Goal: Register for event/course

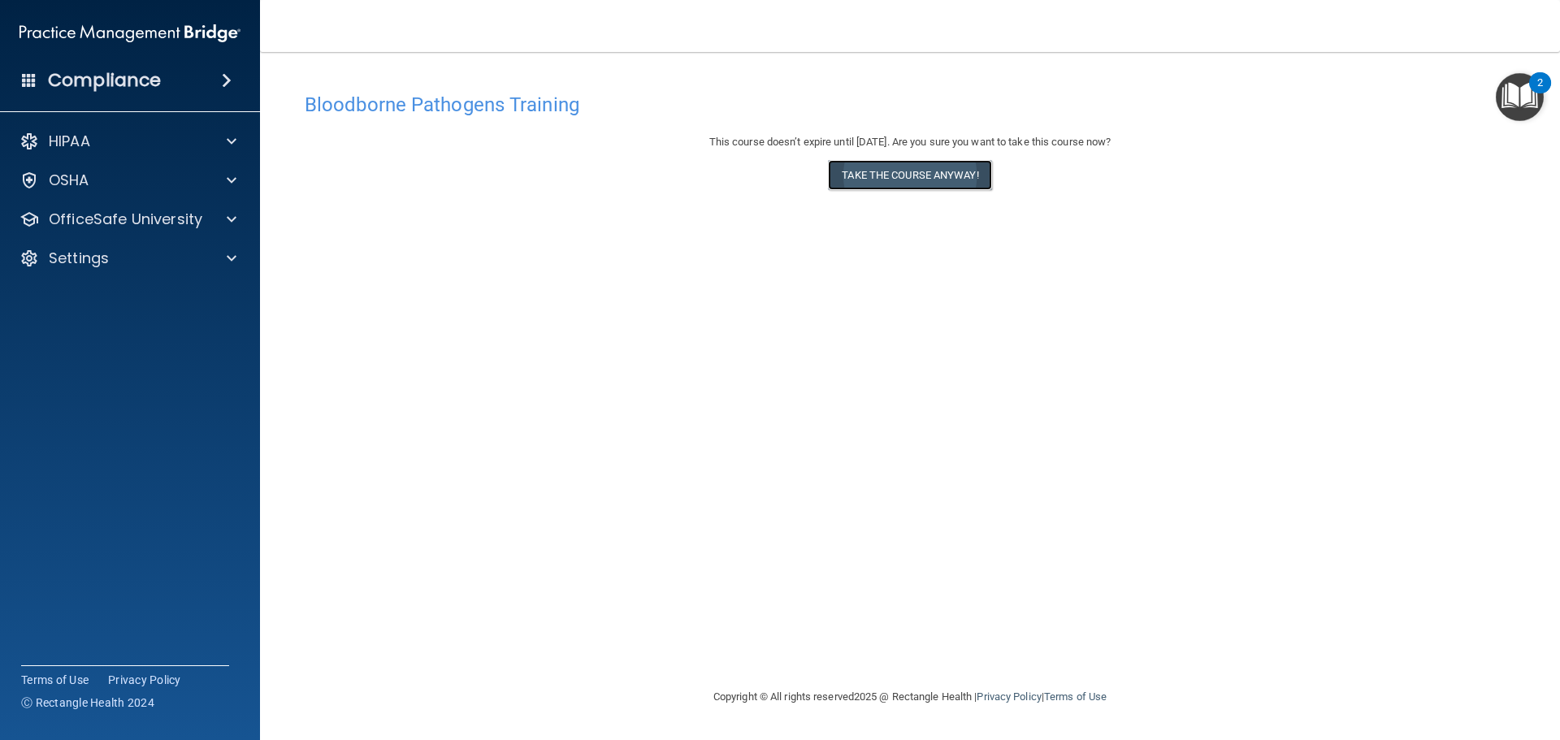
click at [978, 174] on button "Take the course anyway!" at bounding box center [909, 175] width 163 height 30
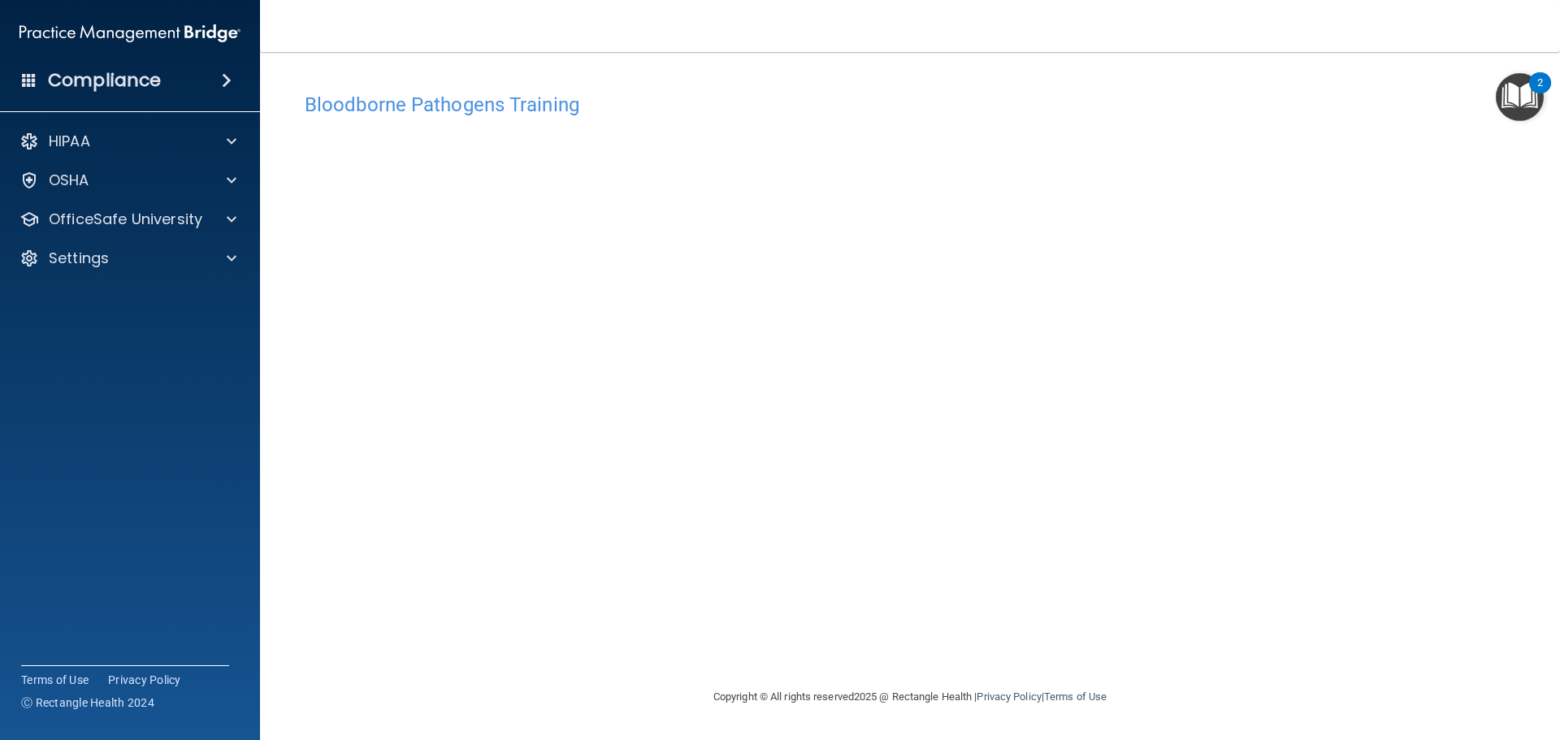
click at [1521, 93] on img "Open Resource Center, 2 new notifications" at bounding box center [1520, 97] width 48 height 48
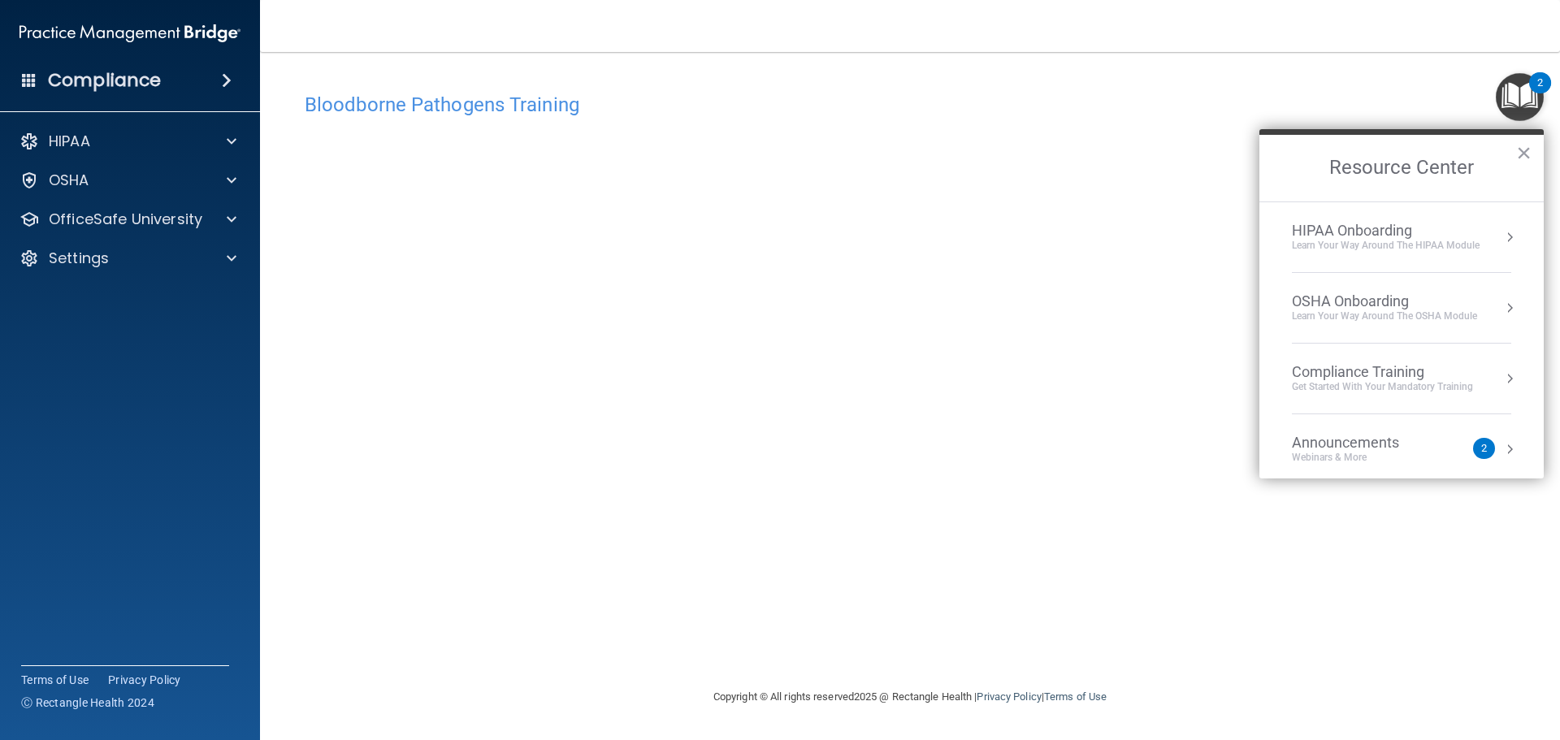
click at [1414, 243] on div "Learn Your Way around the HIPAA module" at bounding box center [1386, 246] width 188 height 14
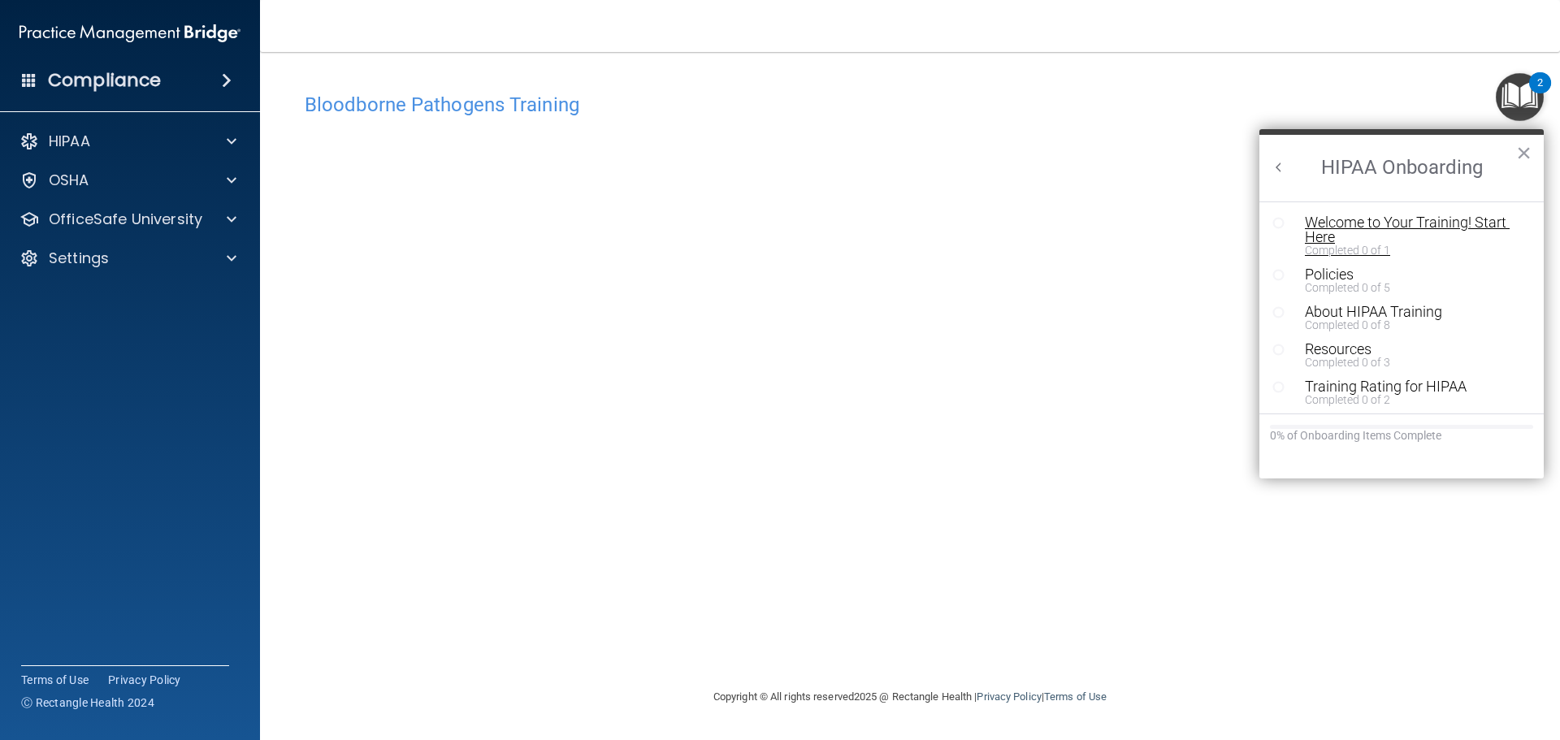
click at [1409, 223] on div "Welcome to Your Training! Start Here" at bounding box center [1408, 229] width 206 height 29
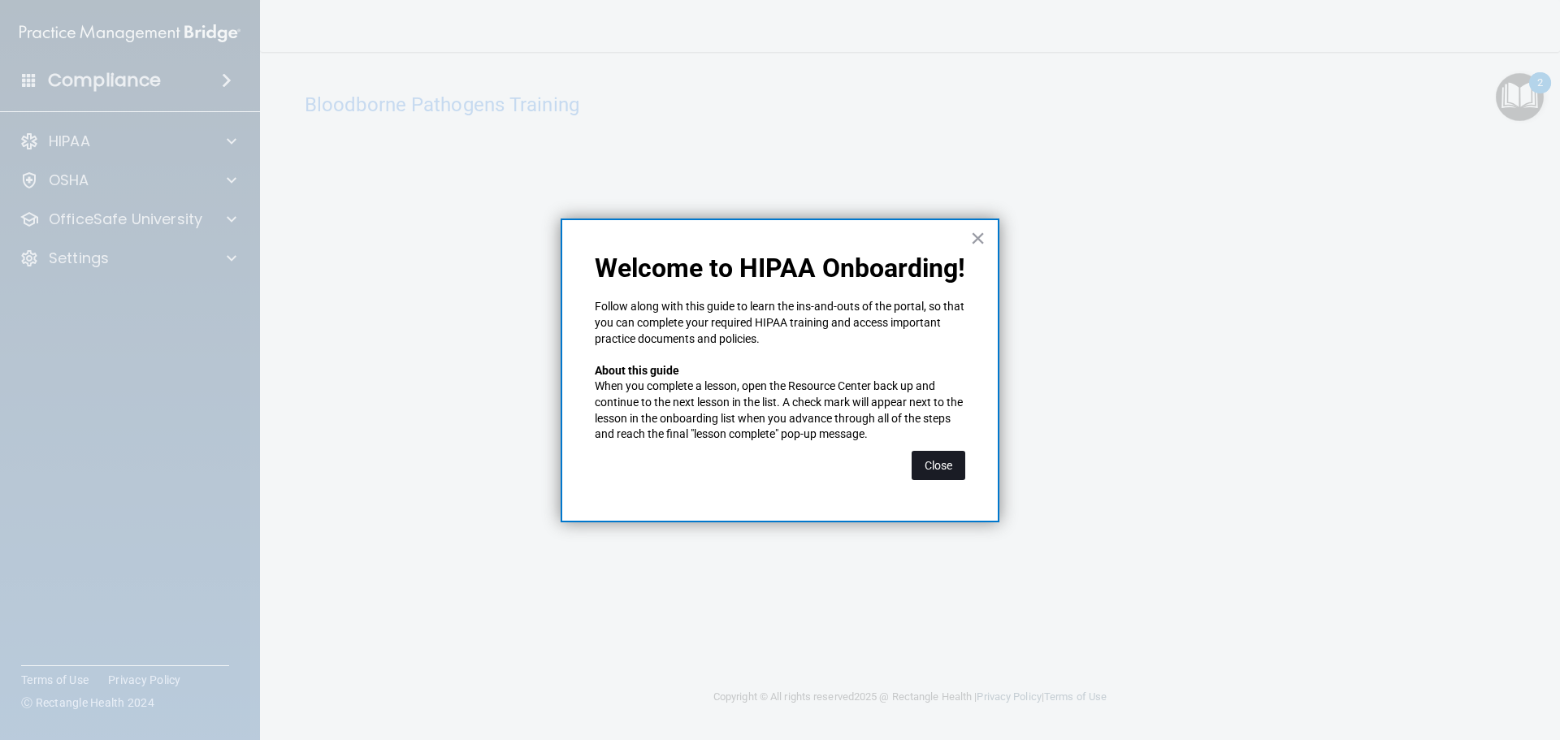
click at [937, 457] on button "Close" at bounding box center [939, 465] width 54 height 29
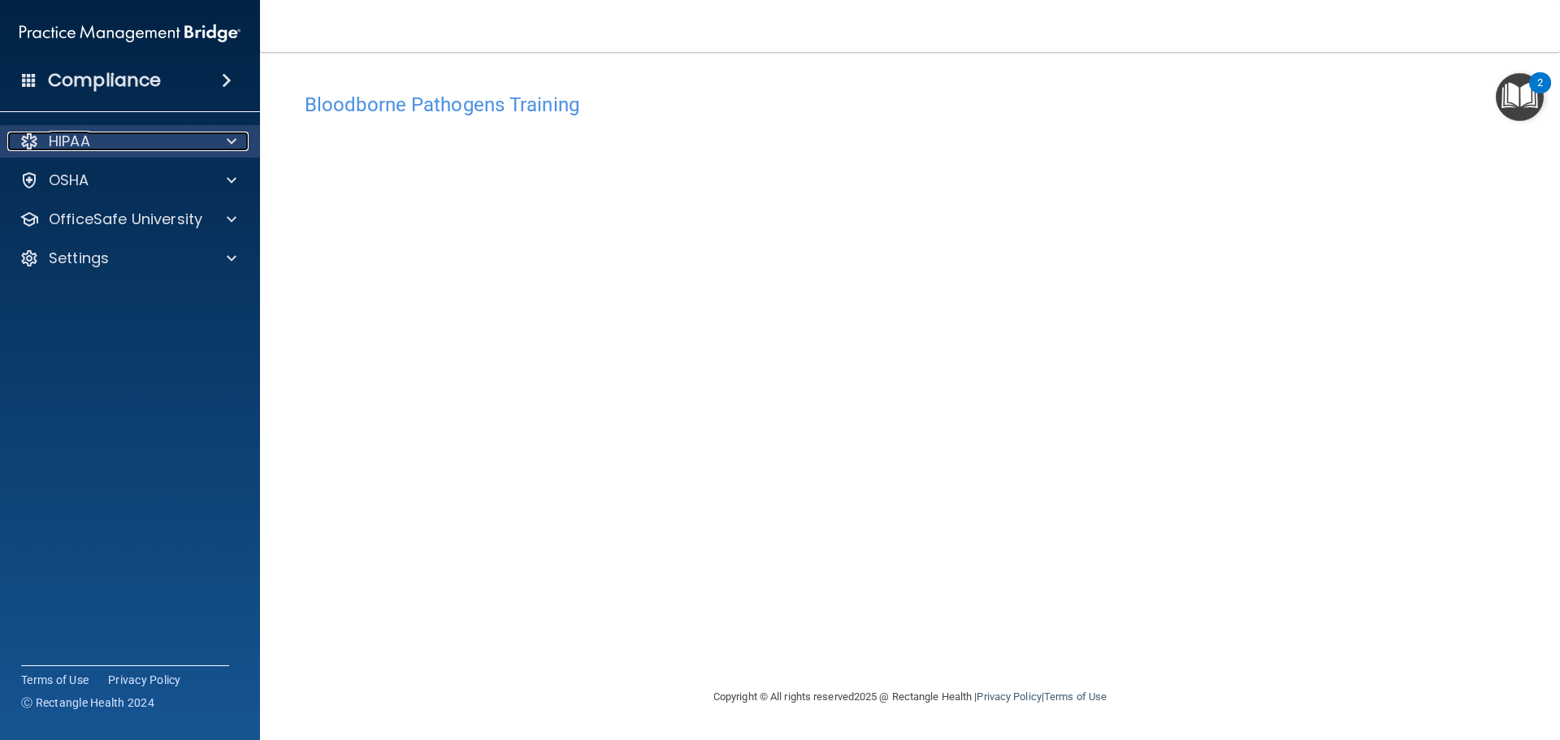
click at [185, 144] on div "HIPAA" at bounding box center [108, 142] width 202 height 20
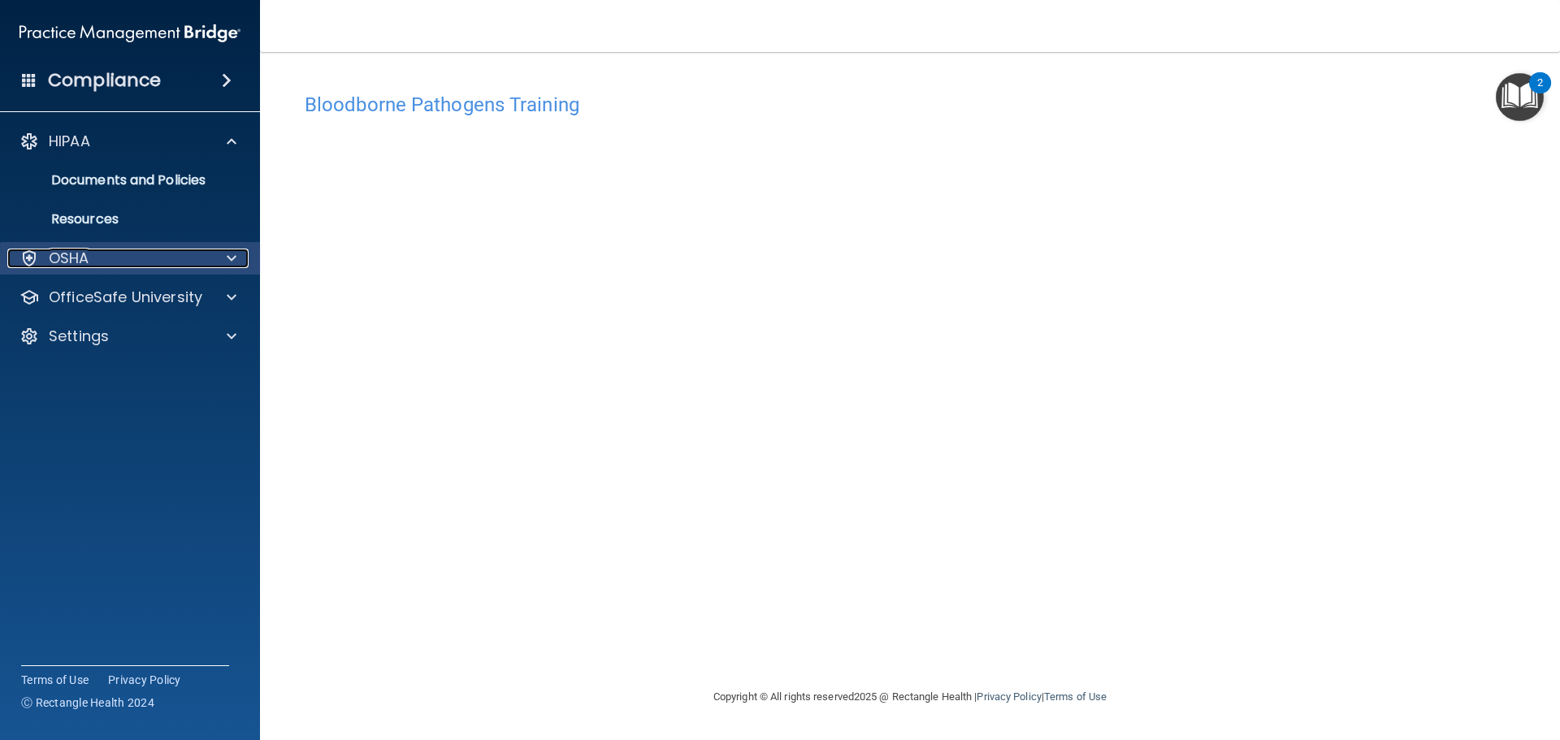
click at [94, 262] on div "OSHA" at bounding box center [108, 259] width 202 height 20
click at [193, 183] on p "Documents and Policies" at bounding box center [122, 180] width 222 height 16
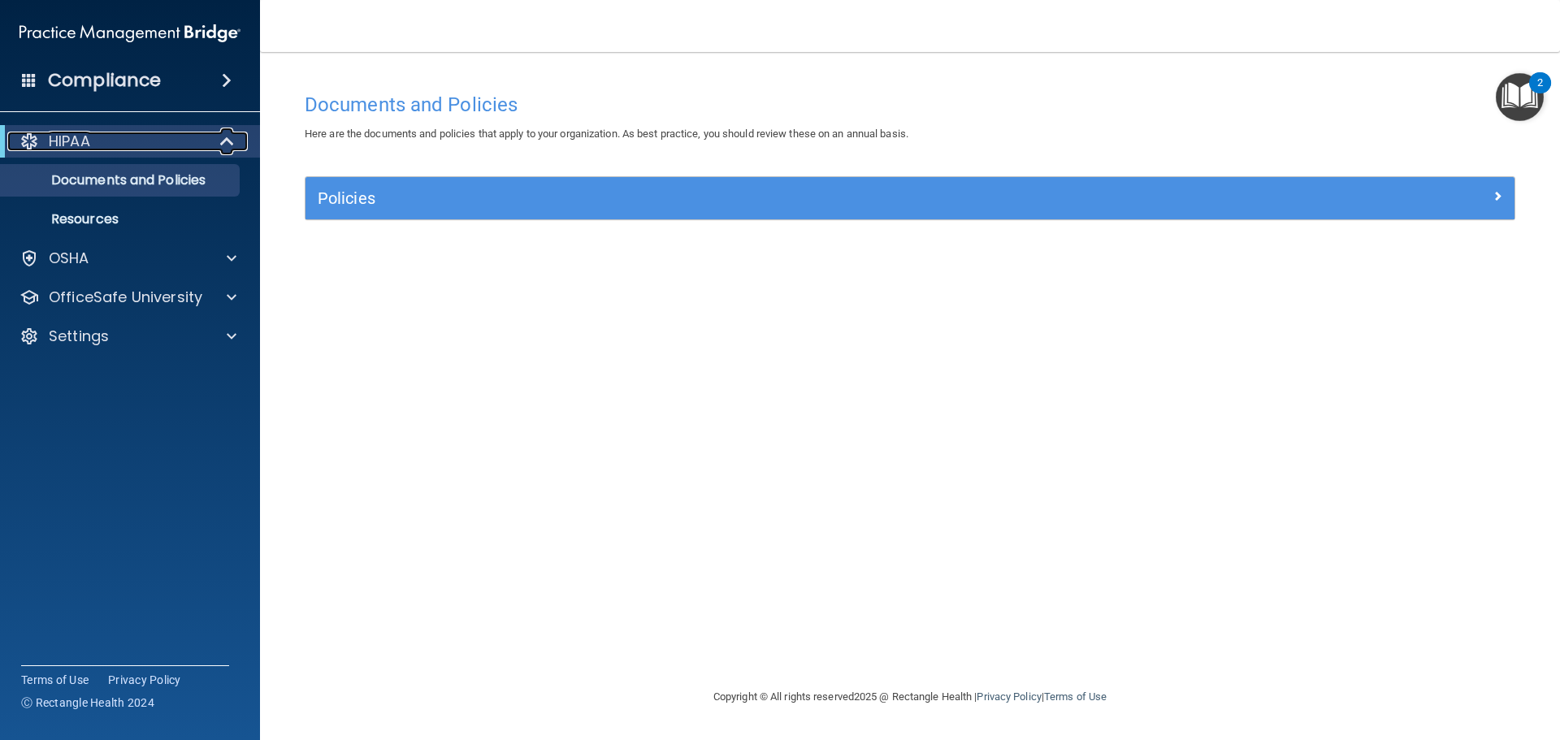
click at [231, 141] on span at bounding box center [229, 142] width 14 height 20
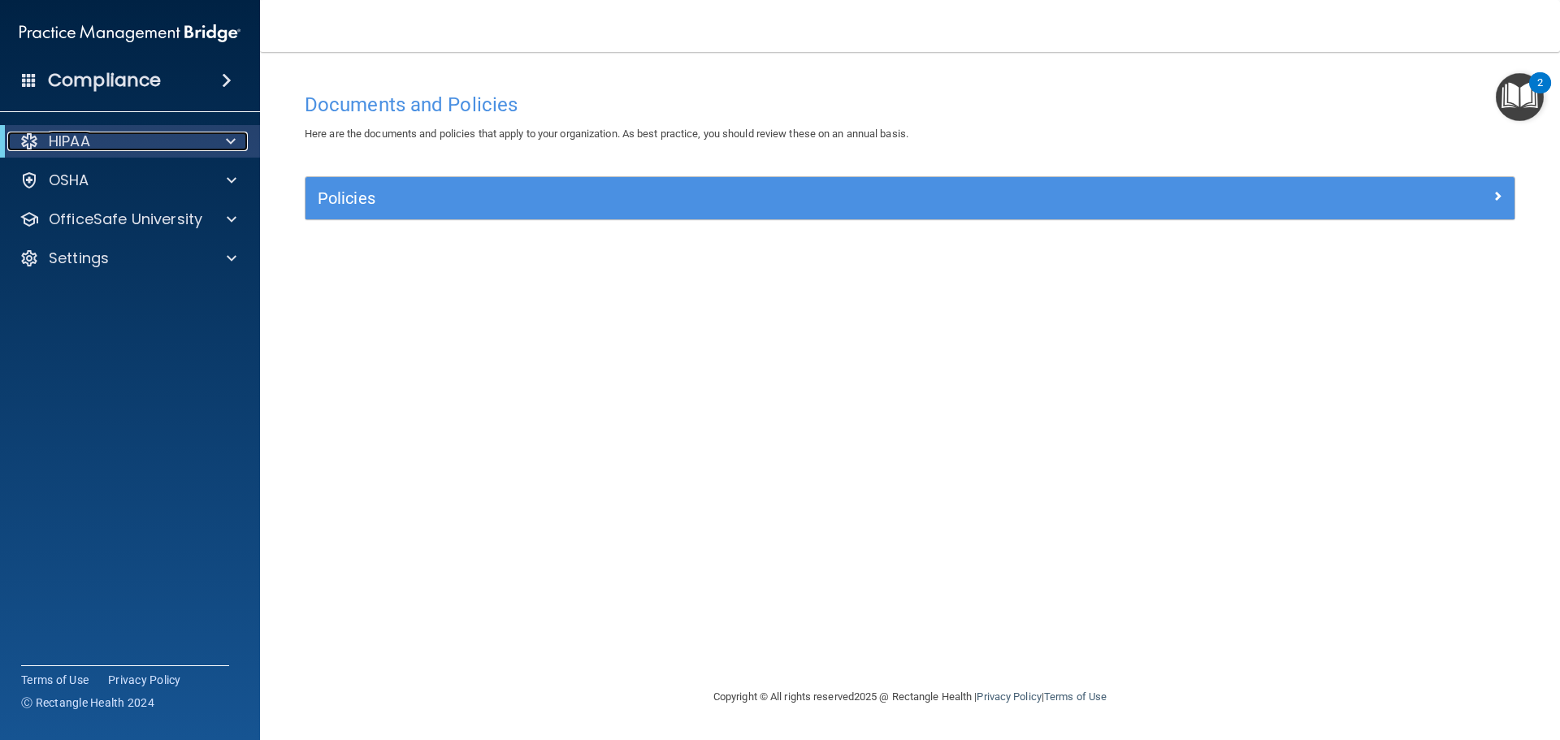
click at [239, 142] on div at bounding box center [228, 142] width 40 height 20
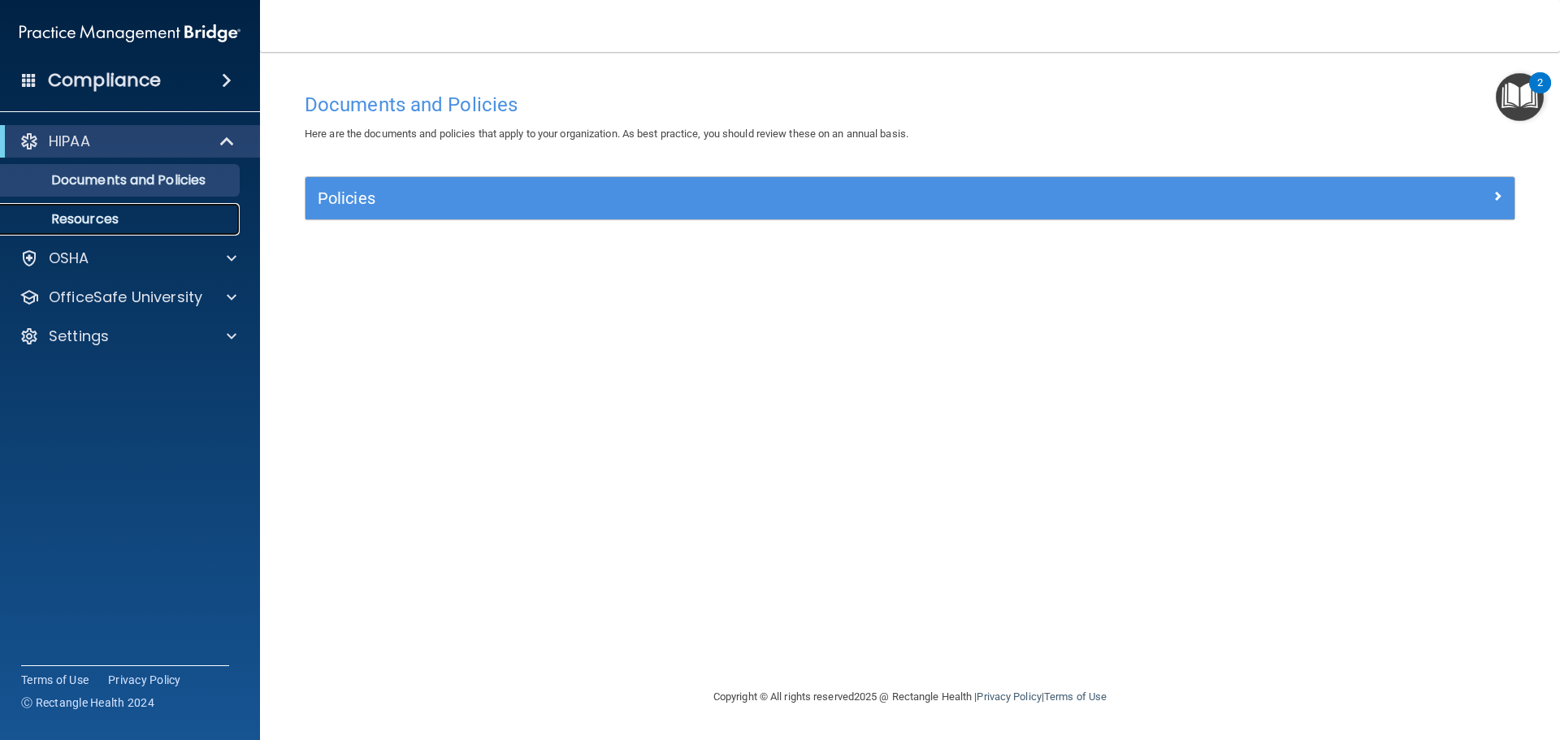
click at [94, 205] on link "Resources" at bounding box center [112, 219] width 256 height 33
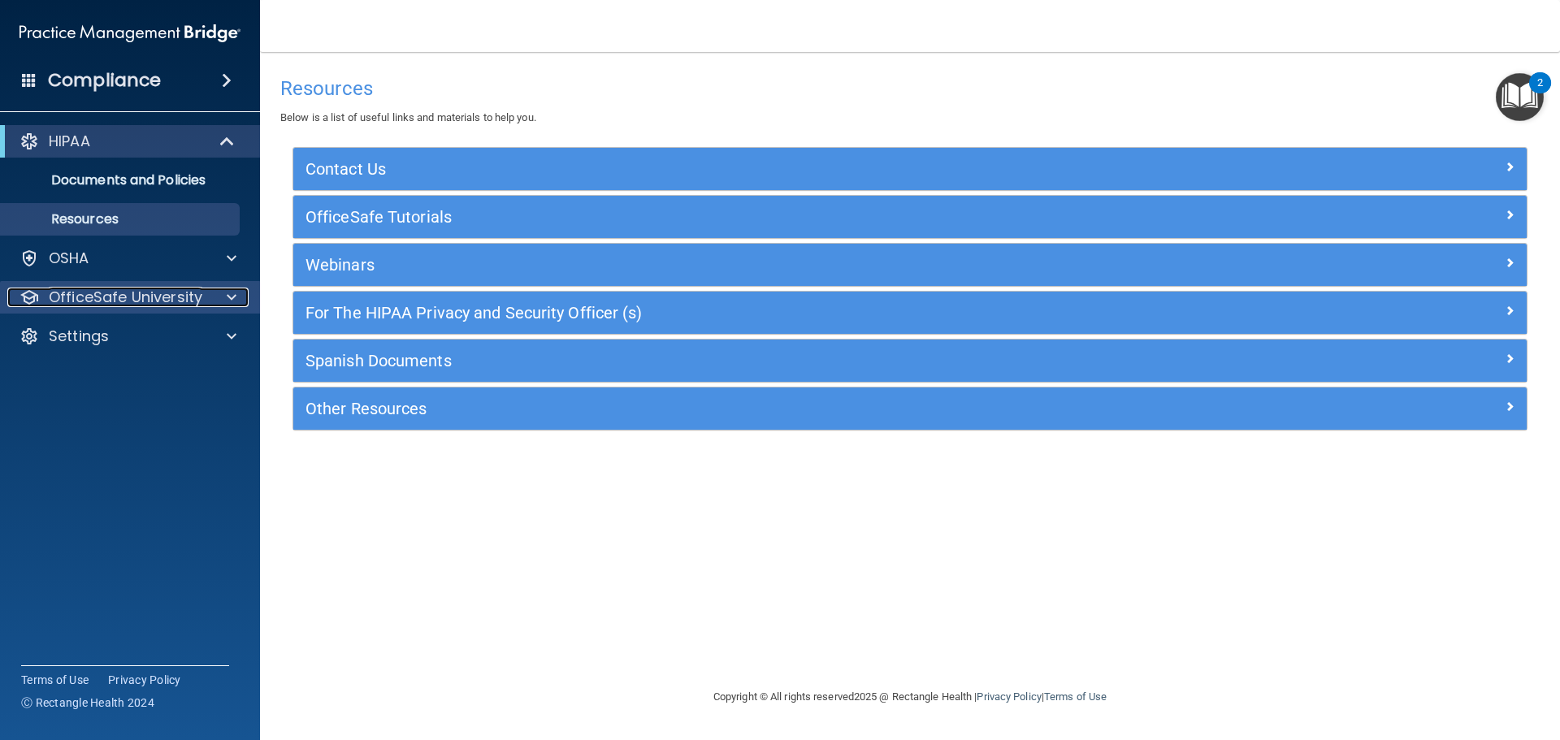
click at [221, 293] on div at bounding box center [229, 298] width 41 height 20
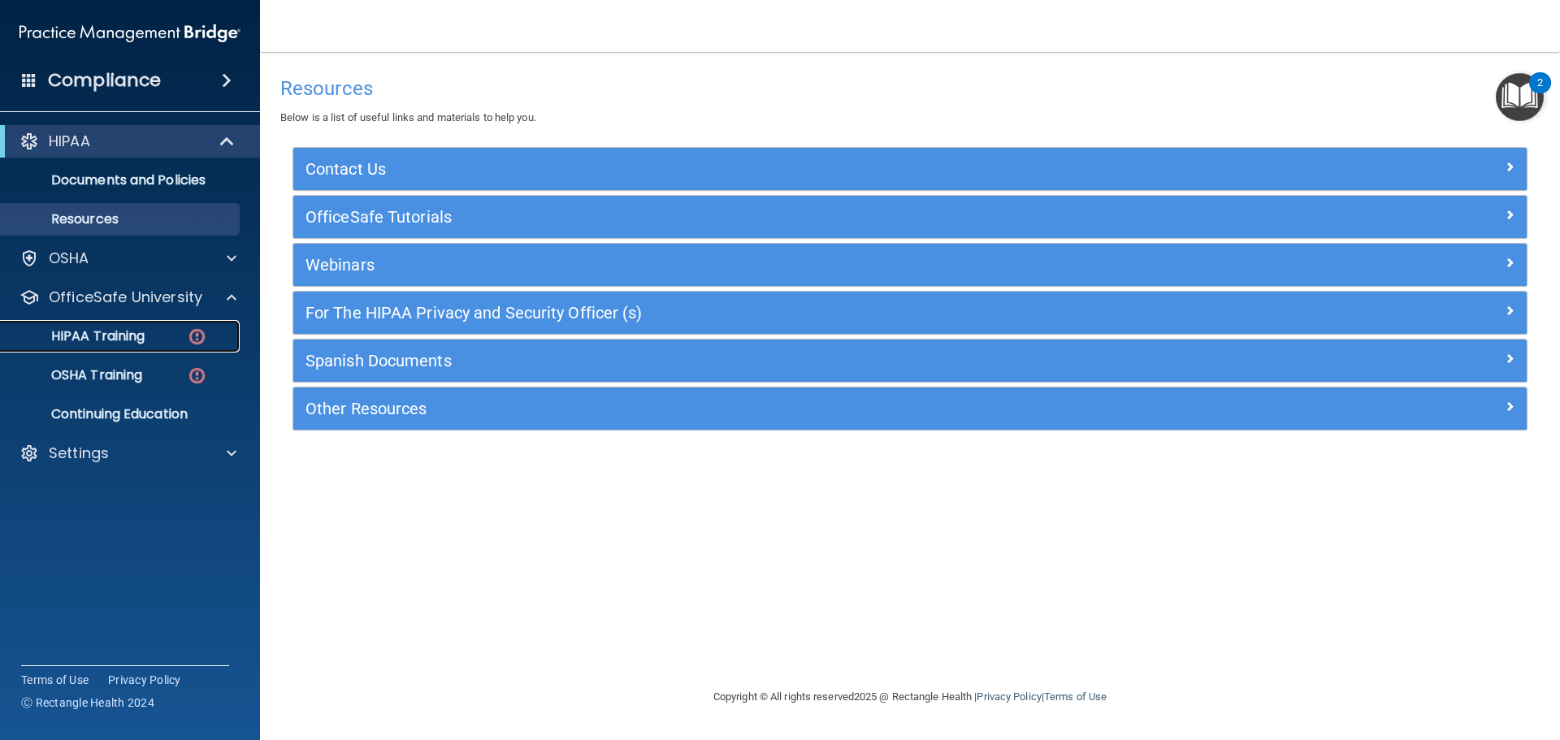
click at [137, 345] on link "HIPAA Training" at bounding box center [112, 336] width 256 height 33
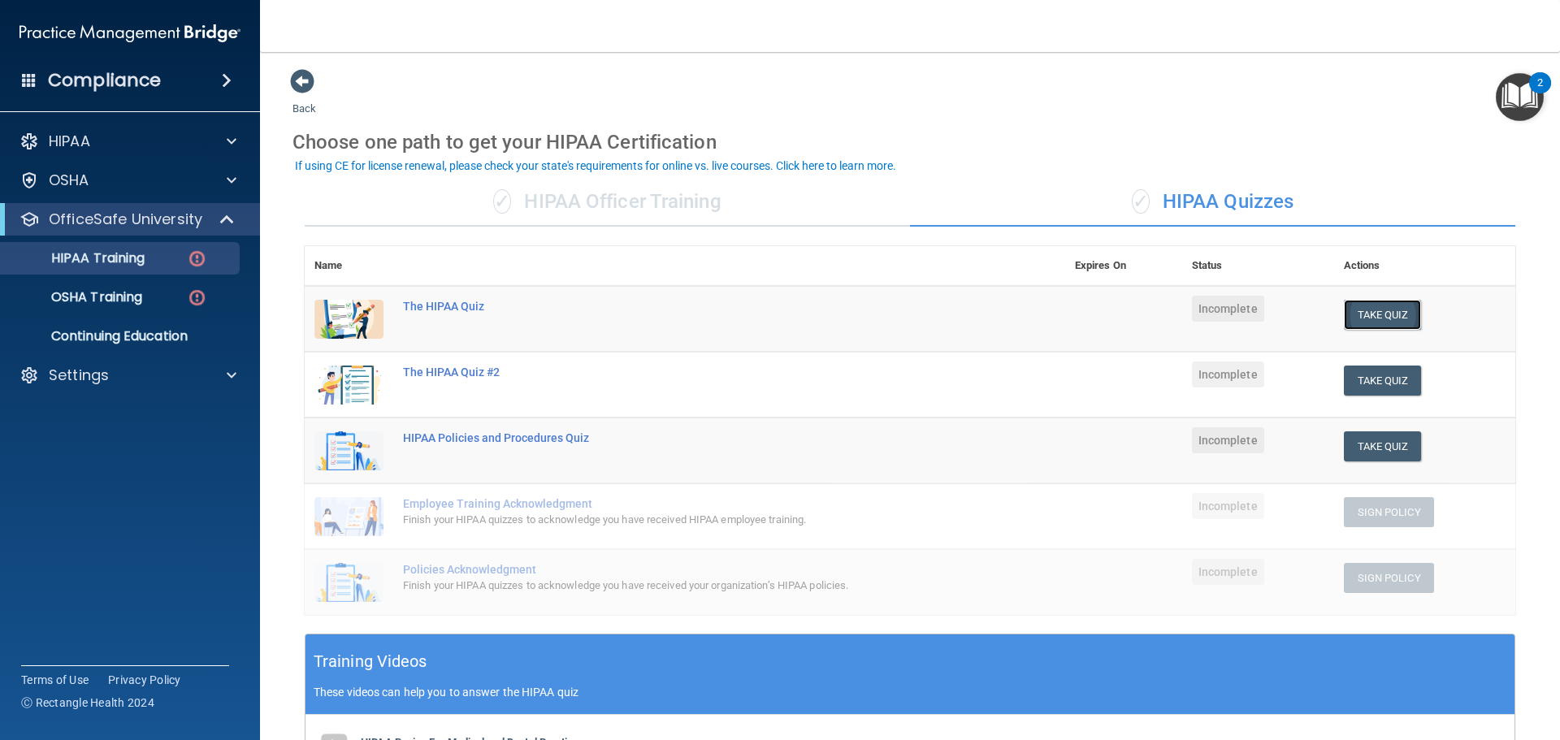
click at [1361, 323] on button "Take Quiz" at bounding box center [1383, 315] width 78 height 30
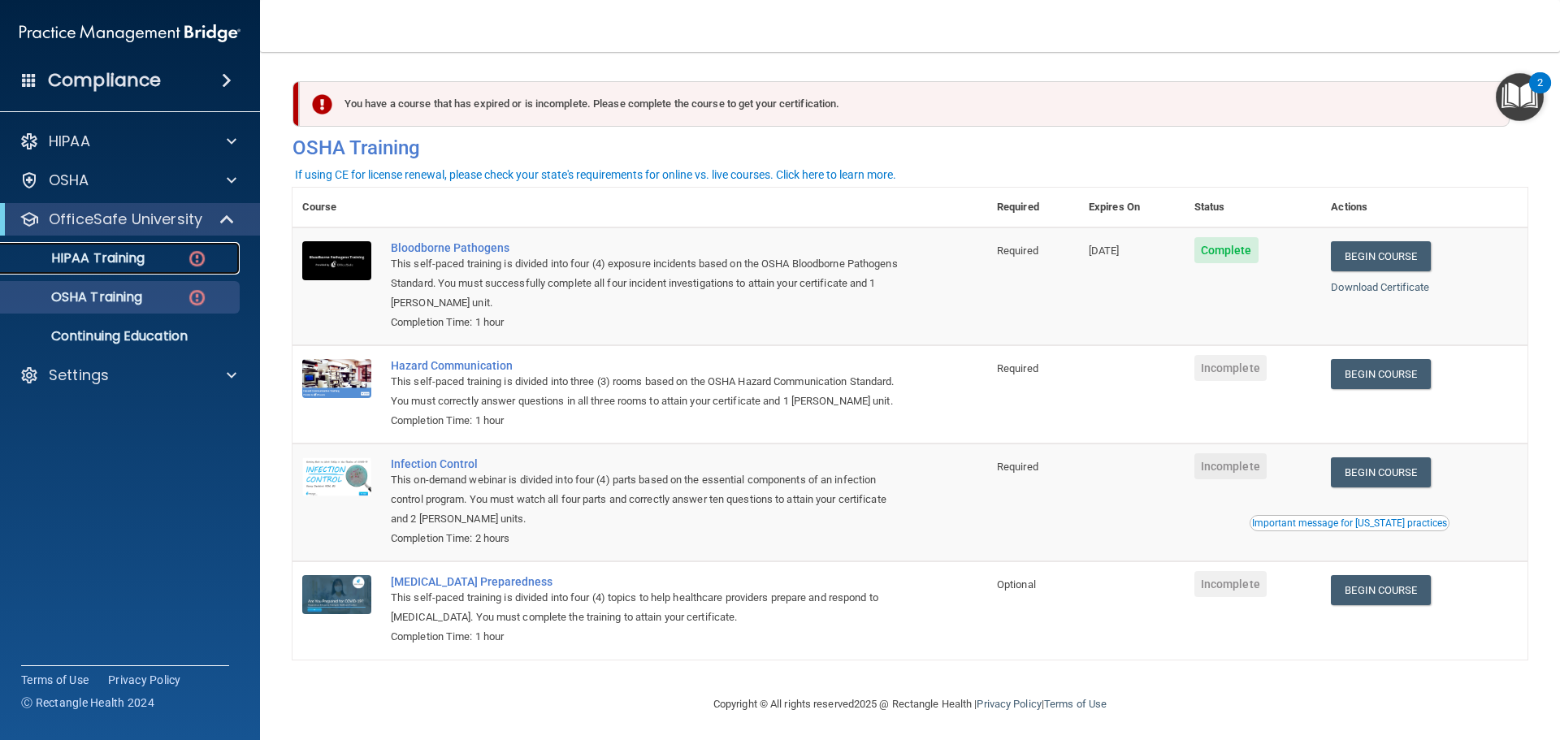
click at [195, 258] on img at bounding box center [197, 259] width 20 height 20
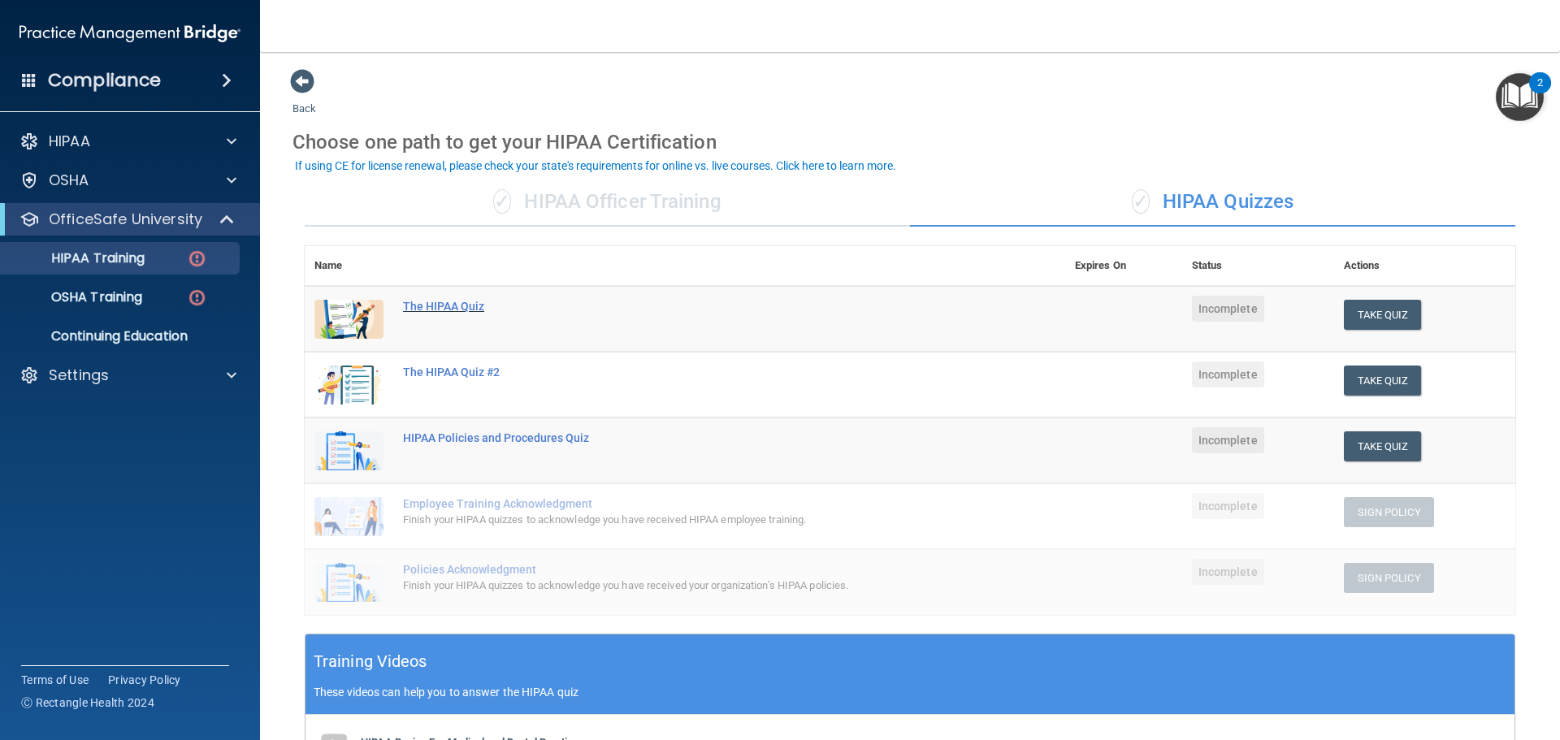
click at [436, 308] on div "The HIPAA Quiz" at bounding box center [693, 306] width 581 height 13
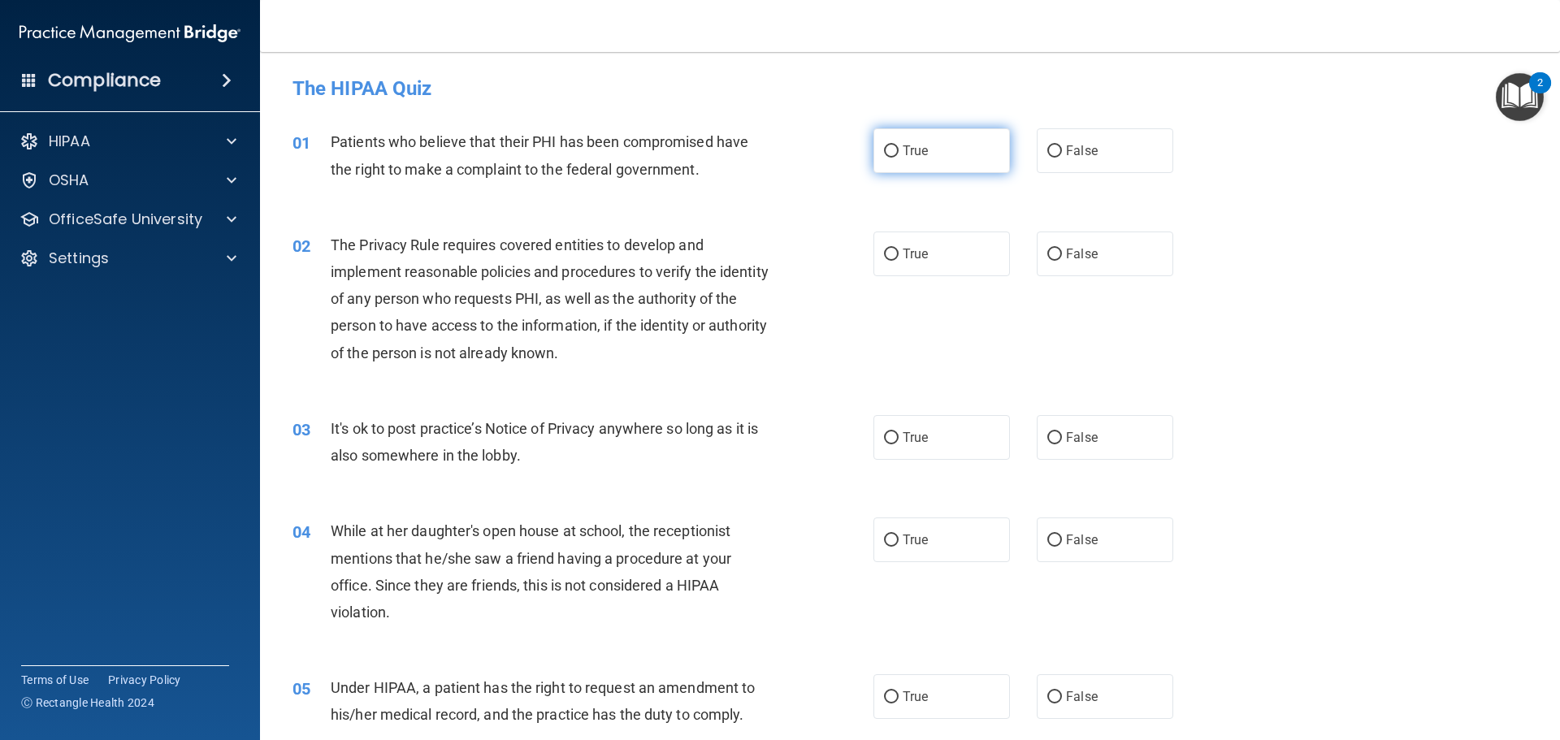
click at [937, 138] on label "True" at bounding box center [942, 150] width 137 height 45
click at [899, 145] on input "True" at bounding box center [891, 151] width 15 height 12
radio input "true"
click at [900, 262] on label "True" at bounding box center [942, 254] width 137 height 45
click at [899, 261] on input "True" at bounding box center [891, 255] width 15 height 12
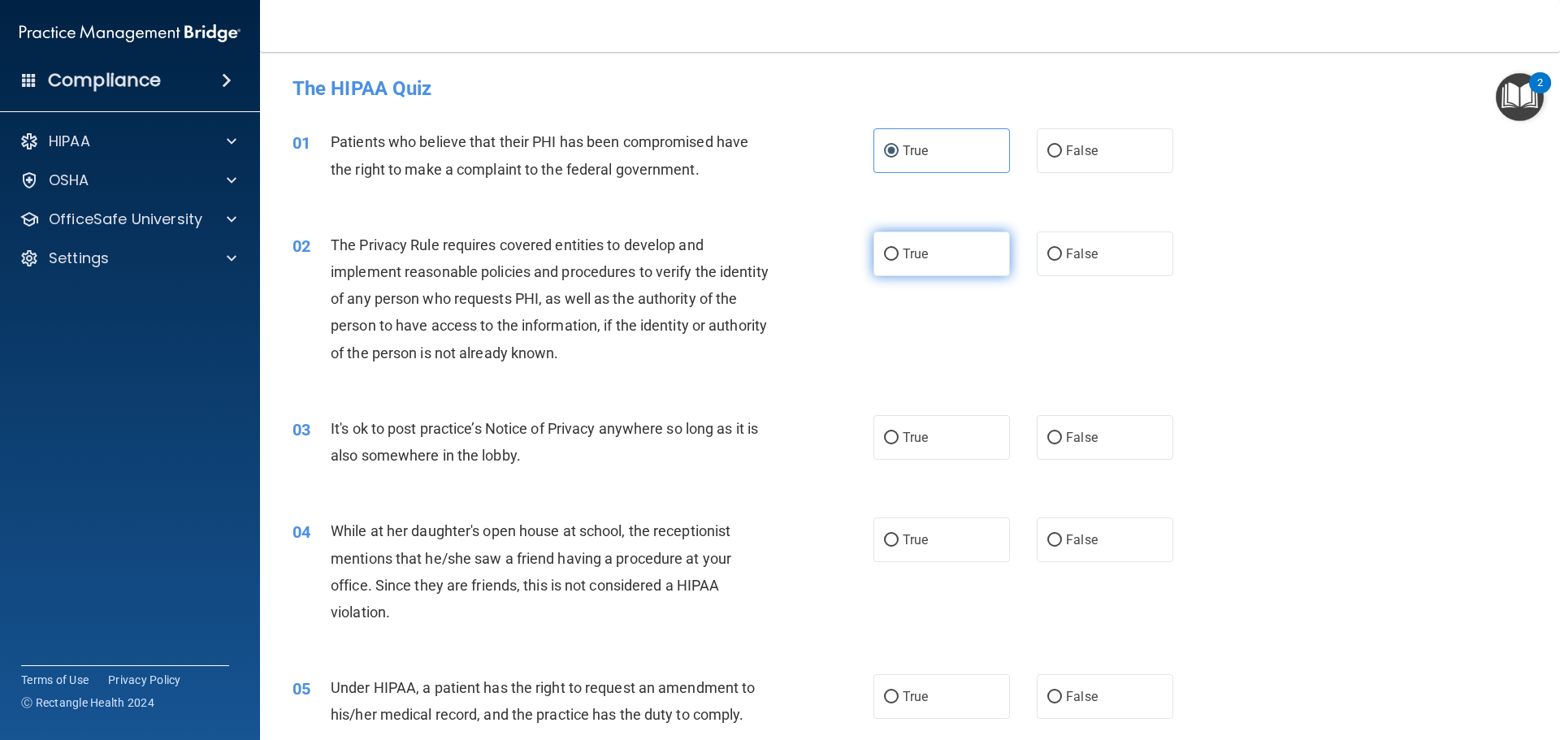
radio input "true"
click at [1060, 451] on label "False" at bounding box center [1105, 437] width 137 height 45
click at [1060, 444] on input "False" at bounding box center [1054, 438] width 15 height 12
radio input "true"
click at [1075, 551] on label "False" at bounding box center [1105, 540] width 137 height 45
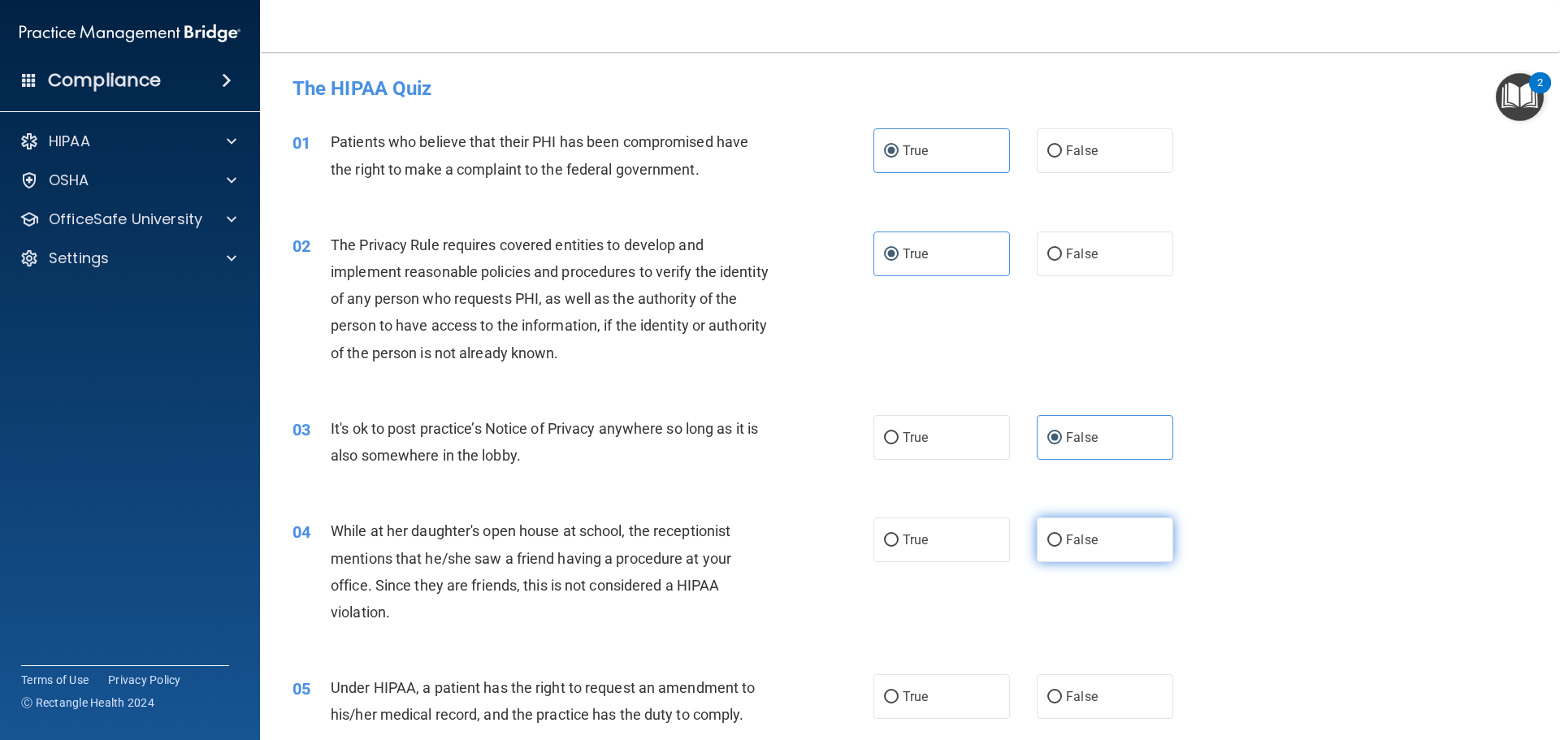
click at [1062, 547] on input "False" at bounding box center [1054, 541] width 15 height 12
radio input "true"
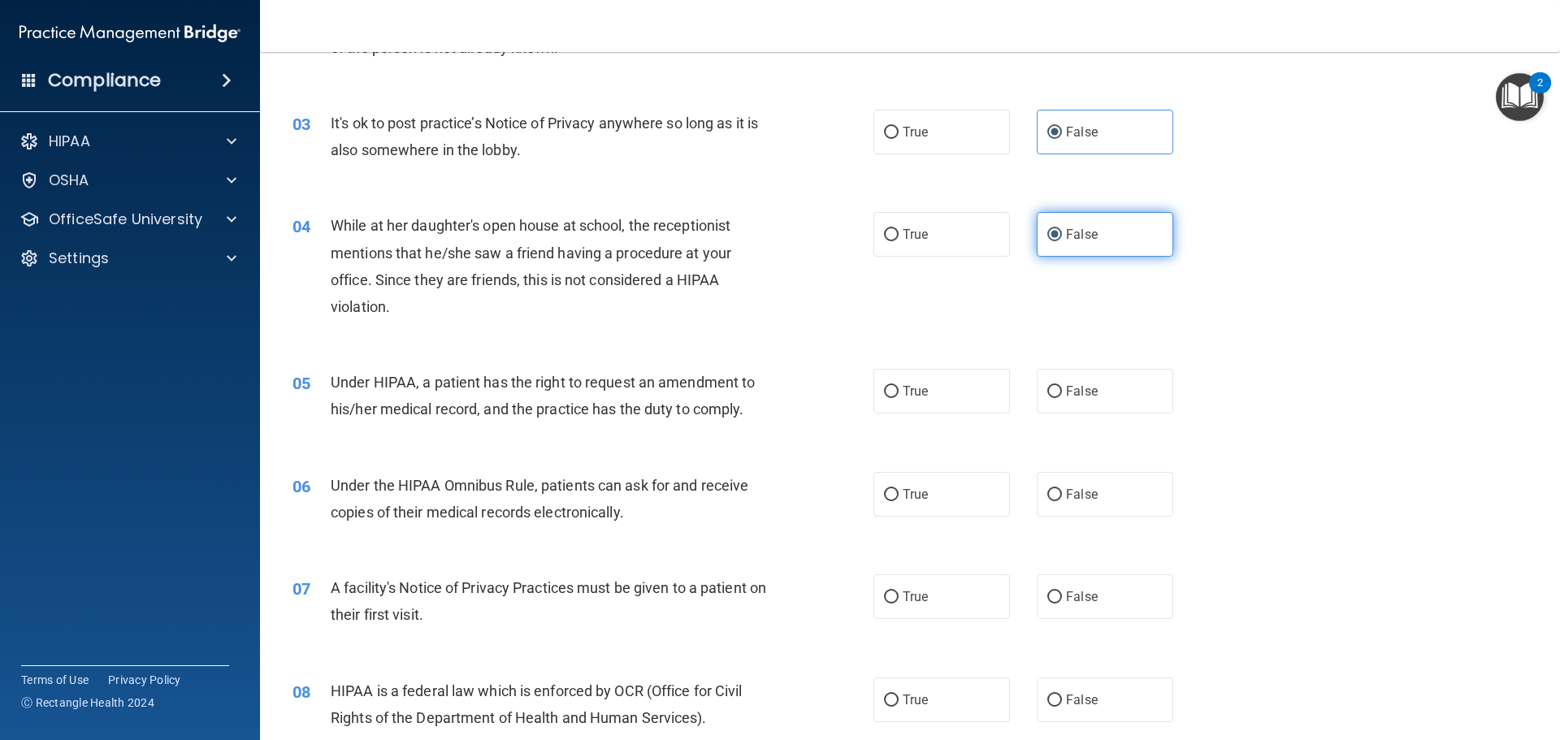
scroll to position [406, 0]
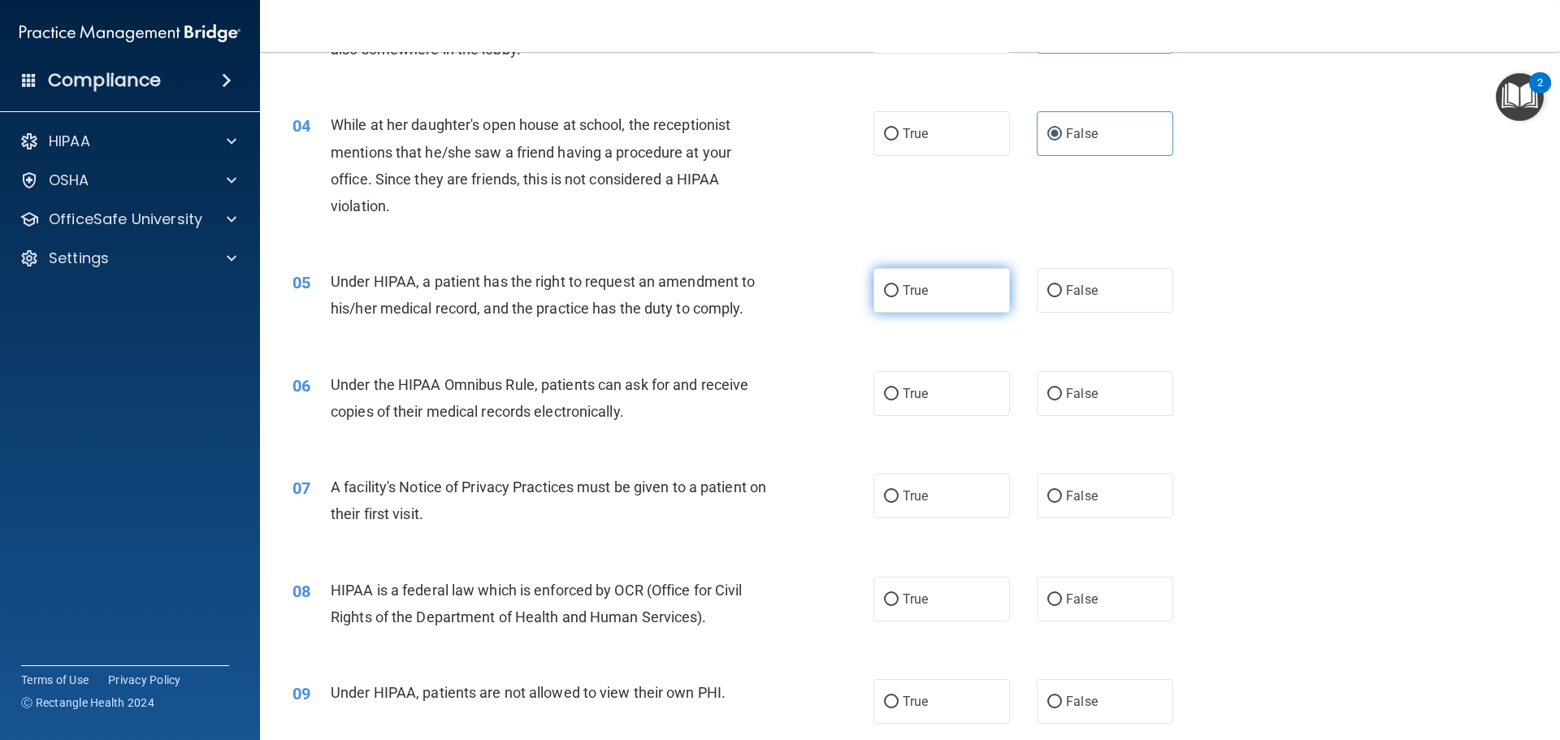
click at [913, 296] on span "True" at bounding box center [915, 290] width 25 height 15
click at [899, 296] on input "True" at bounding box center [891, 291] width 15 height 12
radio input "true"
click at [1121, 390] on label "False" at bounding box center [1105, 393] width 137 height 45
click at [1062, 390] on input "False" at bounding box center [1054, 394] width 15 height 12
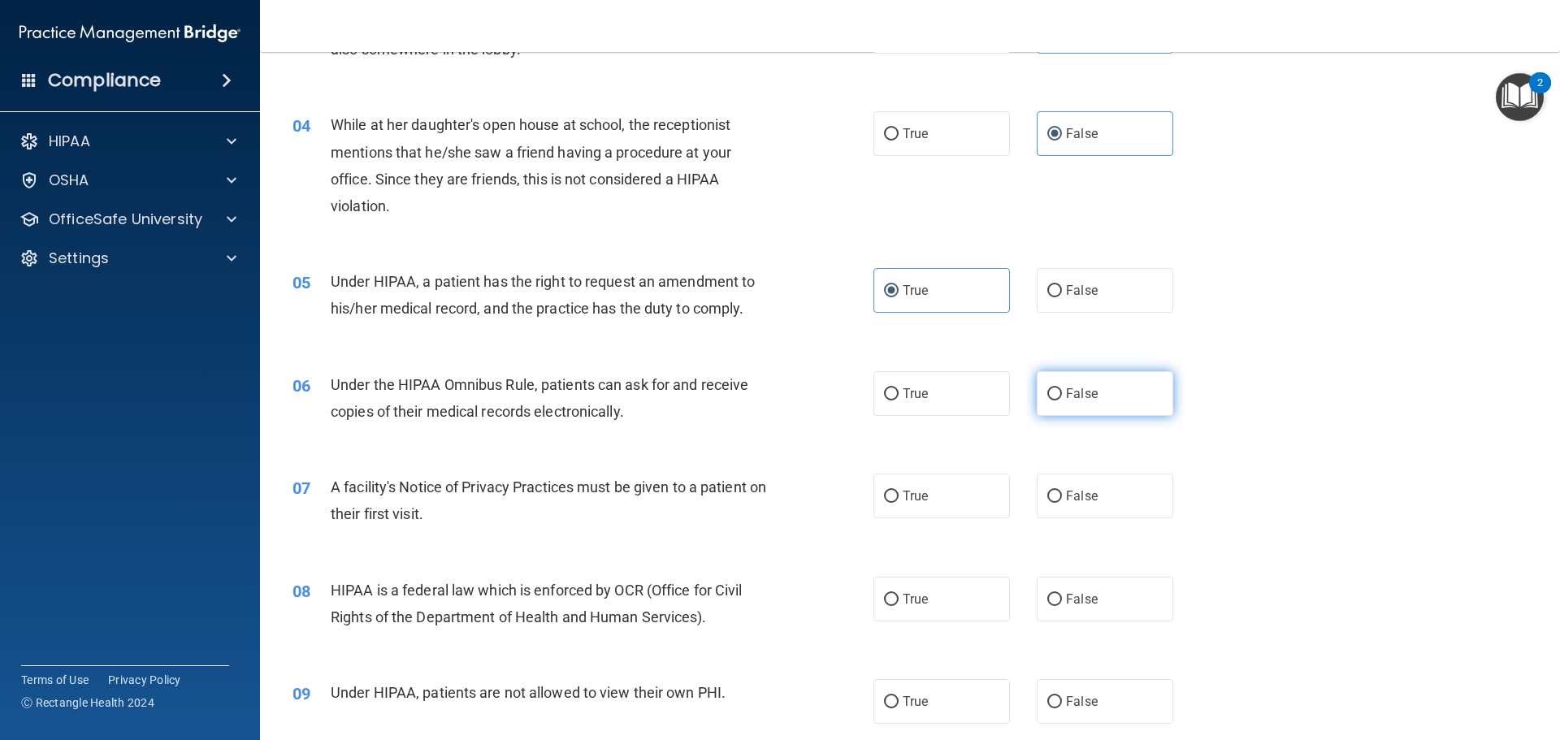
radio input "true"
click at [1098, 397] on label "False" at bounding box center [1105, 393] width 137 height 45
click at [1062, 397] on input "False" at bounding box center [1054, 394] width 15 height 12
click at [895, 380] on label "True" at bounding box center [942, 393] width 137 height 45
click at [895, 388] on input "True" at bounding box center [891, 394] width 15 height 12
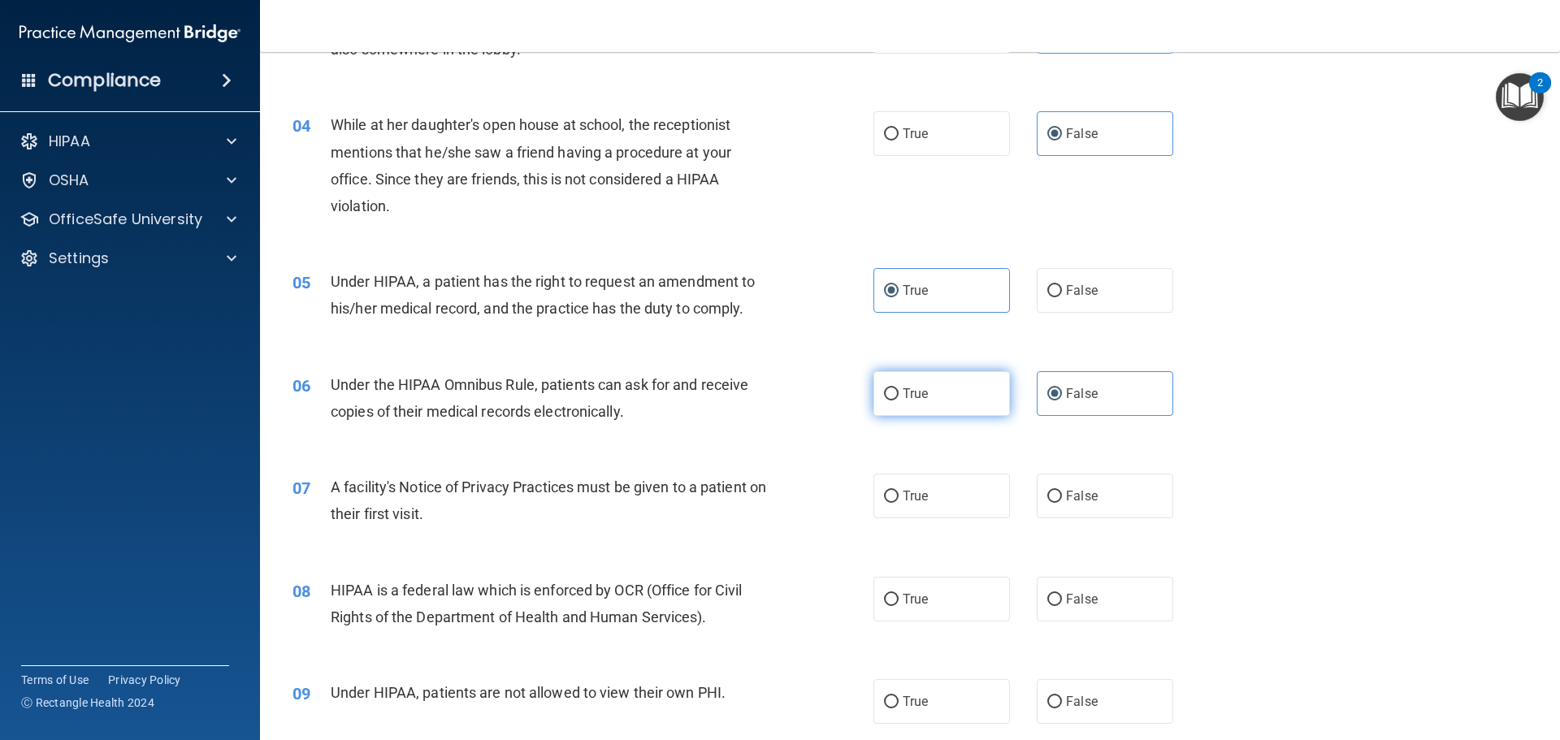
radio input "true"
radio input "false"
click at [971, 514] on label "True" at bounding box center [942, 496] width 137 height 45
click at [899, 503] on input "True" at bounding box center [891, 497] width 15 height 12
radio input "true"
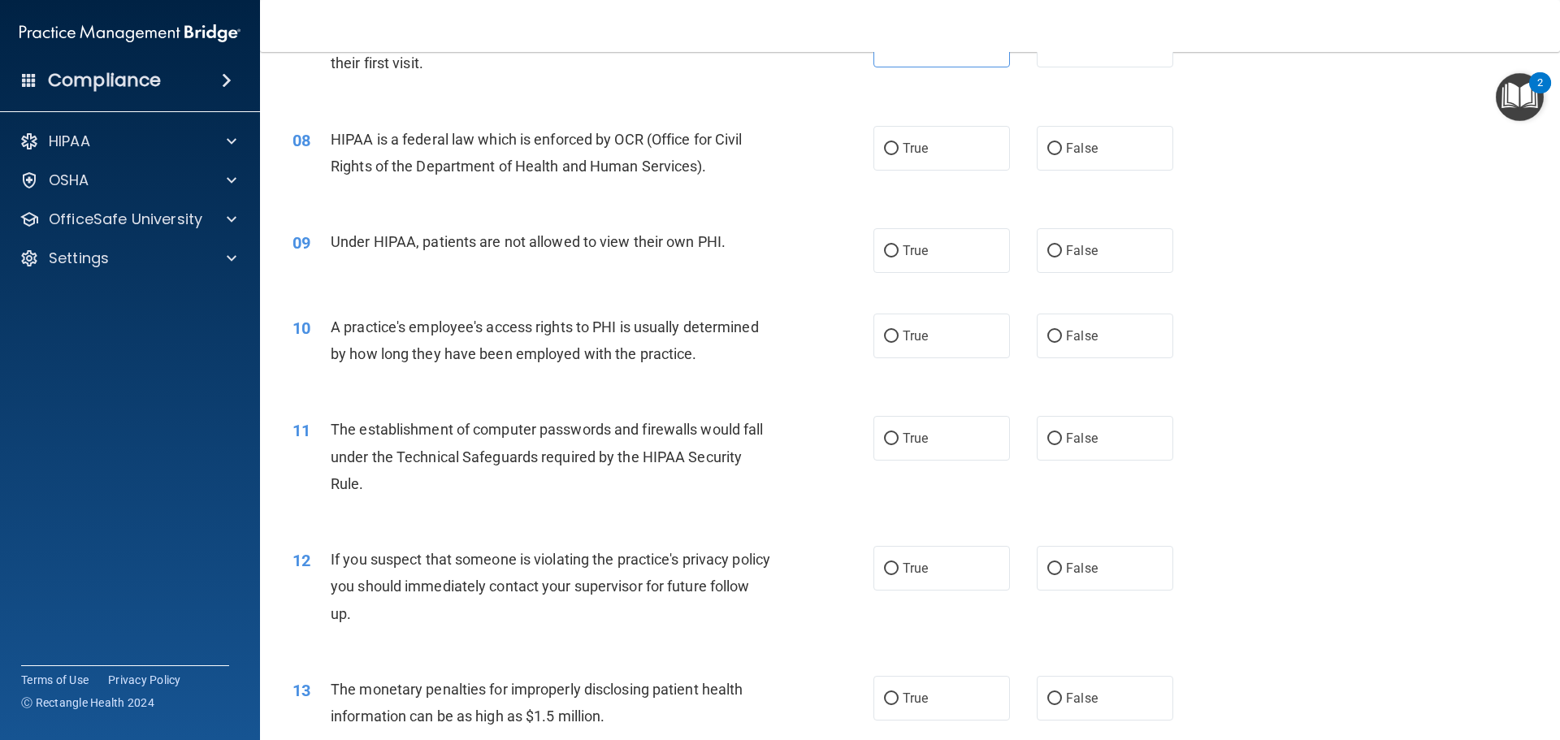
scroll to position [894, 0]
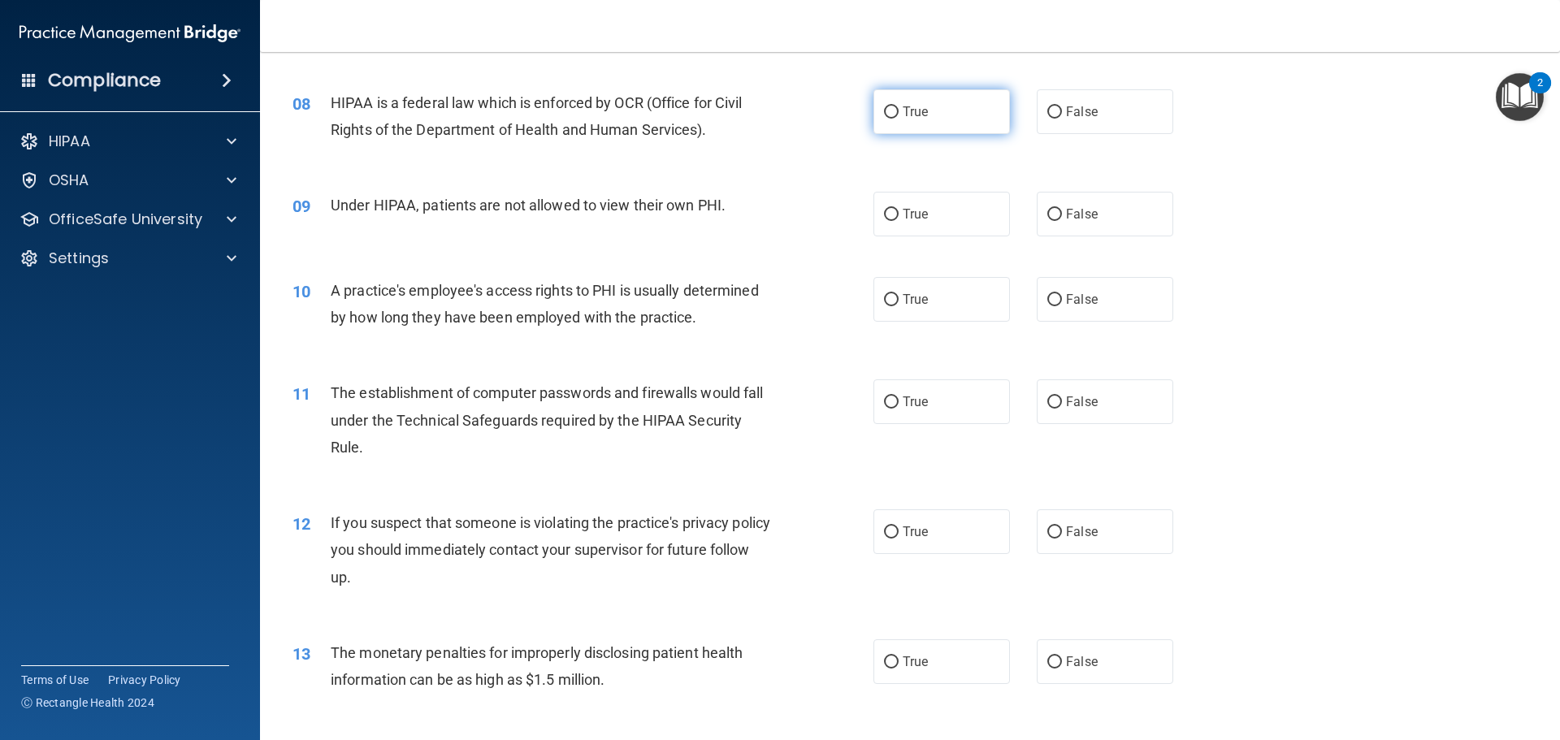
click at [937, 123] on label "True" at bounding box center [942, 111] width 137 height 45
click at [899, 119] on input "True" at bounding box center [891, 112] width 15 height 12
radio input "true"
click at [1144, 217] on label "False" at bounding box center [1105, 214] width 137 height 45
click at [1062, 217] on input "False" at bounding box center [1054, 215] width 15 height 12
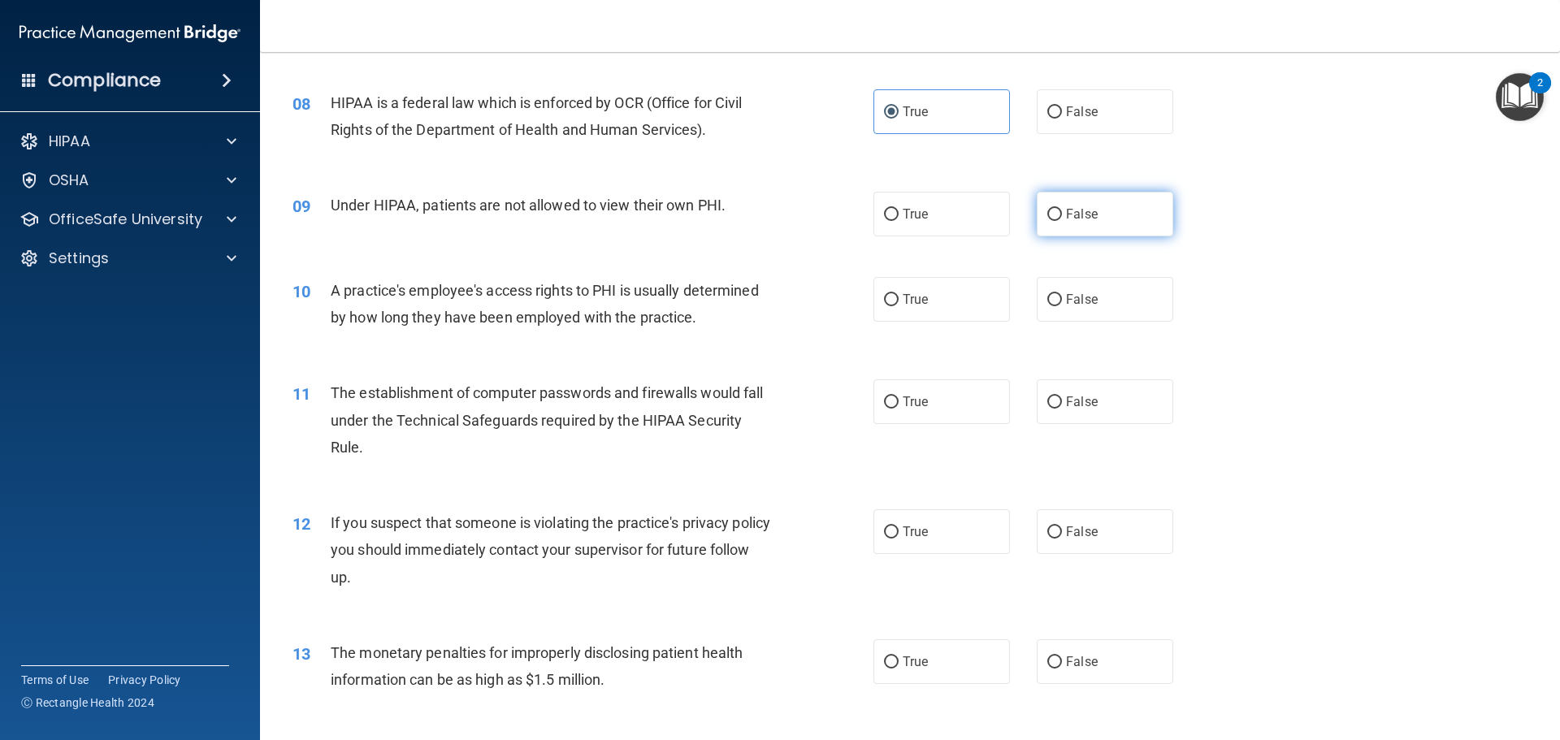
radio input "true"
click at [1147, 300] on label "False" at bounding box center [1105, 299] width 137 height 45
click at [1062, 300] on input "False" at bounding box center [1054, 300] width 15 height 12
radio input "true"
click at [903, 406] on span "True" at bounding box center [915, 401] width 25 height 15
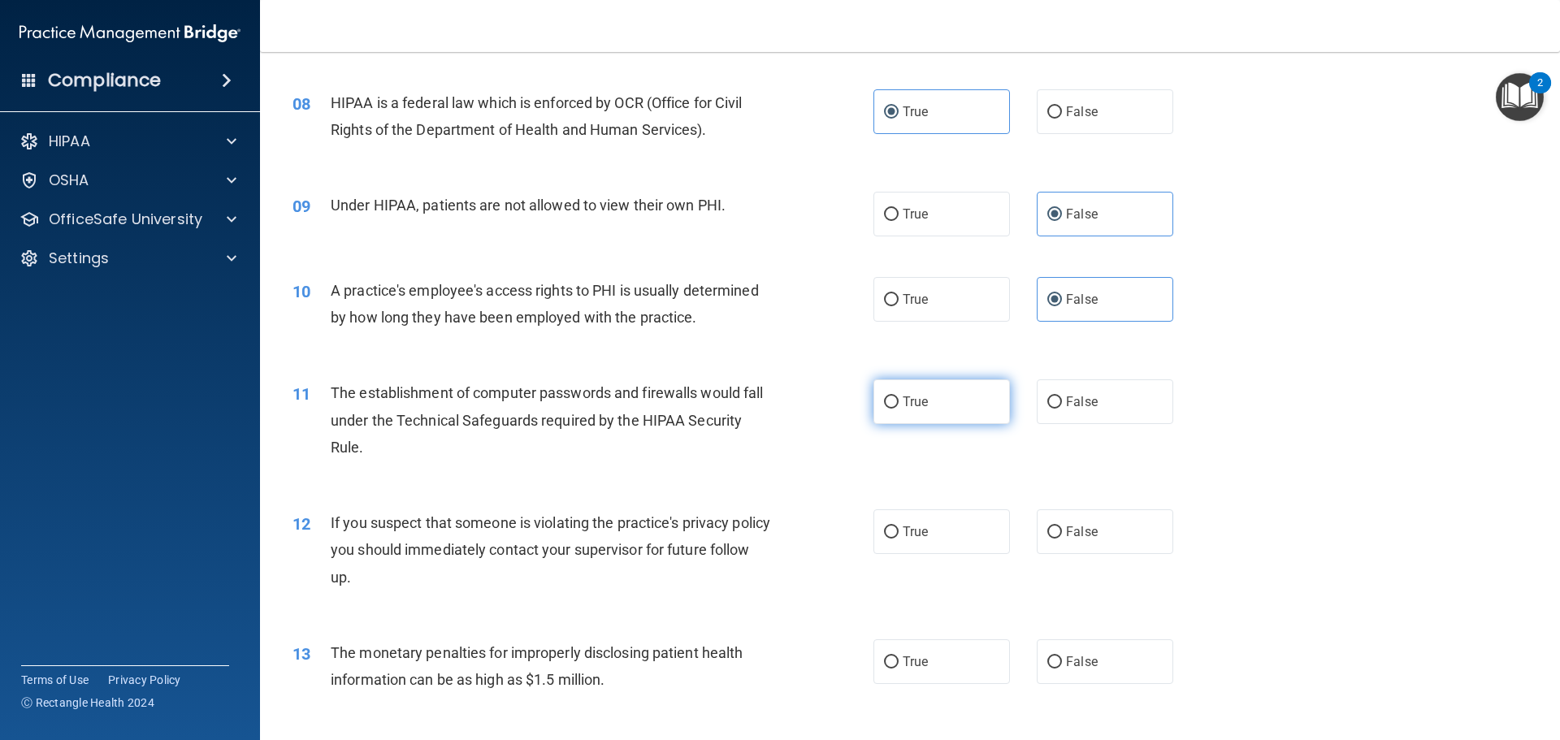
click at [899, 406] on input "True" at bounding box center [891, 403] width 15 height 12
radio input "true"
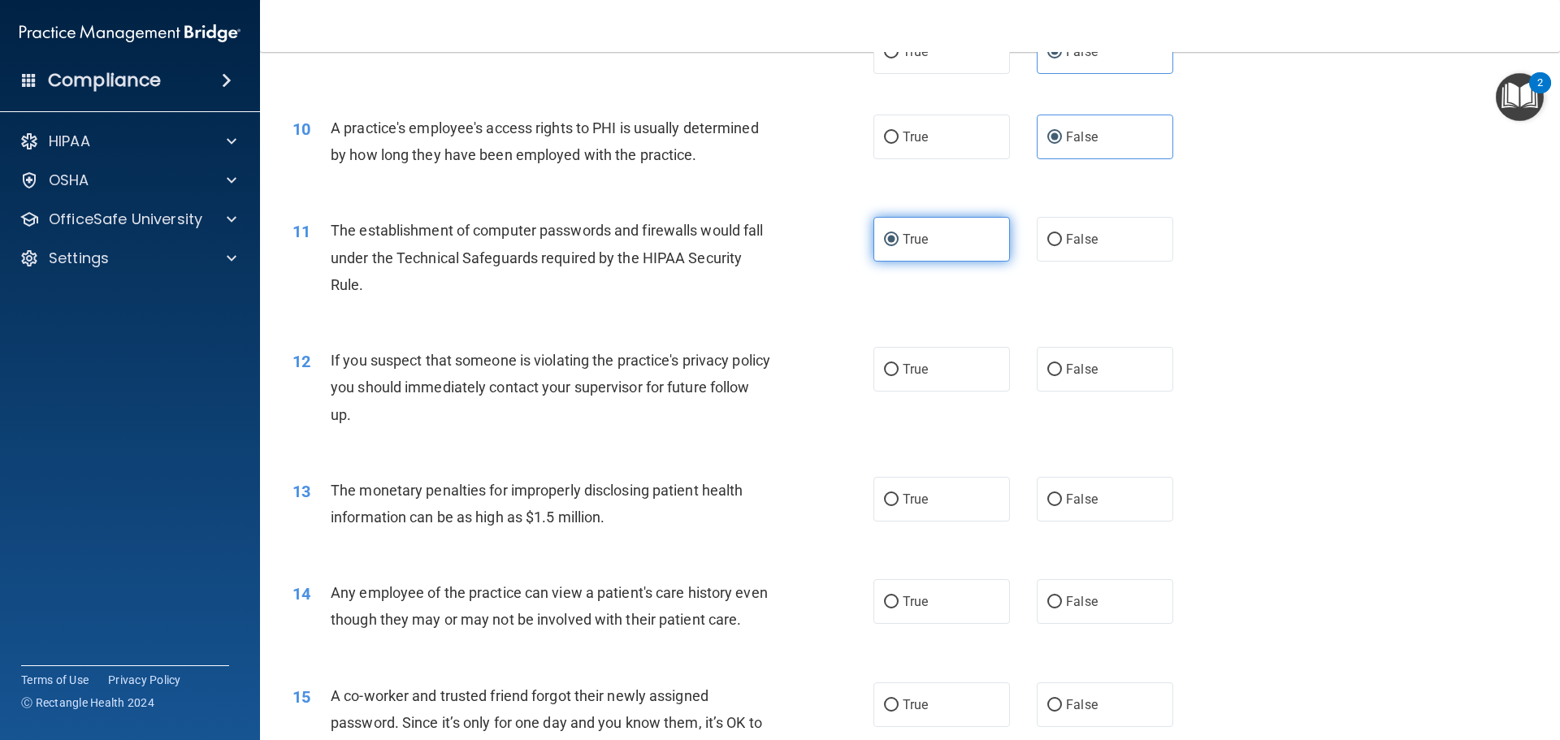
scroll to position [1219, 0]
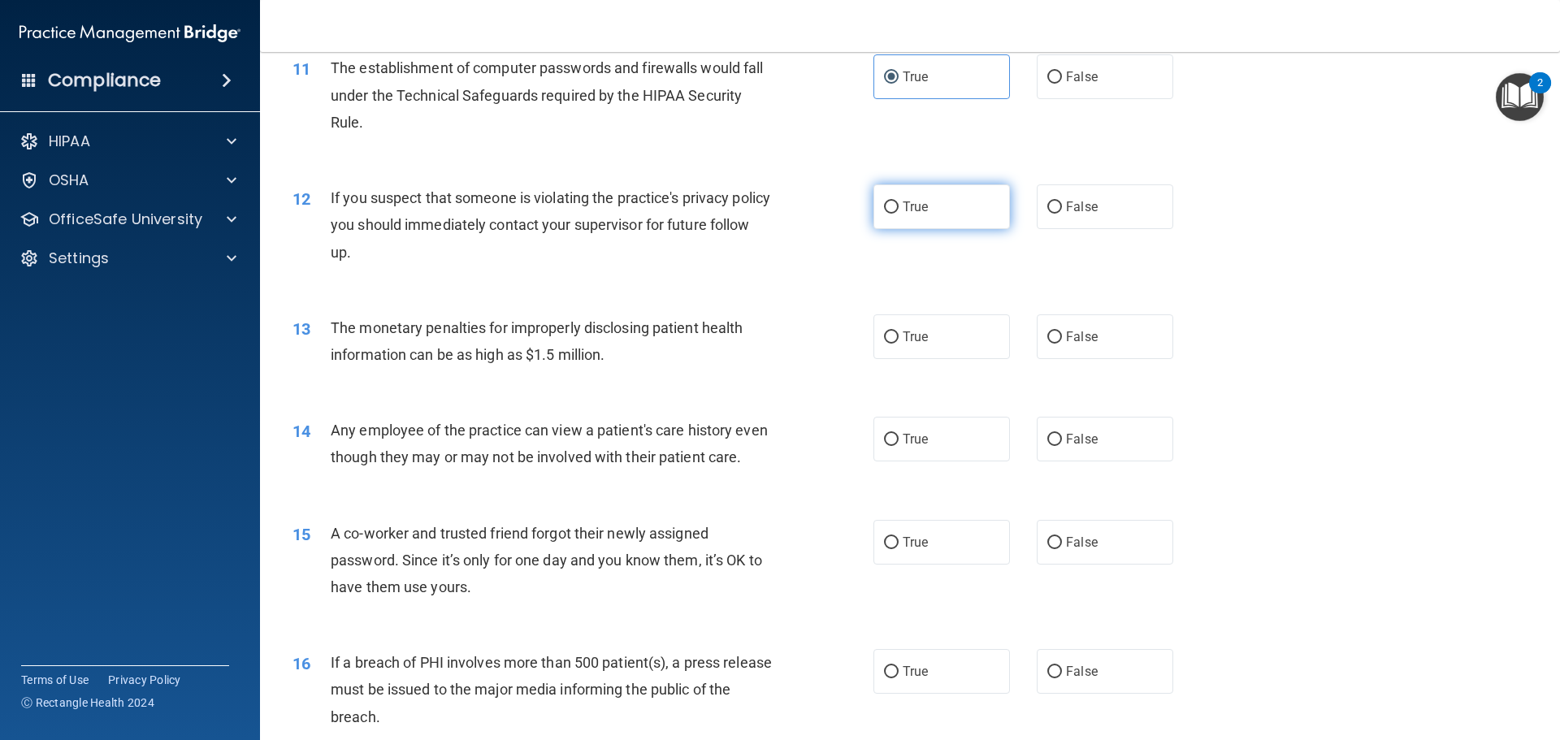
click at [900, 221] on label "True" at bounding box center [942, 206] width 137 height 45
click at [899, 214] on input "True" at bounding box center [891, 208] width 15 height 12
radio input "true"
click at [897, 348] on label "True" at bounding box center [942, 336] width 137 height 45
click at [897, 344] on input "True" at bounding box center [891, 338] width 15 height 12
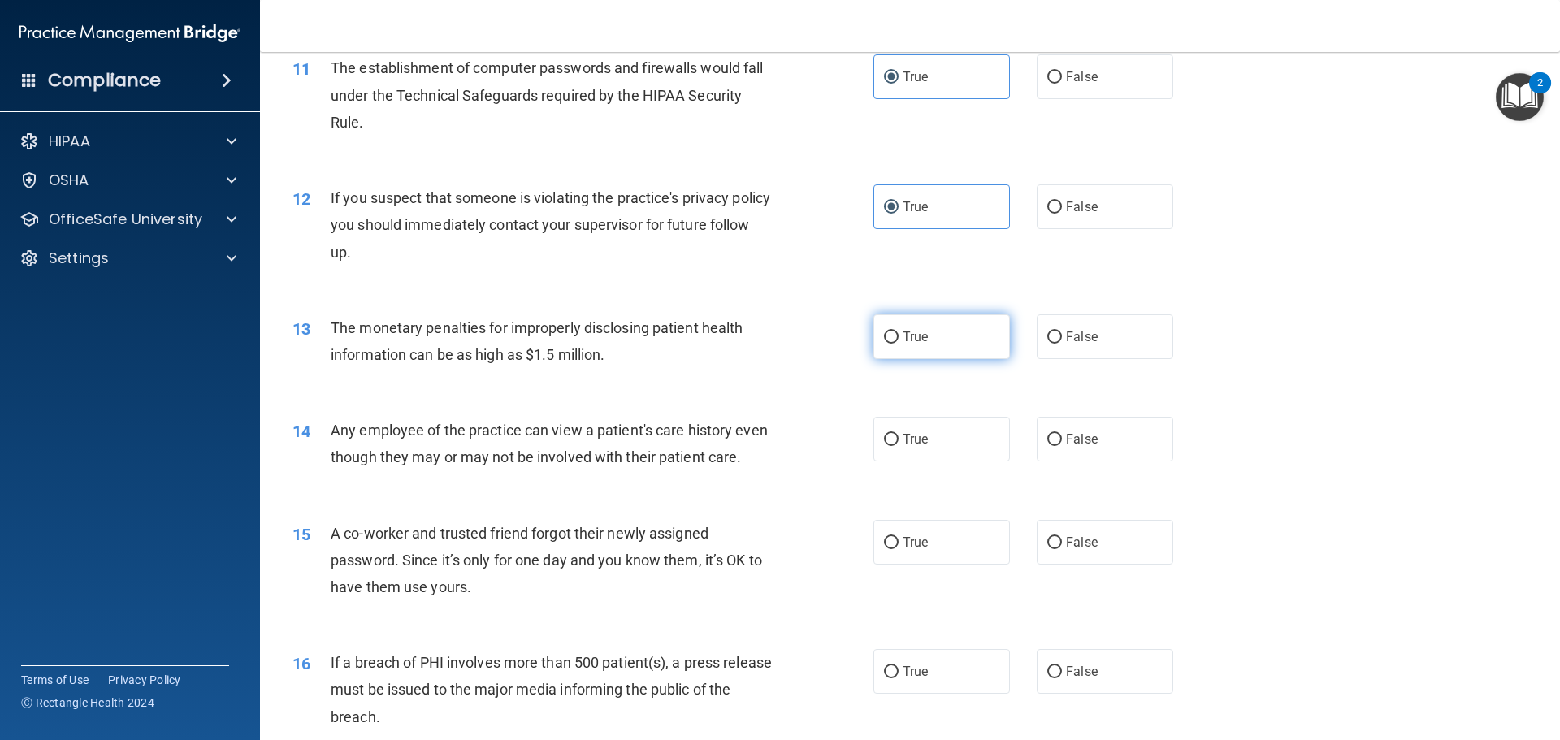
radio input "true"
click at [1080, 453] on label "False" at bounding box center [1105, 439] width 137 height 45
click at [1062, 446] on input "False" at bounding box center [1054, 440] width 15 height 12
radio input "true"
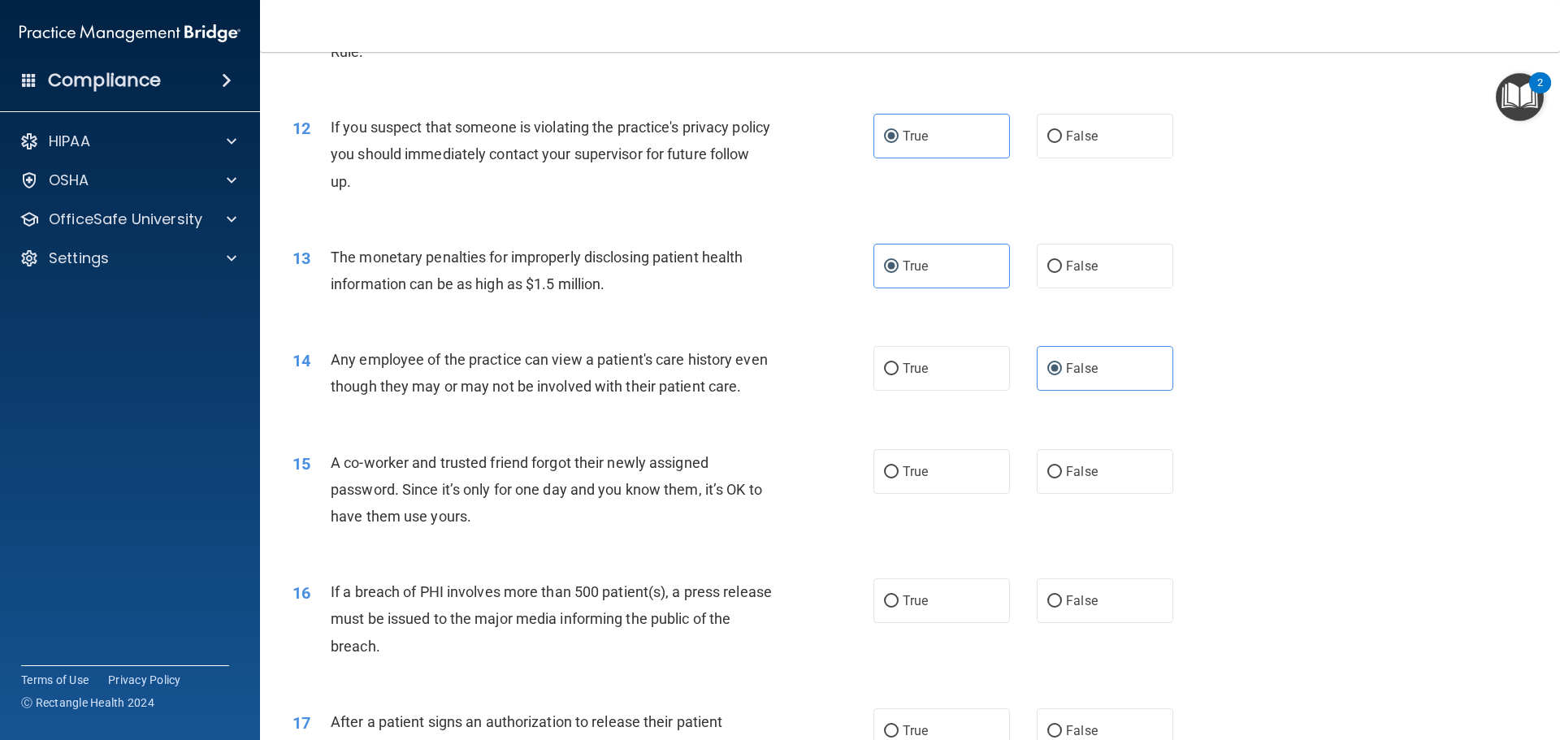
scroll to position [1381, 0]
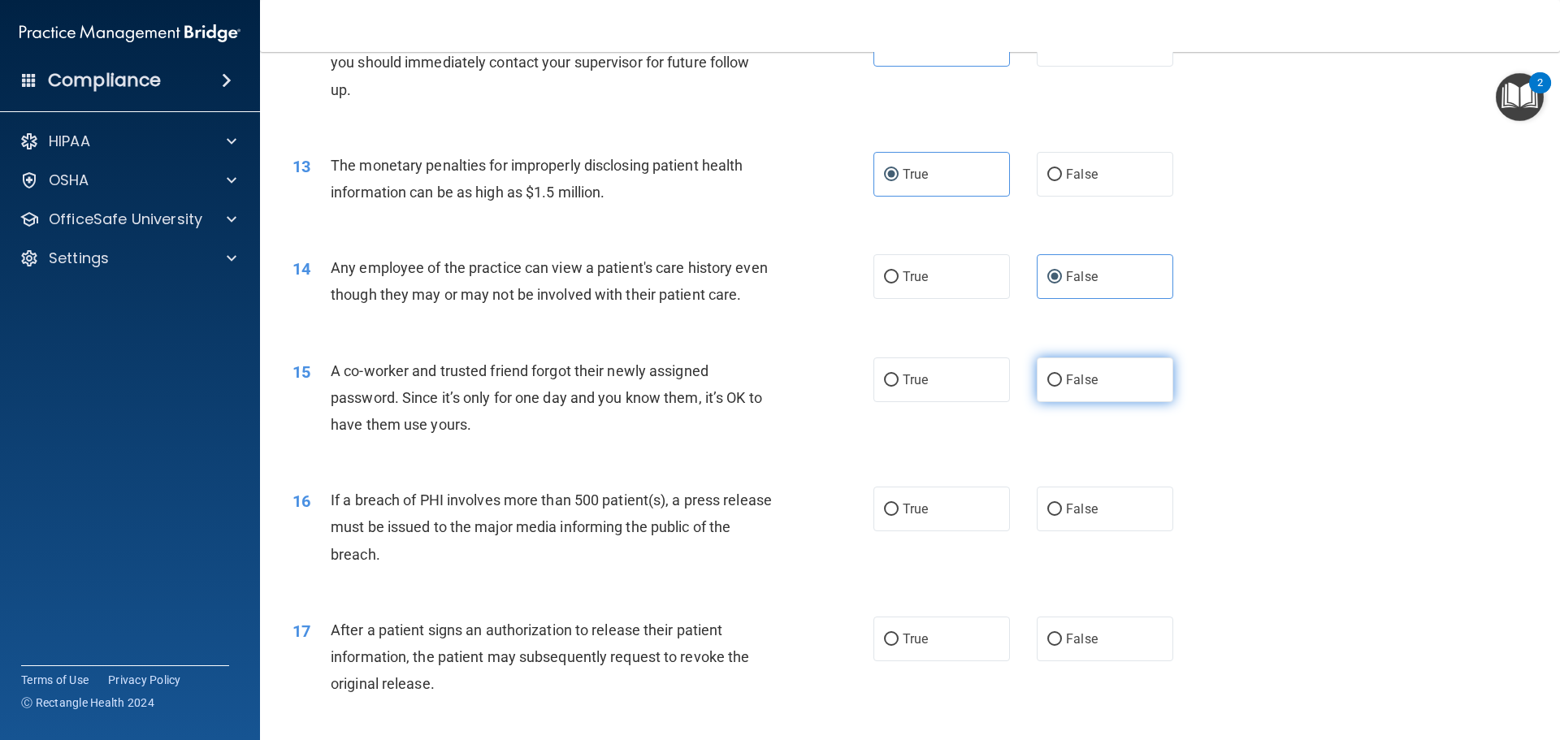
click at [1116, 402] on label "False" at bounding box center [1105, 380] width 137 height 45
click at [1062, 387] on input "False" at bounding box center [1054, 381] width 15 height 12
radio input "true"
click at [914, 517] on span "True" at bounding box center [915, 508] width 25 height 15
click at [899, 516] on input "True" at bounding box center [891, 510] width 15 height 12
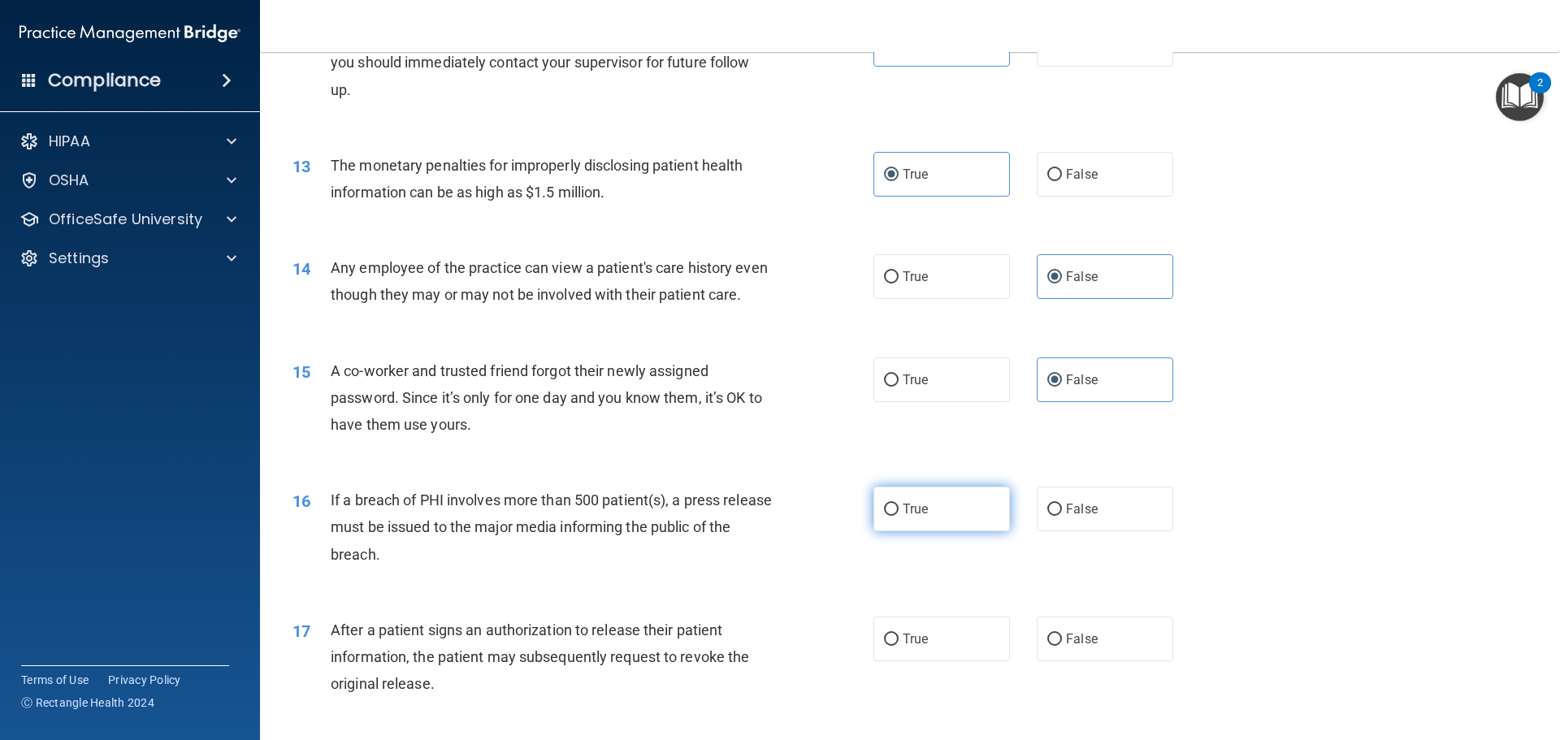
radio input "true"
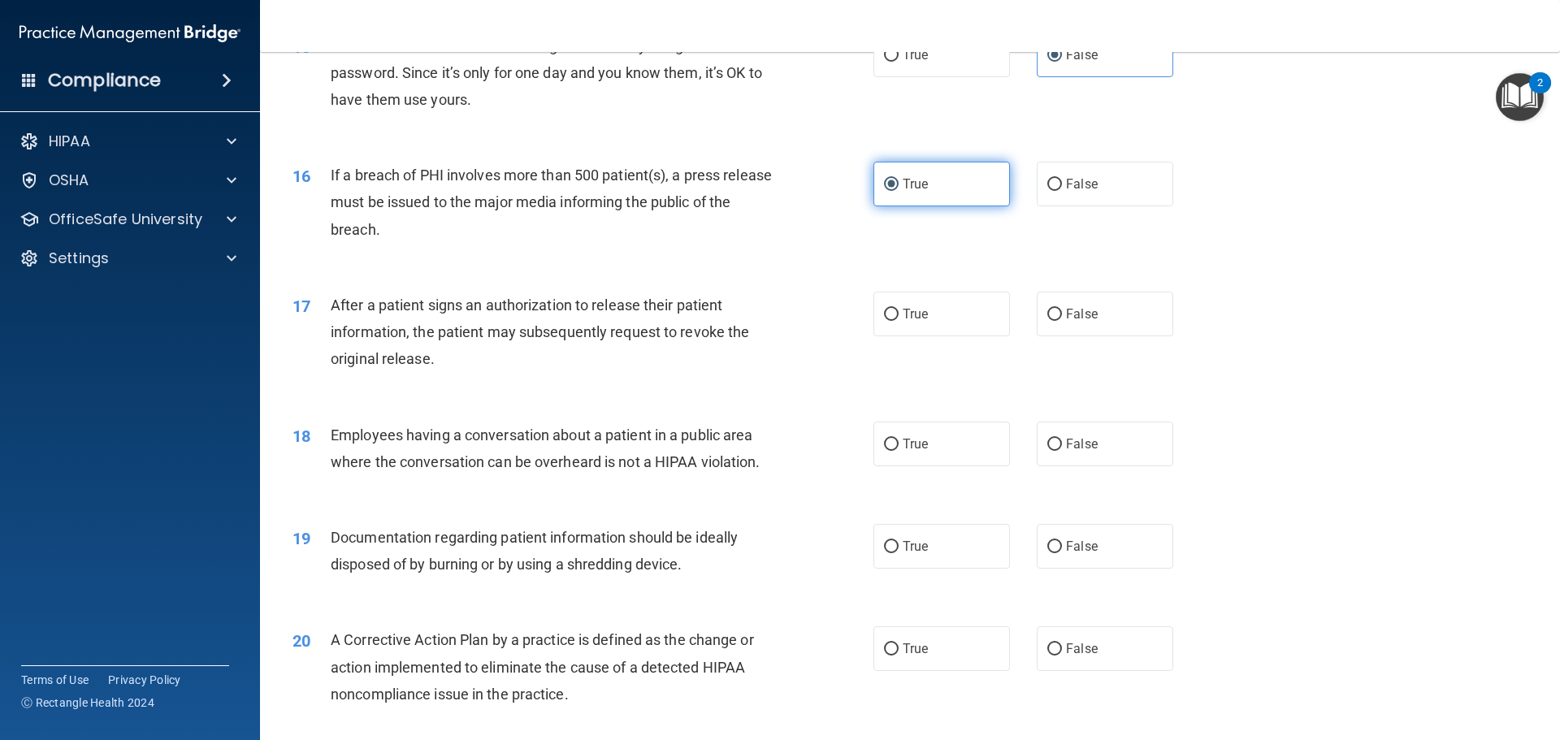
scroll to position [1869, 0]
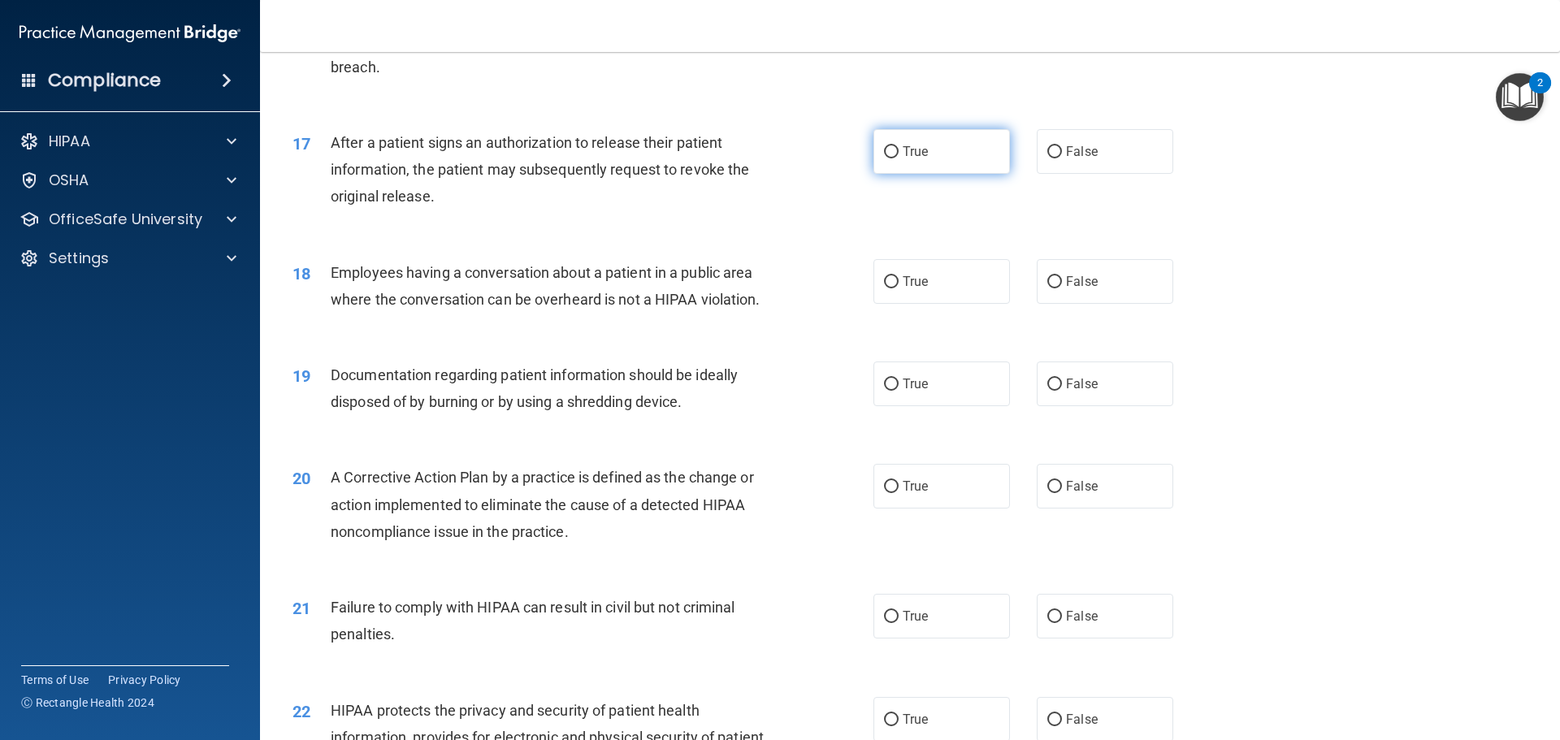
click at [891, 158] on input "True" at bounding box center [891, 152] width 15 height 12
radio input "true"
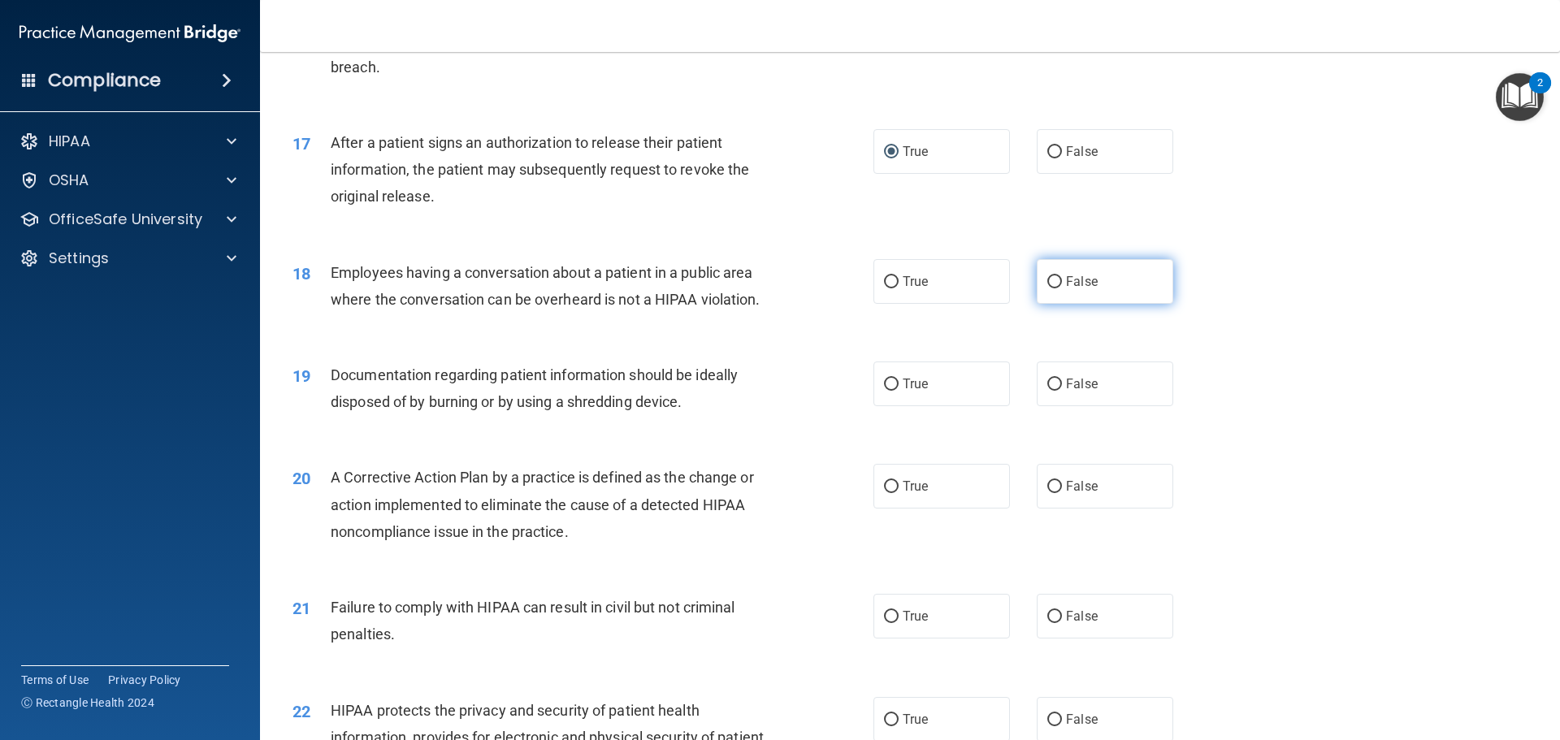
click at [1086, 289] on span "False" at bounding box center [1082, 281] width 32 height 15
click at [1062, 288] on input "False" at bounding box center [1054, 282] width 15 height 12
radio input "true"
drag, startPoint x: 963, startPoint y: 427, endPoint x: 915, endPoint y: 411, distance: 50.4
click at [959, 406] on label "True" at bounding box center [942, 384] width 137 height 45
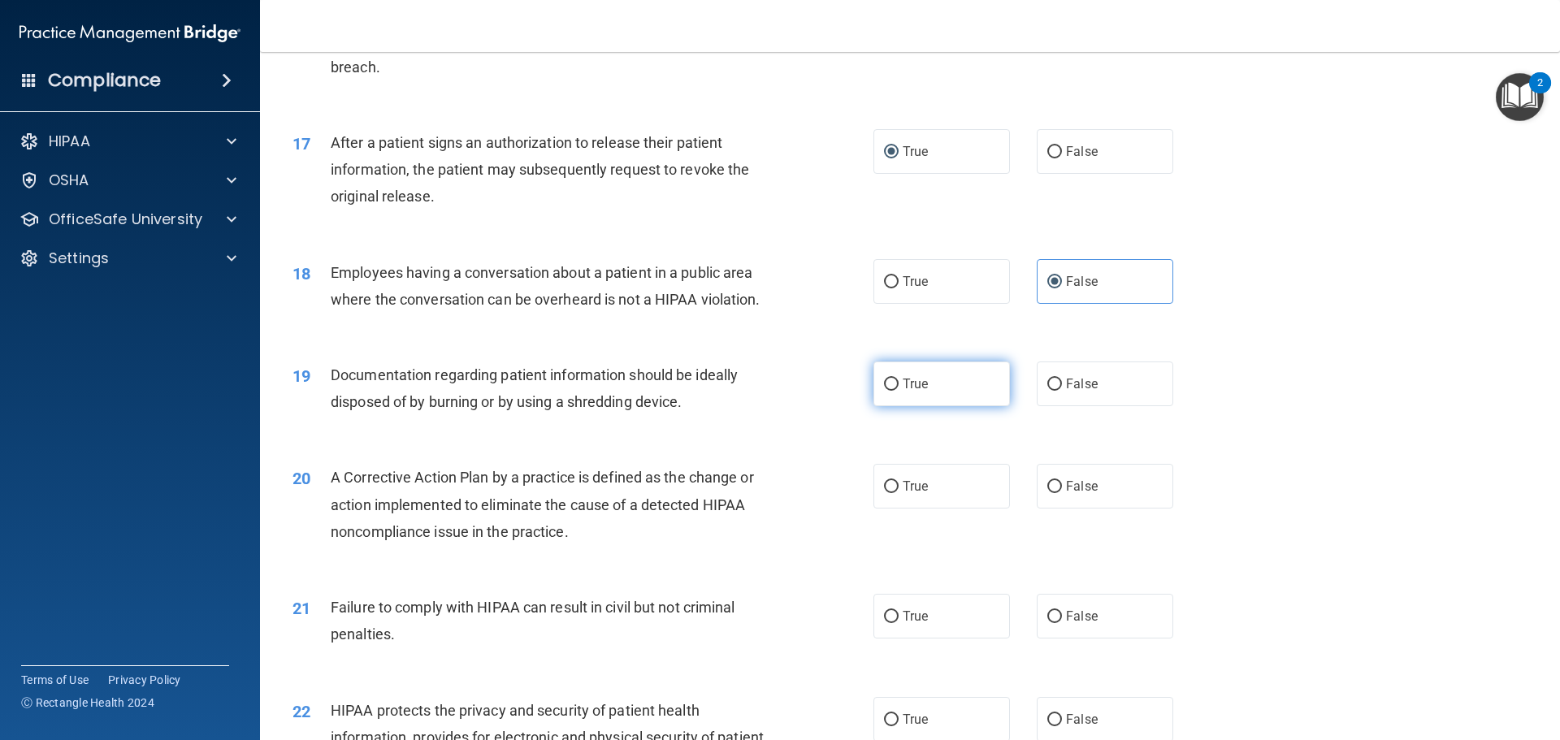
click at [899, 391] on input "True" at bounding box center [891, 385] width 15 height 12
radio input "true"
click at [968, 509] on label "True" at bounding box center [942, 486] width 137 height 45
click at [899, 493] on input "True" at bounding box center [891, 487] width 15 height 12
radio input "true"
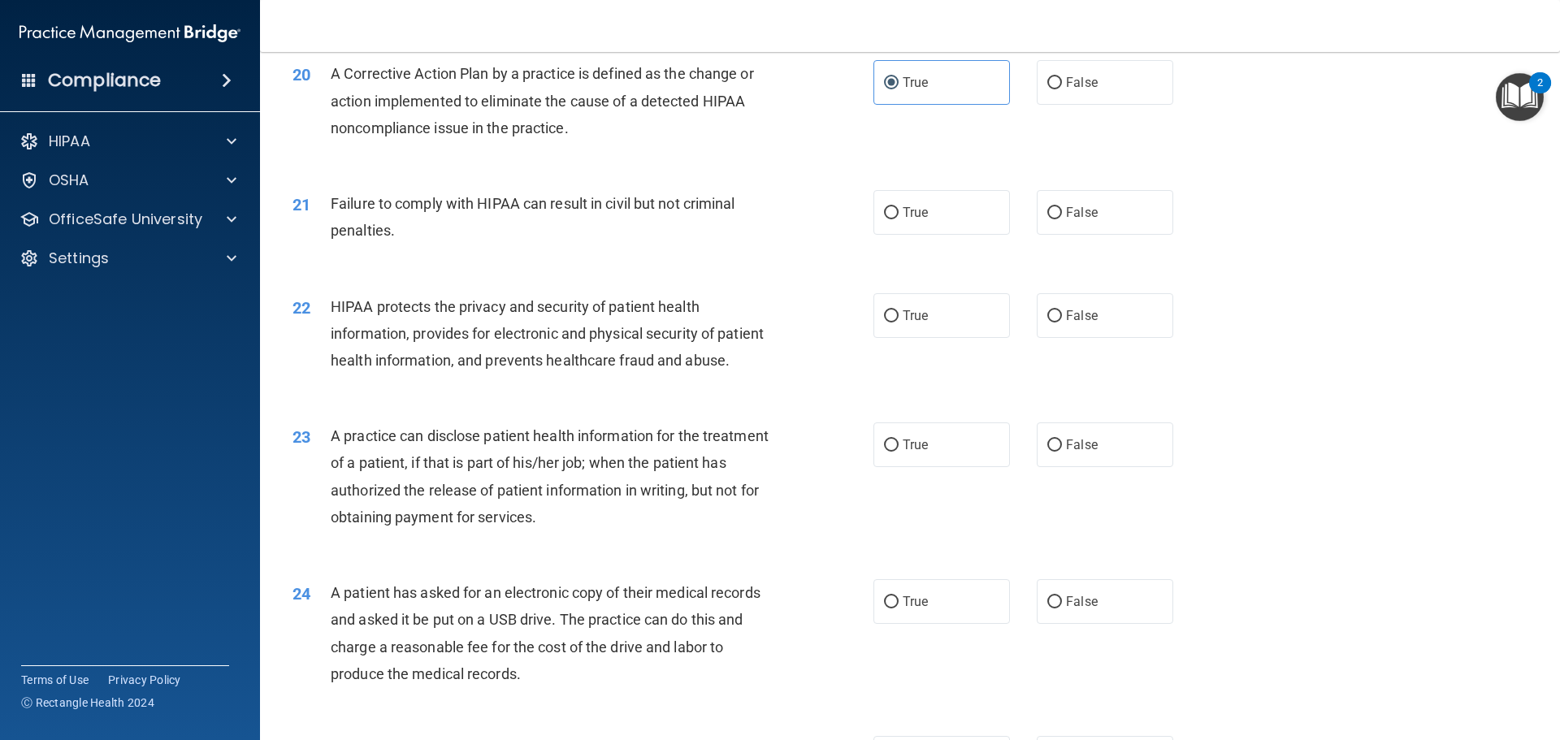
scroll to position [2275, 0]
click at [1116, 227] on label "False" at bounding box center [1105, 210] width 137 height 45
click at [1062, 217] on input "False" at bounding box center [1054, 211] width 15 height 12
radio input "true"
click at [904, 321] on span "True" at bounding box center [915, 313] width 25 height 15
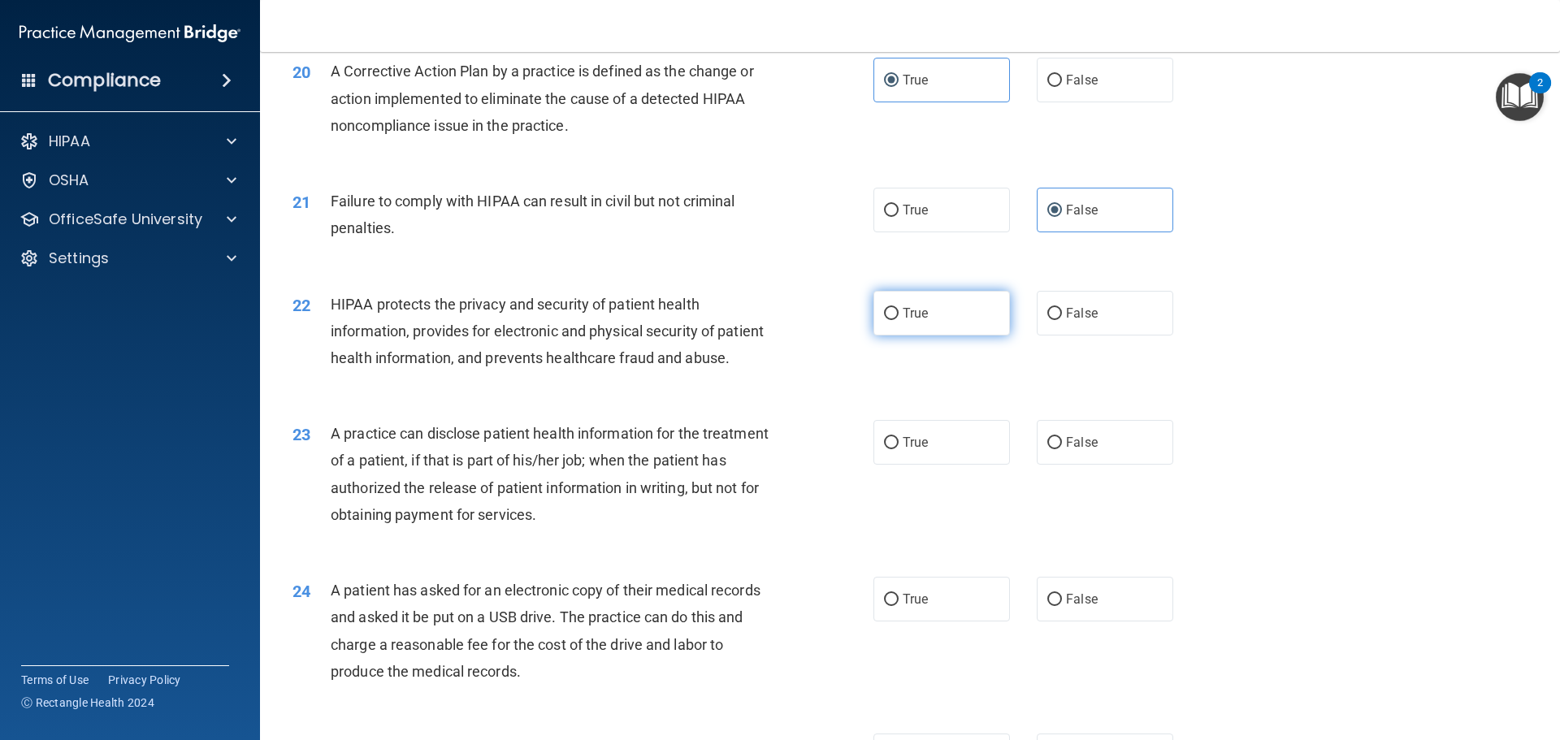
click at [899, 320] on input "True" at bounding box center [891, 314] width 15 height 12
radio input "true"
click at [943, 465] on label "True" at bounding box center [942, 442] width 137 height 45
click at [899, 449] on input "True" at bounding box center [891, 443] width 15 height 12
radio input "true"
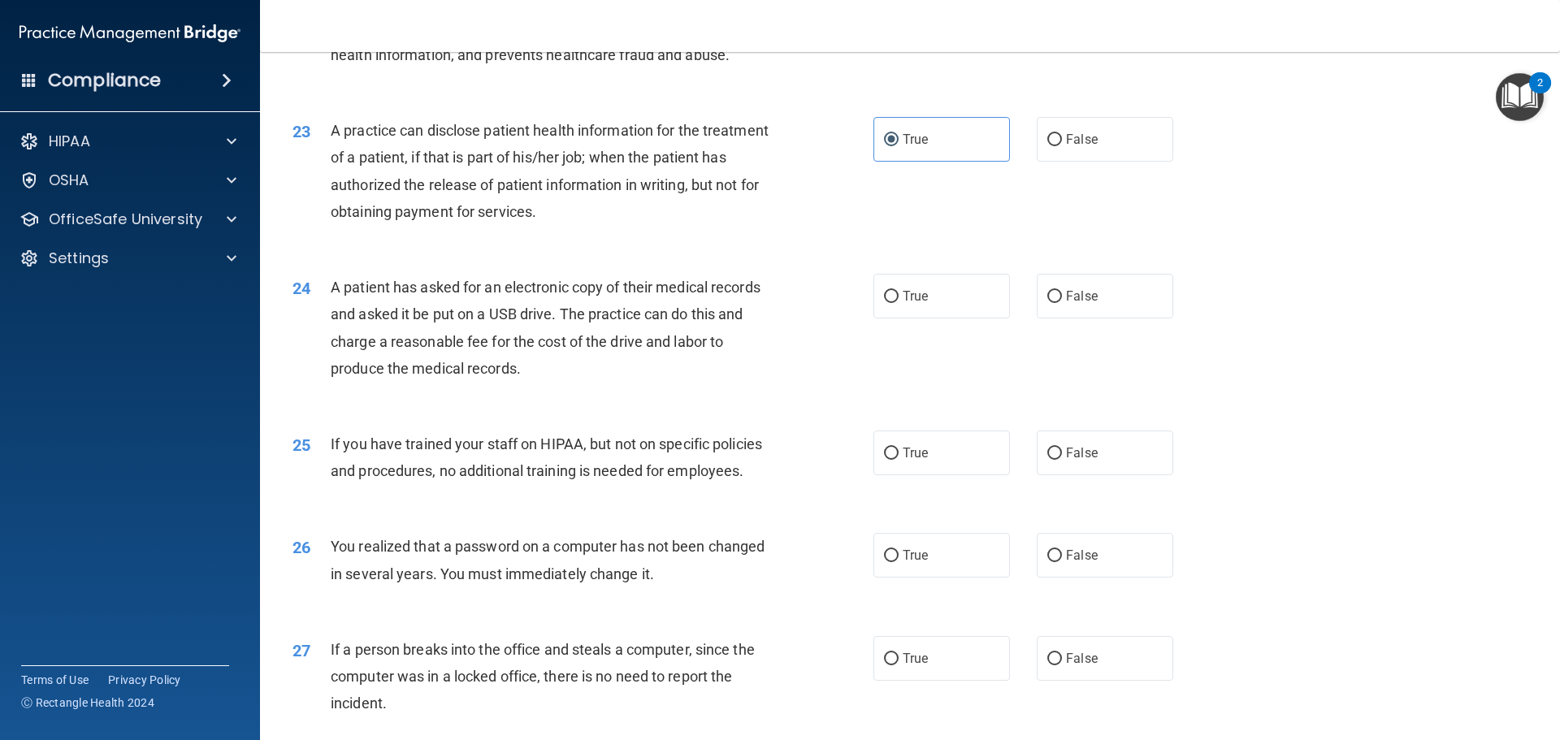
scroll to position [2537, 0]
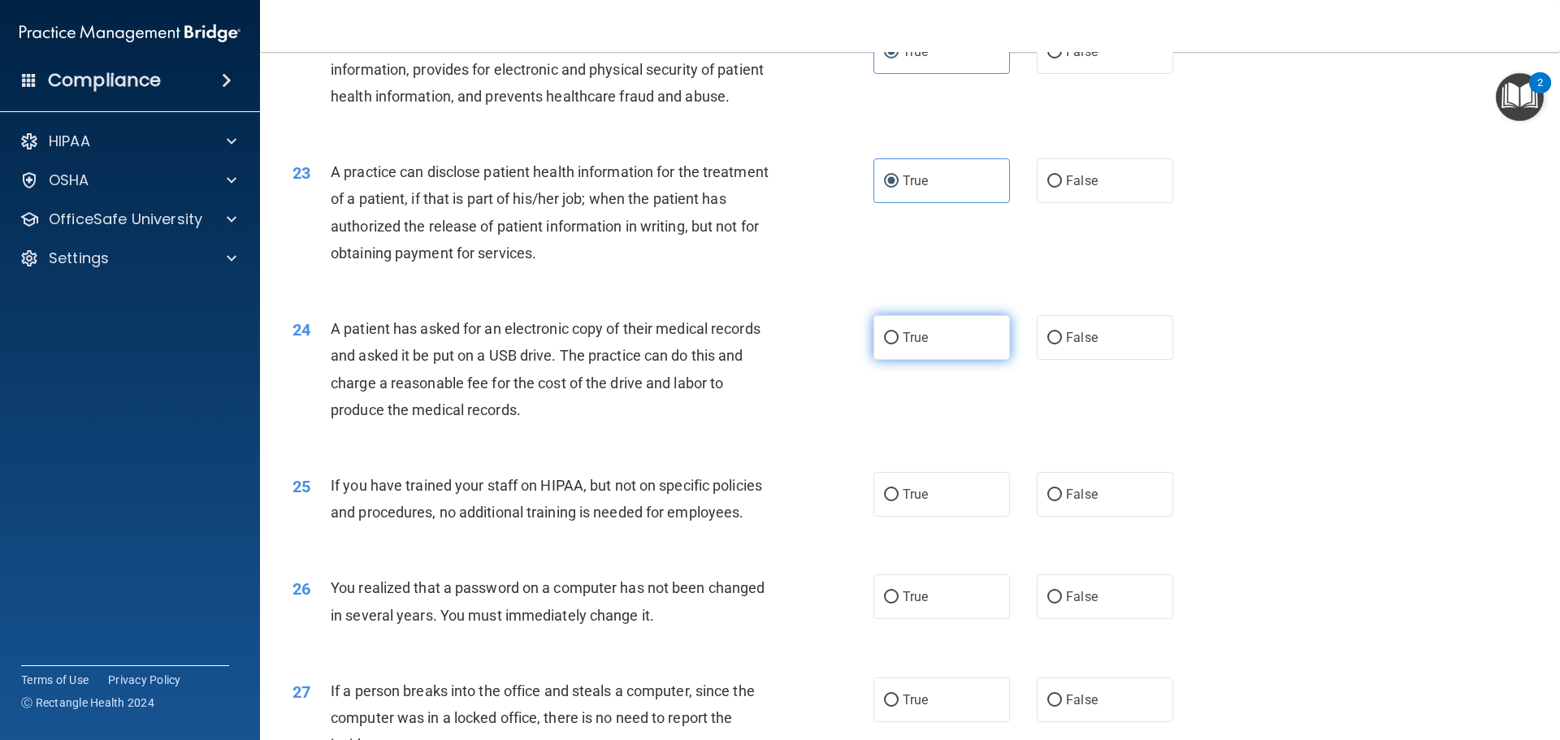
click at [927, 360] on label "True" at bounding box center [942, 337] width 137 height 45
click at [899, 345] on input "True" at bounding box center [891, 338] width 15 height 12
radio input "true"
click at [1085, 517] on label "False" at bounding box center [1105, 494] width 137 height 45
click at [1062, 501] on input "False" at bounding box center [1054, 495] width 15 height 12
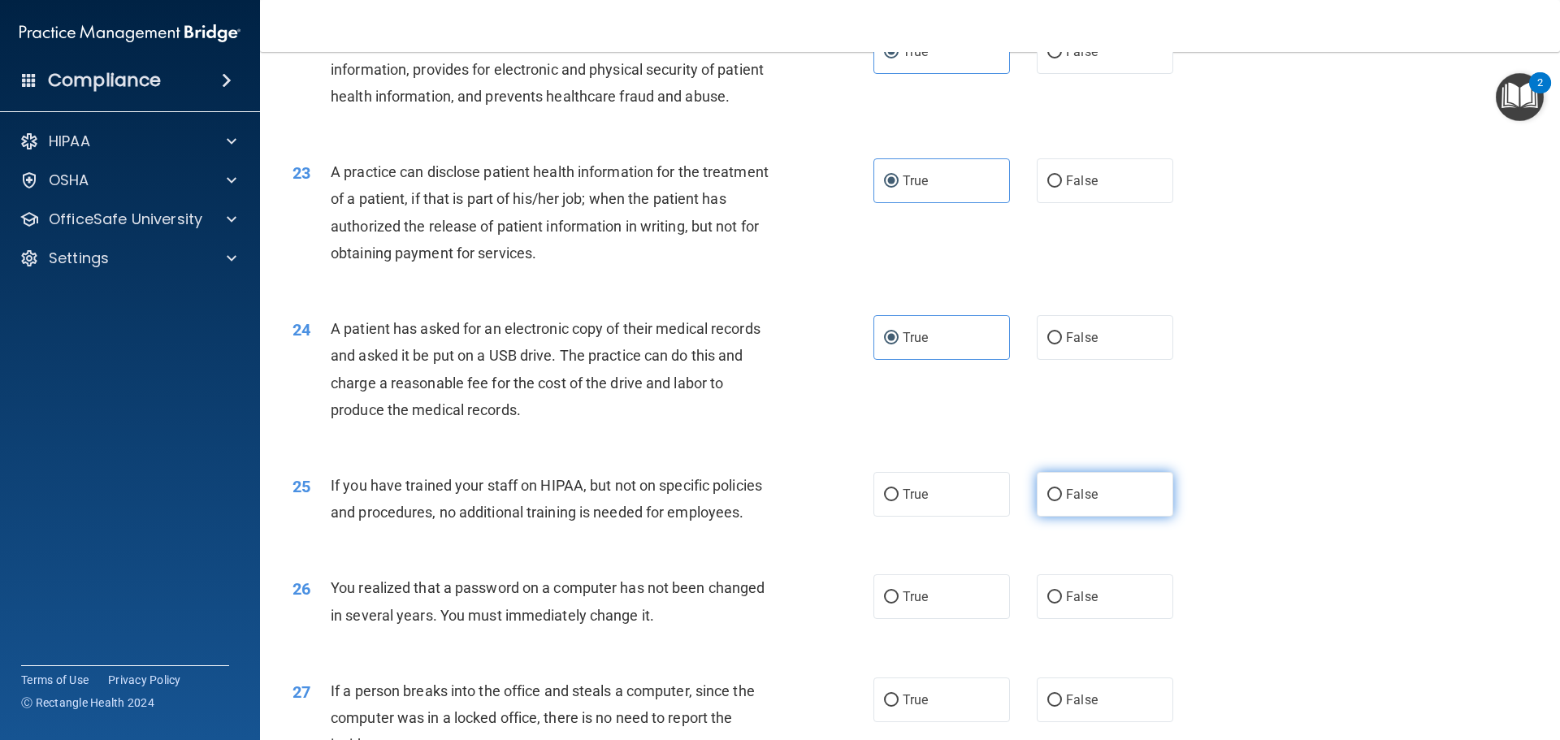
radio input "true"
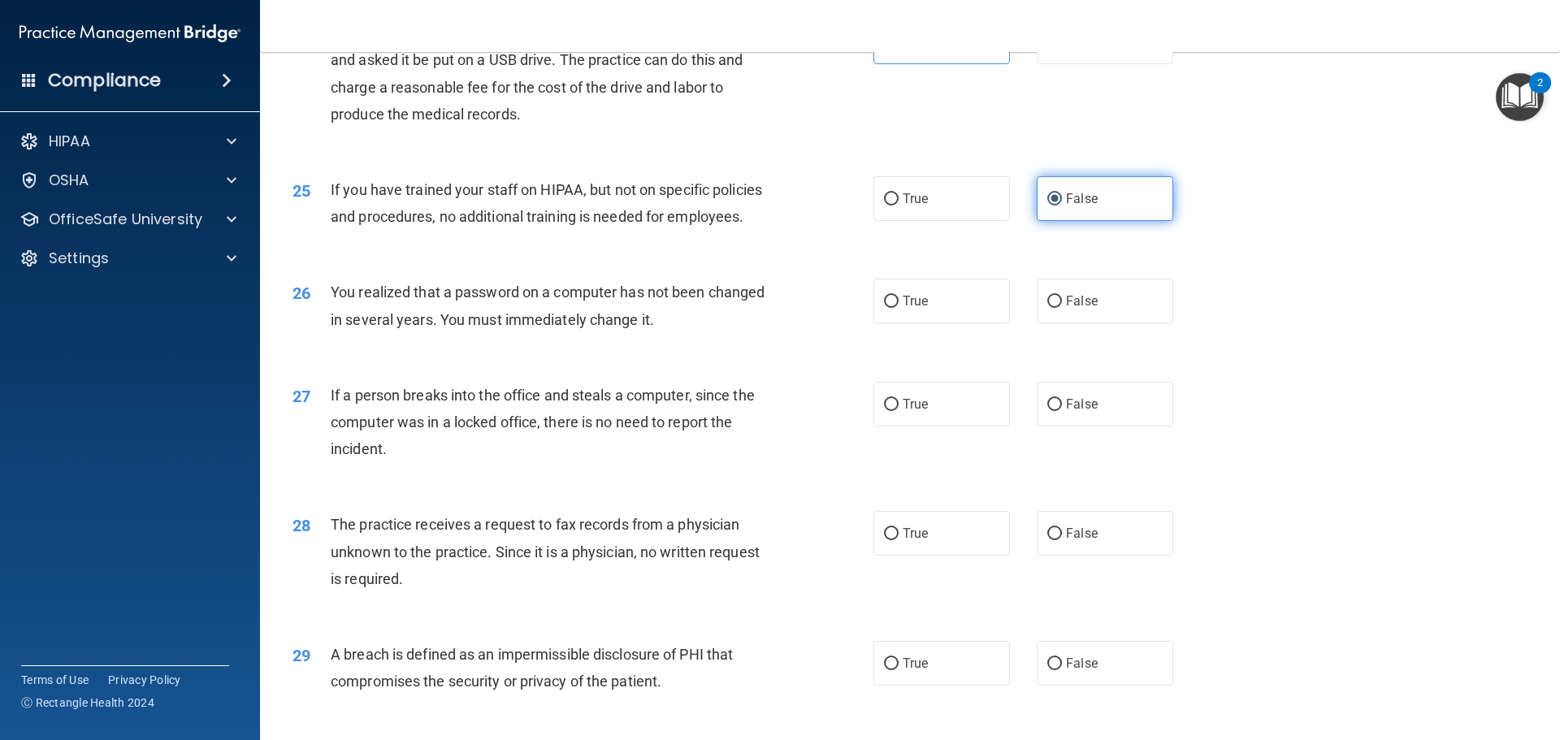
scroll to position [2862, 0]
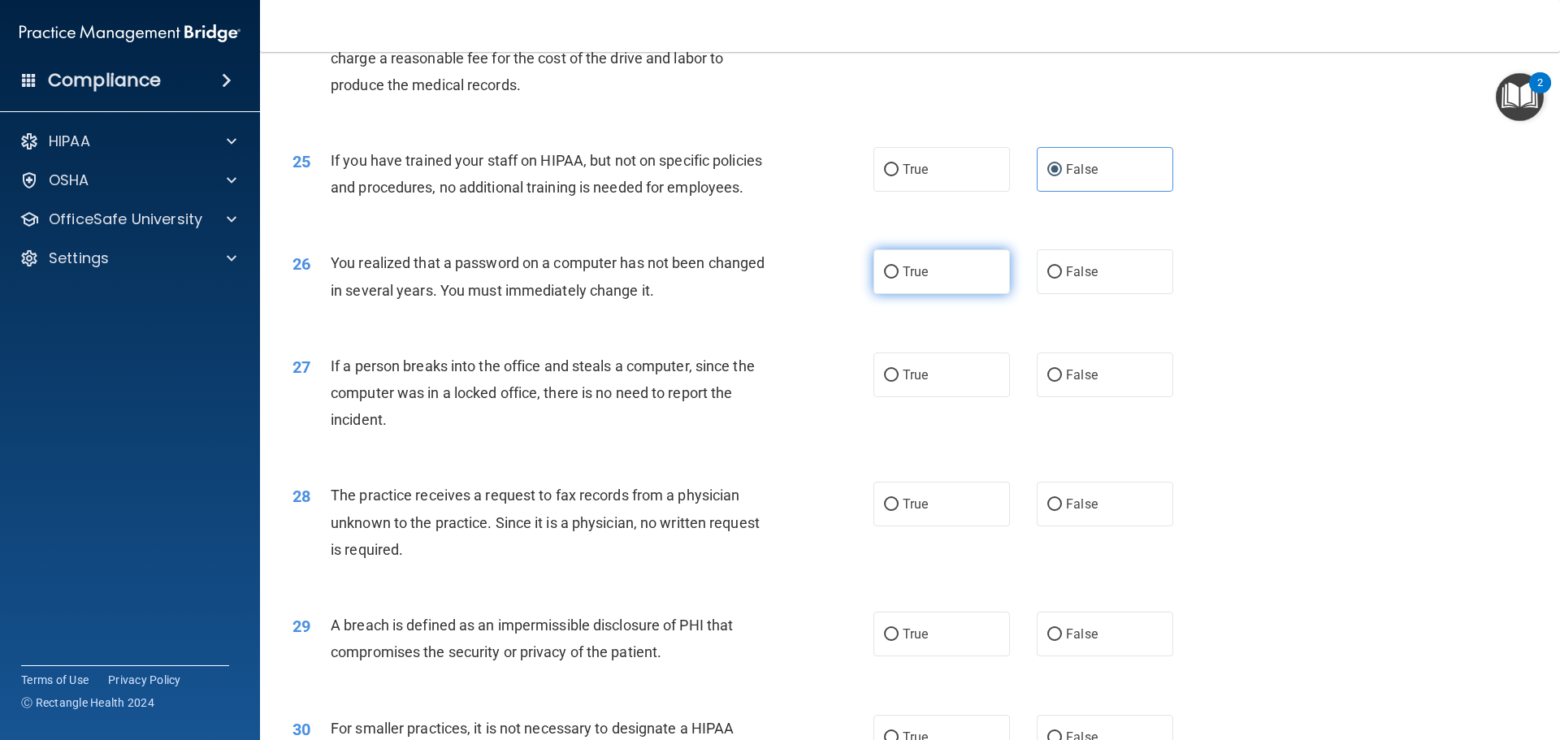
click at [953, 294] on label "True" at bounding box center [942, 271] width 137 height 45
click at [899, 279] on input "True" at bounding box center [891, 273] width 15 height 12
radio input "true"
click at [1067, 383] on span "False" at bounding box center [1082, 374] width 32 height 15
click at [1062, 382] on input "False" at bounding box center [1054, 376] width 15 height 12
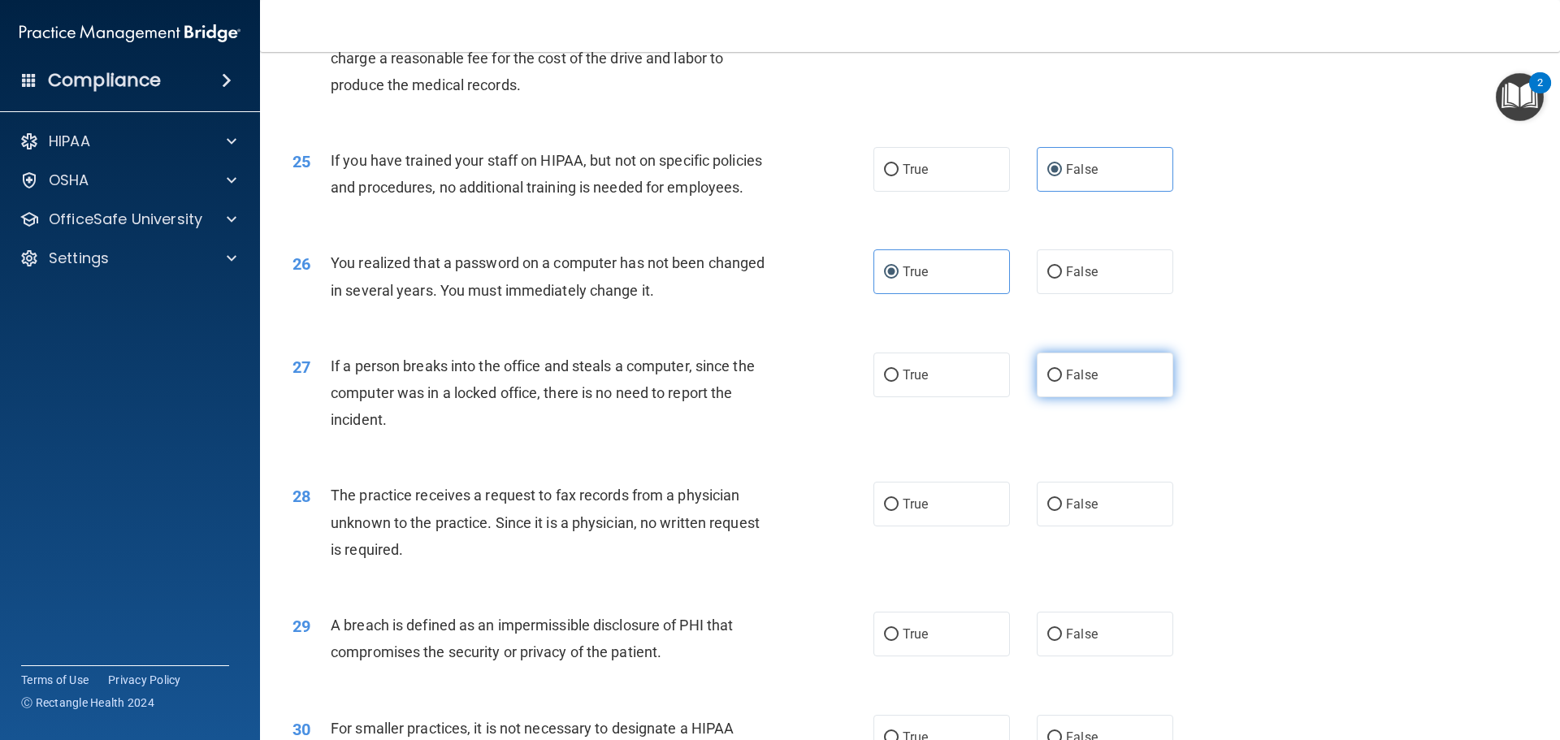
radio input "true"
click at [1073, 512] on span "False" at bounding box center [1082, 503] width 32 height 15
click at [1062, 511] on input "False" at bounding box center [1054, 505] width 15 height 12
radio input "true"
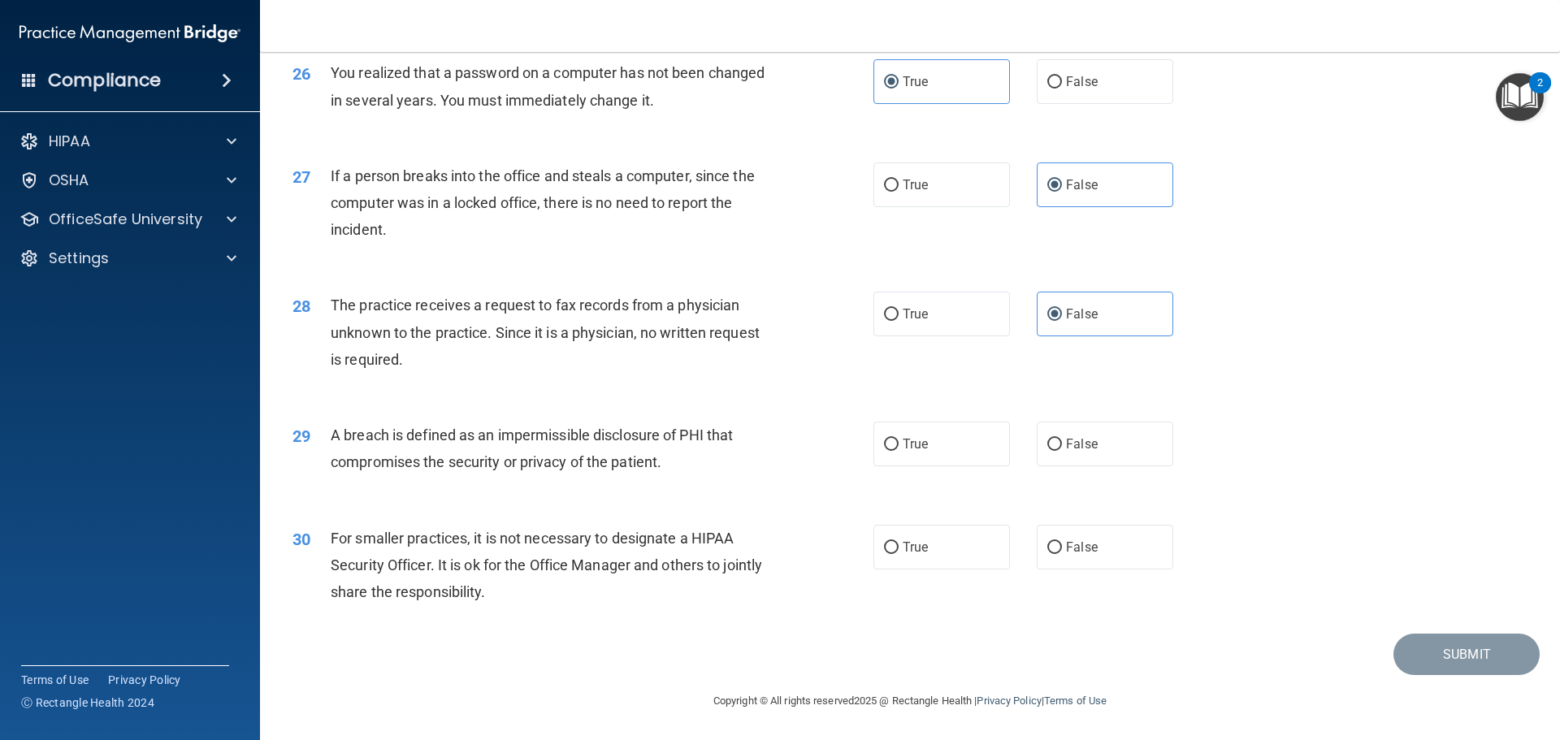
scroll to position [3106, 0]
click at [941, 465] on label "True" at bounding box center [942, 444] width 137 height 45
click at [899, 451] on input "True" at bounding box center [891, 445] width 15 height 12
radio input "true"
click at [911, 527] on label "True" at bounding box center [942, 547] width 137 height 45
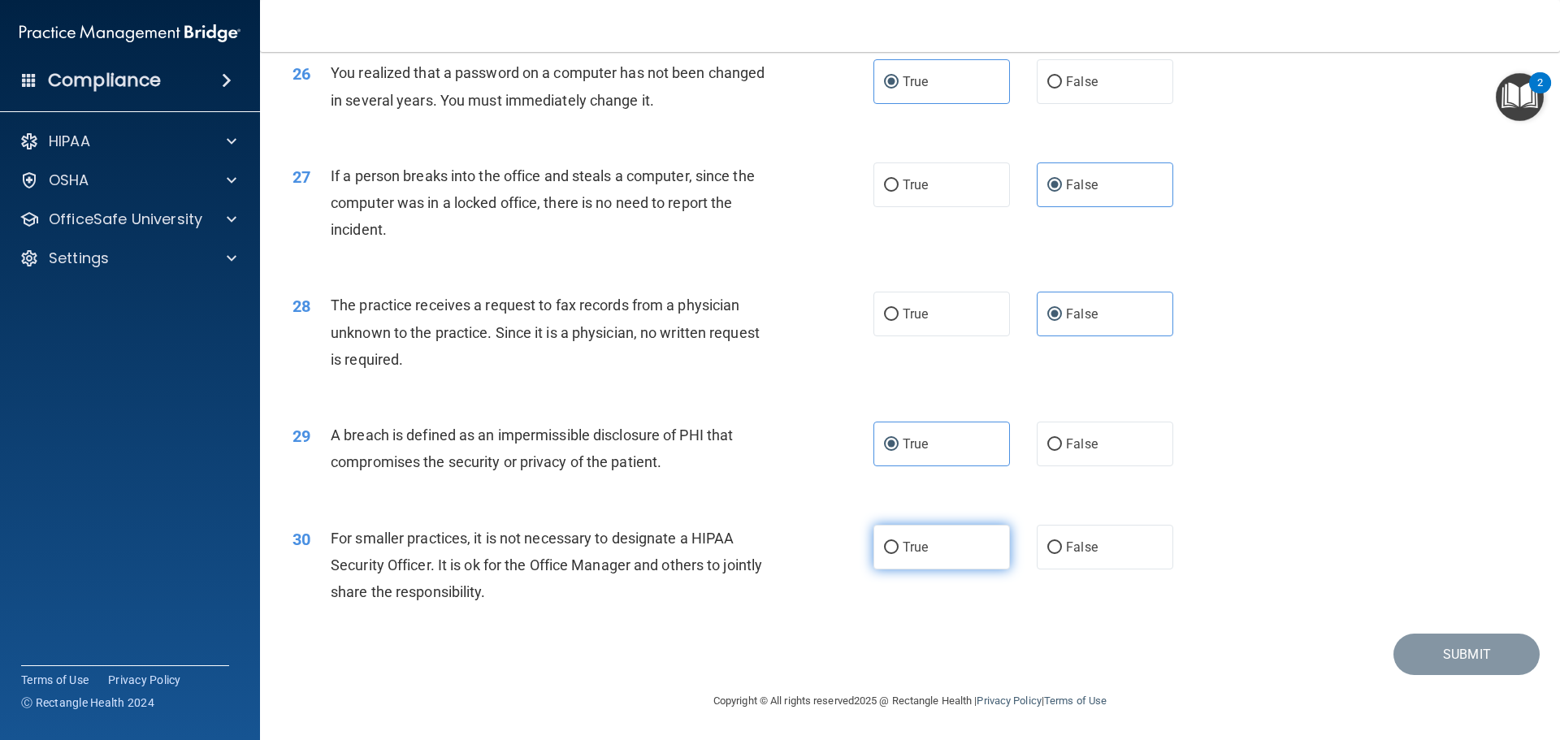
click at [899, 542] on input "True" at bounding box center [891, 548] width 15 height 12
radio input "true"
click at [1493, 654] on button "Submit" at bounding box center [1467, 654] width 146 height 41
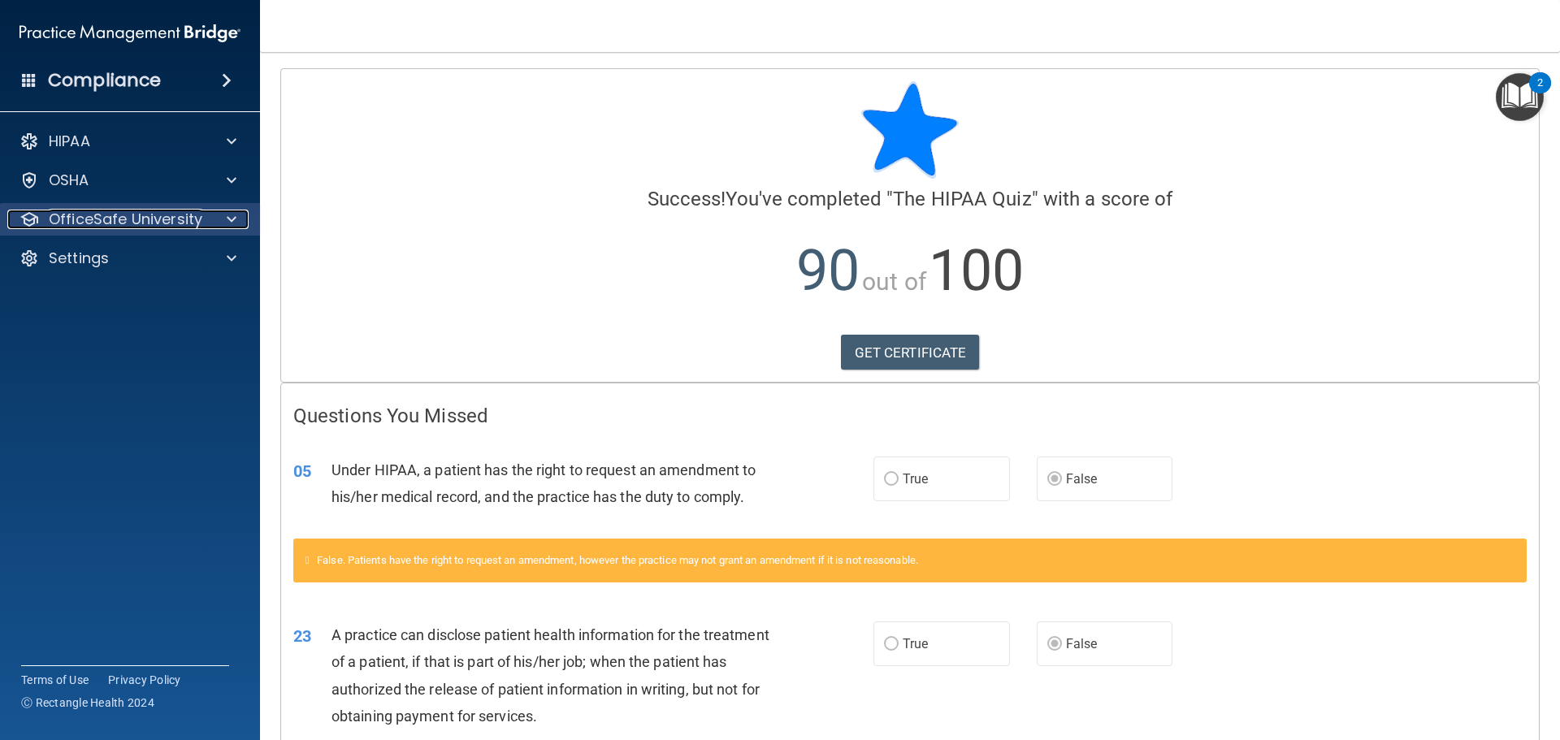
click at [206, 220] on div "OfficeSafe University" at bounding box center [108, 220] width 202 height 20
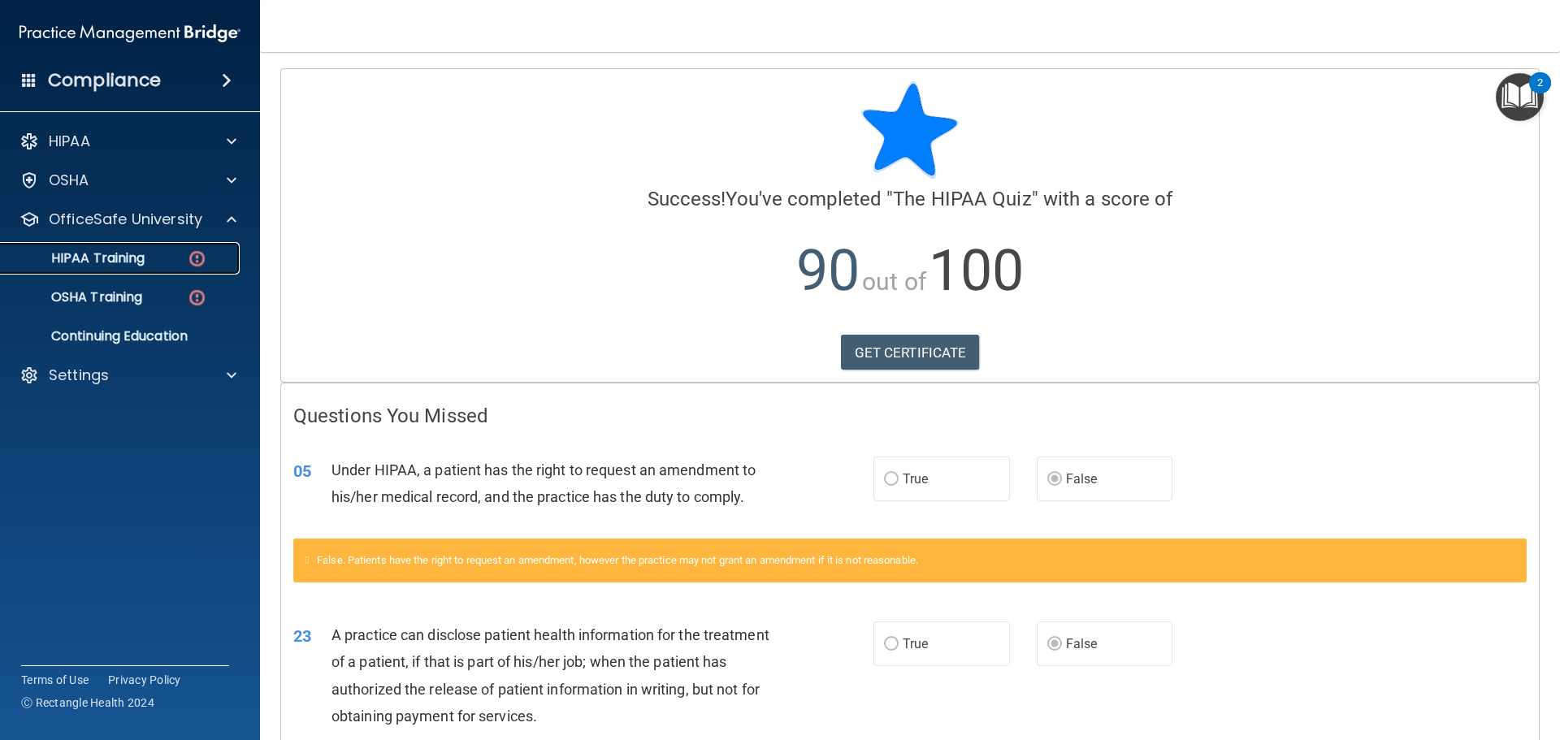
click at [202, 257] on img at bounding box center [197, 259] width 20 height 20
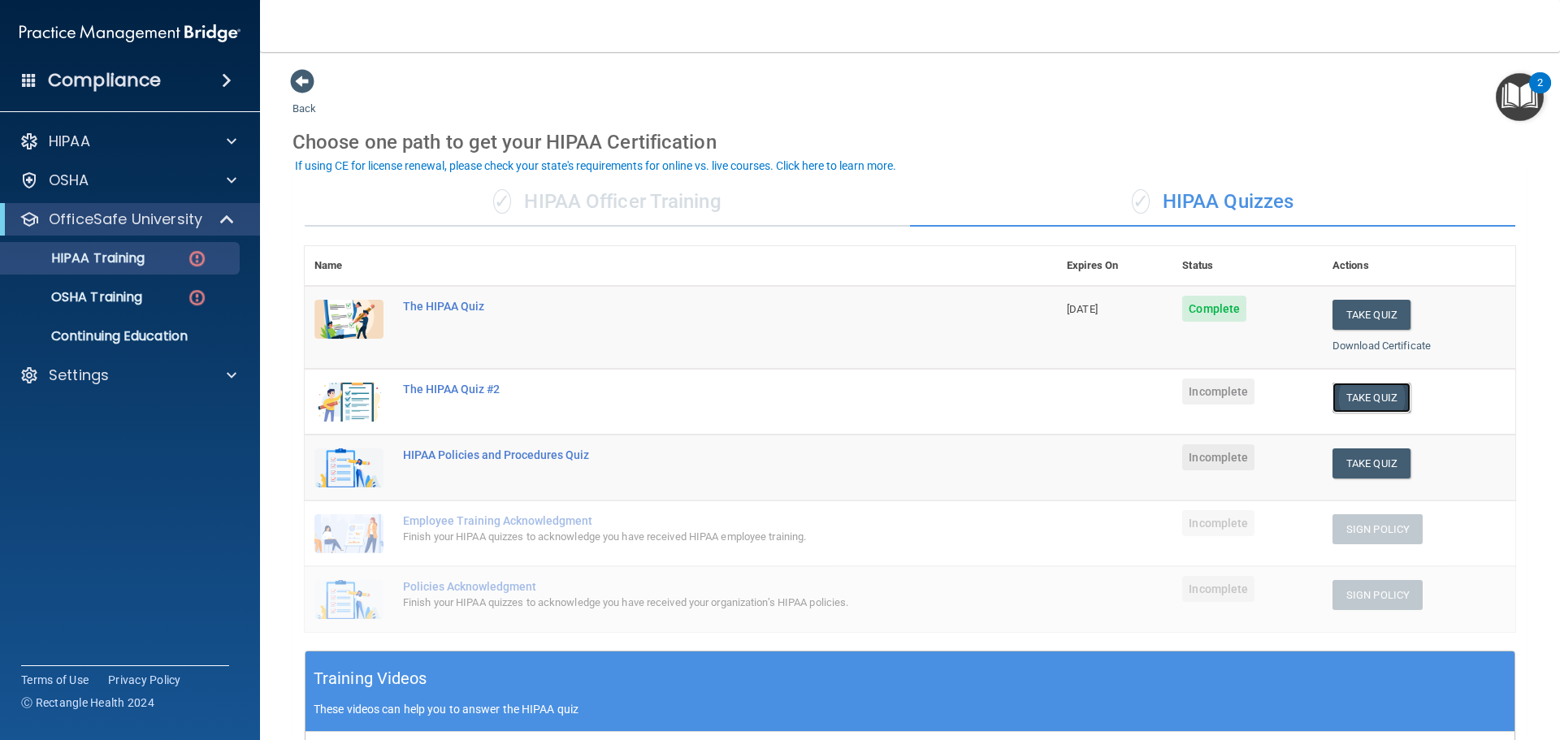
click at [1355, 405] on button "Take Quiz" at bounding box center [1372, 398] width 78 height 30
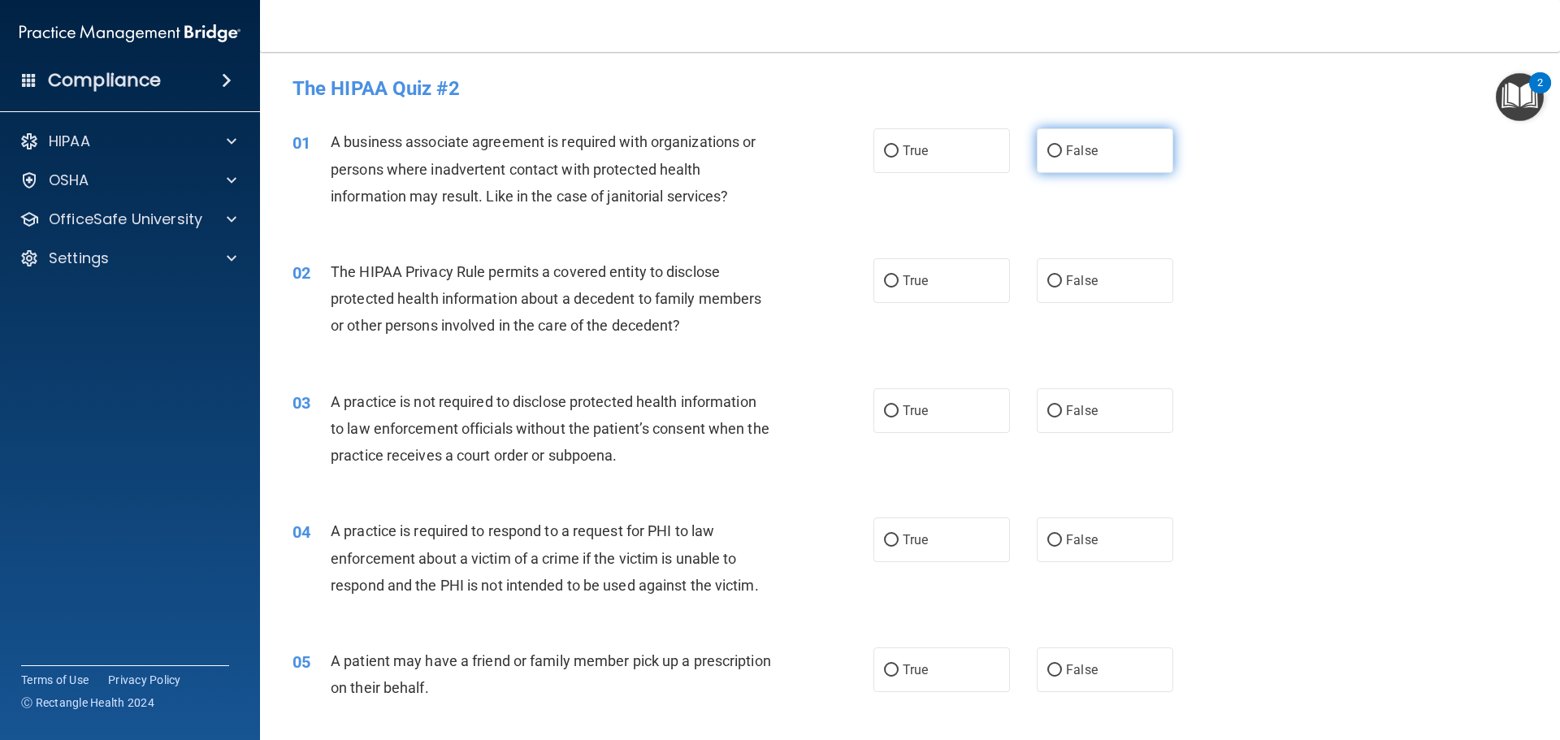
click at [1078, 171] on label "False" at bounding box center [1105, 150] width 137 height 45
click at [1062, 158] on input "False" at bounding box center [1054, 151] width 15 height 12
radio input "true"
click at [904, 297] on label "True" at bounding box center [942, 280] width 137 height 45
click at [899, 288] on input "True" at bounding box center [891, 281] width 15 height 12
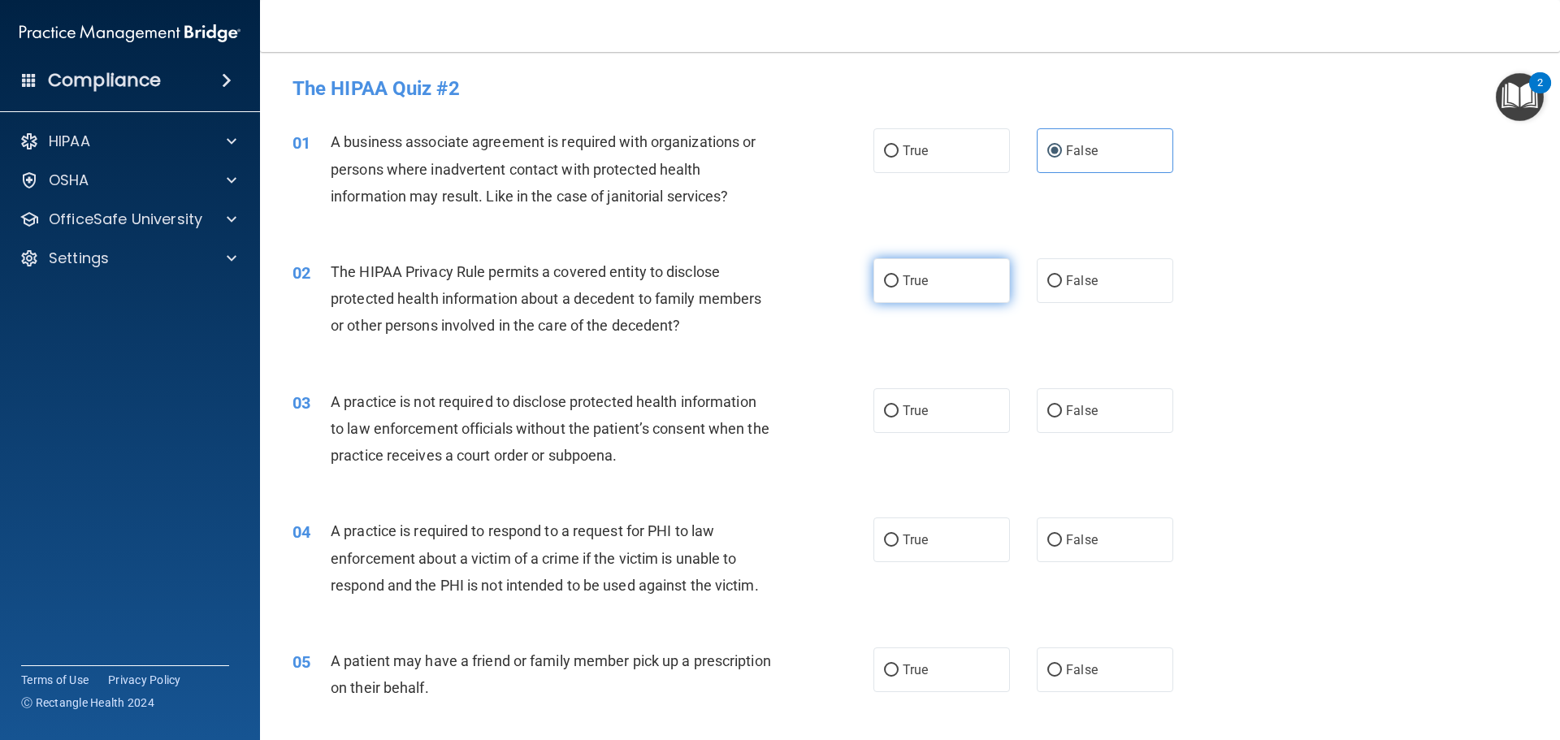
radio input "true"
click at [1047, 417] on input "False" at bounding box center [1054, 411] width 15 height 12
radio input "true"
click at [921, 531] on label "True" at bounding box center [942, 540] width 137 height 45
click at [899, 535] on input "True" at bounding box center [891, 541] width 15 height 12
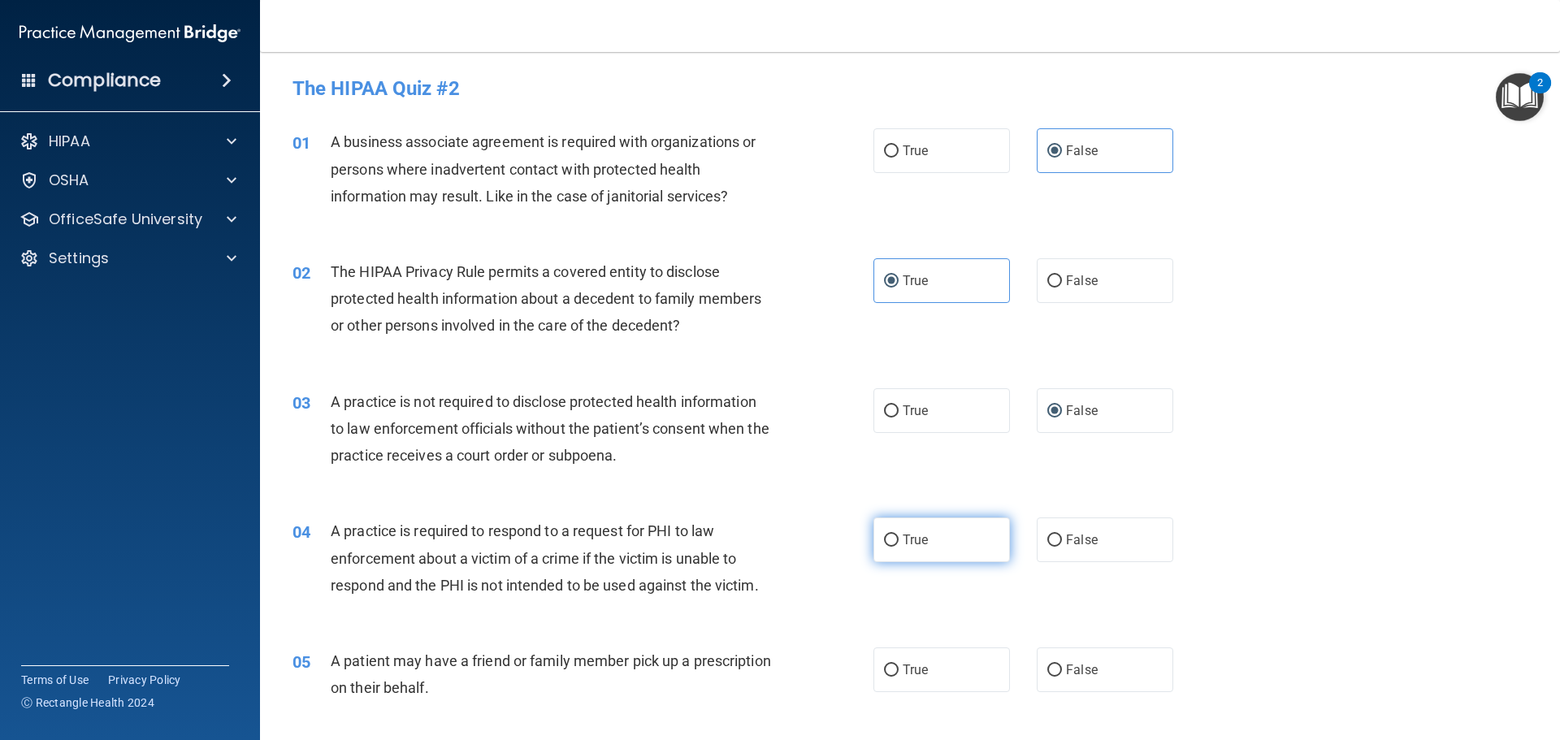
radio input "true"
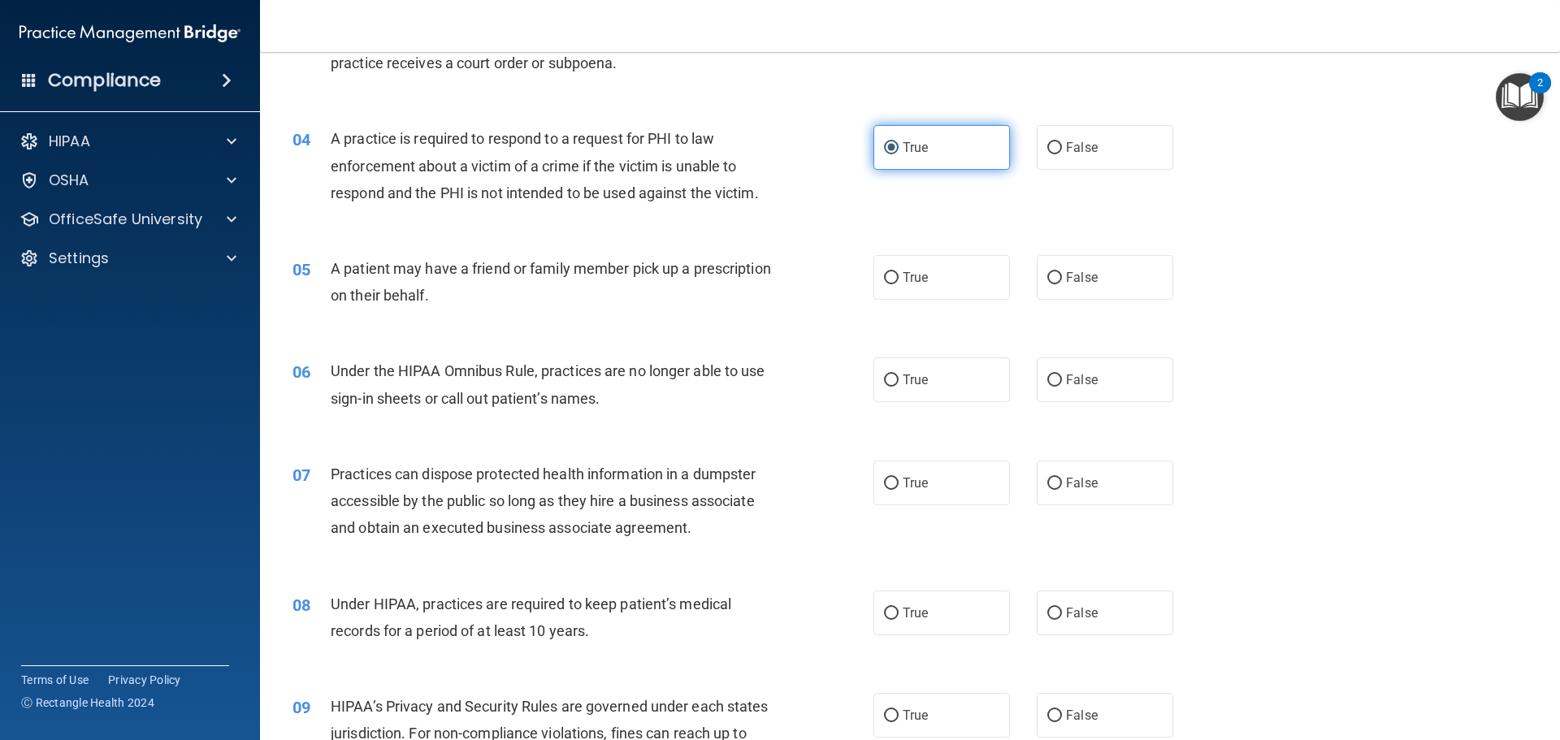
scroll to position [406, 0]
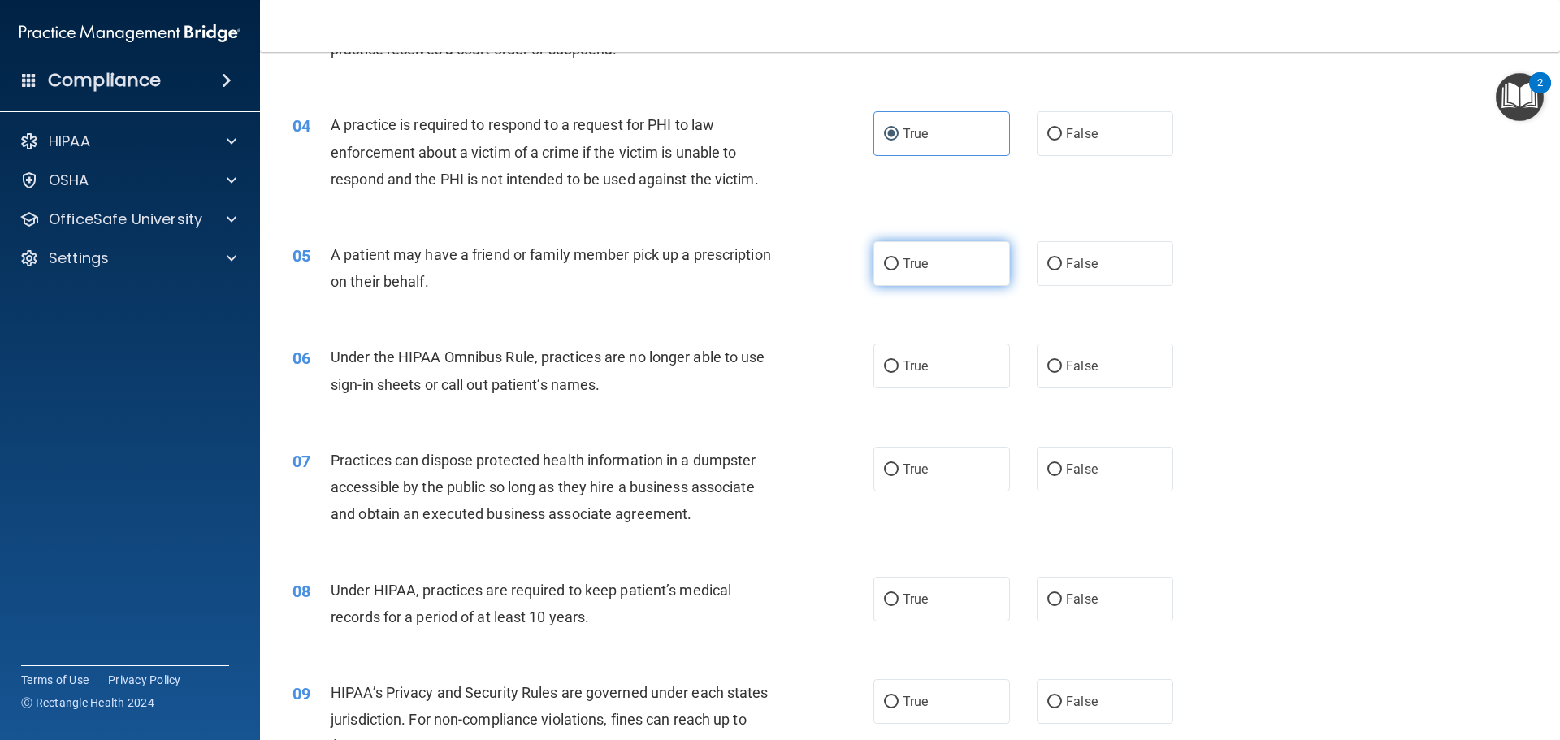
click at [968, 256] on label "True" at bounding box center [942, 263] width 137 height 45
click at [899, 258] on input "True" at bounding box center [891, 264] width 15 height 12
radio input "true"
click at [1064, 379] on label "False" at bounding box center [1105, 366] width 137 height 45
click at [1062, 373] on input "False" at bounding box center [1054, 367] width 15 height 12
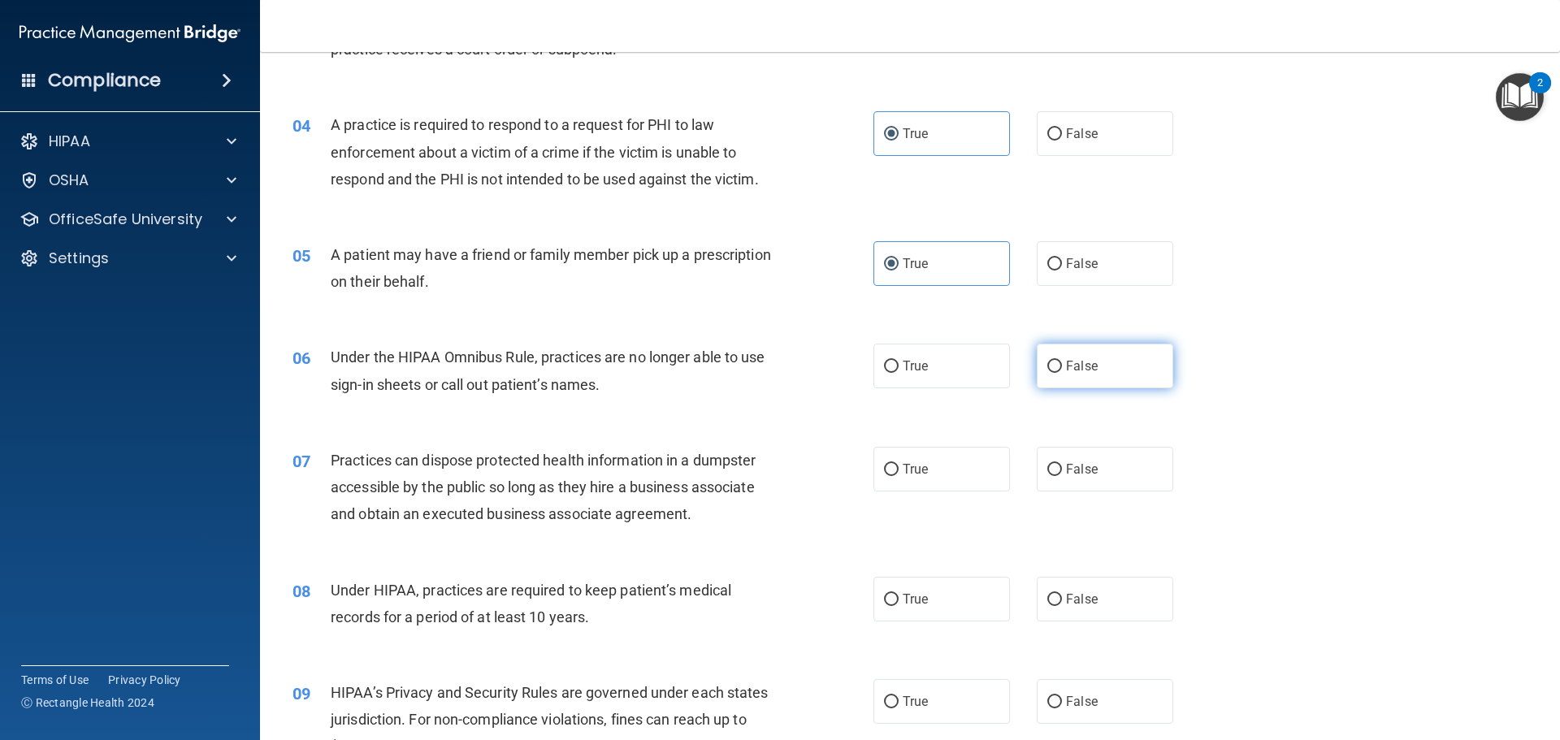
radio input "true"
click at [1070, 465] on span "False" at bounding box center [1082, 469] width 32 height 15
click at [1062, 465] on input "False" at bounding box center [1054, 470] width 15 height 12
radio input "true"
click at [1083, 613] on label "False" at bounding box center [1105, 599] width 137 height 45
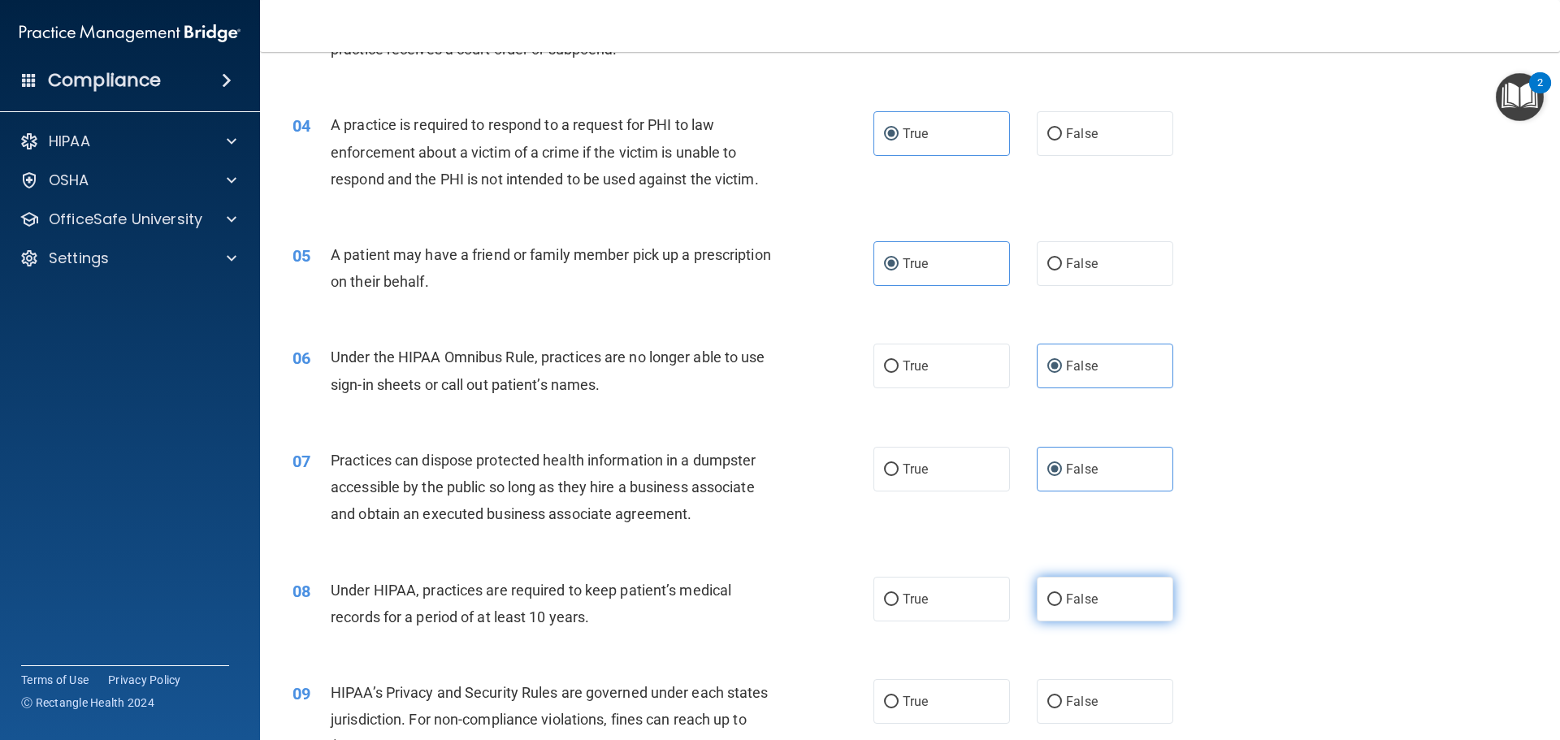
click at [1062, 606] on input "False" at bounding box center [1054, 600] width 15 height 12
radio input "true"
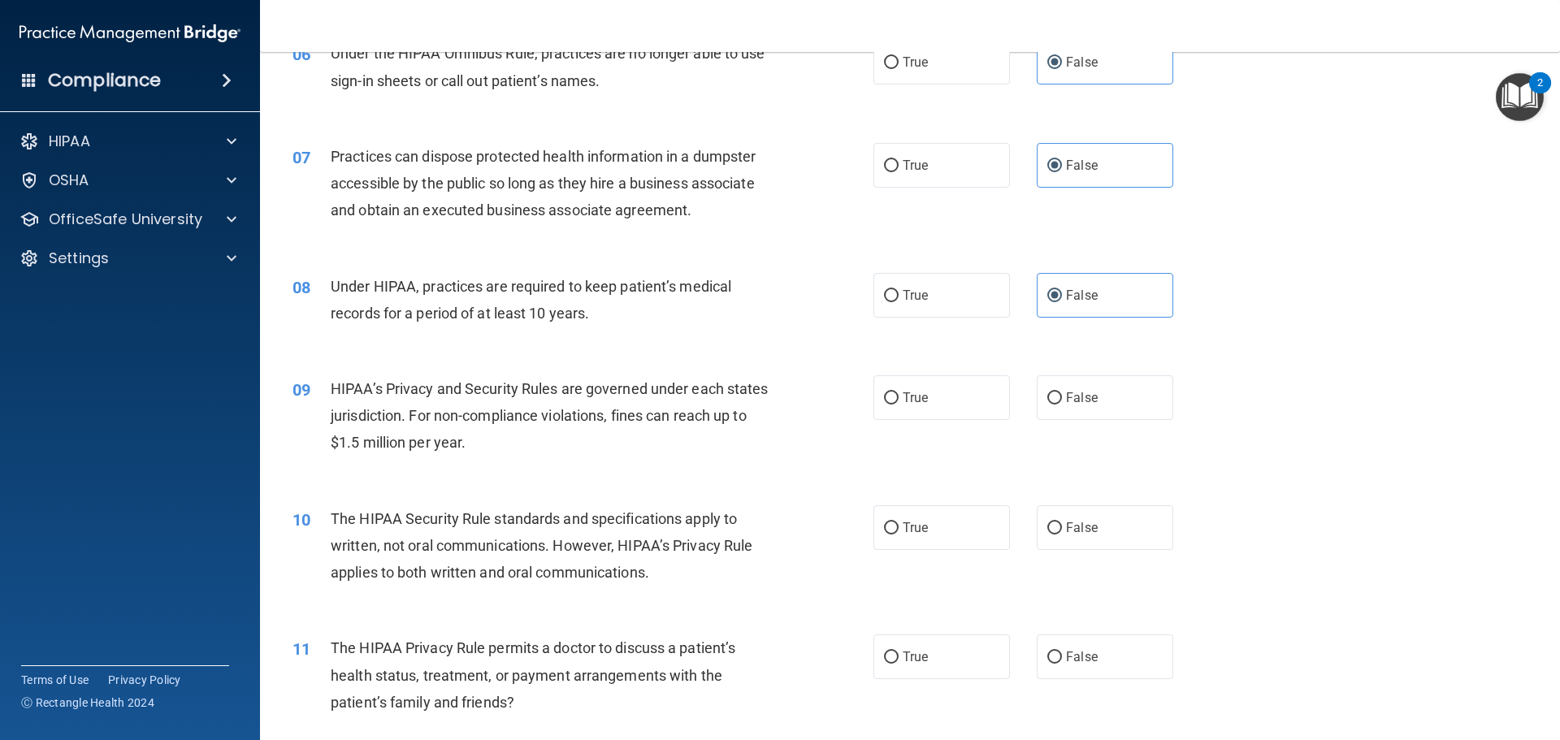
scroll to position [731, 0]
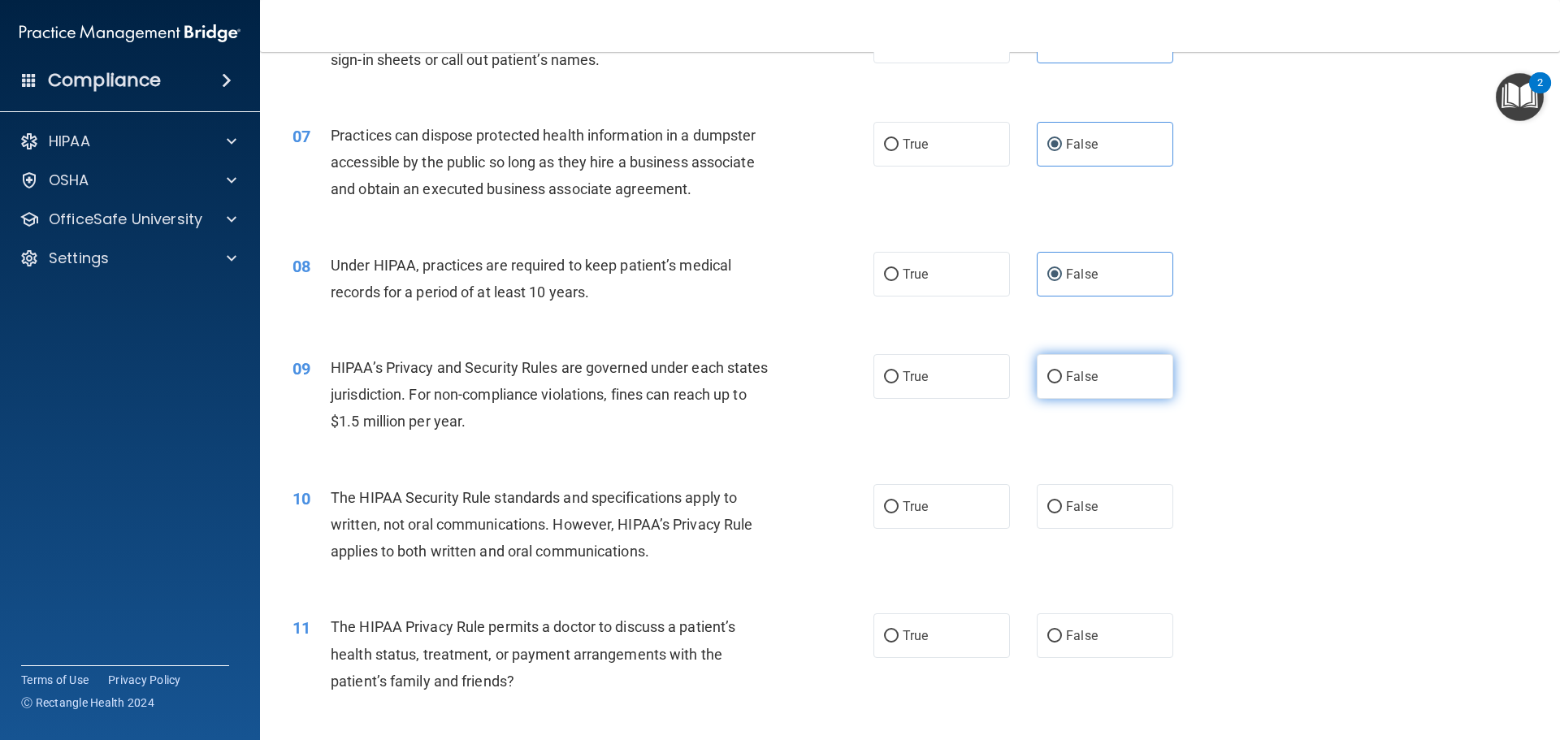
click at [1121, 383] on label "False" at bounding box center [1105, 376] width 137 height 45
click at [1062, 383] on input "False" at bounding box center [1054, 377] width 15 height 12
radio input "true"
click at [969, 521] on label "True" at bounding box center [942, 506] width 137 height 45
click at [899, 514] on input "True" at bounding box center [891, 507] width 15 height 12
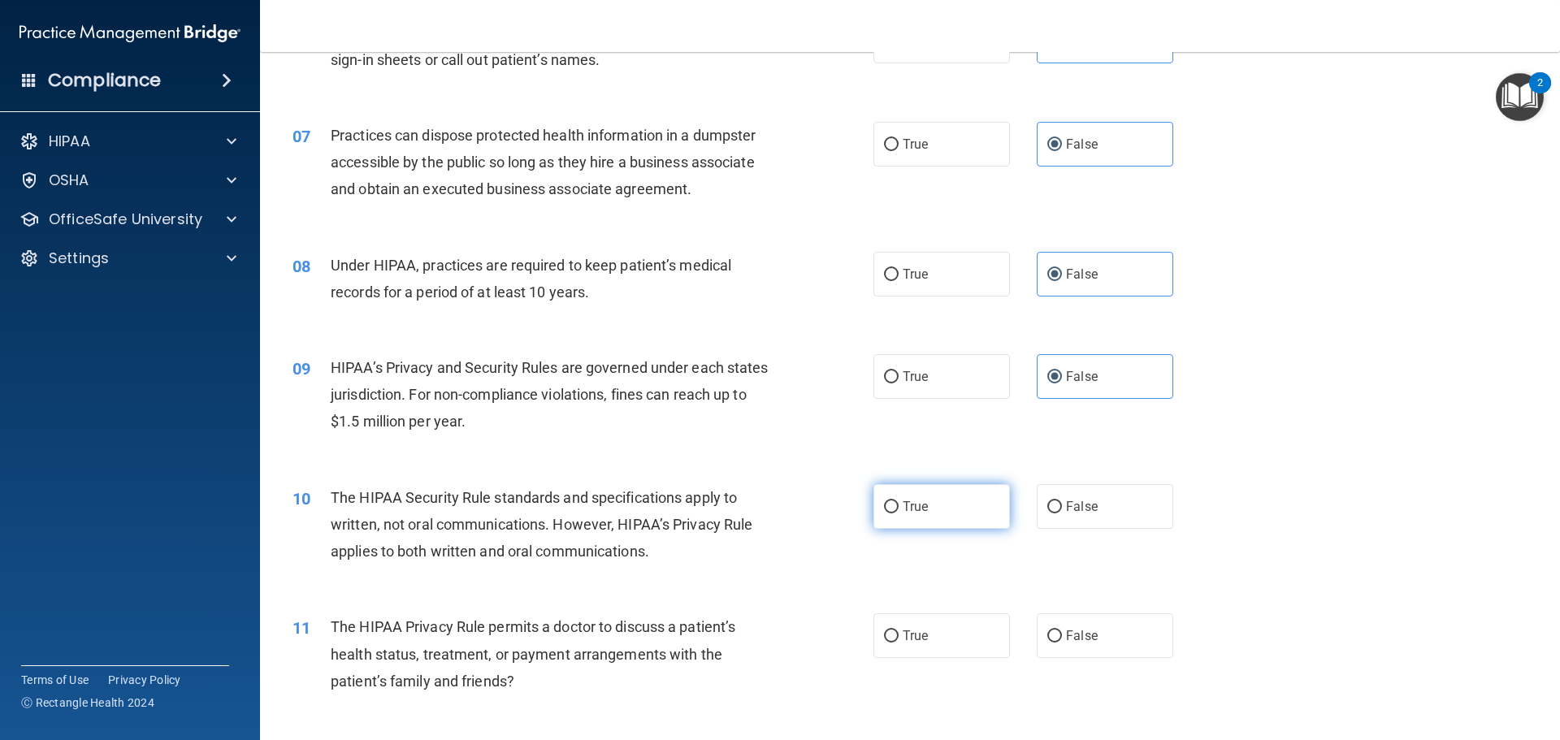
radio input "true"
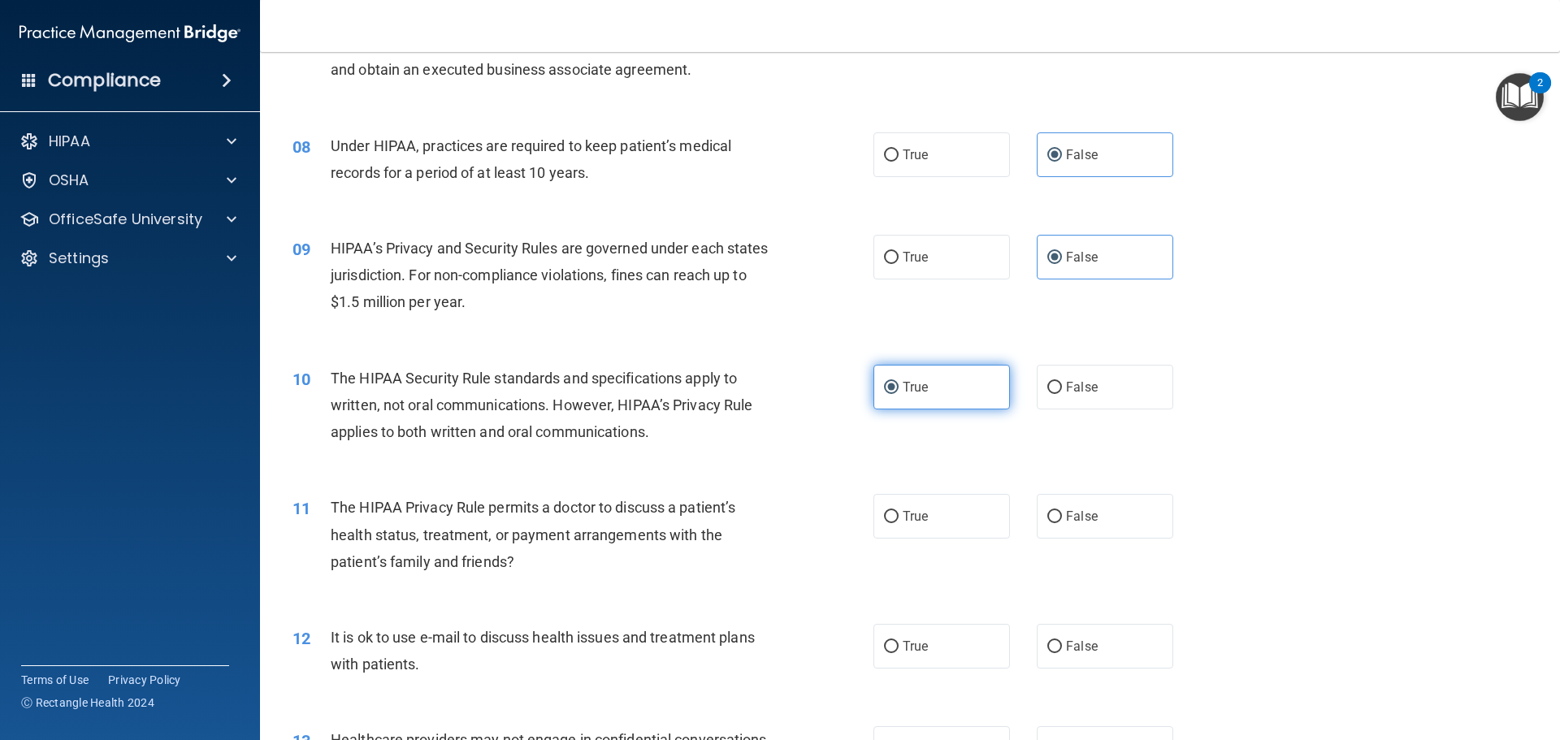
scroll to position [975, 0]
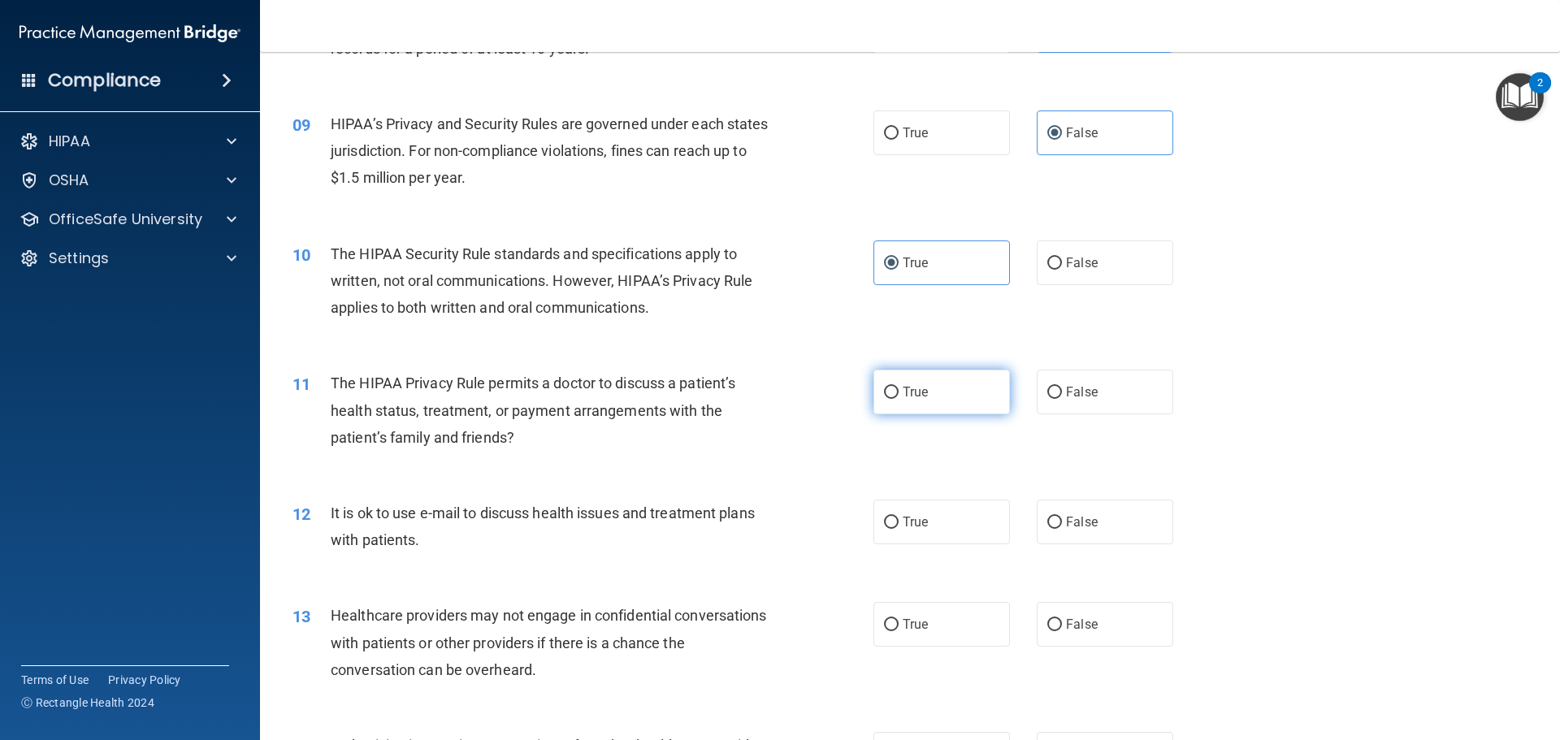
click at [952, 395] on label "True" at bounding box center [942, 392] width 137 height 45
click at [899, 395] on input "True" at bounding box center [891, 393] width 15 height 12
radio input "true"
click at [903, 522] on span "True" at bounding box center [915, 521] width 25 height 15
click at [899, 522] on input "True" at bounding box center [891, 523] width 15 height 12
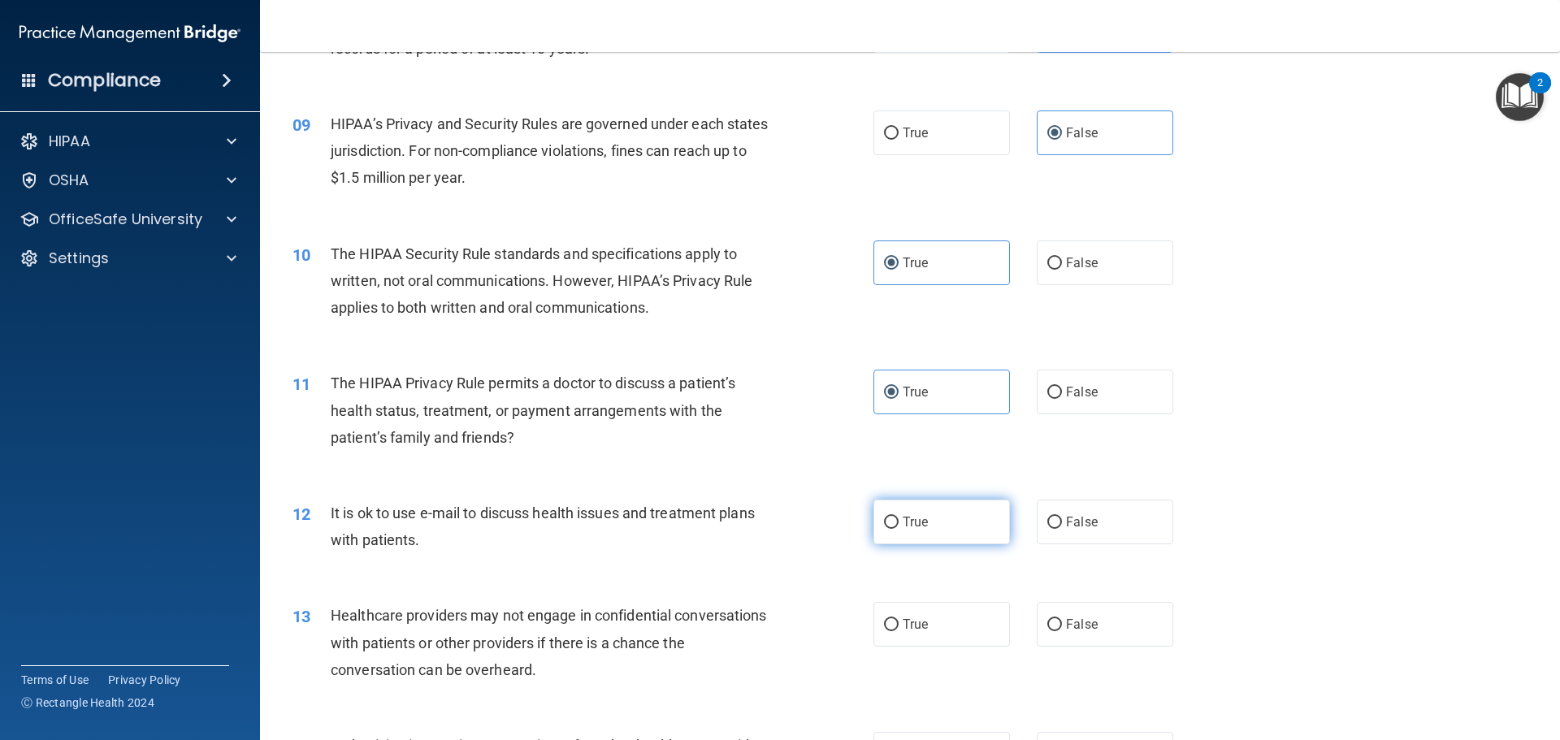
radio input "true"
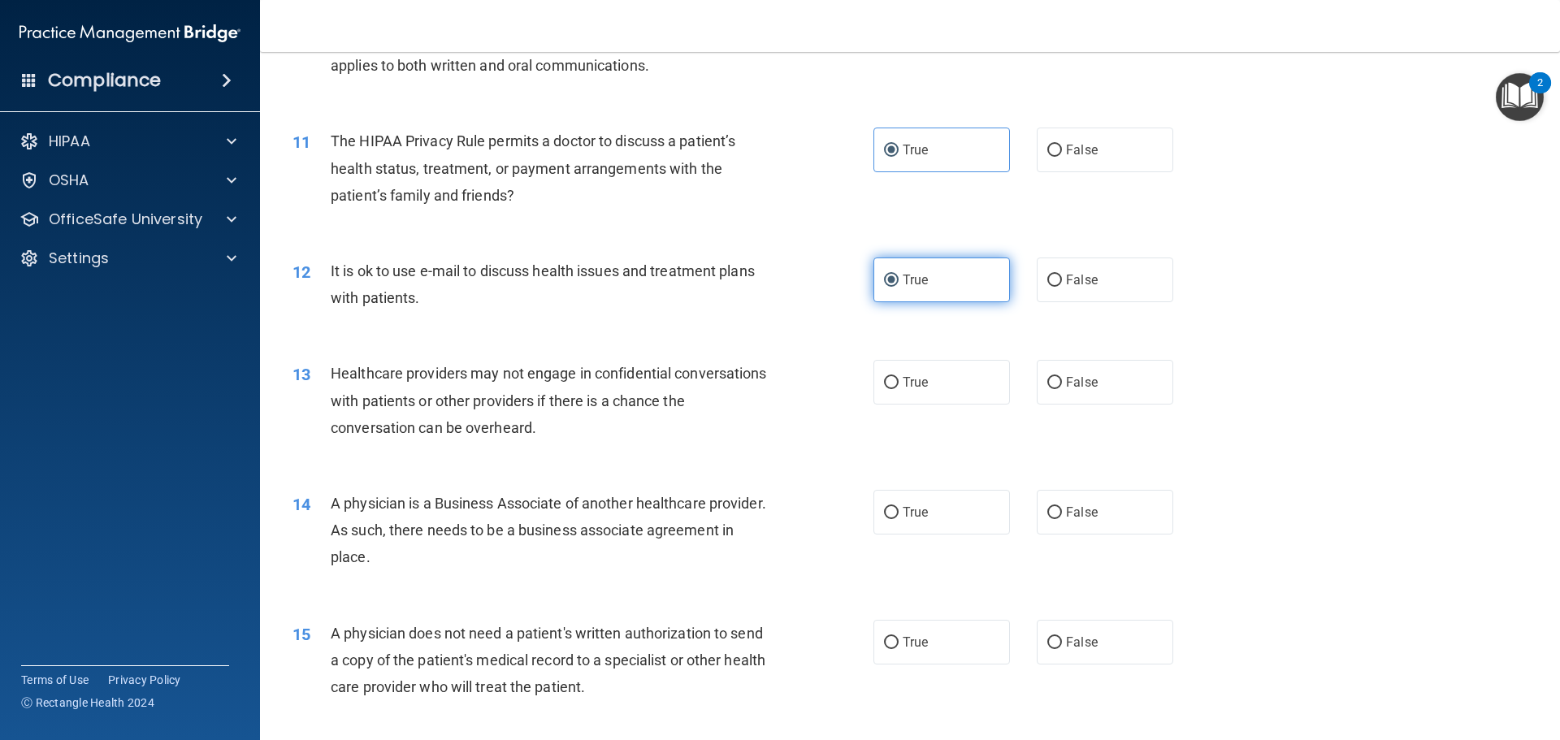
scroll to position [1219, 0]
click at [1075, 379] on span "False" at bounding box center [1082, 380] width 32 height 15
click at [1062, 379] on input "False" at bounding box center [1054, 381] width 15 height 12
radio input "true"
click at [1066, 514] on span "False" at bounding box center [1082, 510] width 32 height 15
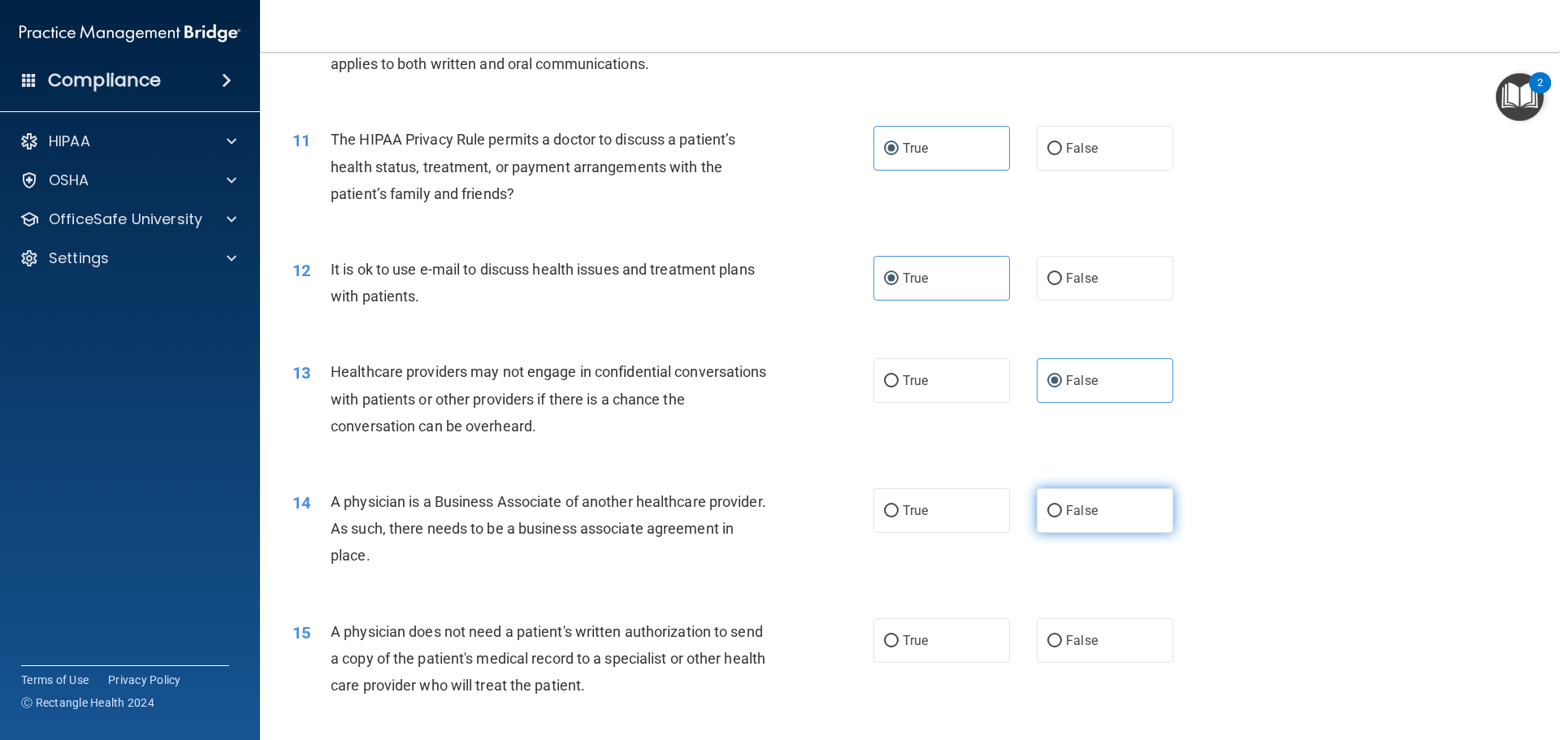
click at [1062, 514] on input "False" at bounding box center [1054, 511] width 15 height 12
radio input "true"
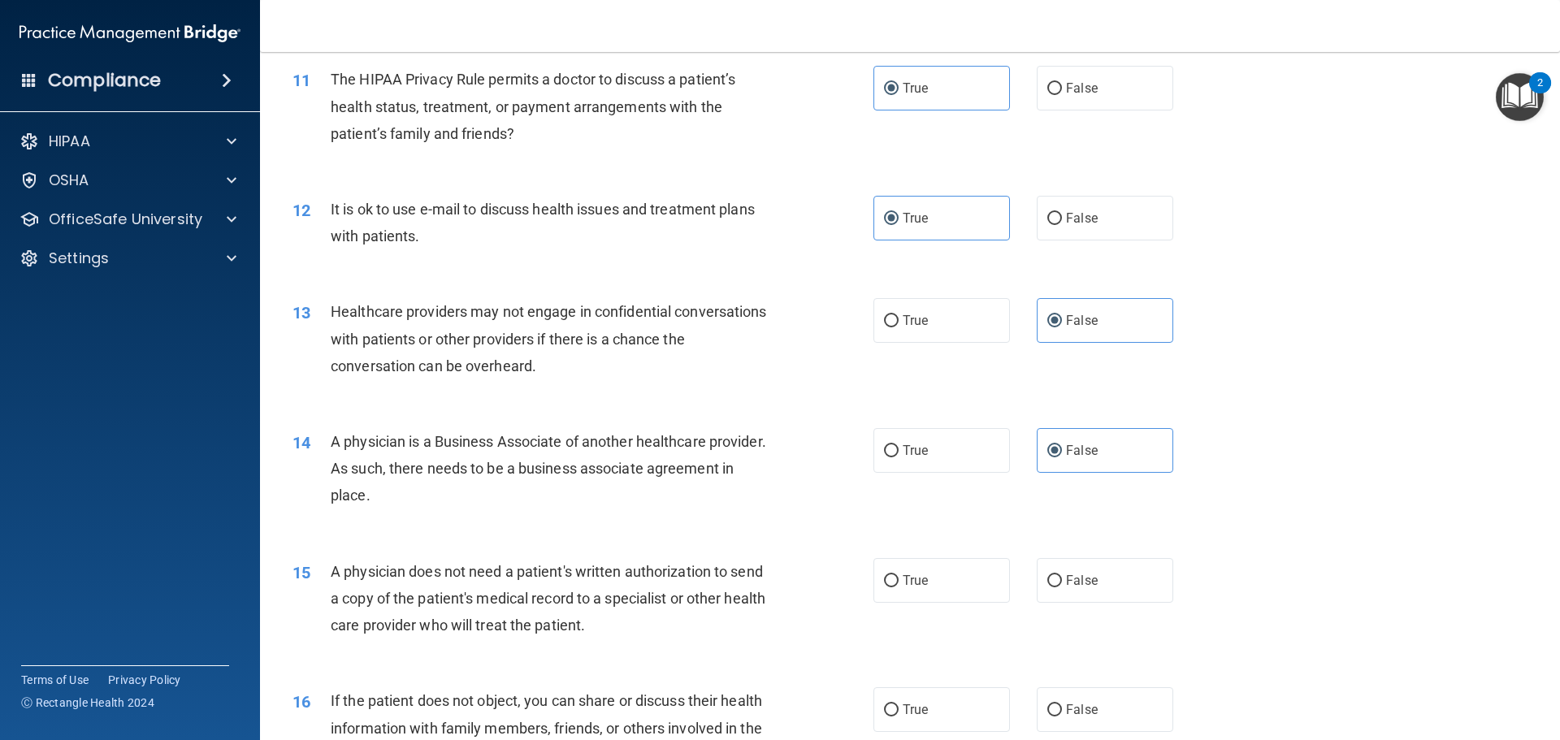
scroll to position [1381, 0]
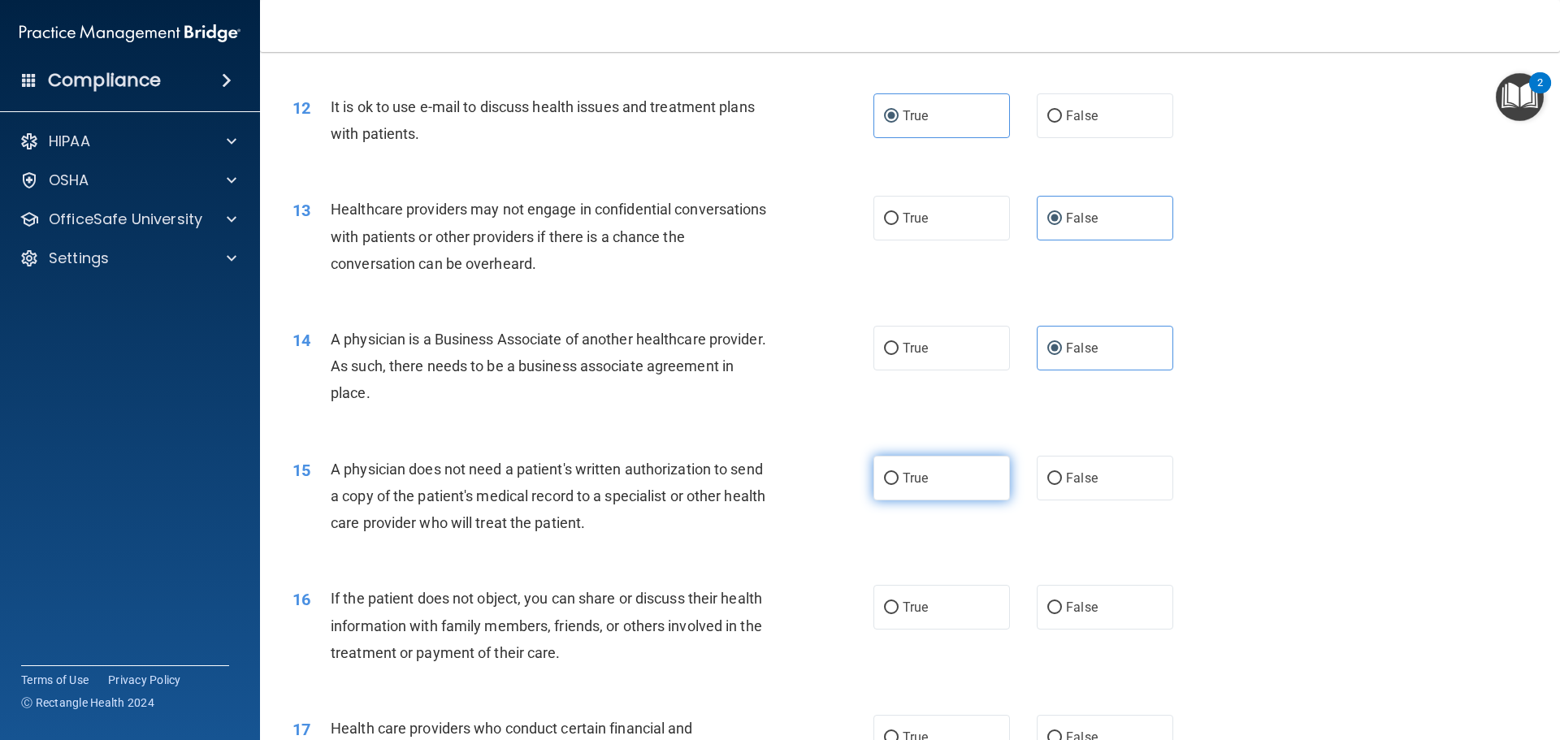
click at [936, 475] on label "True" at bounding box center [942, 478] width 137 height 45
click at [899, 475] on input "True" at bounding box center [891, 479] width 15 height 12
radio input "true"
click at [957, 634] on div "16 If the patient does not object, you can share or discuss their health inform…" at bounding box center [909, 630] width 1259 height 130
click at [972, 607] on label "True" at bounding box center [942, 607] width 137 height 45
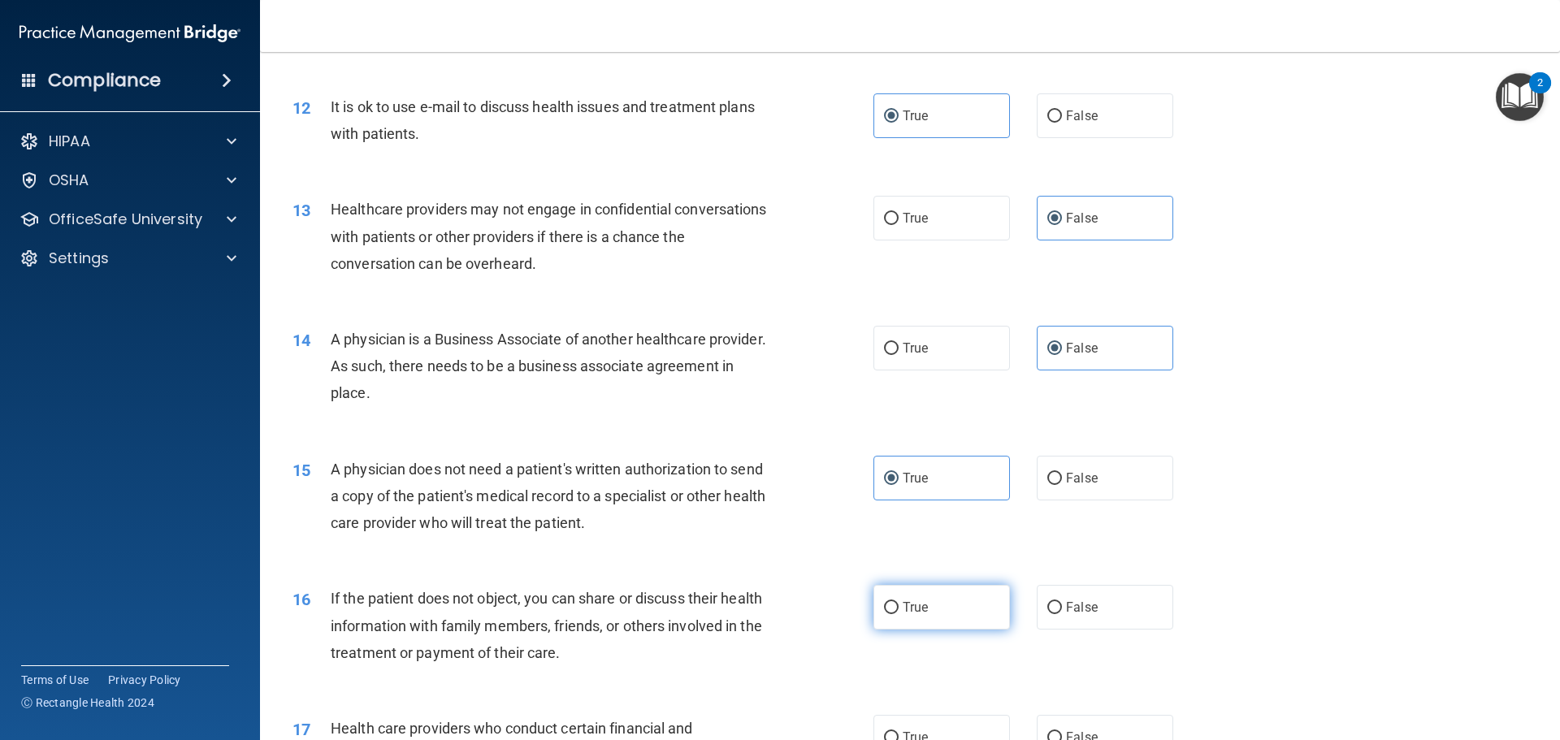
click at [899, 607] on input "True" at bounding box center [891, 608] width 15 height 12
radio input "true"
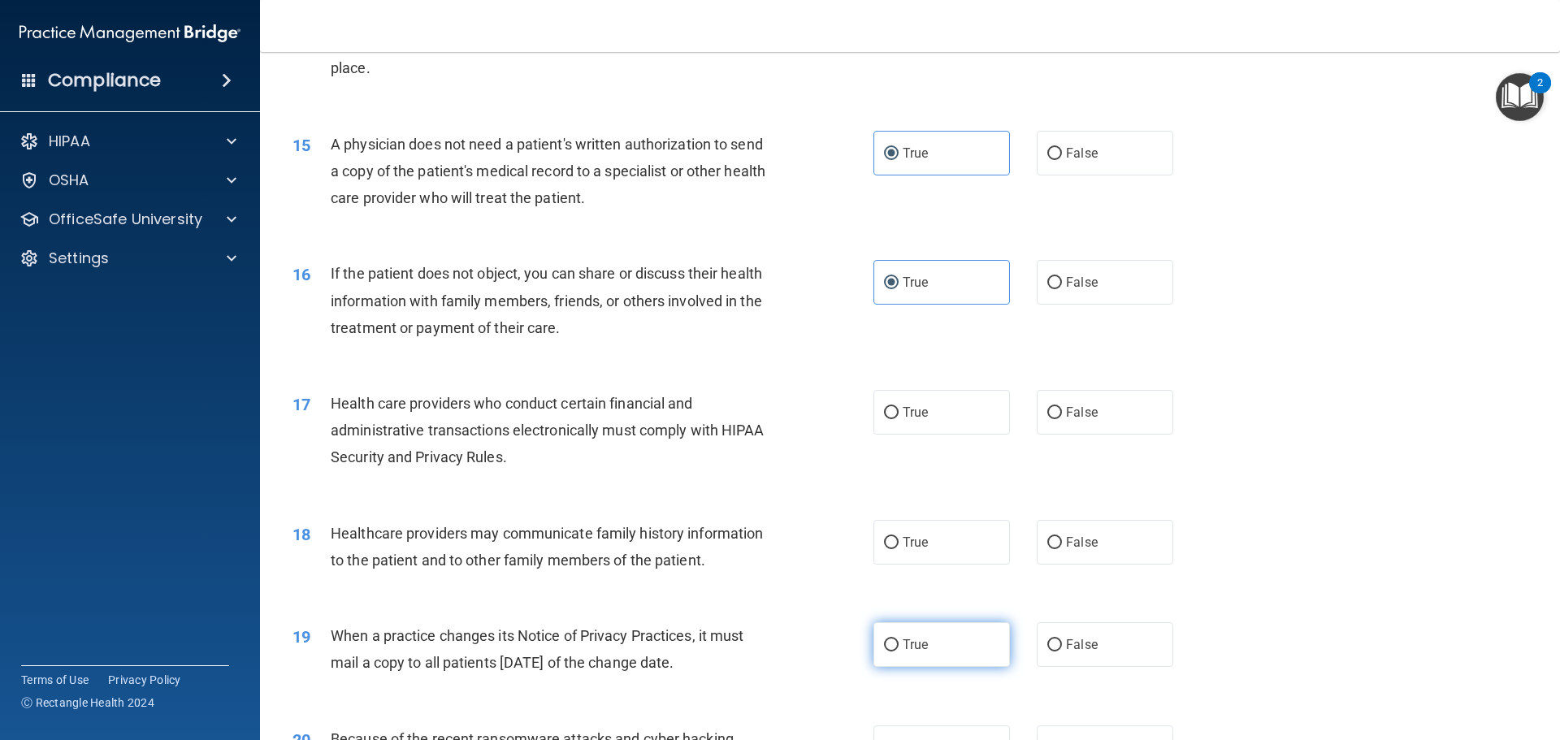
scroll to position [1788, 0]
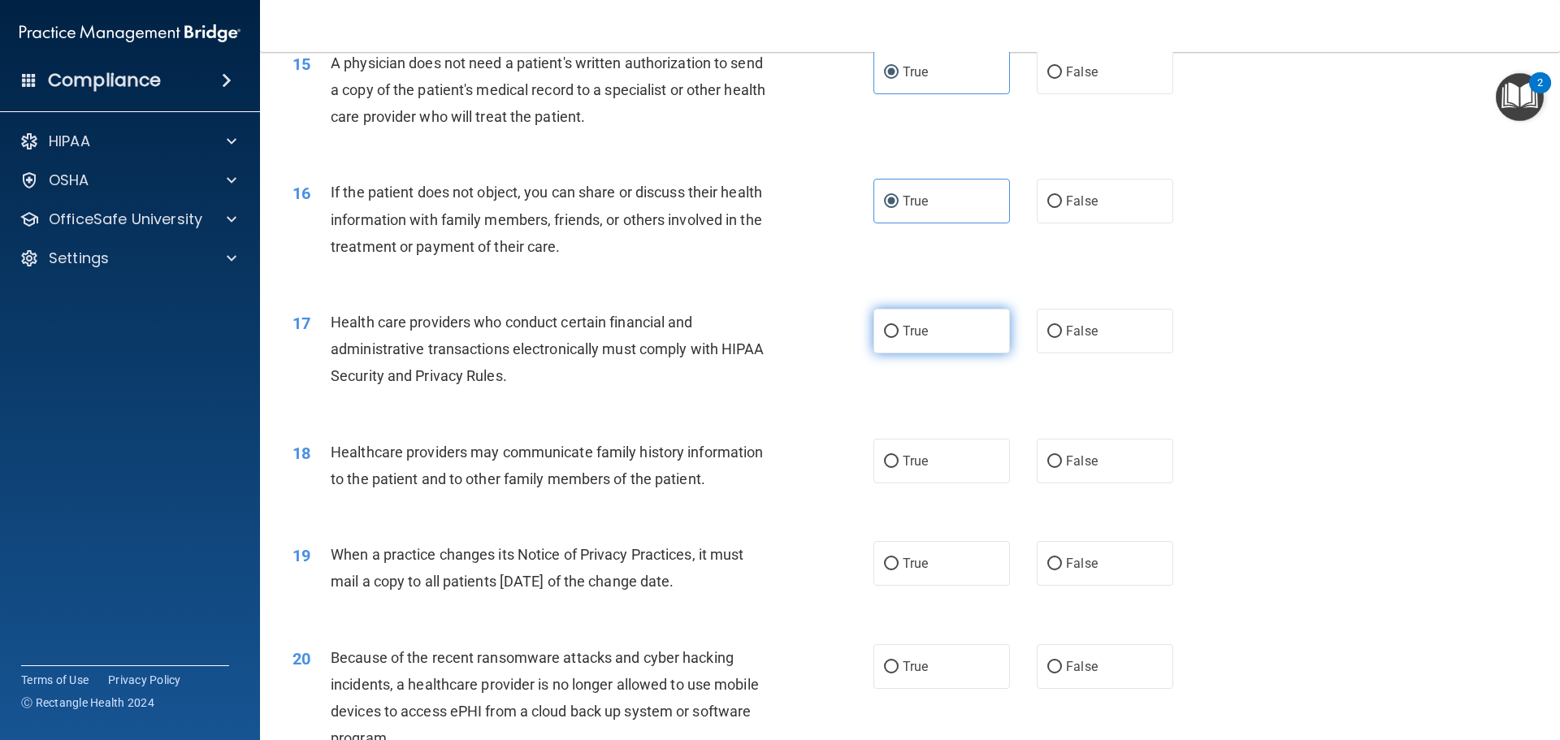
click at [875, 324] on label "True" at bounding box center [942, 331] width 137 height 45
click at [884, 326] on input "True" at bounding box center [891, 332] width 15 height 12
radio input "true"
click at [980, 481] on label "True" at bounding box center [942, 461] width 137 height 45
click at [899, 468] on input "True" at bounding box center [891, 462] width 15 height 12
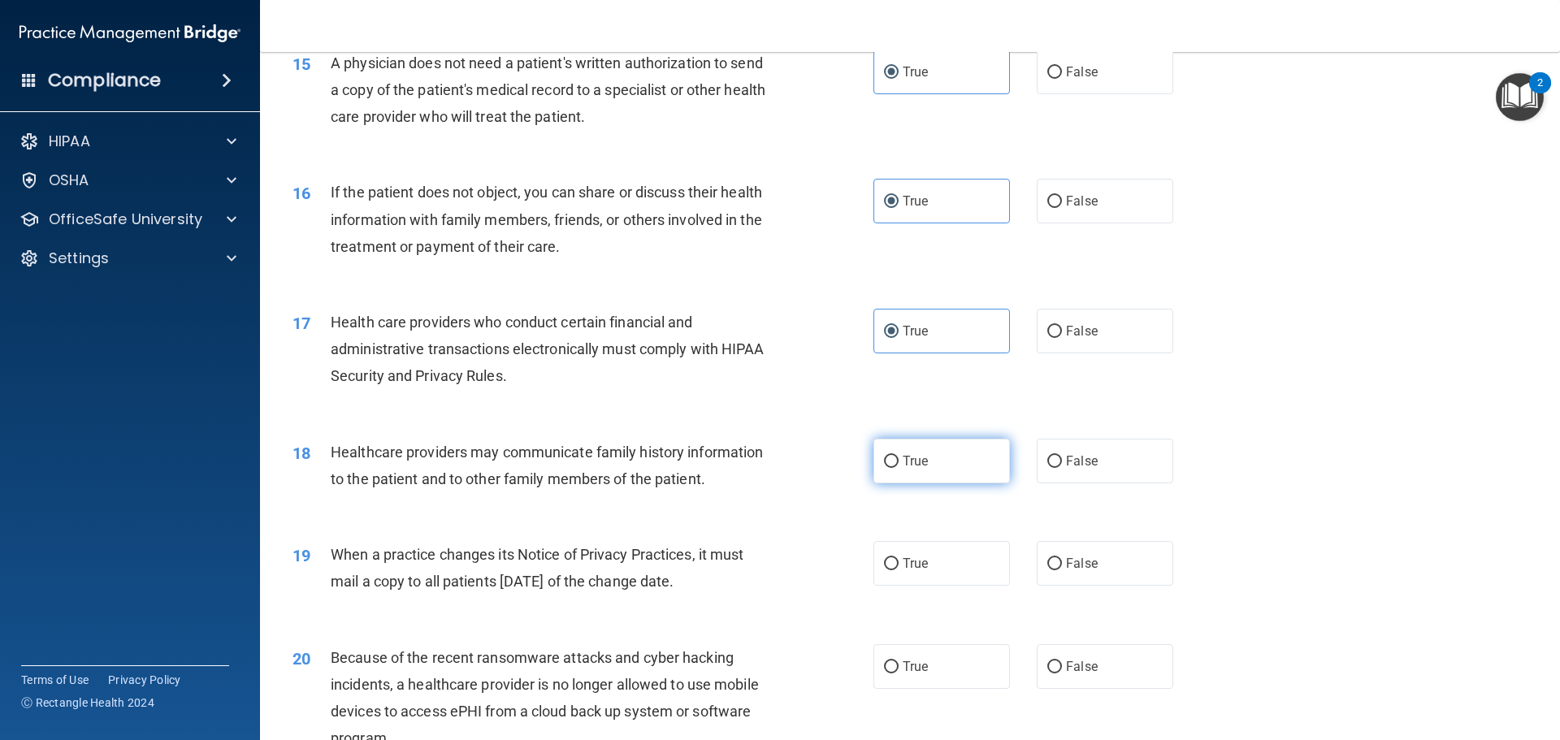
radio input "true"
click at [1120, 566] on label "False" at bounding box center [1105, 563] width 137 height 45
click at [1062, 566] on input "False" at bounding box center [1054, 564] width 15 height 12
radio input "true"
click at [904, 675] on label "True" at bounding box center [942, 666] width 137 height 45
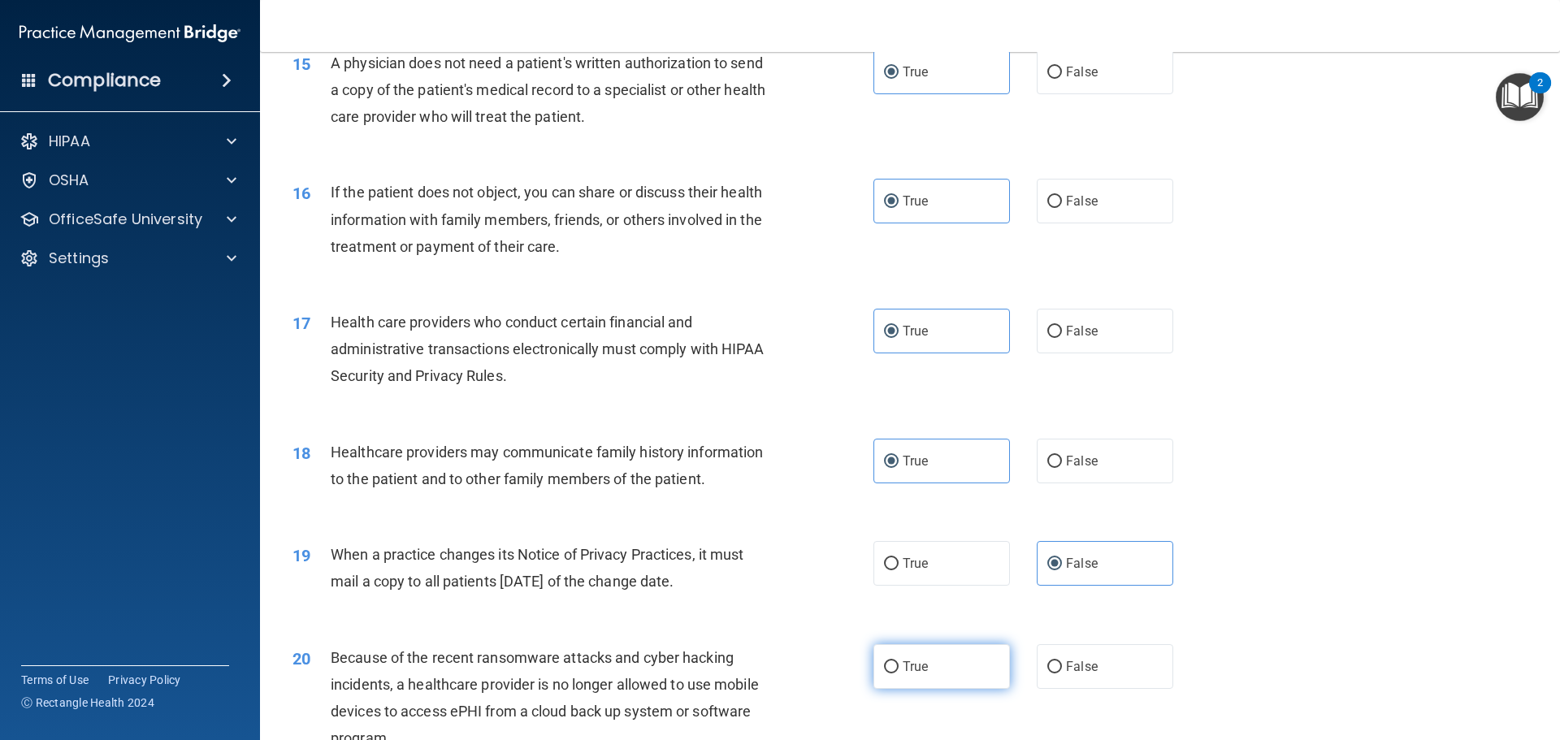
click at [899, 674] on input "True" at bounding box center [891, 667] width 15 height 12
radio input "true"
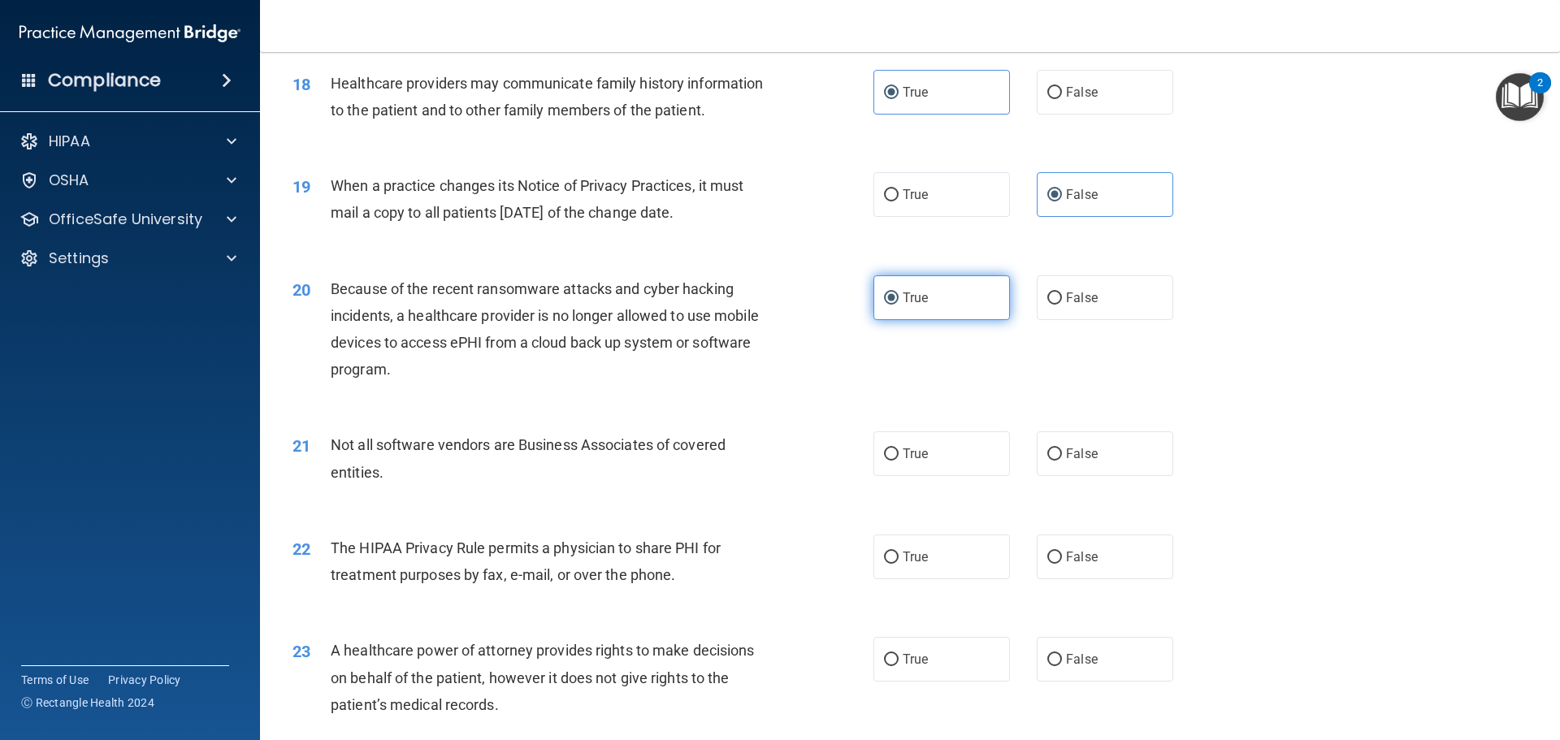
scroll to position [2194, 0]
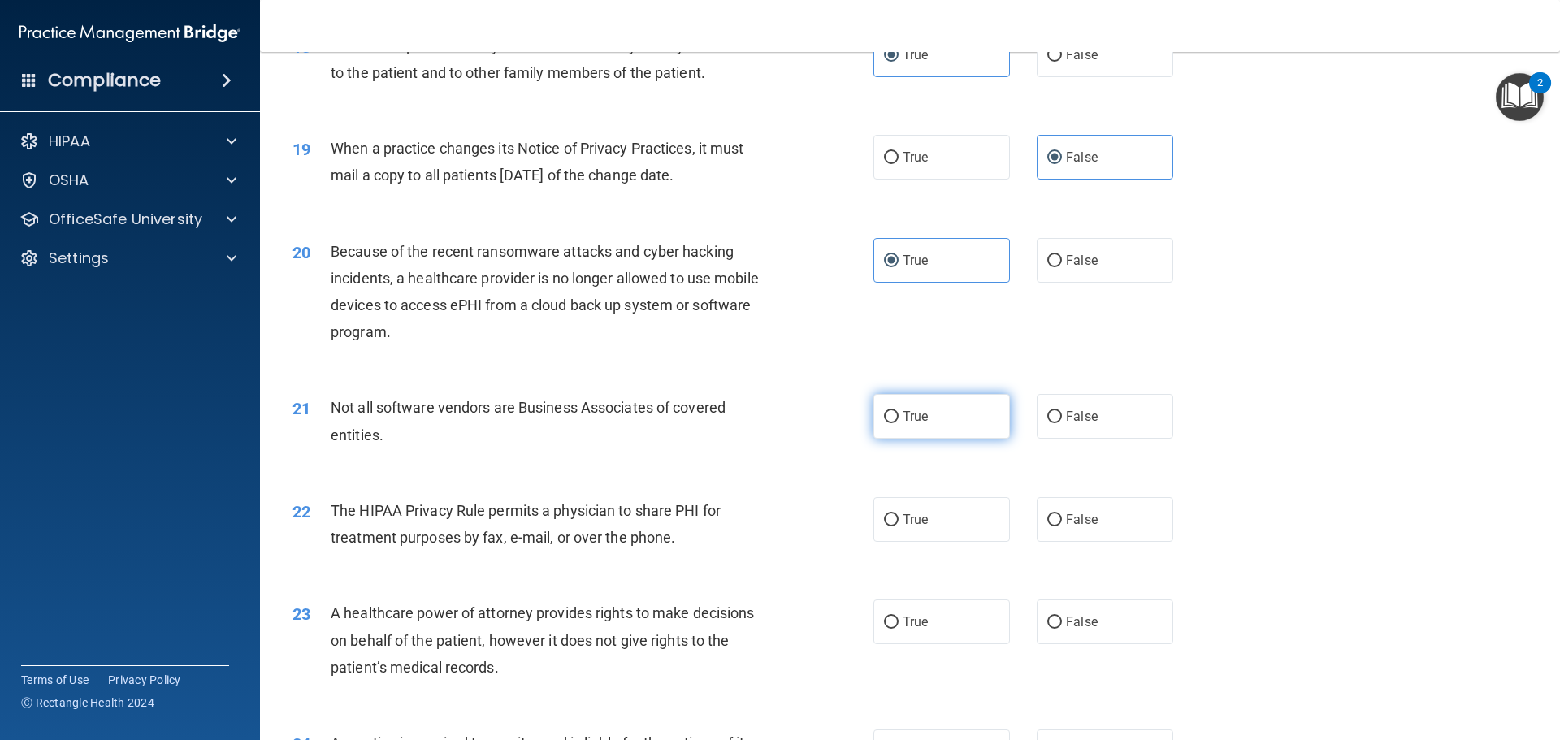
click at [890, 429] on label "True" at bounding box center [942, 416] width 137 height 45
click at [890, 423] on input "True" at bounding box center [891, 417] width 15 height 12
radio input "true"
click at [939, 516] on label "True" at bounding box center [942, 519] width 137 height 45
click at [899, 516] on input "True" at bounding box center [891, 520] width 15 height 12
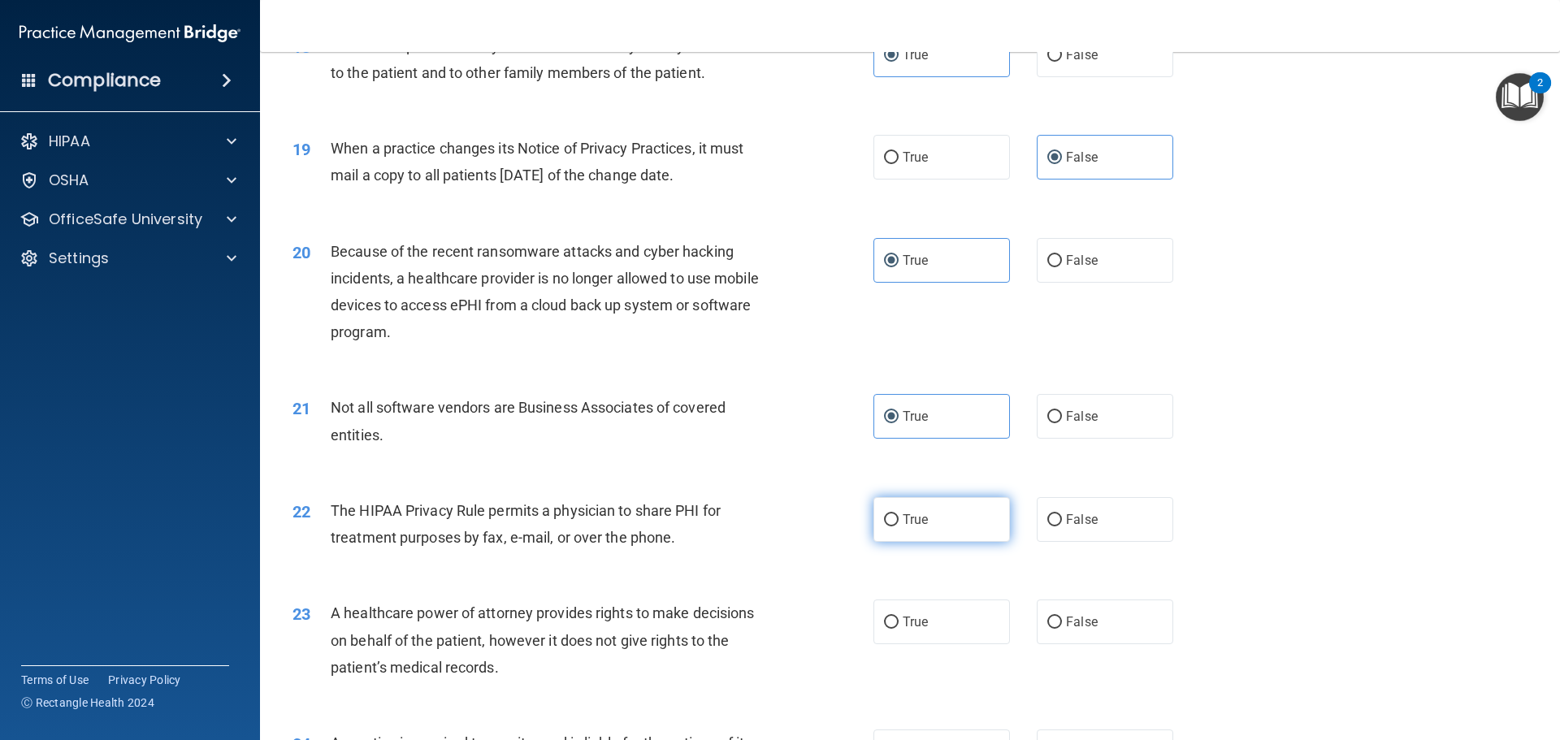
radio input "true"
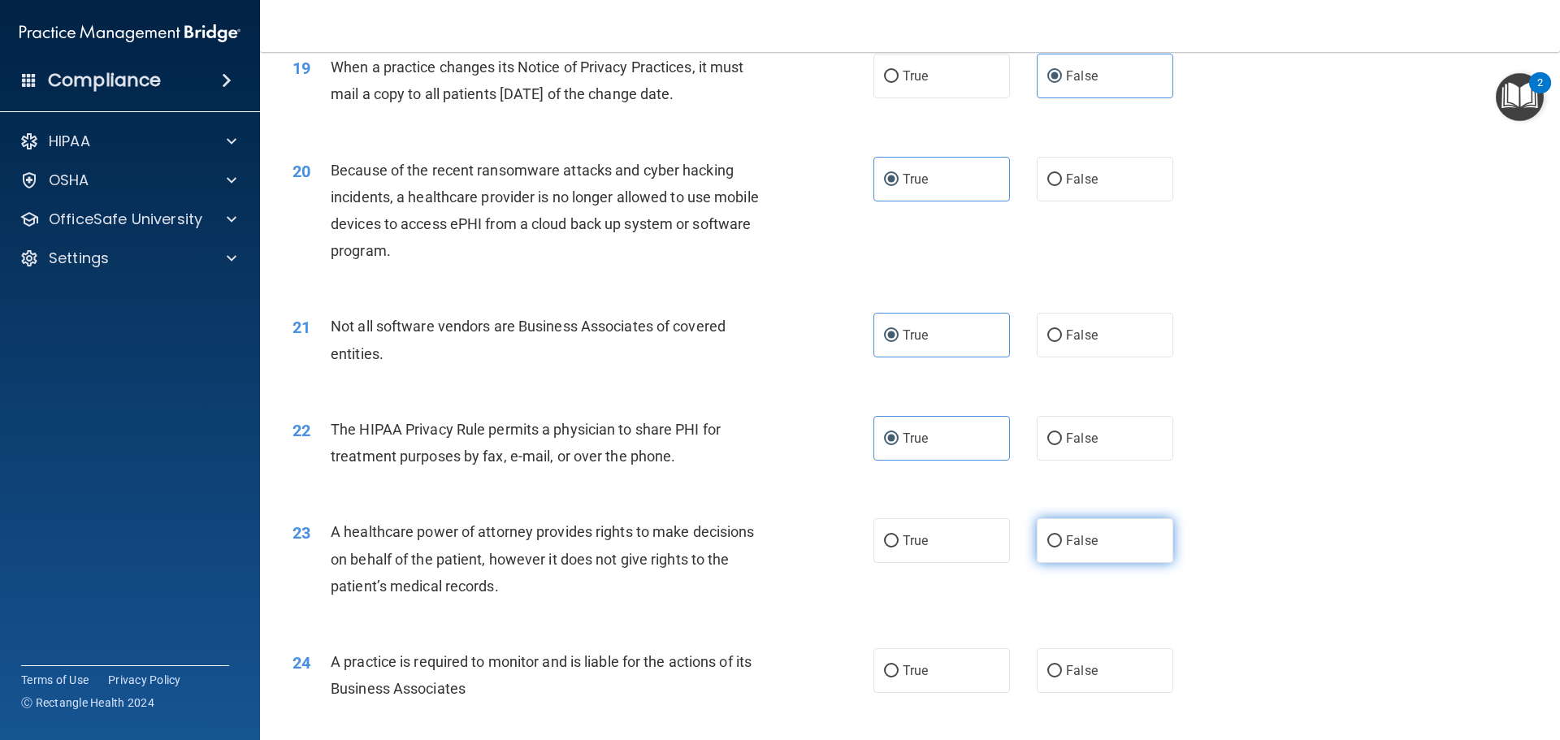
click at [1064, 530] on label "False" at bounding box center [1105, 540] width 137 height 45
click at [1062, 535] on input "False" at bounding box center [1054, 541] width 15 height 12
radio input "true"
click at [928, 537] on label "True" at bounding box center [942, 540] width 137 height 45
click at [899, 537] on input "True" at bounding box center [891, 541] width 15 height 12
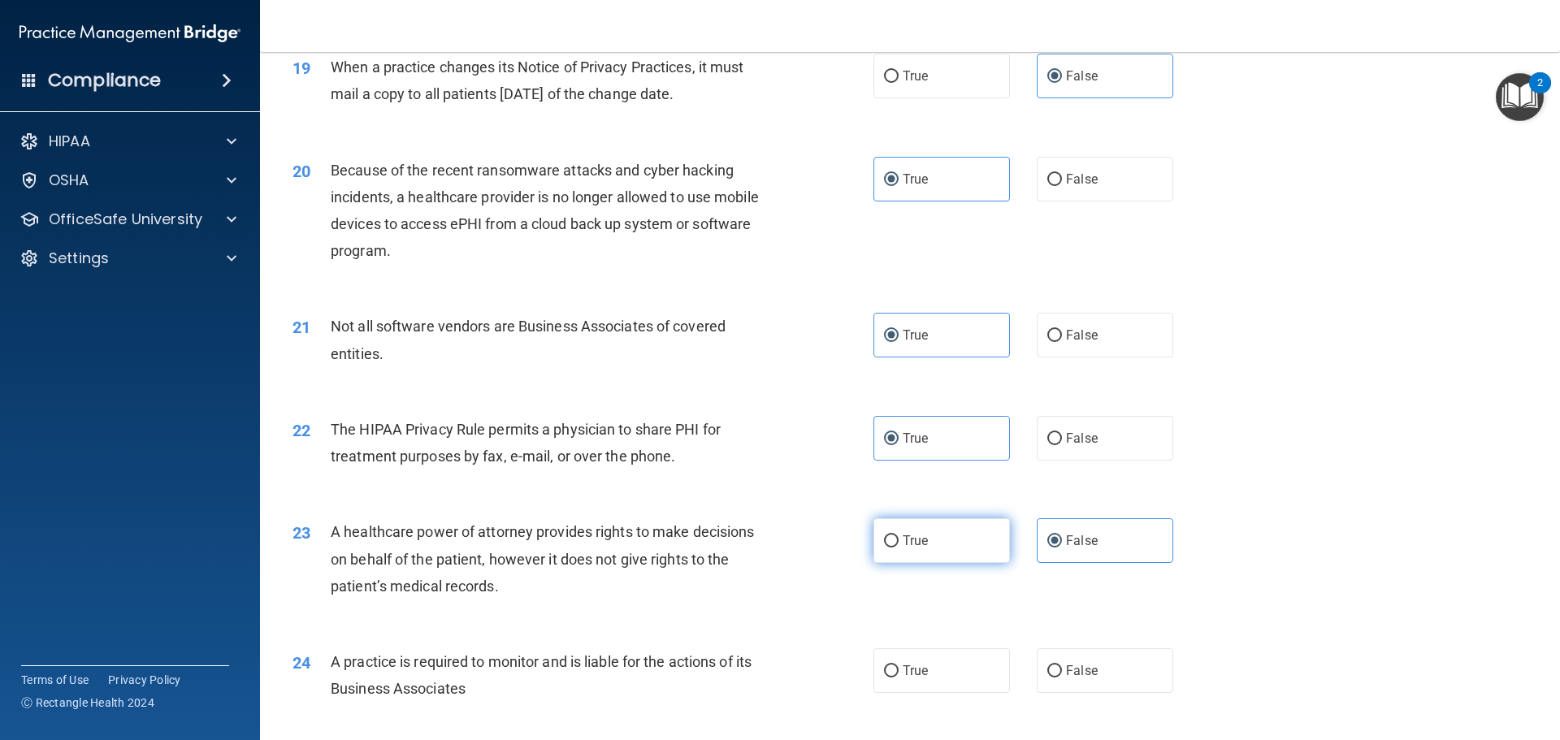
radio input "true"
radio input "false"
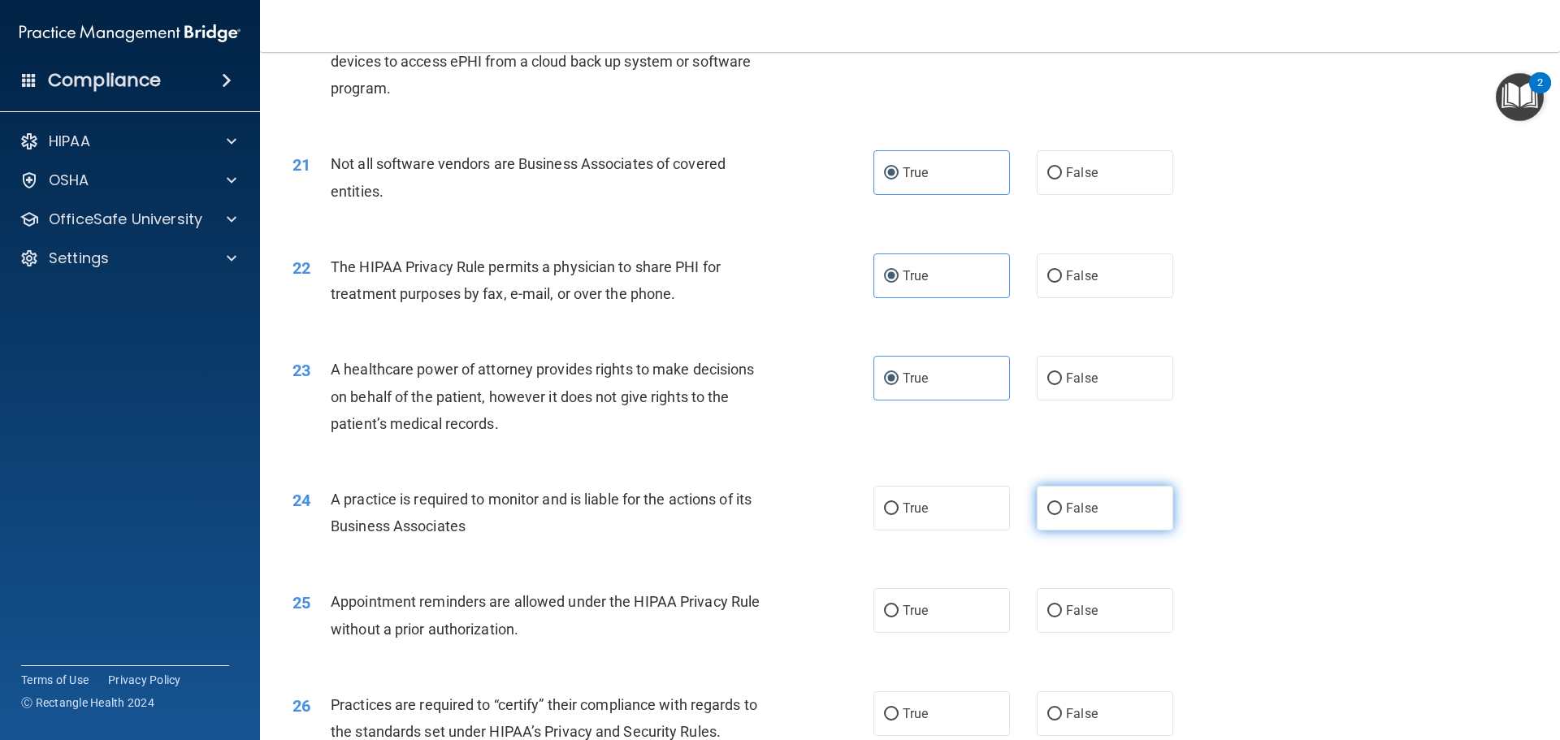
click at [1114, 523] on label "False" at bounding box center [1105, 508] width 137 height 45
click at [1062, 515] on input "False" at bounding box center [1054, 509] width 15 height 12
radio input "true"
click at [955, 623] on label "True" at bounding box center [942, 610] width 137 height 45
click at [899, 618] on input "True" at bounding box center [891, 611] width 15 height 12
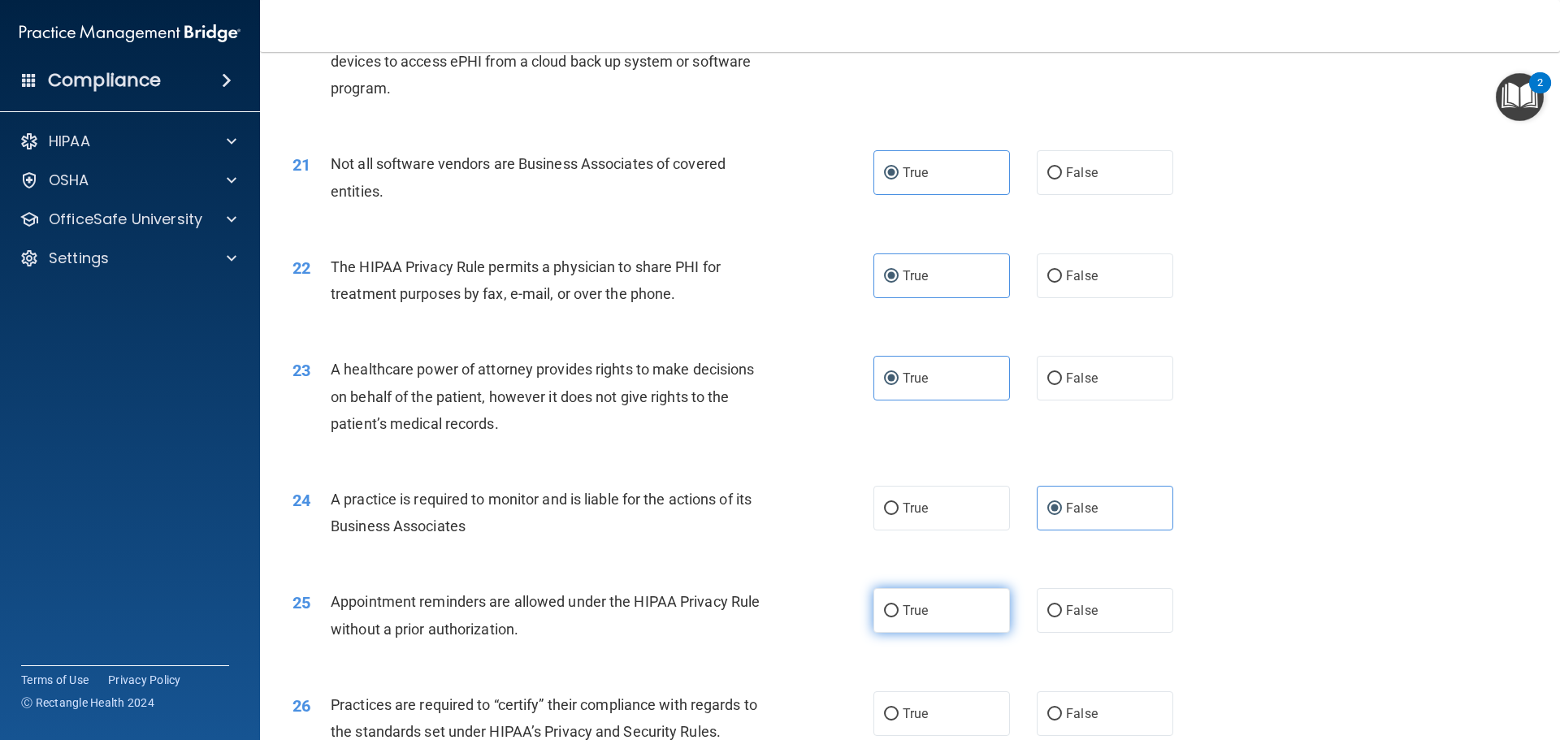
radio input "true"
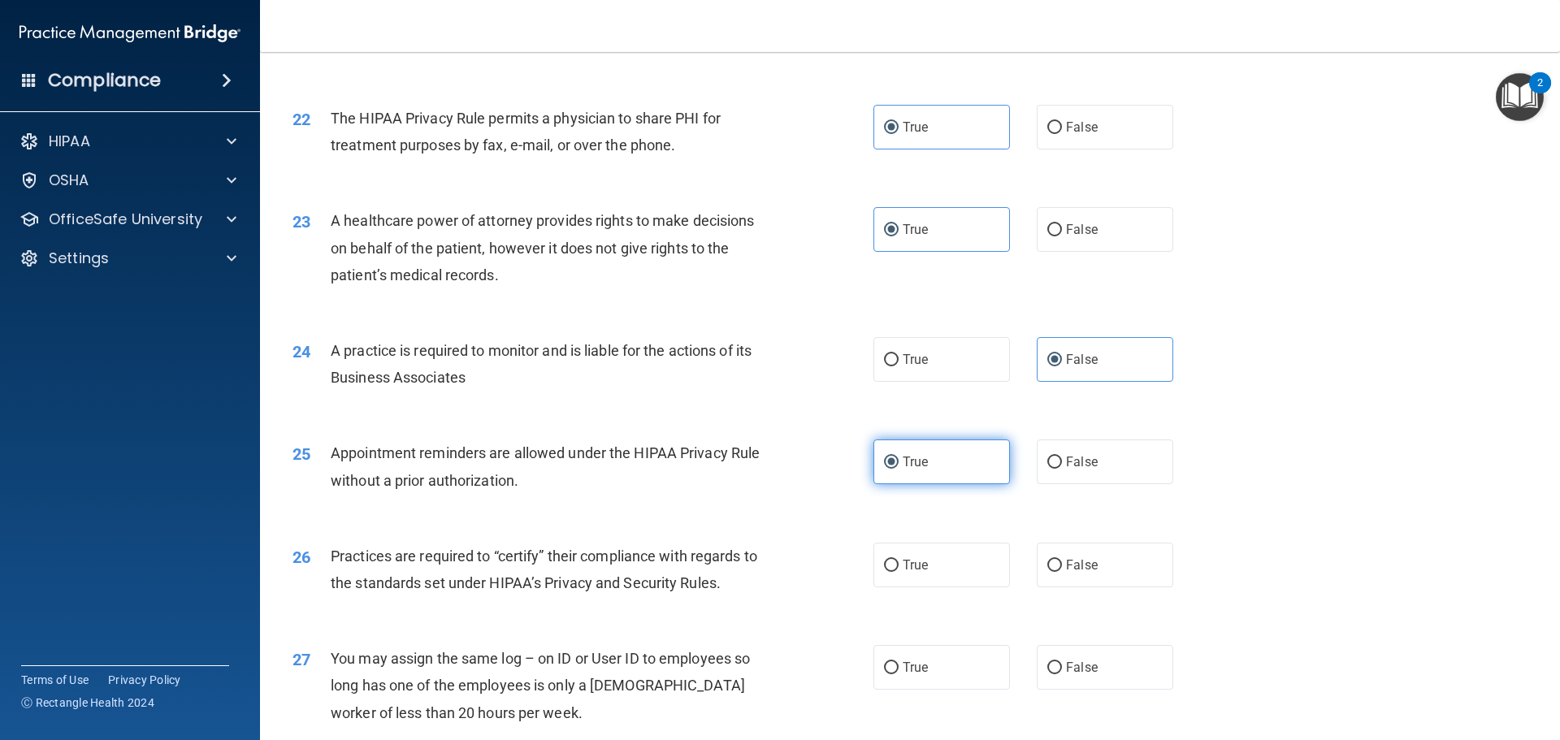
scroll to position [2763, 0]
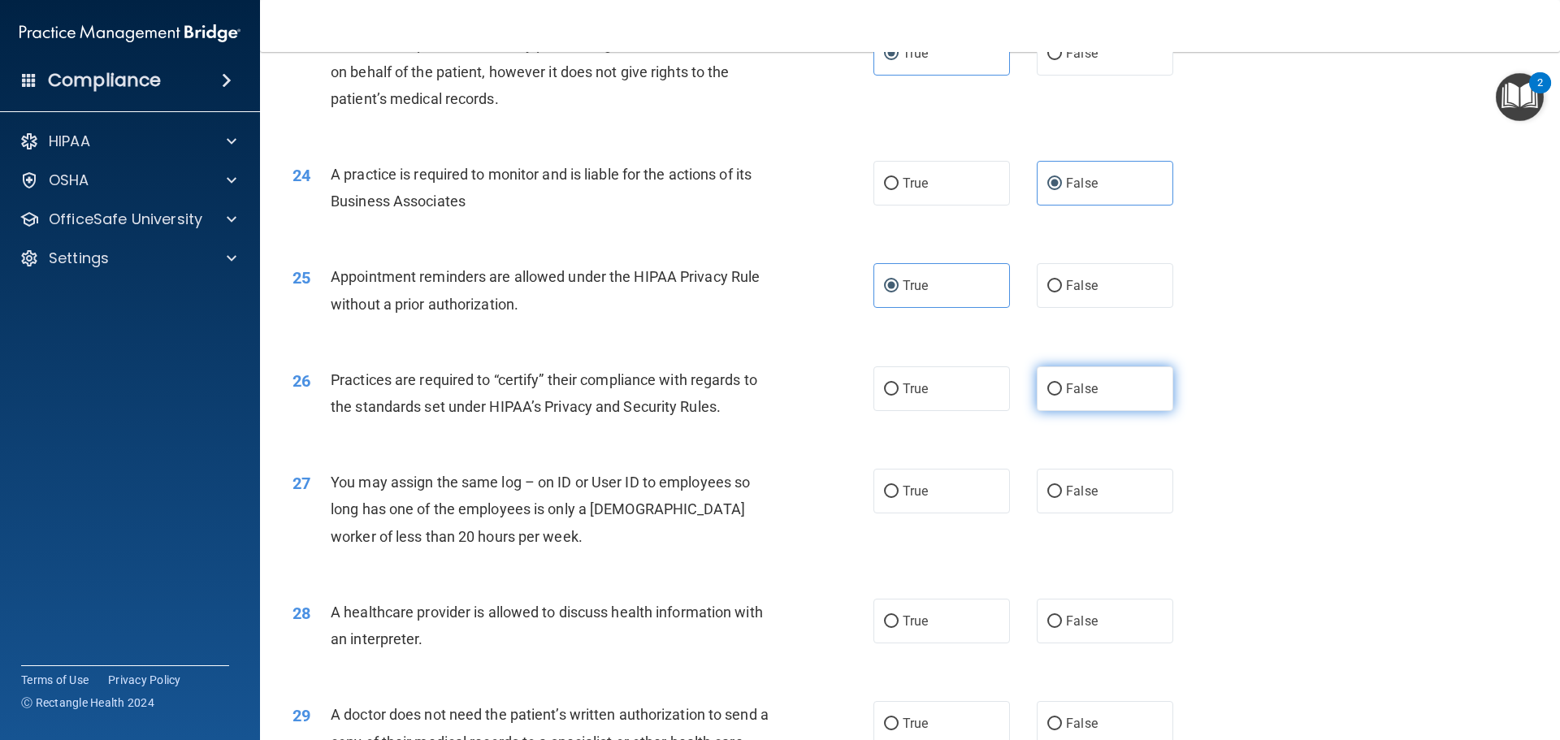
click at [1133, 401] on label "False" at bounding box center [1105, 388] width 137 height 45
click at [1062, 396] on input "False" at bounding box center [1054, 390] width 15 height 12
radio input "true"
click at [1094, 496] on label "False" at bounding box center [1105, 491] width 137 height 45
click at [1062, 496] on input "False" at bounding box center [1054, 492] width 15 height 12
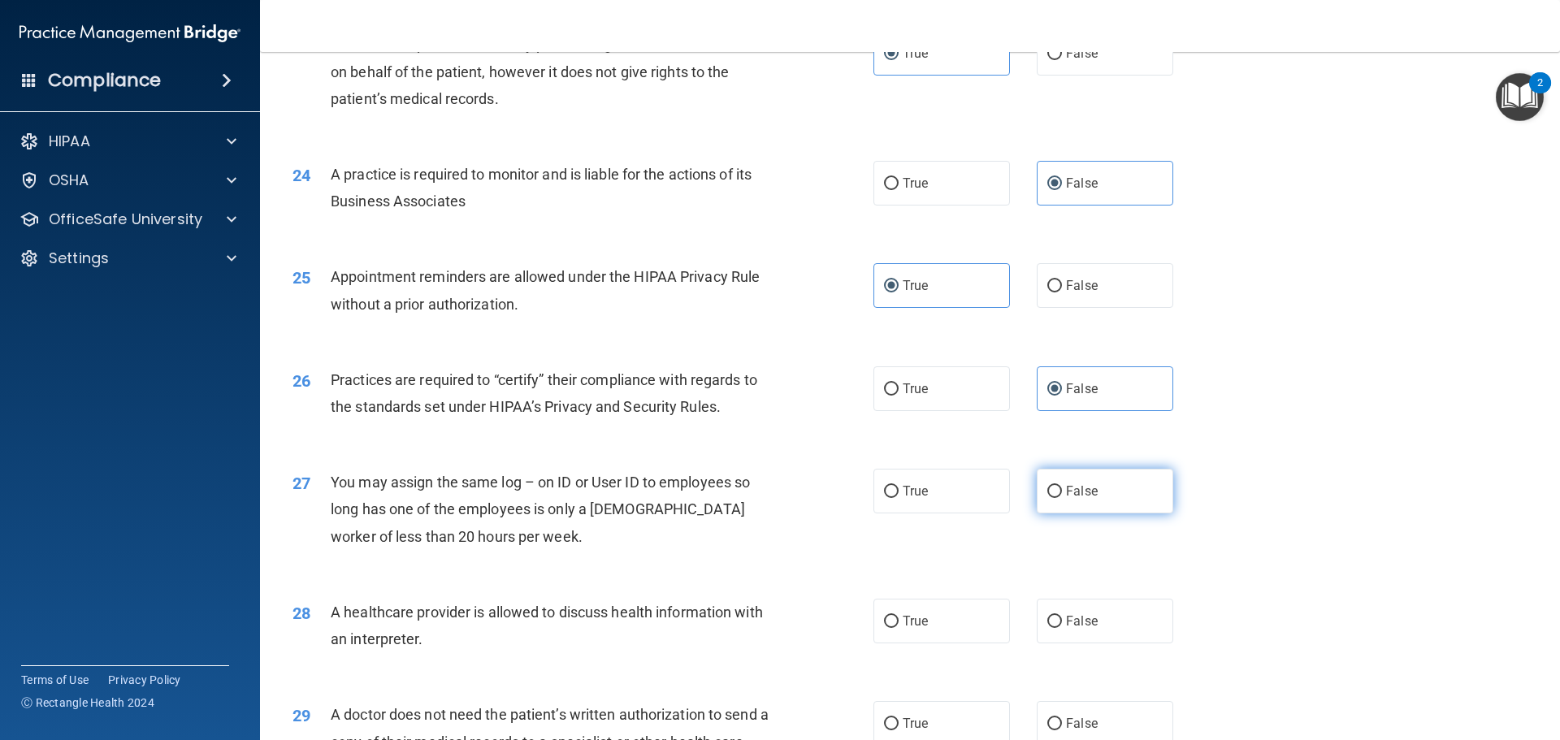
radio input "true"
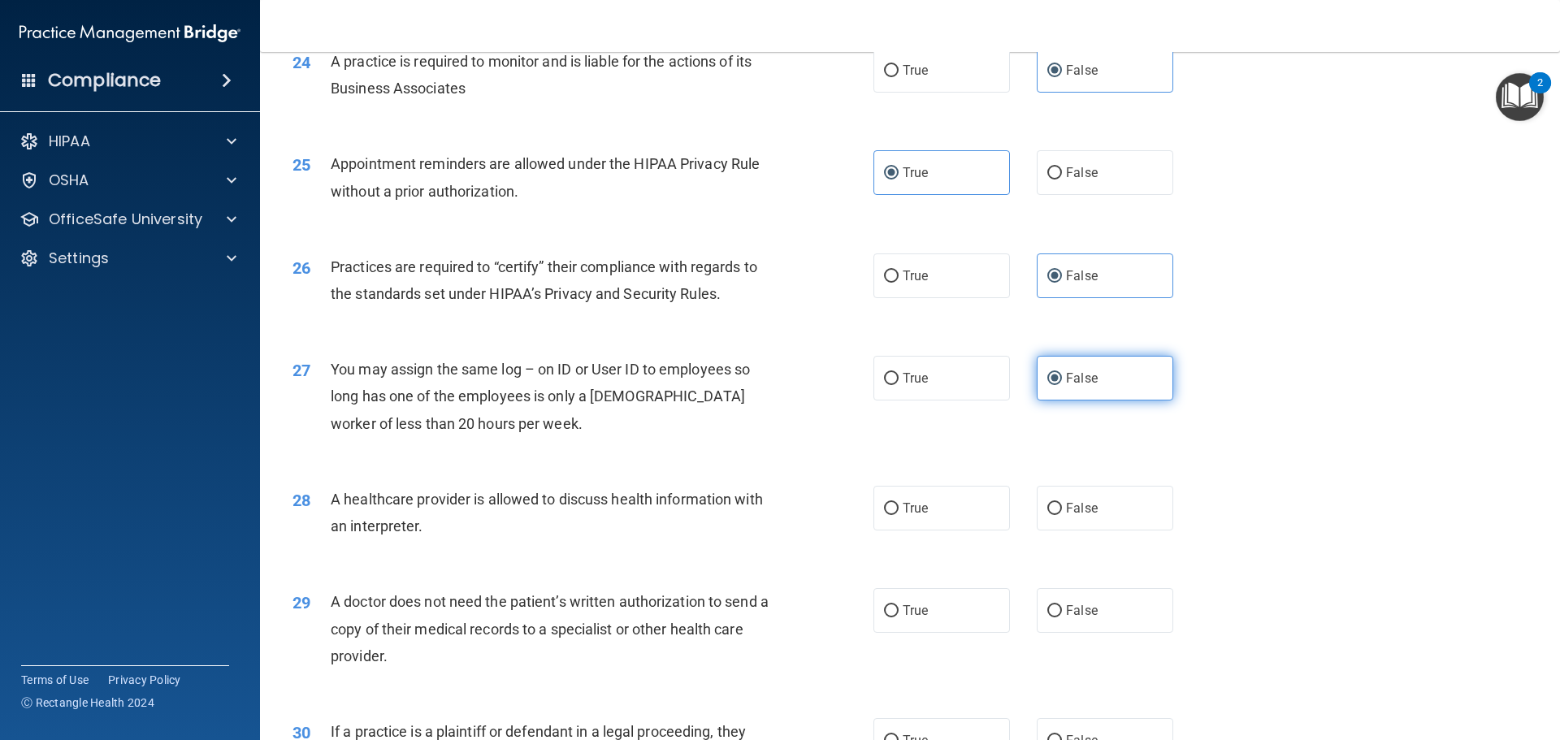
scroll to position [3007, 0]
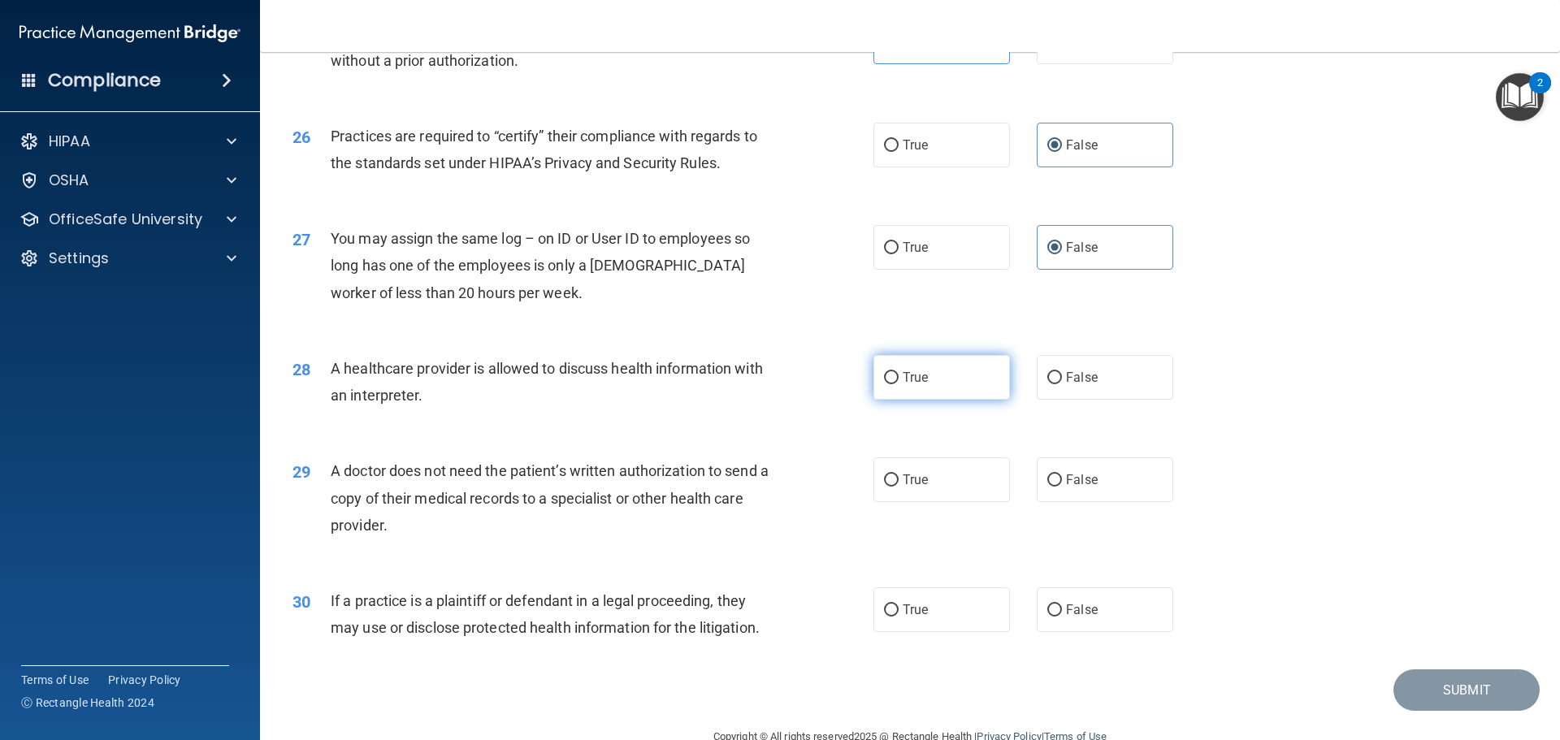
click at [897, 387] on label "True" at bounding box center [942, 377] width 137 height 45
click at [897, 384] on input "True" at bounding box center [891, 378] width 15 height 12
radio input "true"
click at [960, 478] on label "True" at bounding box center [942, 479] width 137 height 45
click at [899, 478] on input "True" at bounding box center [891, 481] width 15 height 12
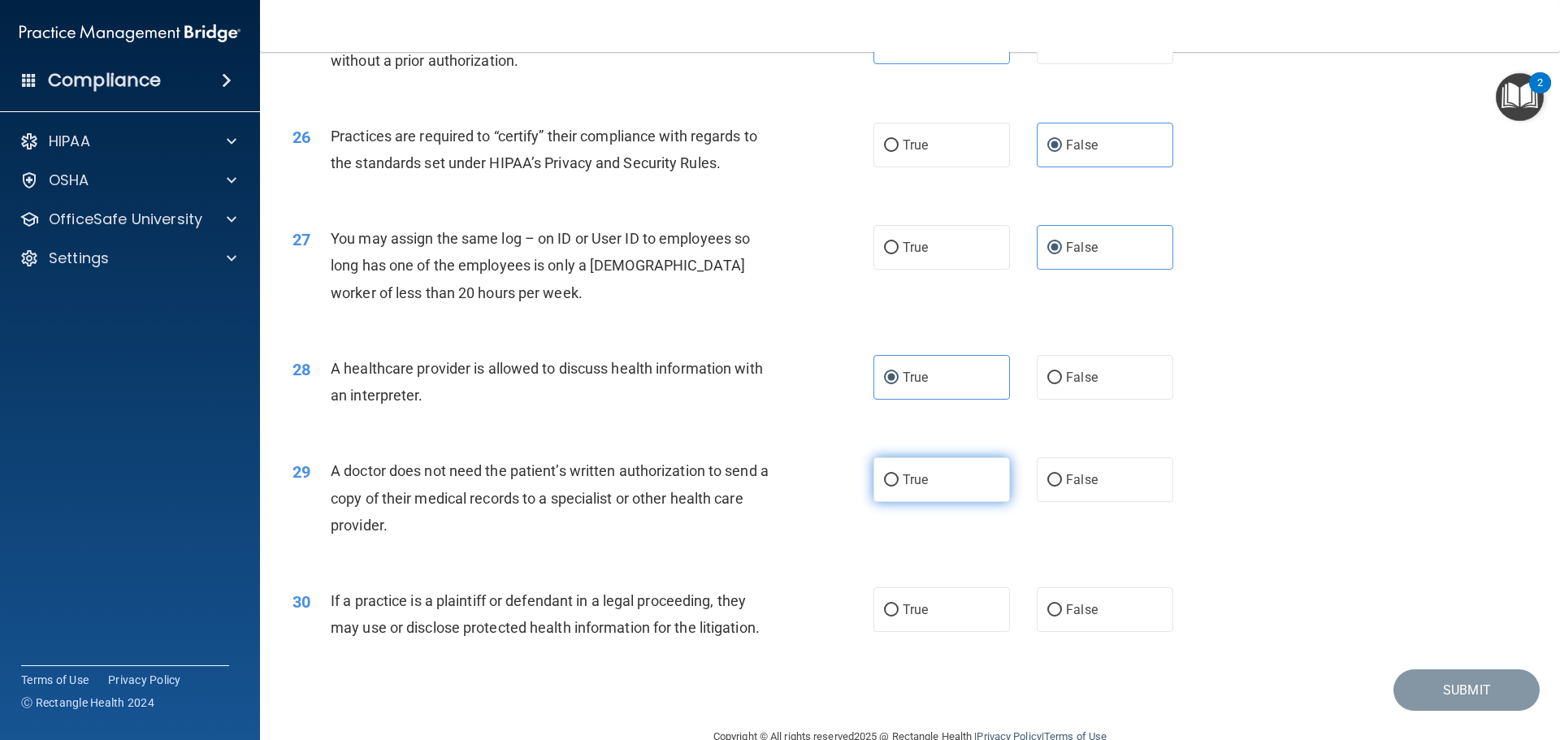
radio input "true"
click at [940, 611] on label "True" at bounding box center [942, 609] width 137 height 45
click at [899, 611] on input "True" at bounding box center [891, 611] width 15 height 12
radio input "true"
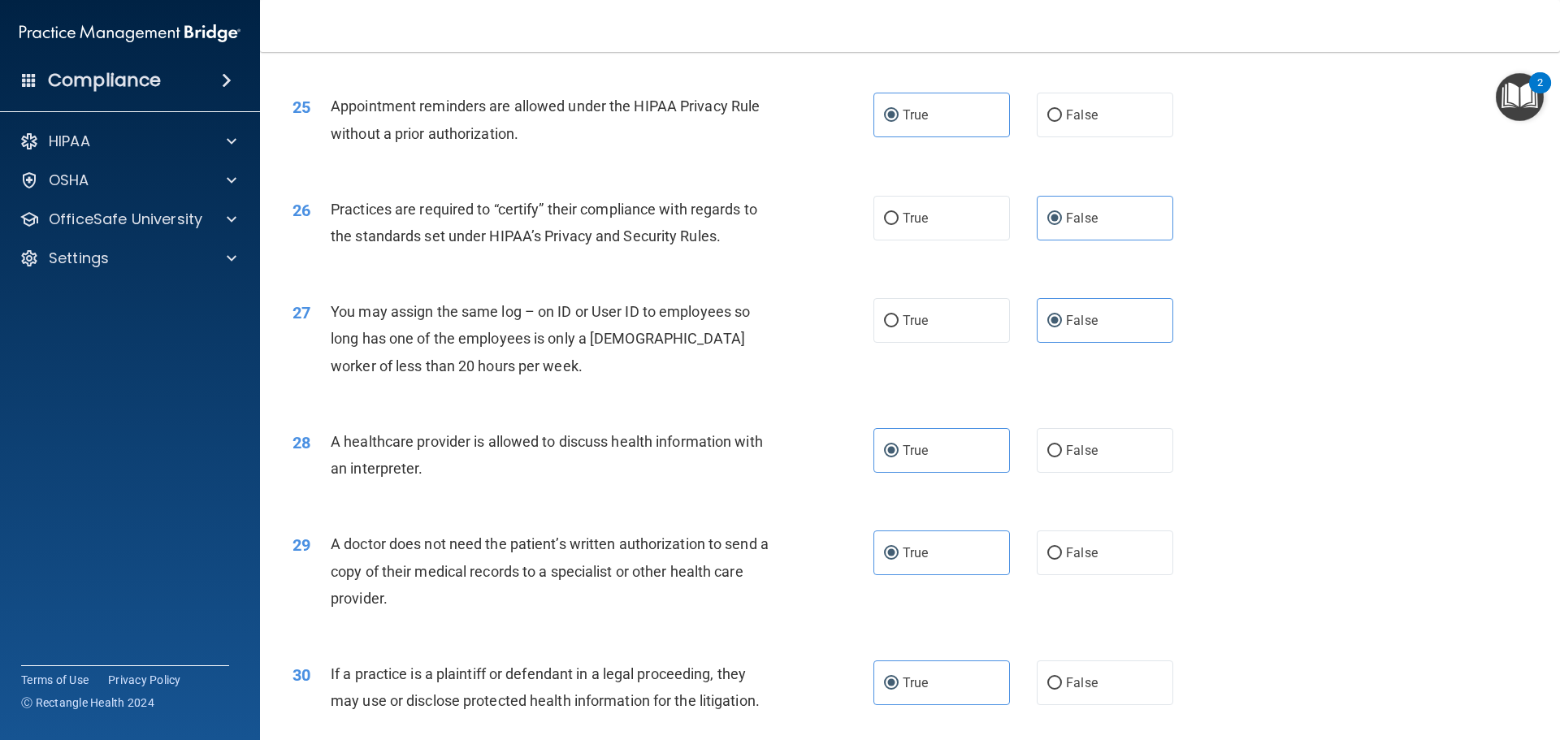
scroll to position [3042, 0]
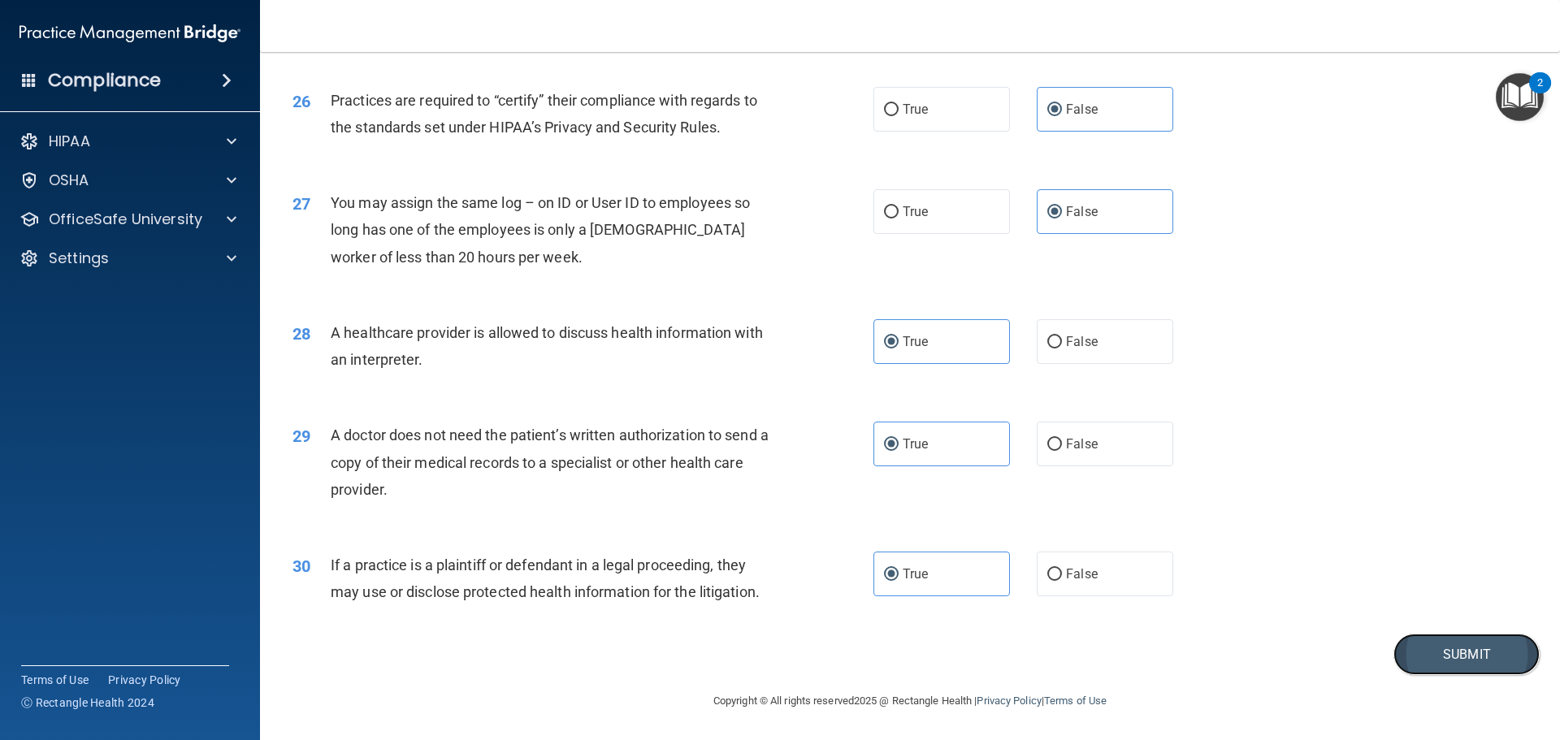
click at [1475, 654] on button "Submit" at bounding box center [1467, 654] width 146 height 41
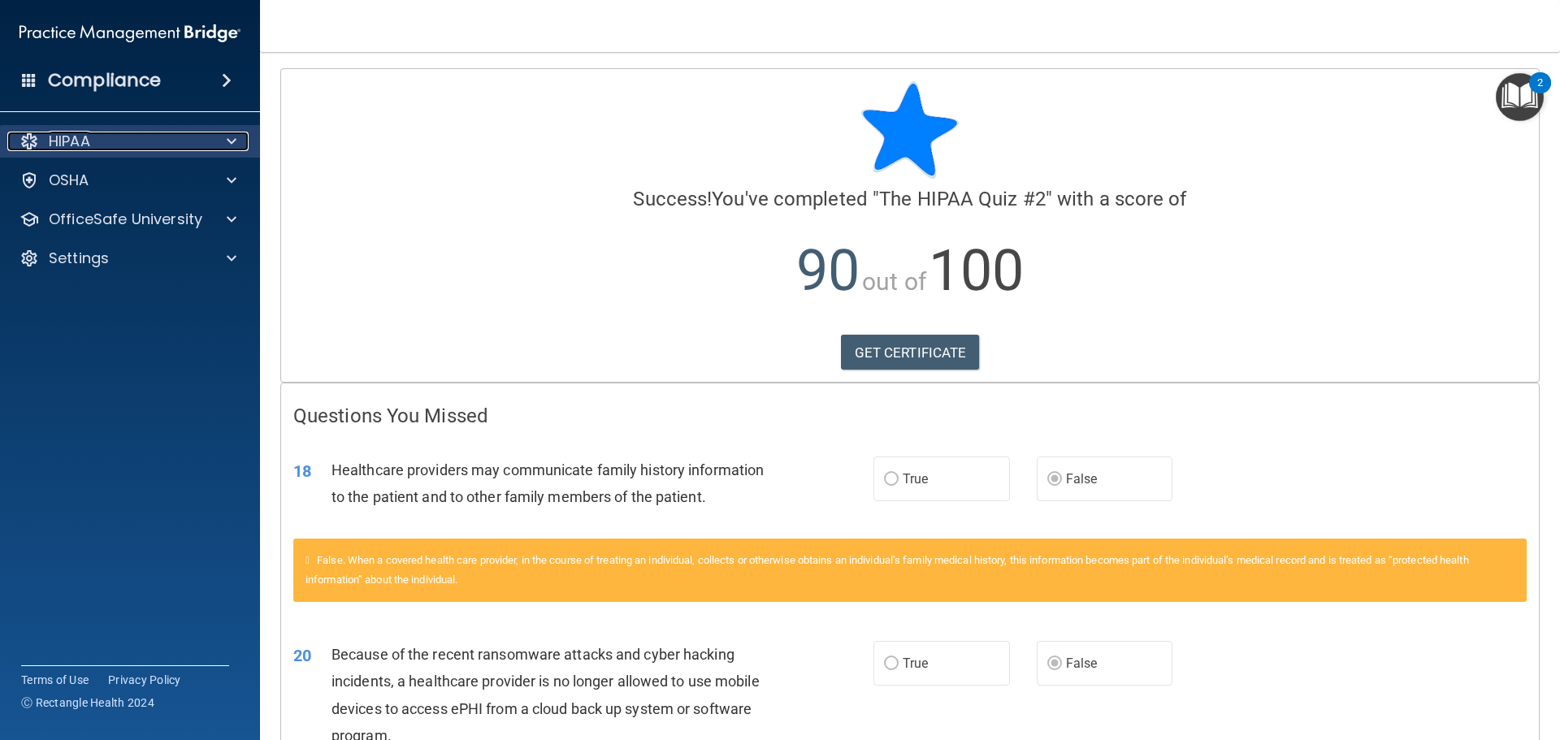
click at [229, 136] on span at bounding box center [232, 142] width 10 height 20
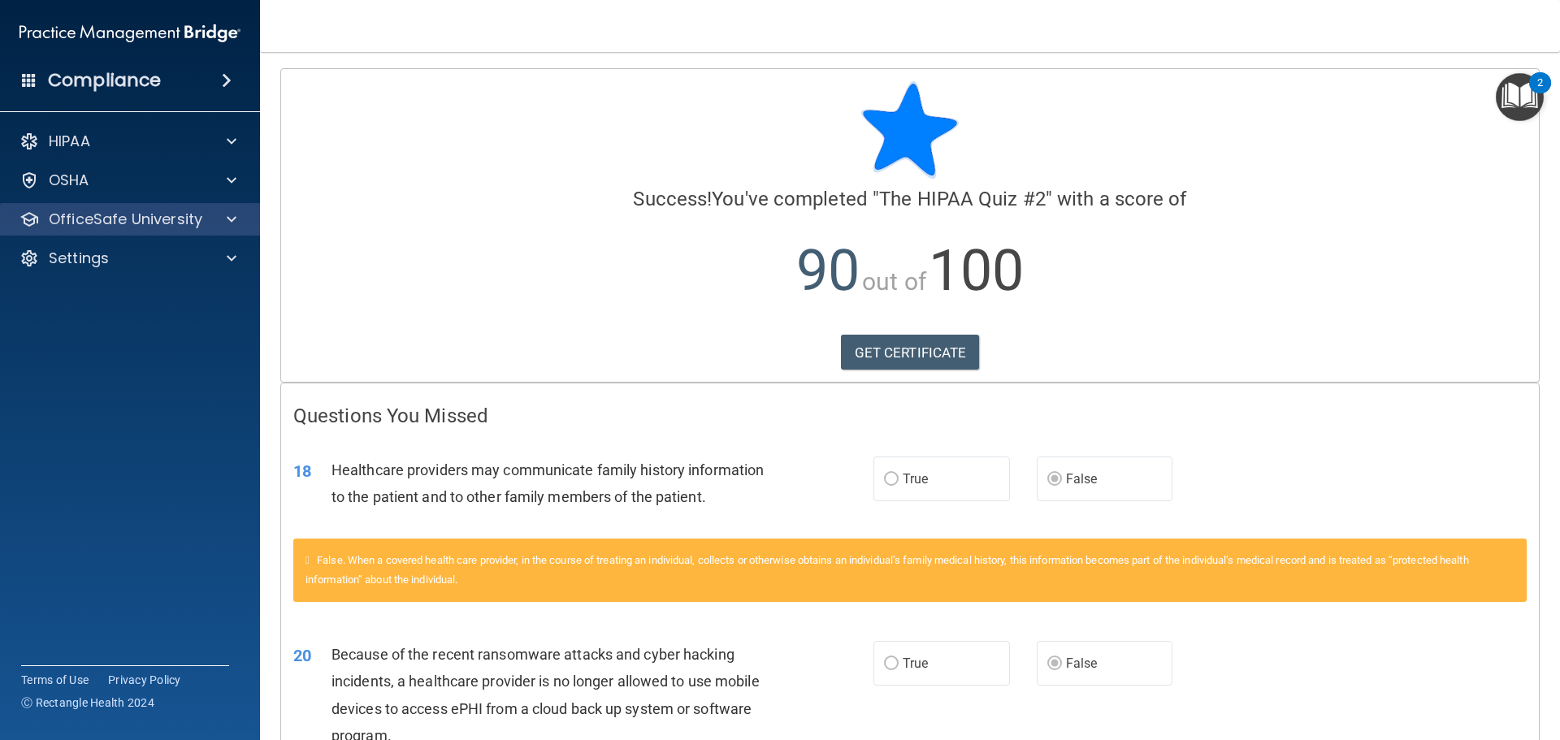
click at [225, 233] on div "OfficeSafe University" at bounding box center [130, 219] width 261 height 33
click at [230, 220] on span at bounding box center [232, 220] width 10 height 20
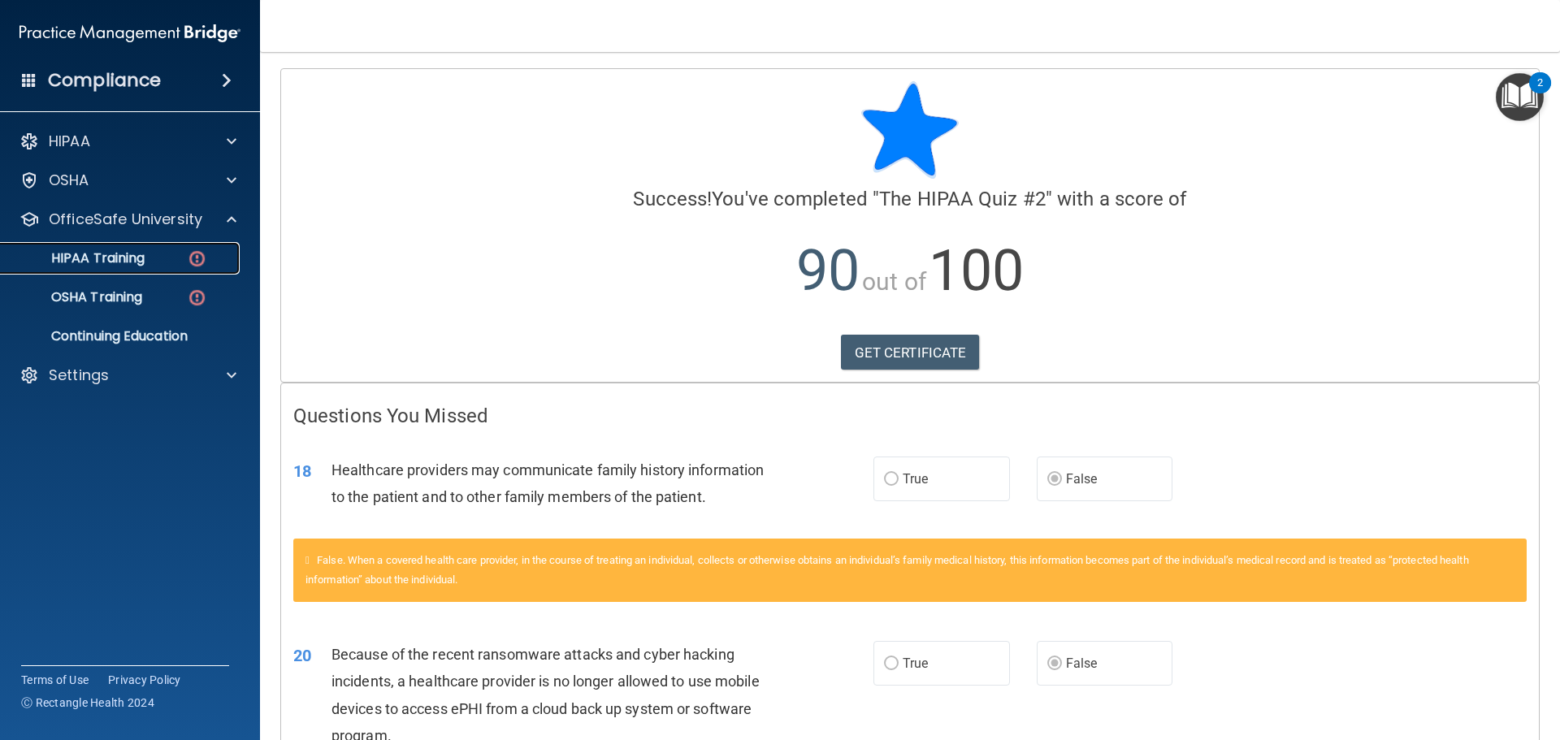
click at [144, 267] on p "HIPAA Training" at bounding box center [78, 258] width 134 height 16
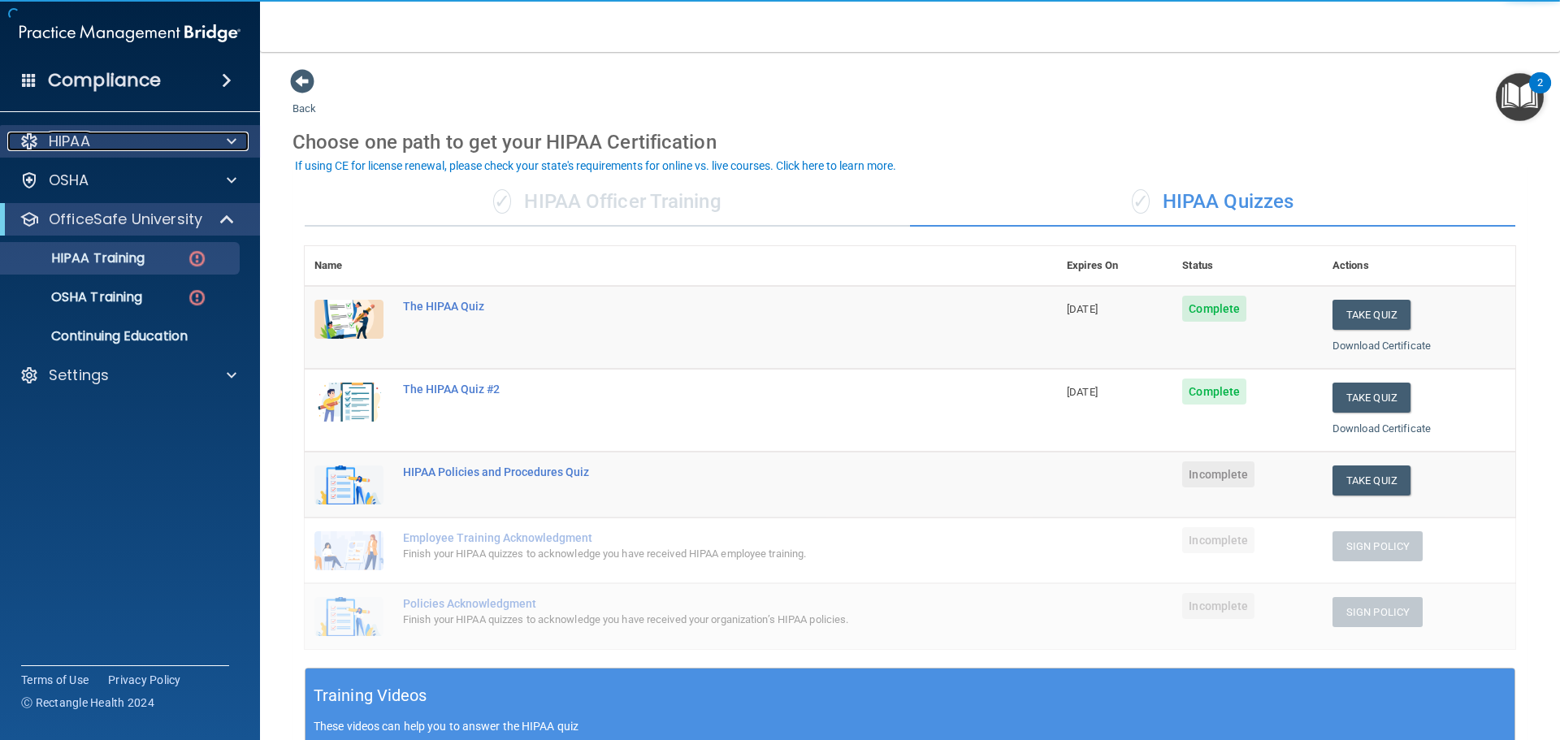
click at [239, 132] on div at bounding box center [229, 142] width 41 height 20
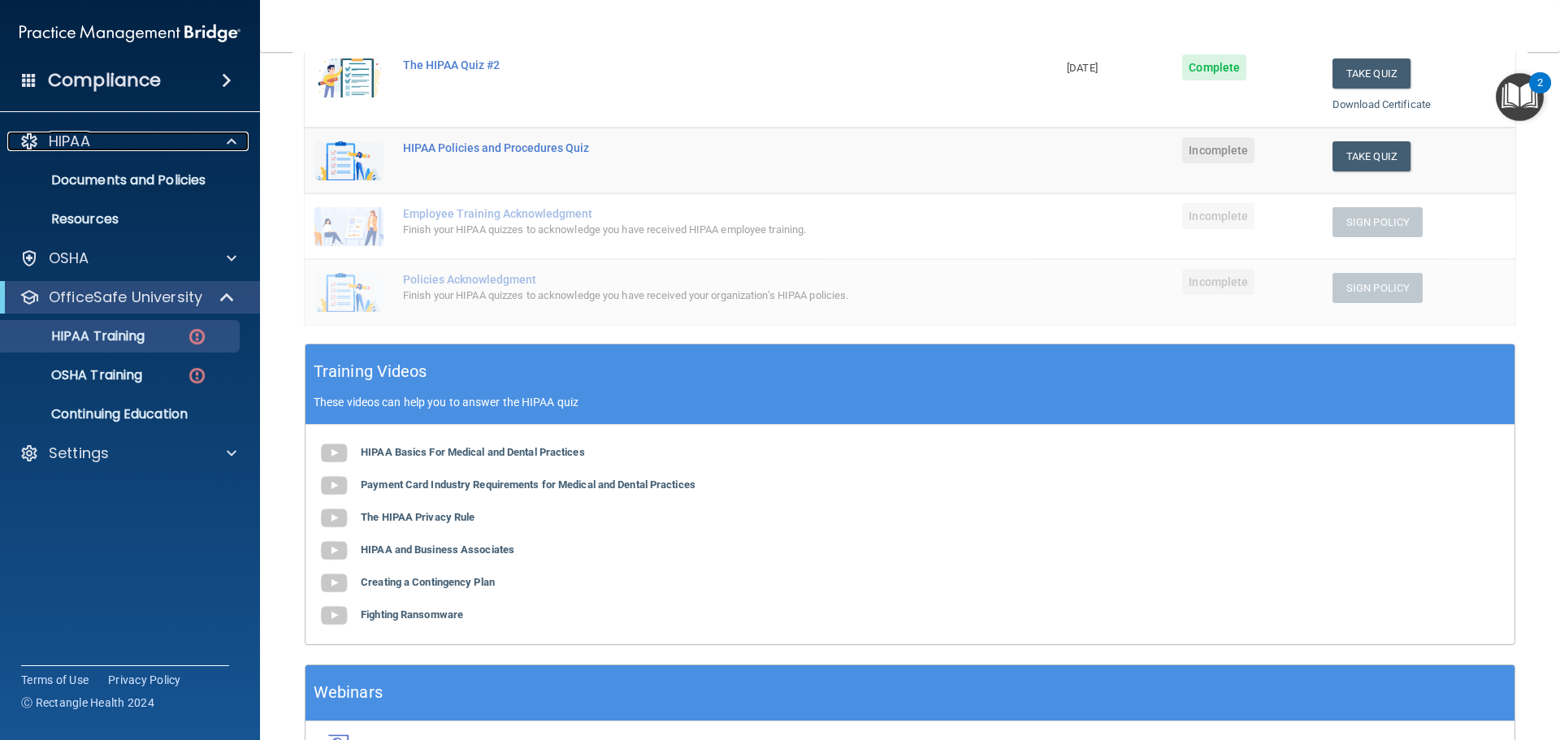
scroll to position [325, 0]
click at [540, 447] on b "HIPAA Basics For Medical and Dental Practices" at bounding box center [473, 451] width 224 height 12
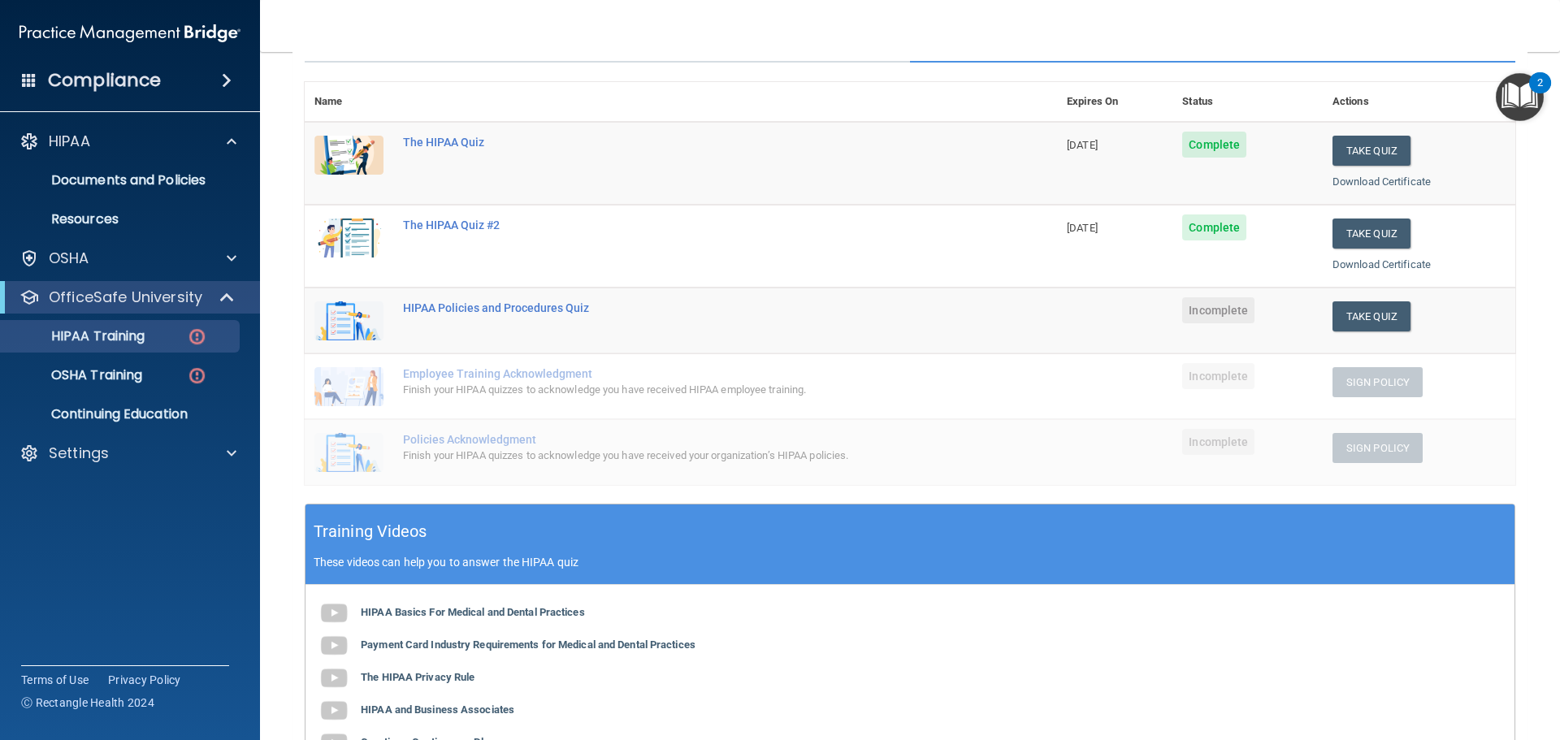
scroll to position [163, 0]
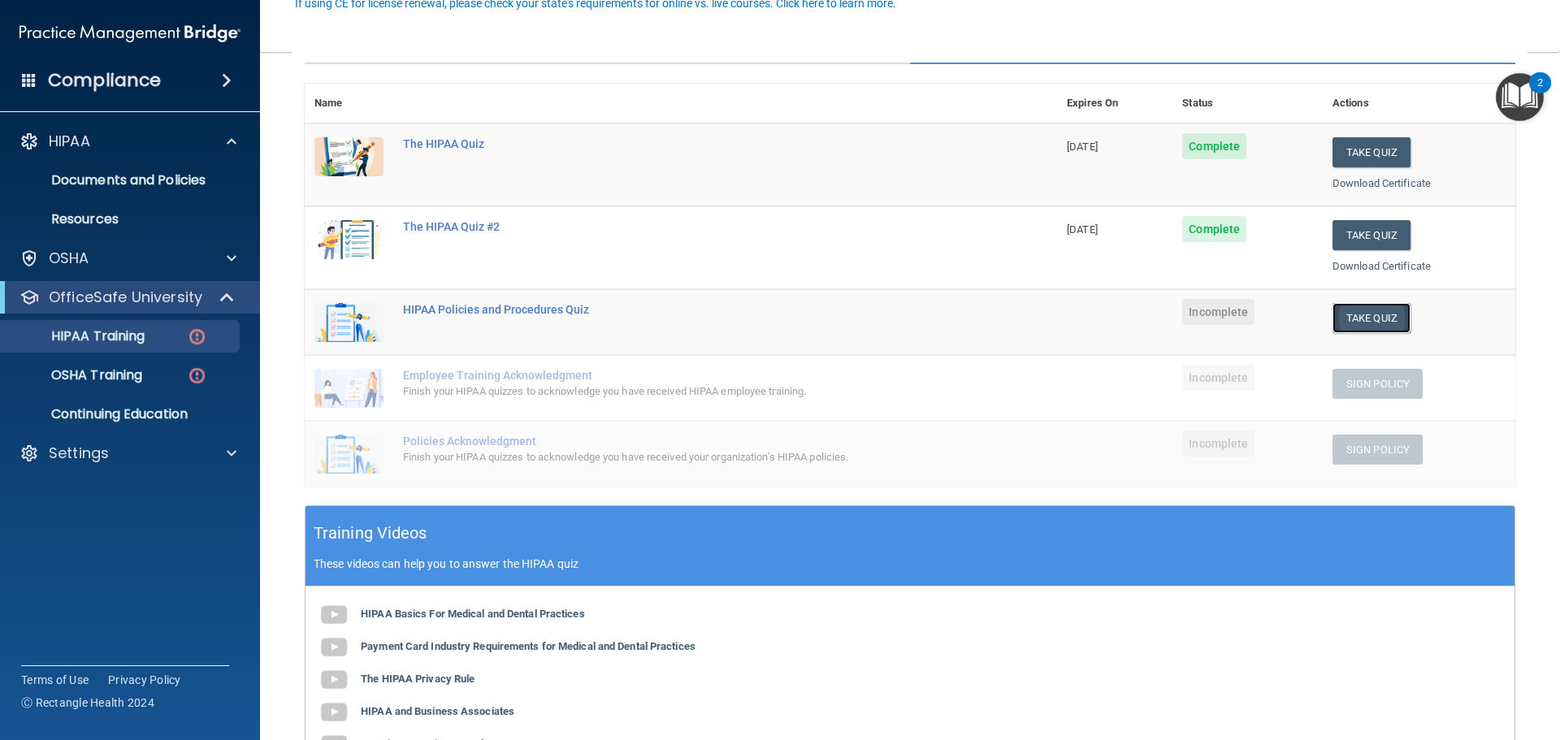
click at [1382, 315] on button "Take Quiz" at bounding box center [1372, 318] width 78 height 30
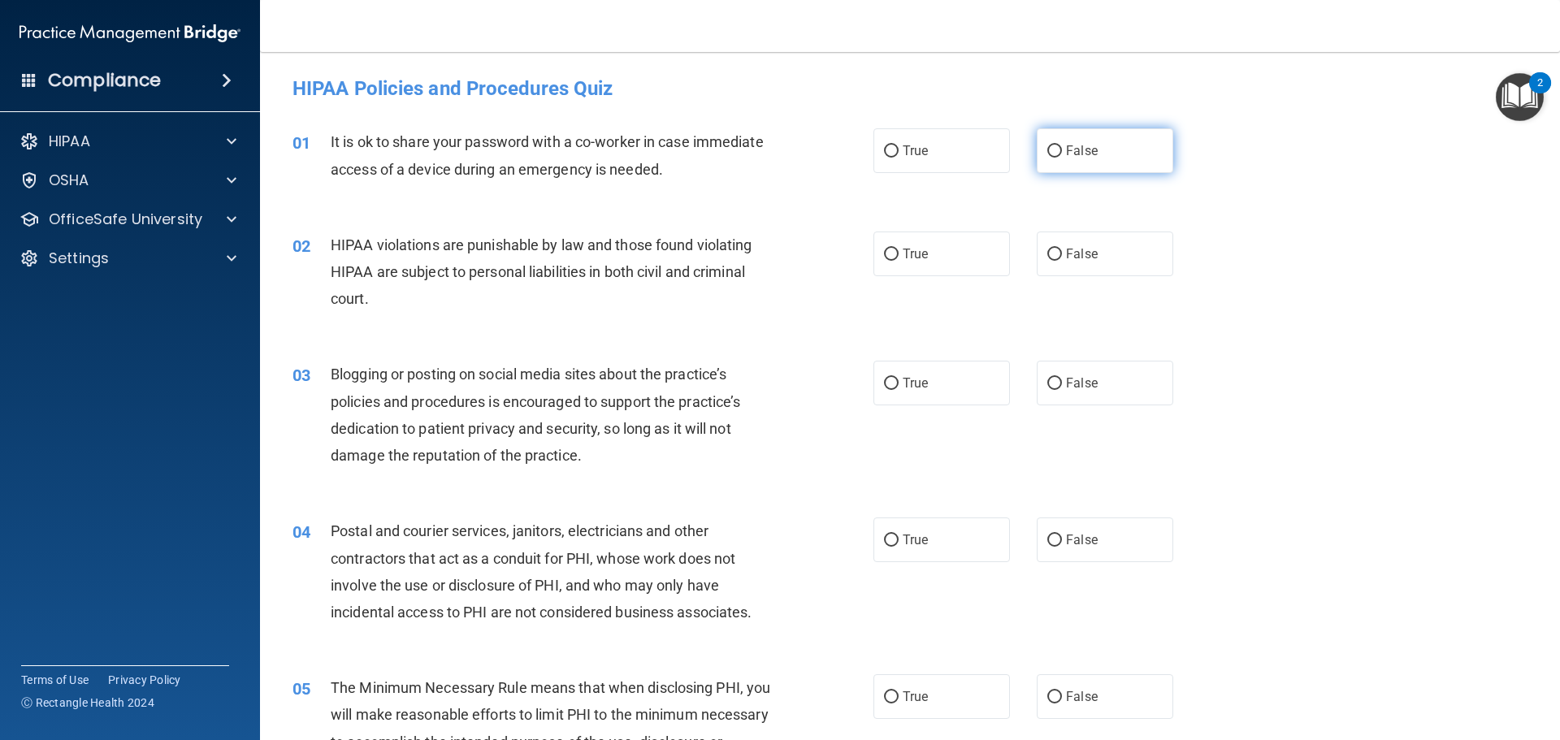
click at [1092, 156] on label "False" at bounding box center [1105, 150] width 137 height 45
click at [1062, 156] on input "False" at bounding box center [1054, 151] width 15 height 12
radio input "true"
click at [930, 252] on label "True" at bounding box center [942, 254] width 137 height 45
click at [899, 252] on input "True" at bounding box center [891, 255] width 15 height 12
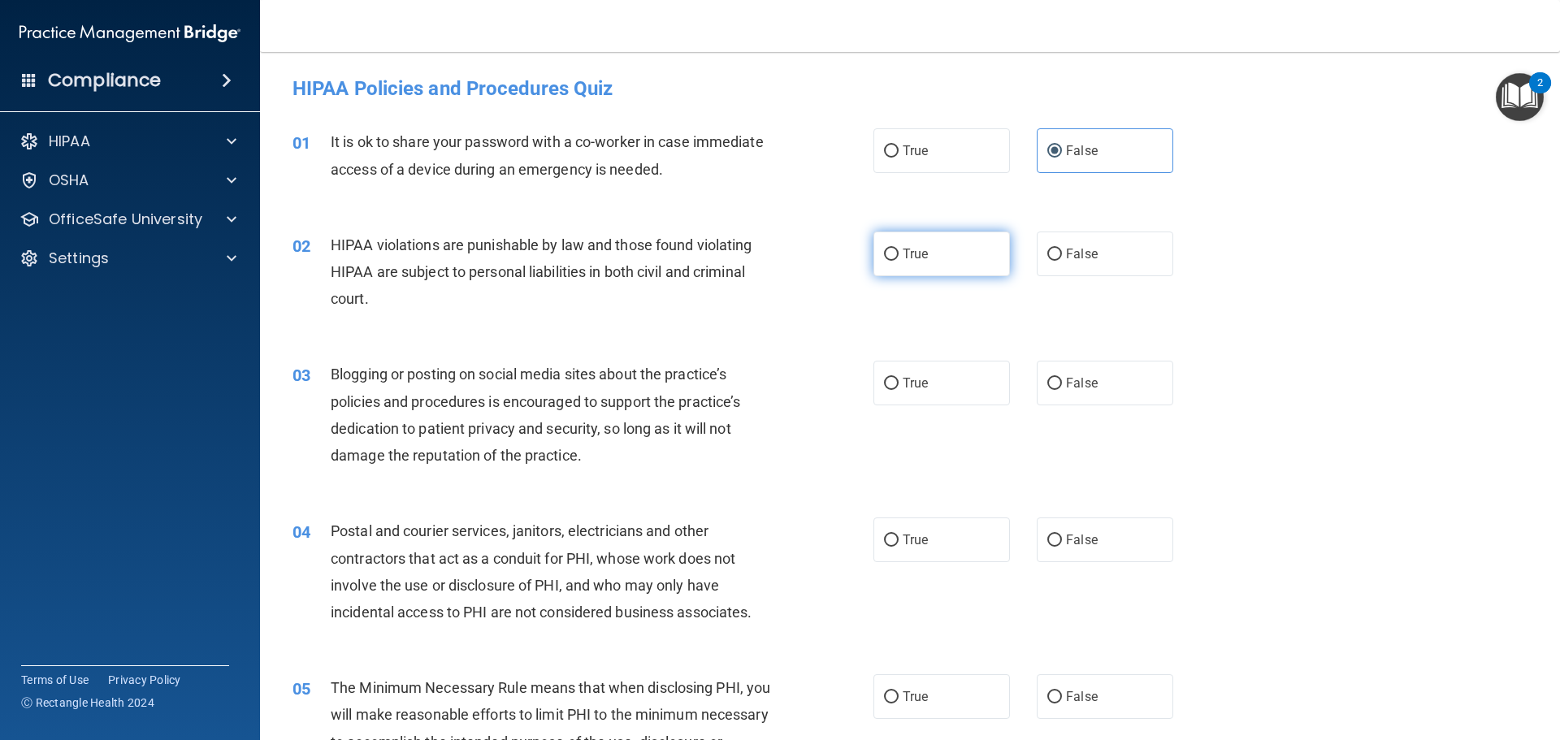
radio input "true"
click at [971, 383] on label "True" at bounding box center [942, 383] width 137 height 45
click at [899, 383] on input "True" at bounding box center [891, 384] width 15 height 12
radio input "true"
click at [886, 539] on input "True" at bounding box center [891, 541] width 15 height 12
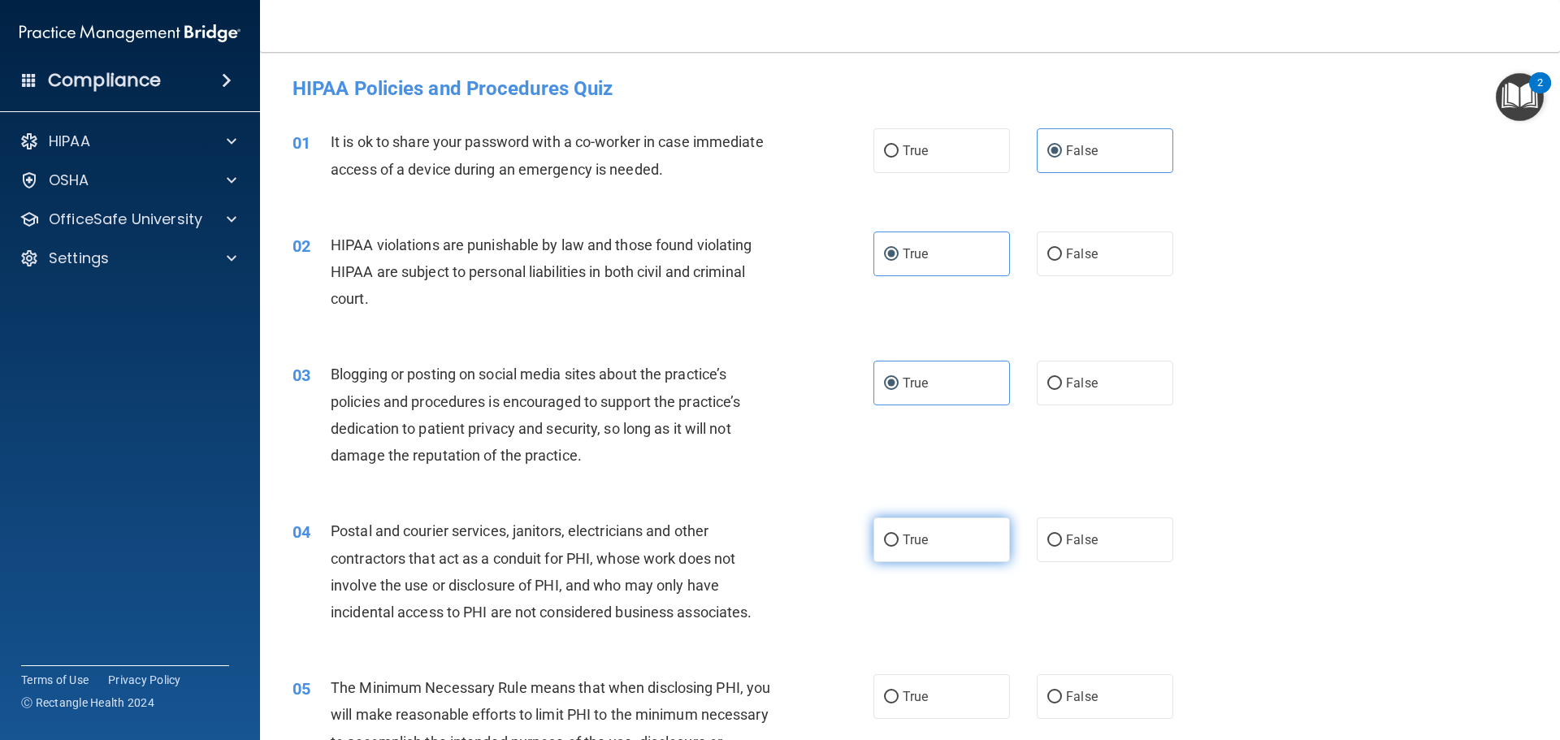
radio input "true"
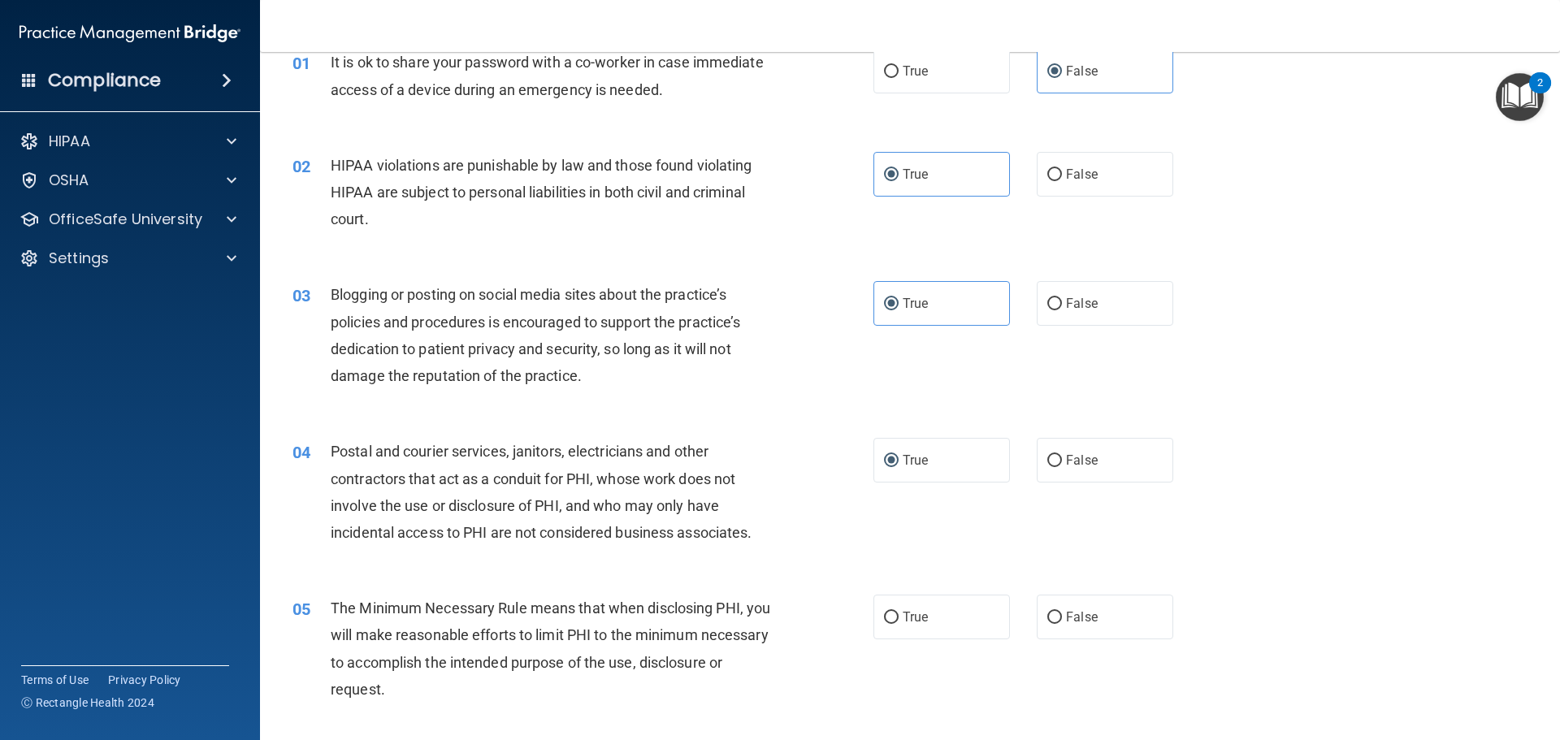
scroll to position [244, 0]
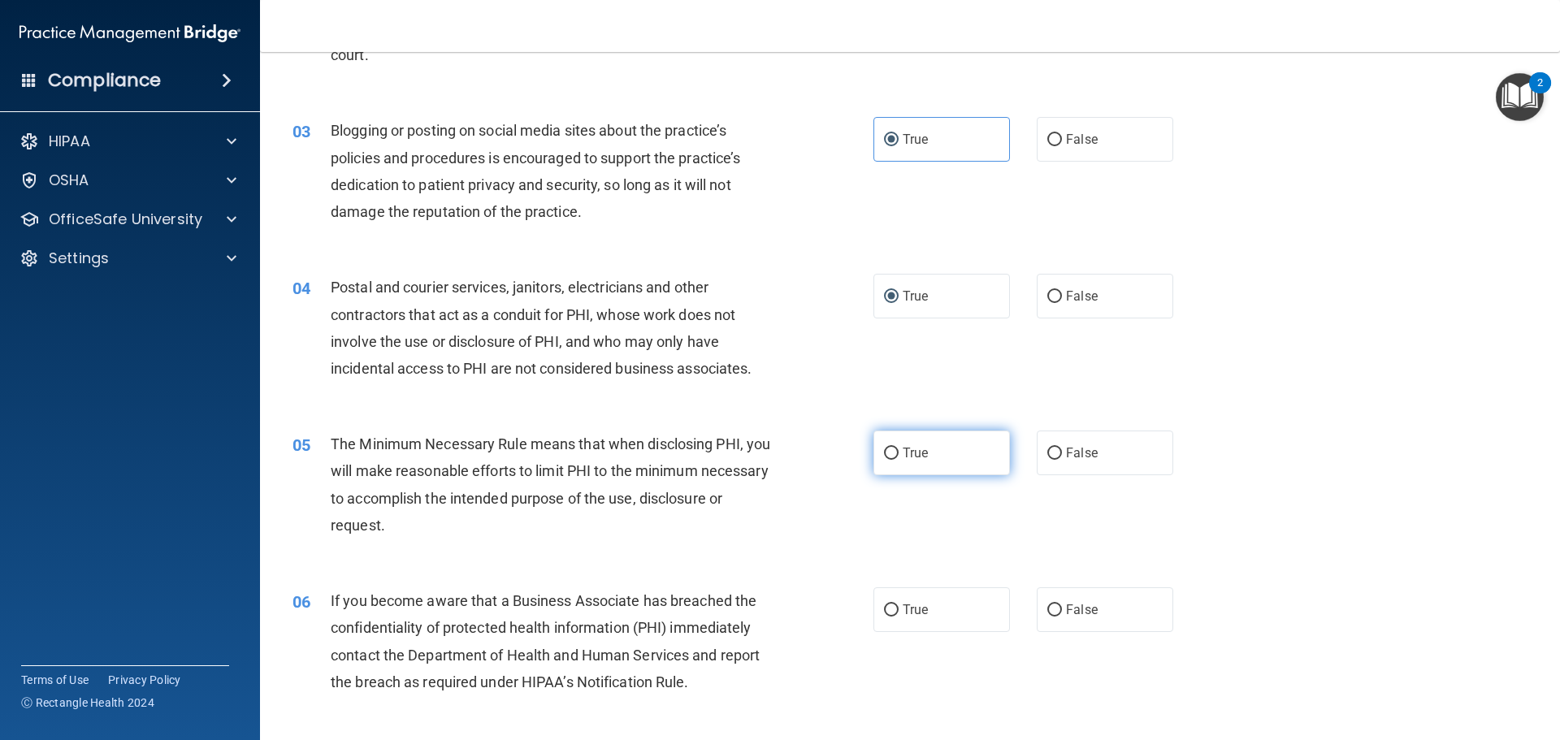
click at [909, 465] on label "True" at bounding box center [942, 453] width 137 height 45
click at [899, 460] on input "True" at bounding box center [891, 454] width 15 height 12
radio input "true"
click at [897, 622] on label "True" at bounding box center [942, 609] width 137 height 45
click at [897, 617] on input "True" at bounding box center [891, 611] width 15 height 12
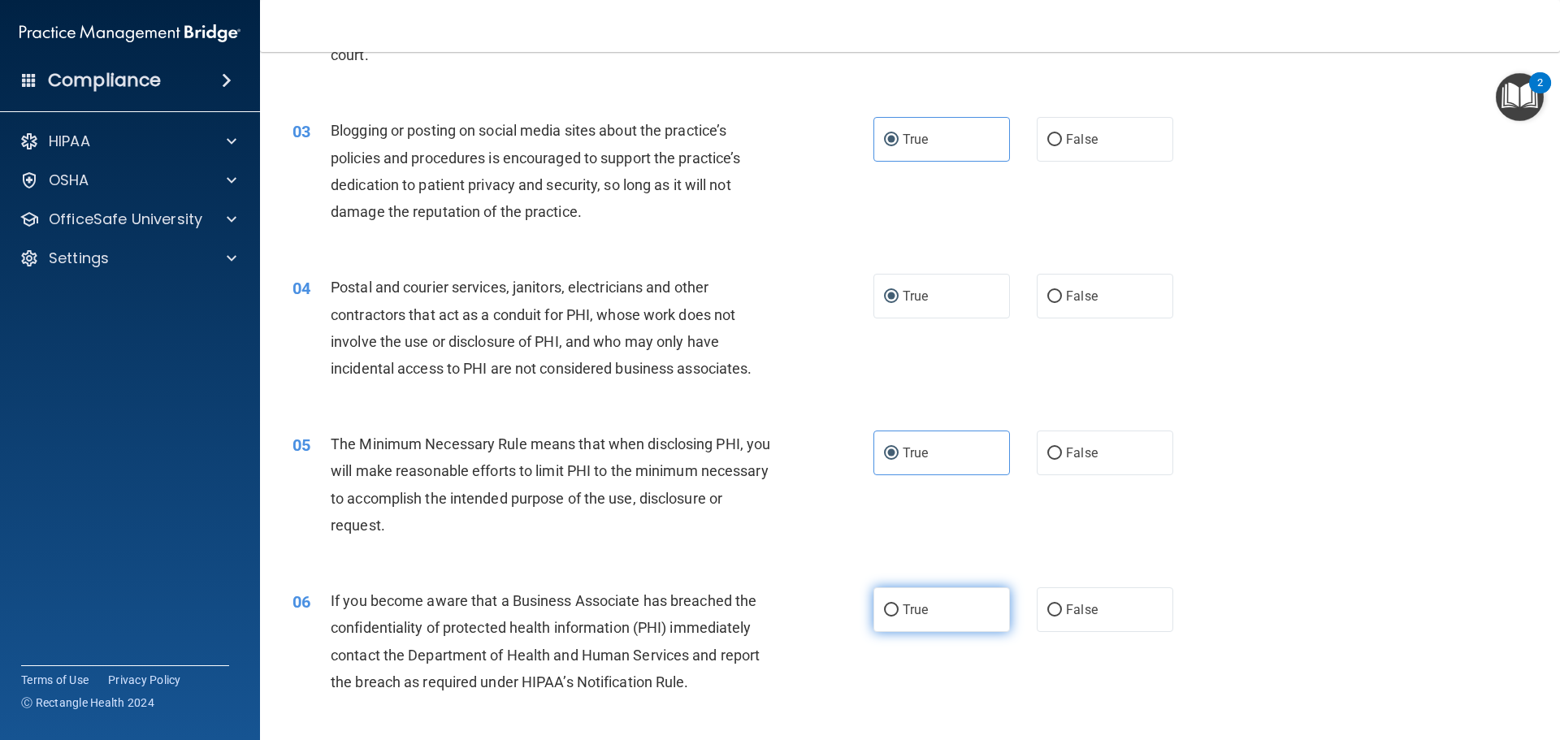
radio input "true"
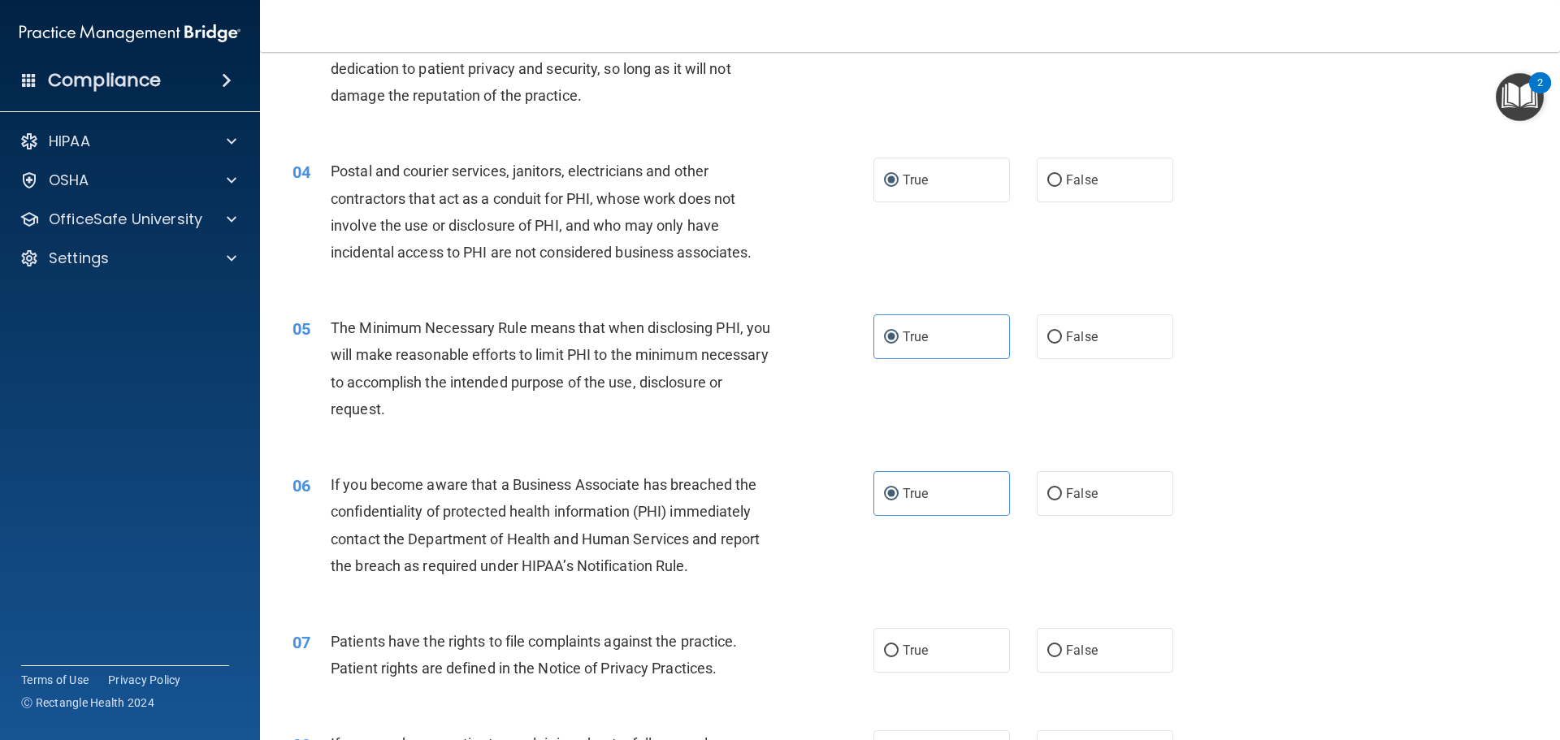
scroll to position [488, 0]
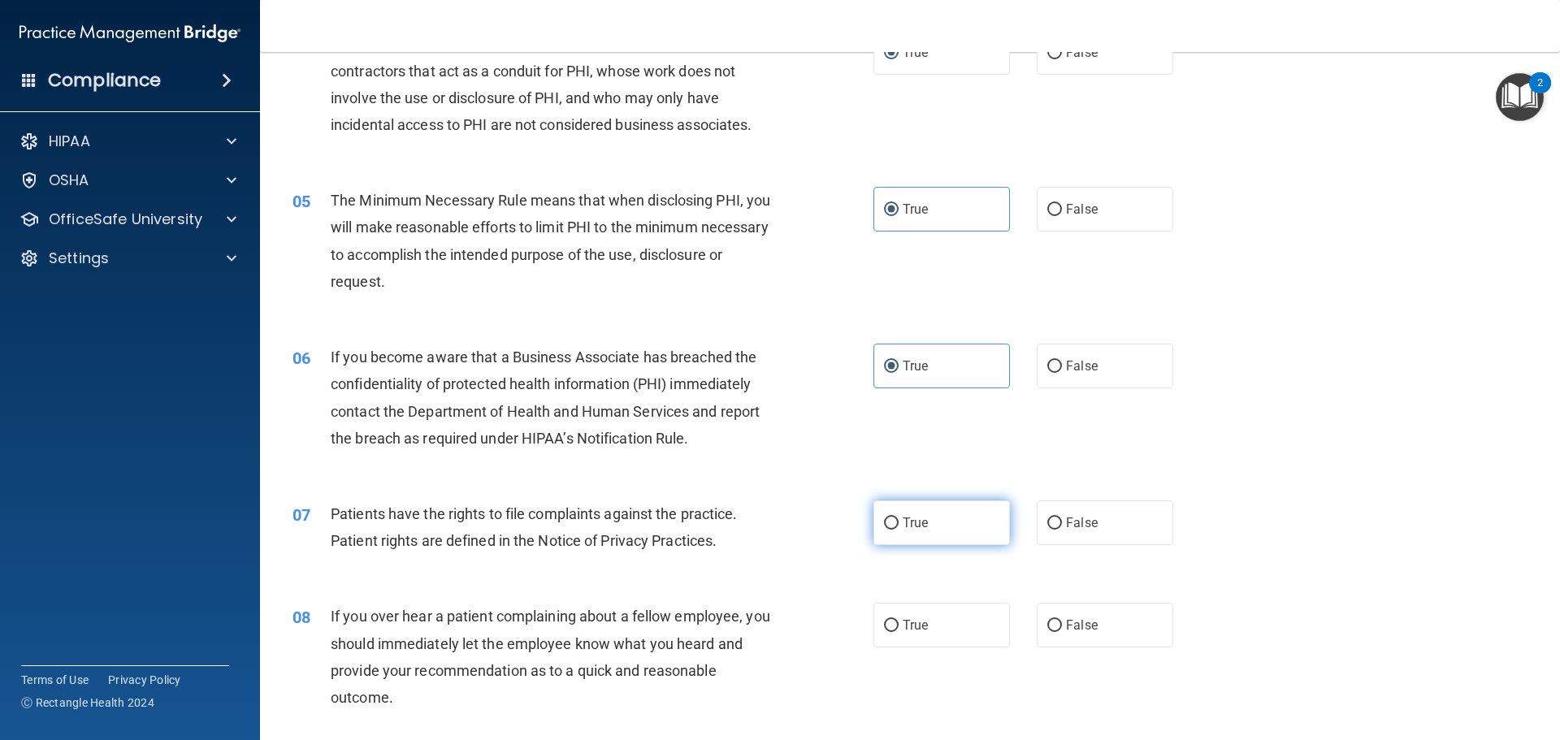
click at [961, 530] on label "True" at bounding box center [942, 523] width 137 height 45
click at [899, 530] on input "True" at bounding box center [891, 524] width 15 height 12
radio input "true"
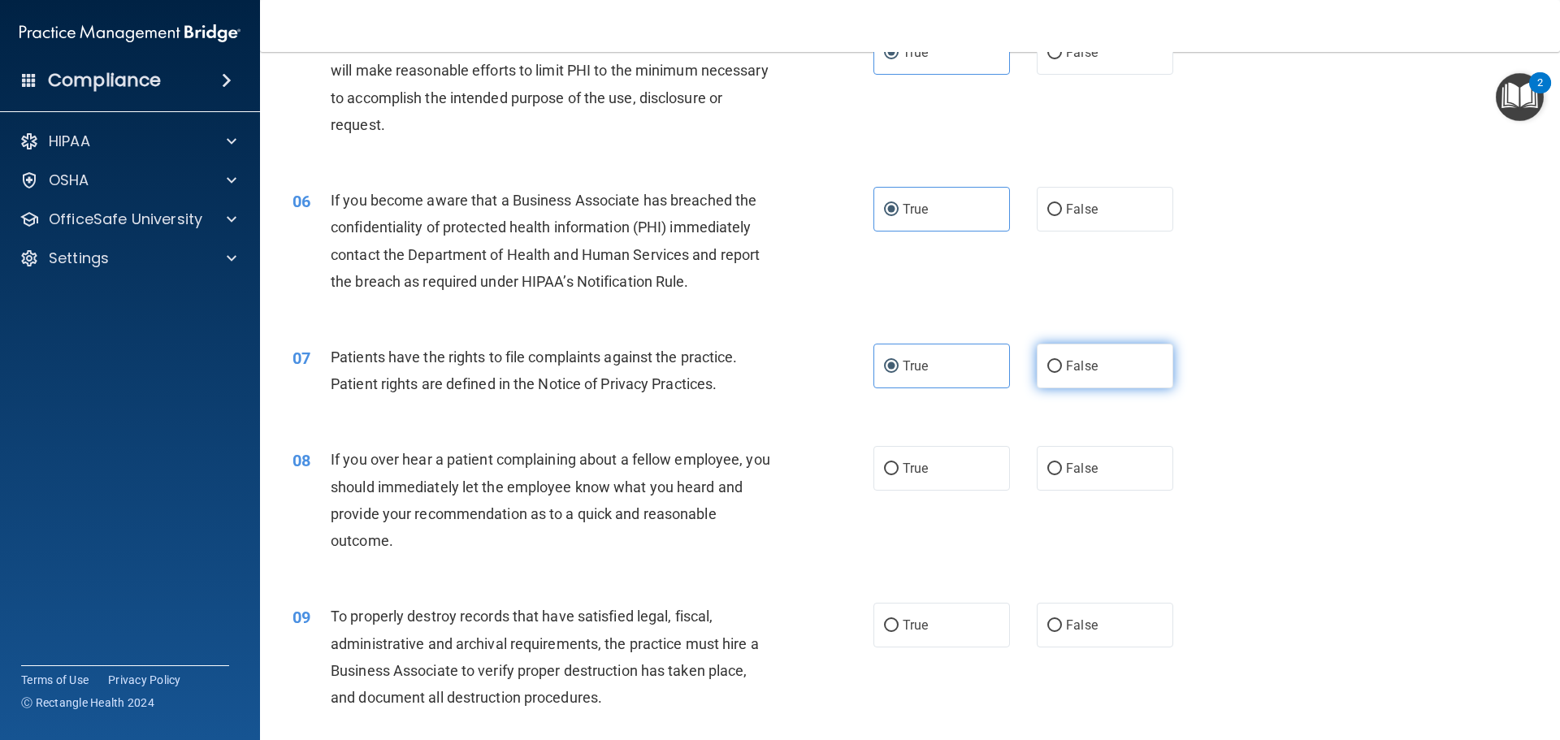
scroll to position [813, 0]
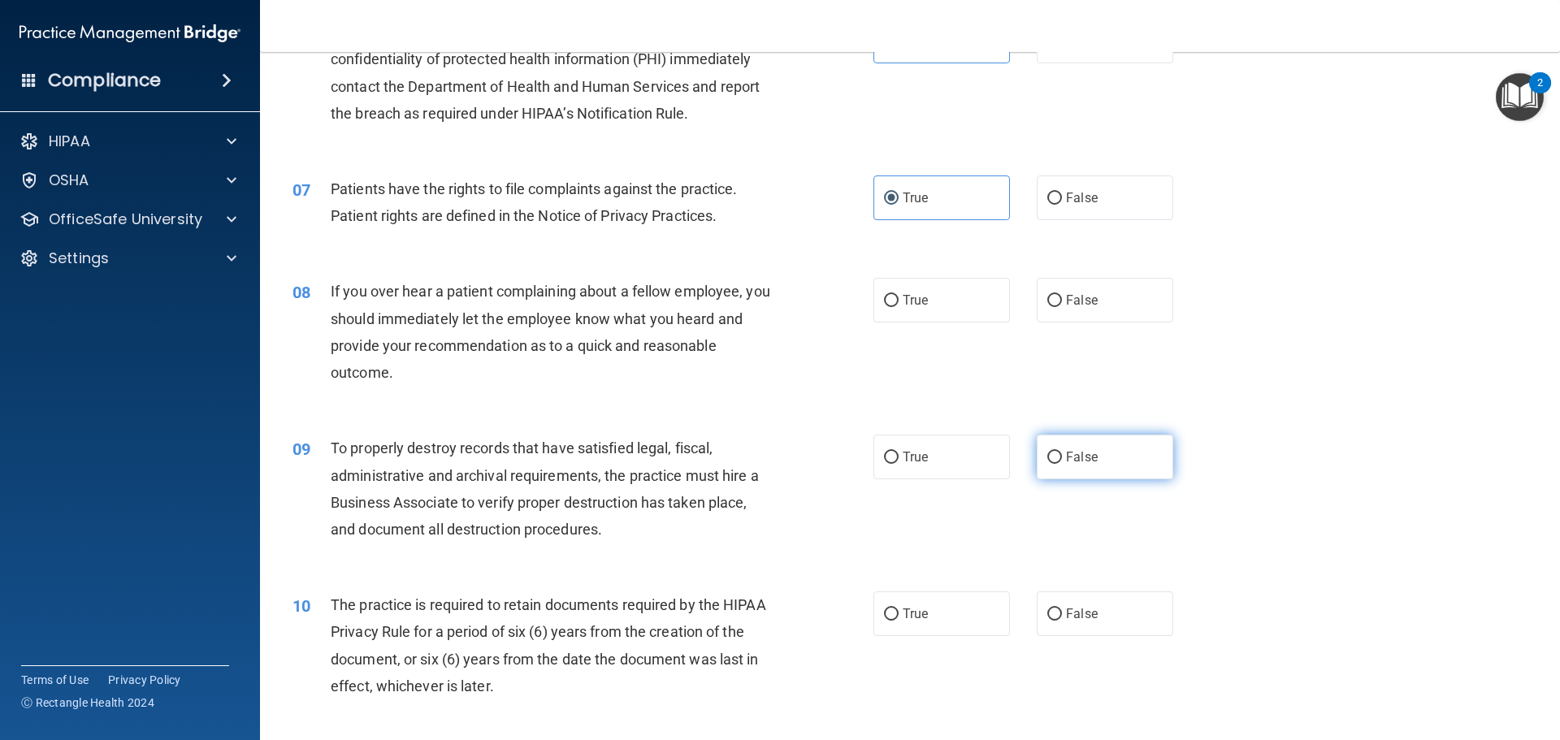
click at [1047, 463] on input "False" at bounding box center [1054, 458] width 15 height 12
radio input "true"
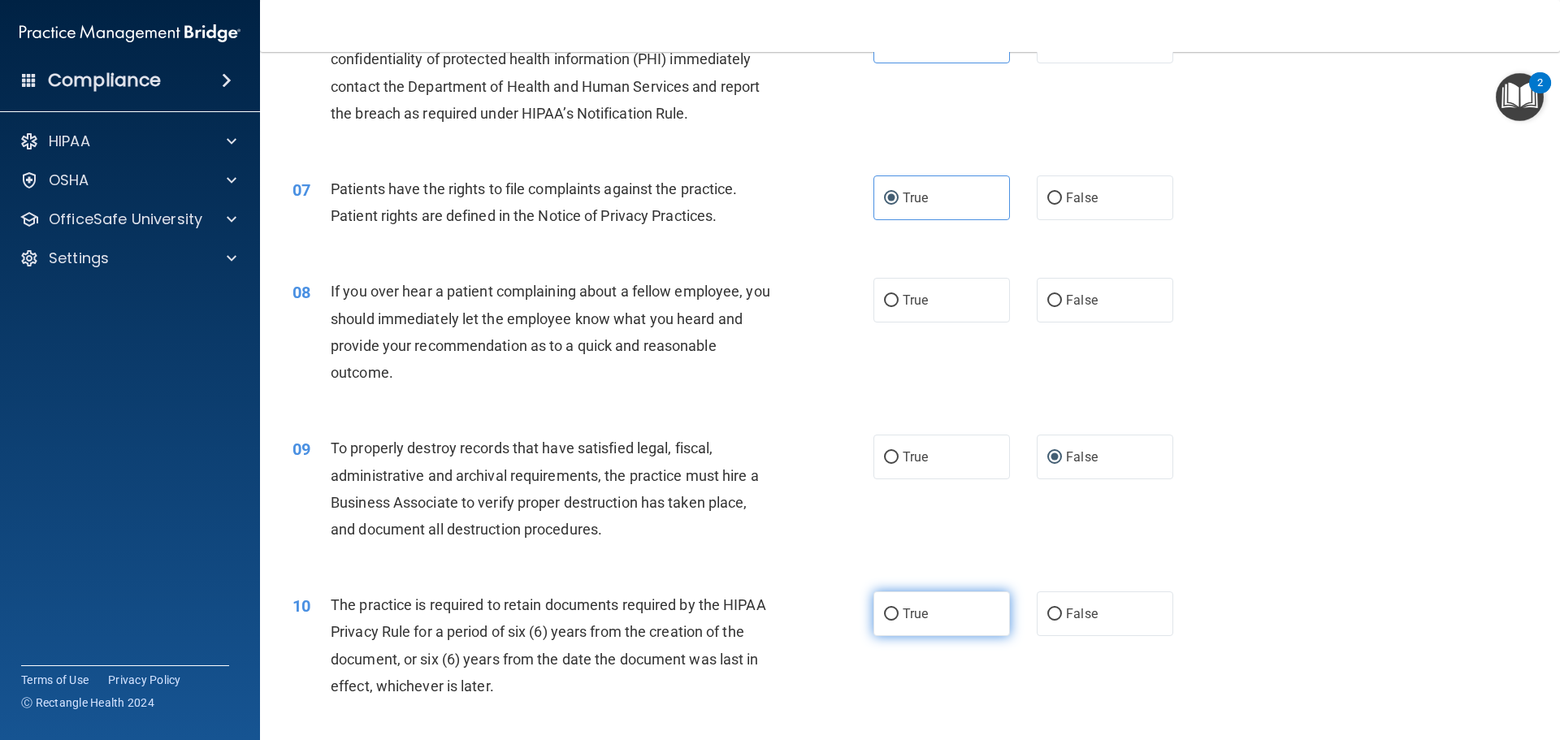
click at [997, 600] on label "True" at bounding box center [942, 614] width 137 height 45
click at [899, 609] on input "True" at bounding box center [891, 615] width 15 height 12
radio input "true"
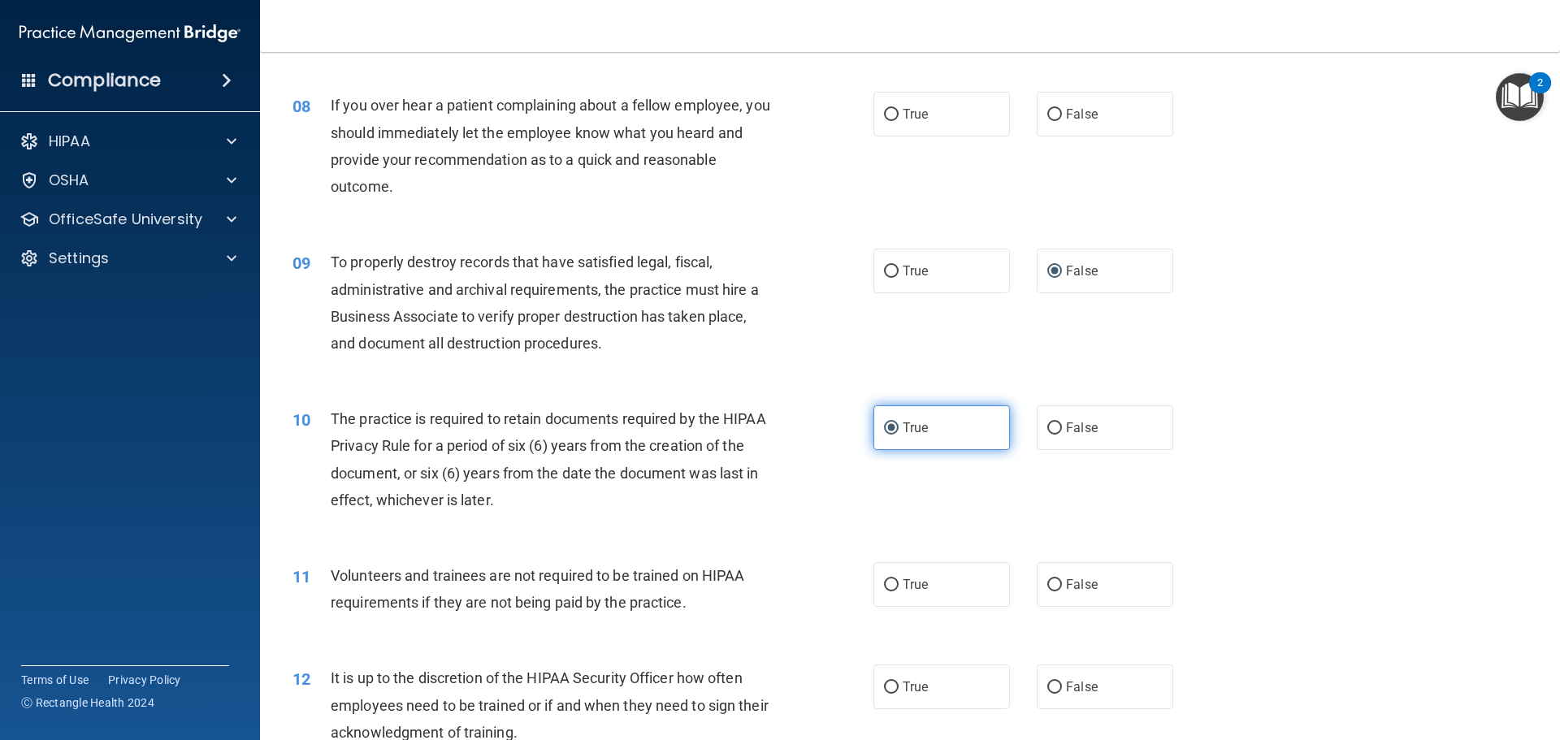
scroll to position [1138, 0]
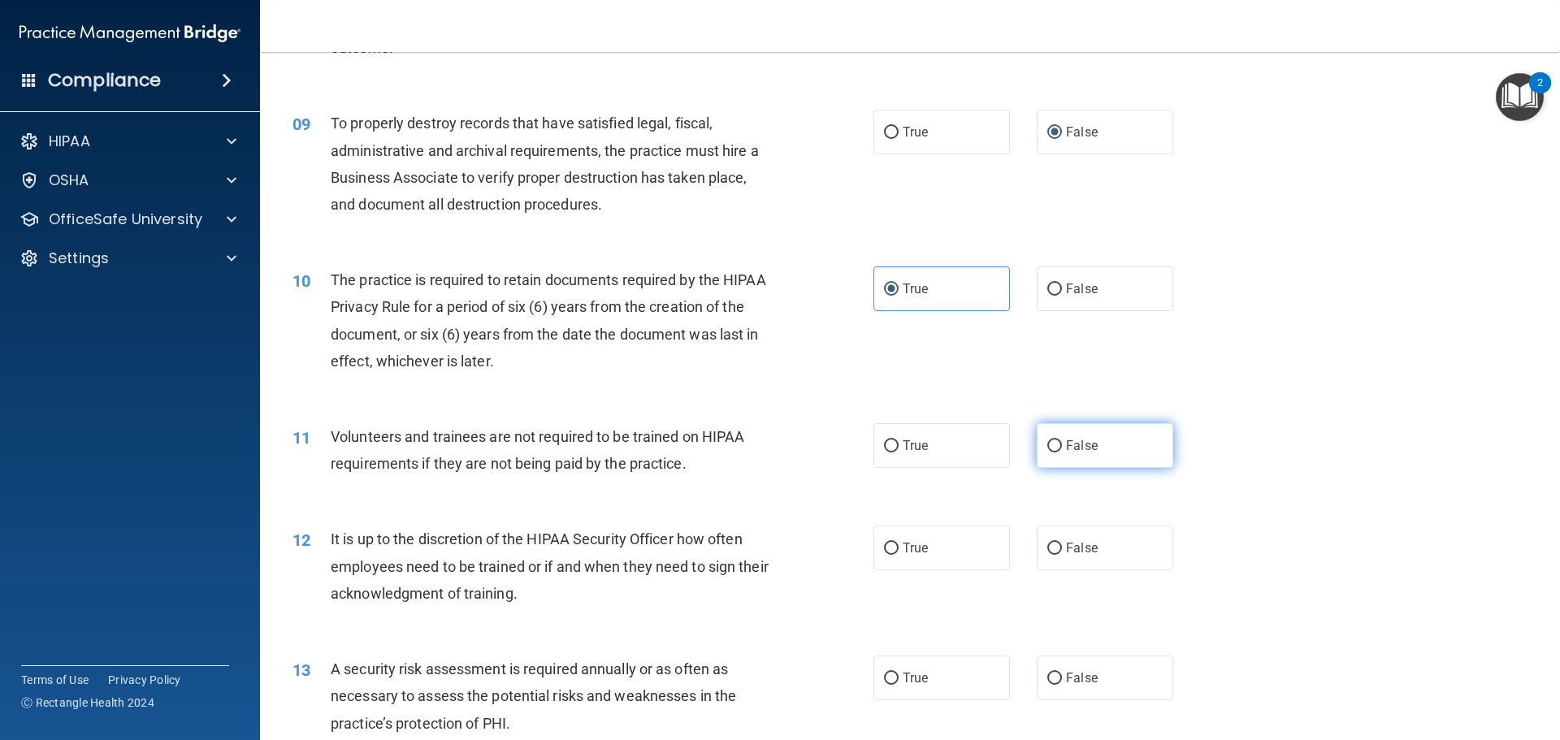
click at [1124, 445] on label "False" at bounding box center [1105, 445] width 137 height 45
click at [1062, 445] on input "False" at bounding box center [1054, 446] width 15 height 12
radio input "true"
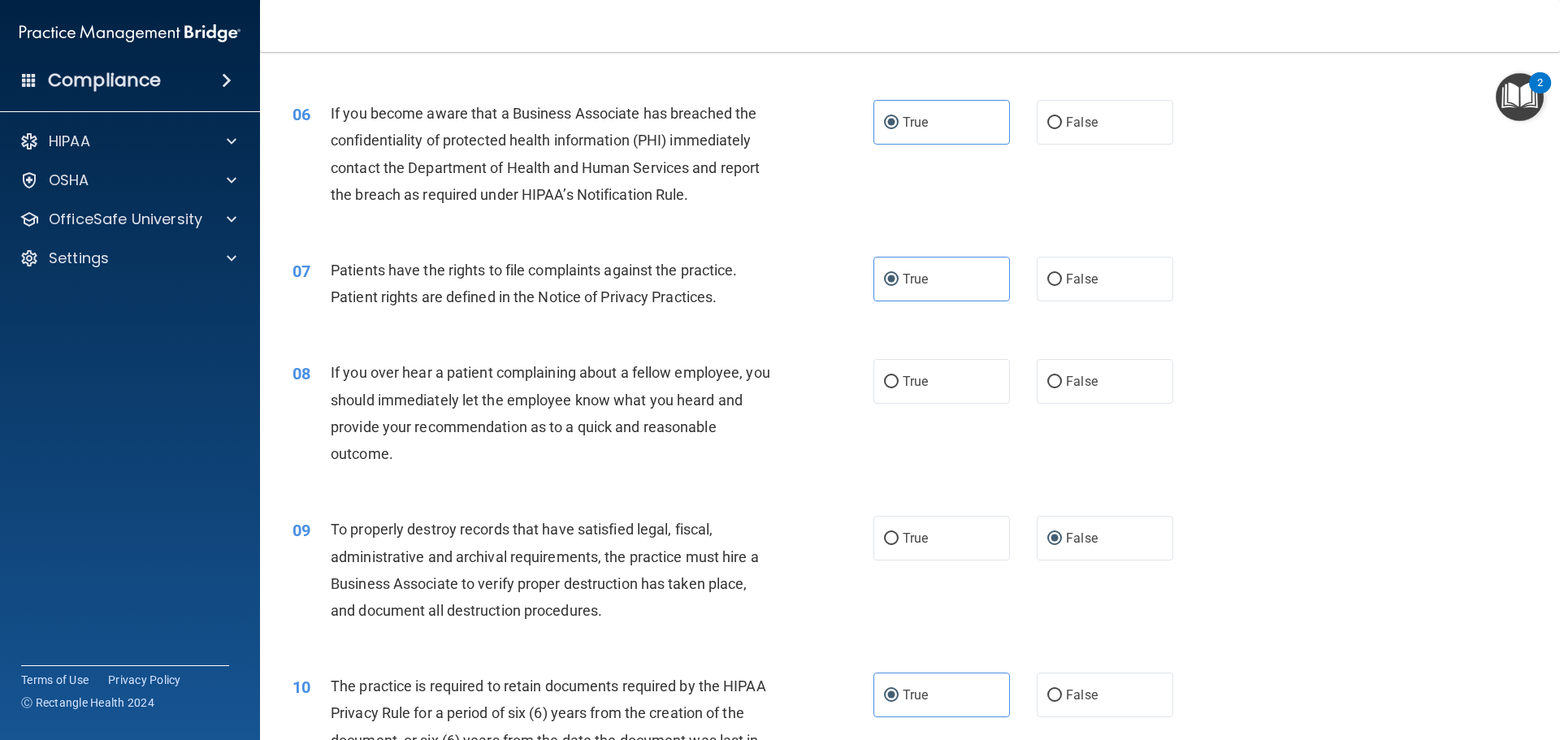
scroll to position [813, 0]
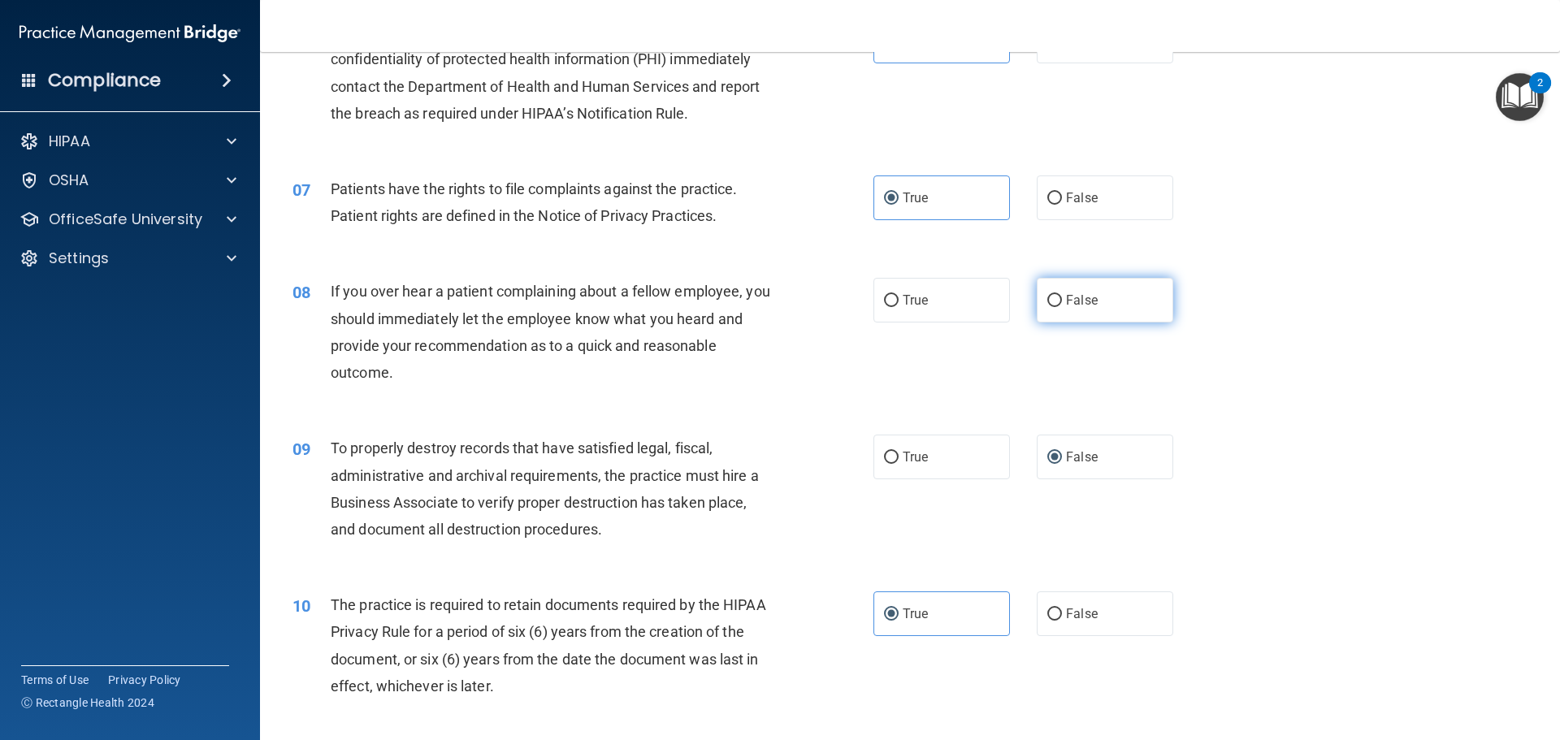
drag, startPoint x: 1105, startPoint y: 301, endPoint x: 1101, endPoint y: 292, distance: 9.8
click at [1103, 299] on label "False" at bounding box center [1105, 300] width 137 height 45
click at [1062, 299] on input "False" at bounding box center [1054, 301] width 15 height 12
radio input "true"
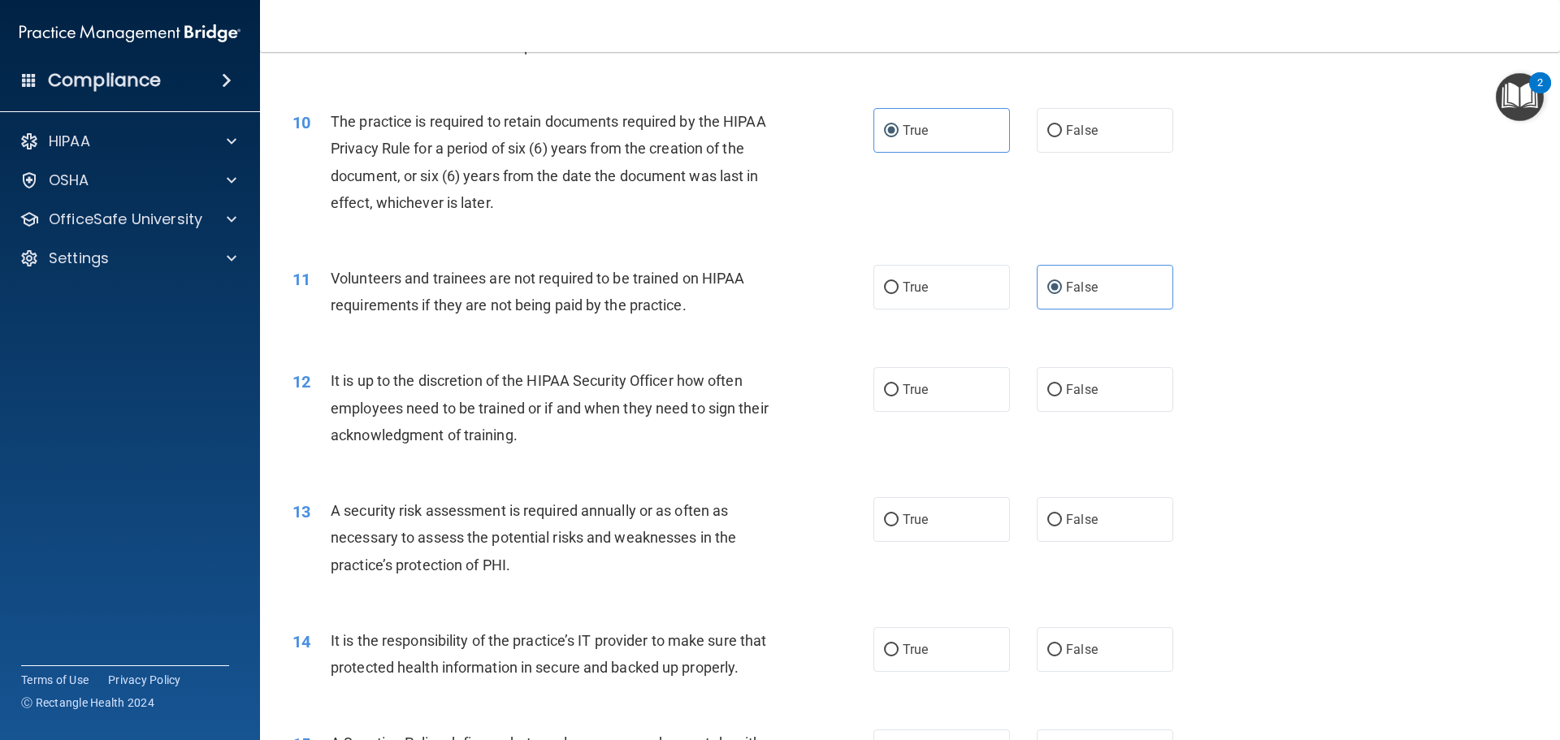
scroll to position [1300, 0]
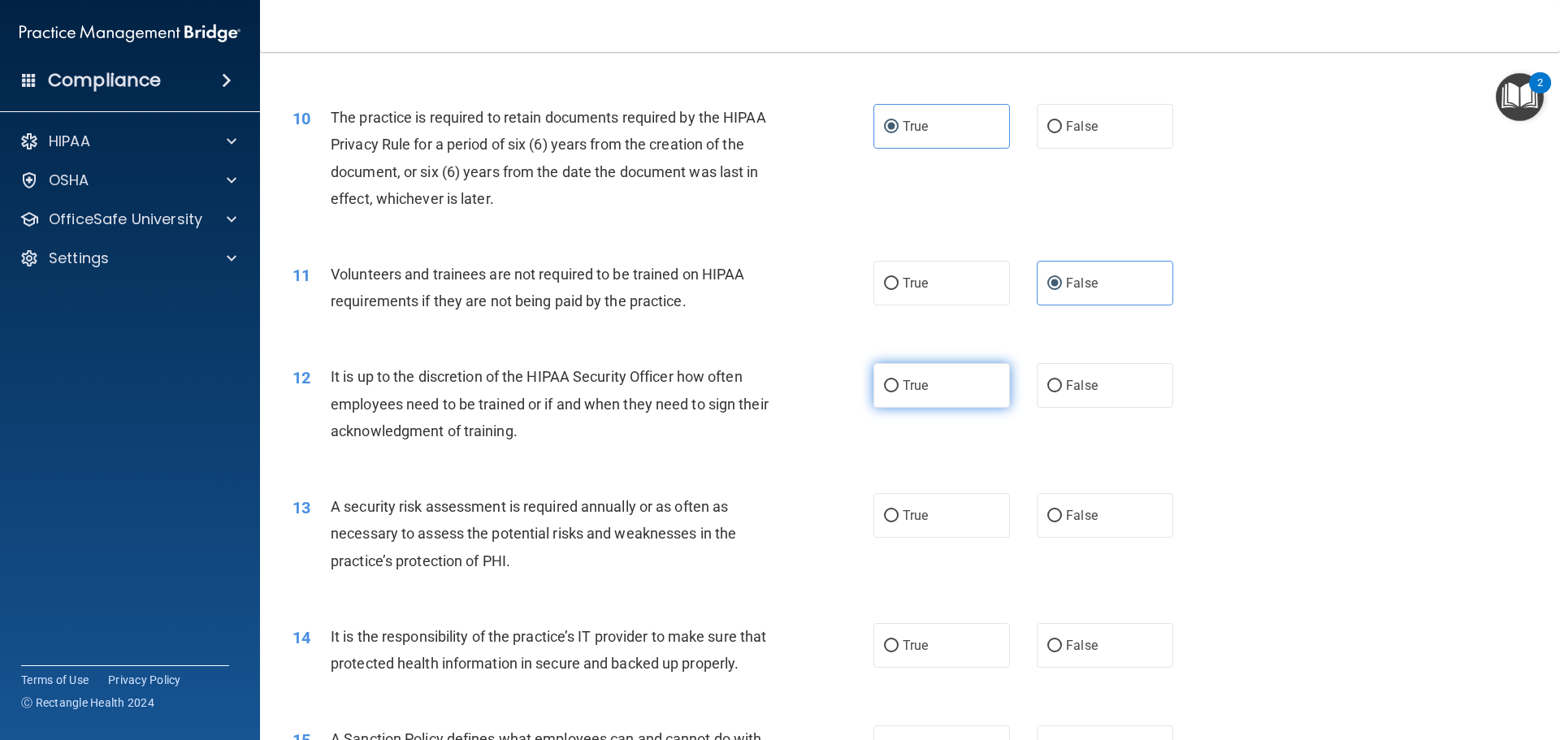
click at [969, 366] on label "True" at bounding box center [942, 385] width 137 height 45
click at [899, 380] on input "True" at bounding box center [891, 386] width 15 height 12
radio input "true"
click at [943, 551] on div "13 A security risk assessment is required annually or as often as necessary to …" at bounding box center [909, 538] width 1259 height 130
click at [952, 527] on label "True" at bounding box center [942, 515] width 137 height 45
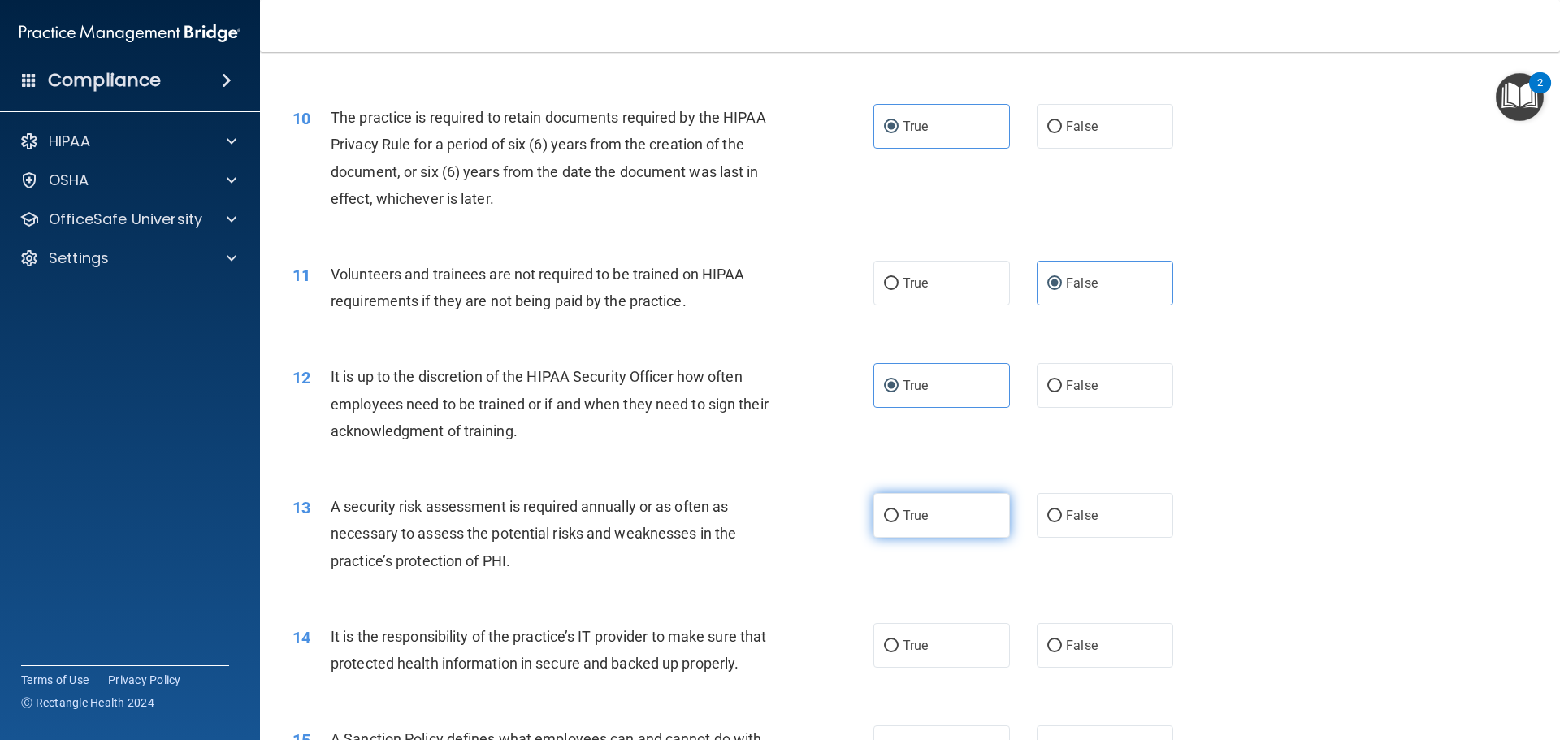
click at [899, 522] on input "True" at bounding box center [891, 516] width 15 height 12
radio input "true"
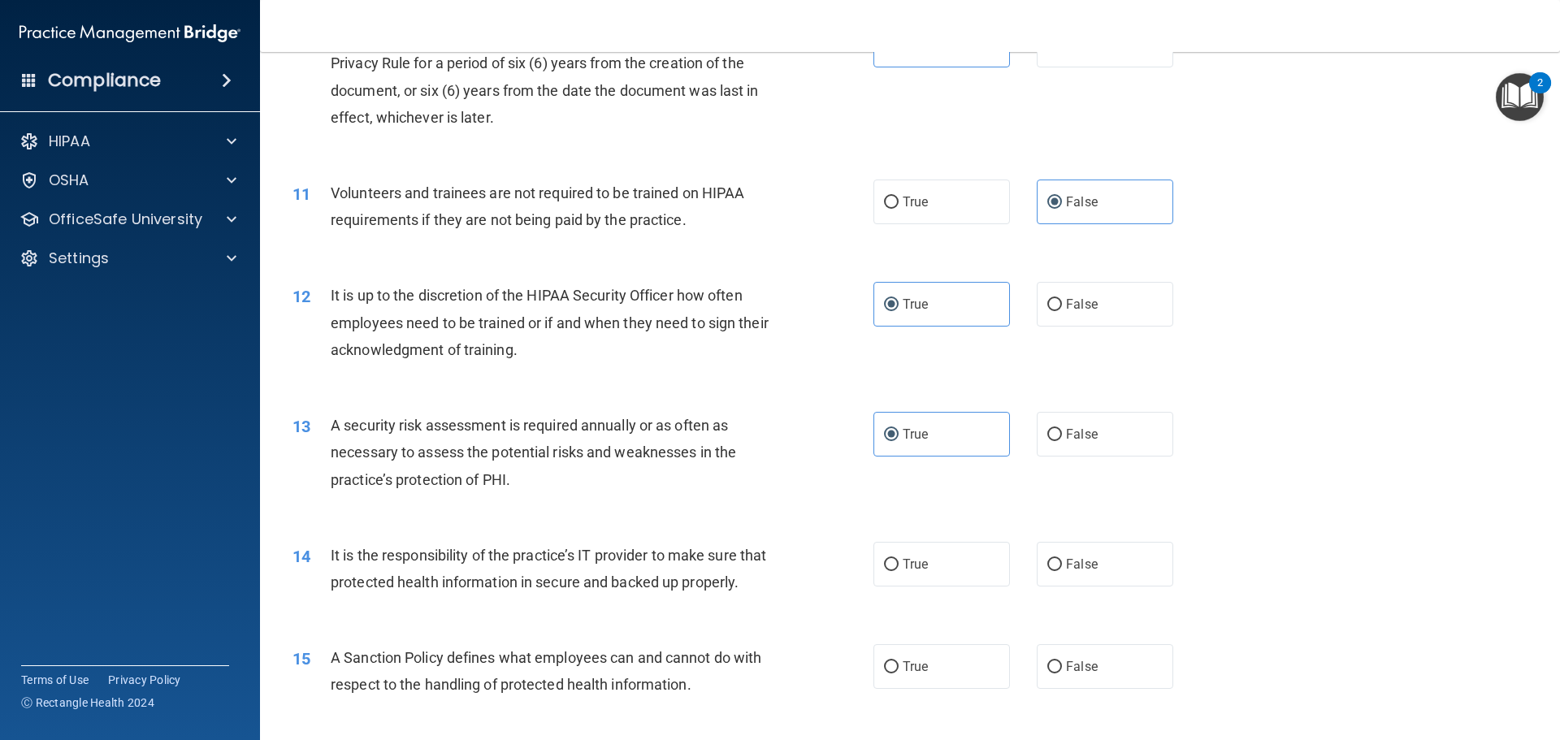
scroll to position [1544, 0]
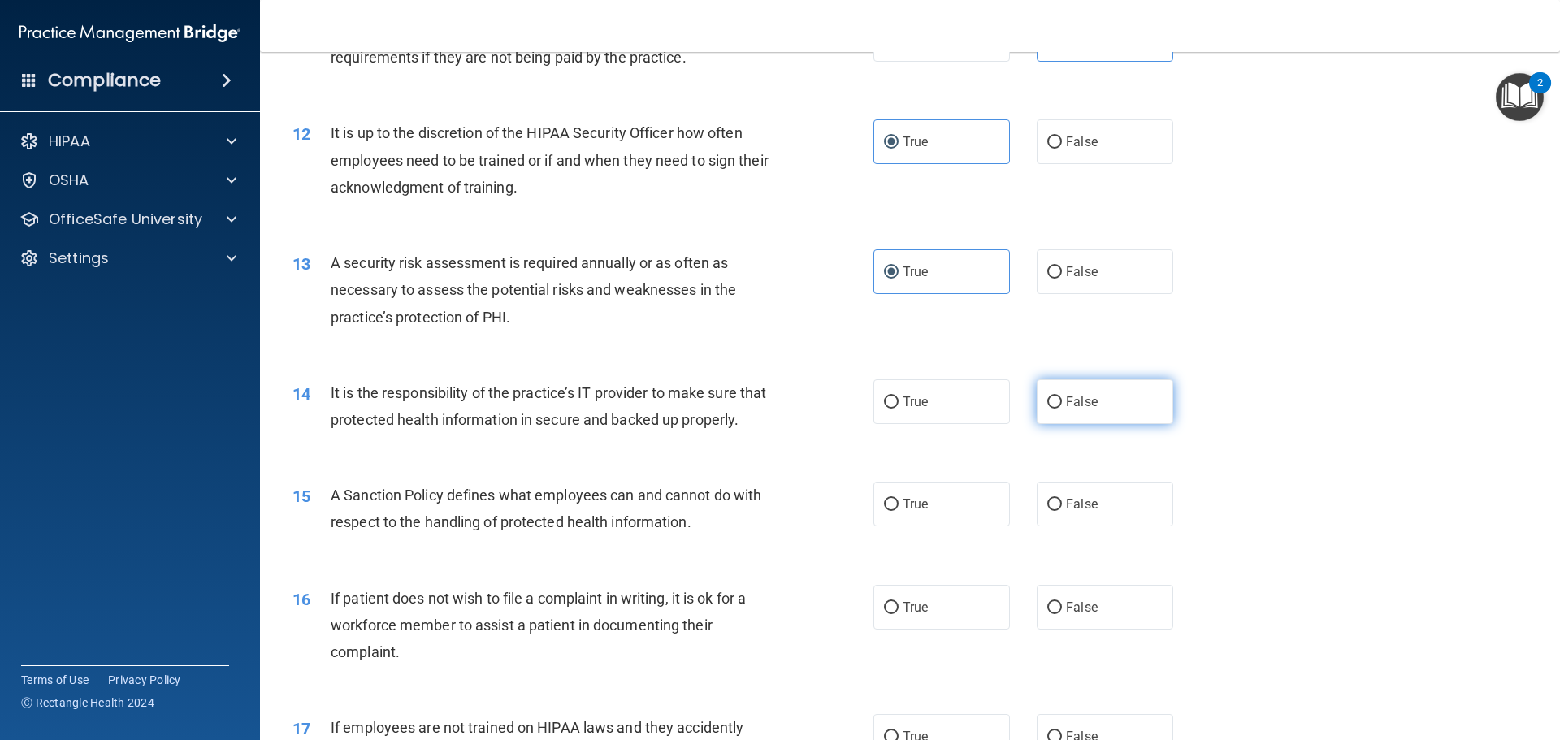
click at [1038, 414] on label "False" at bounding box center [1105, 401] width 137 height 45
click at [1047, 409] on input "False" at bounding box center [1054, 403] width 15 height 12
radio input "true"
click at [958, 527] on label "True" at bounding box center [942, 504] width 137 height 45
click at [899, 511] on input "True" at bounding box center [891, 505] width 15 height 12
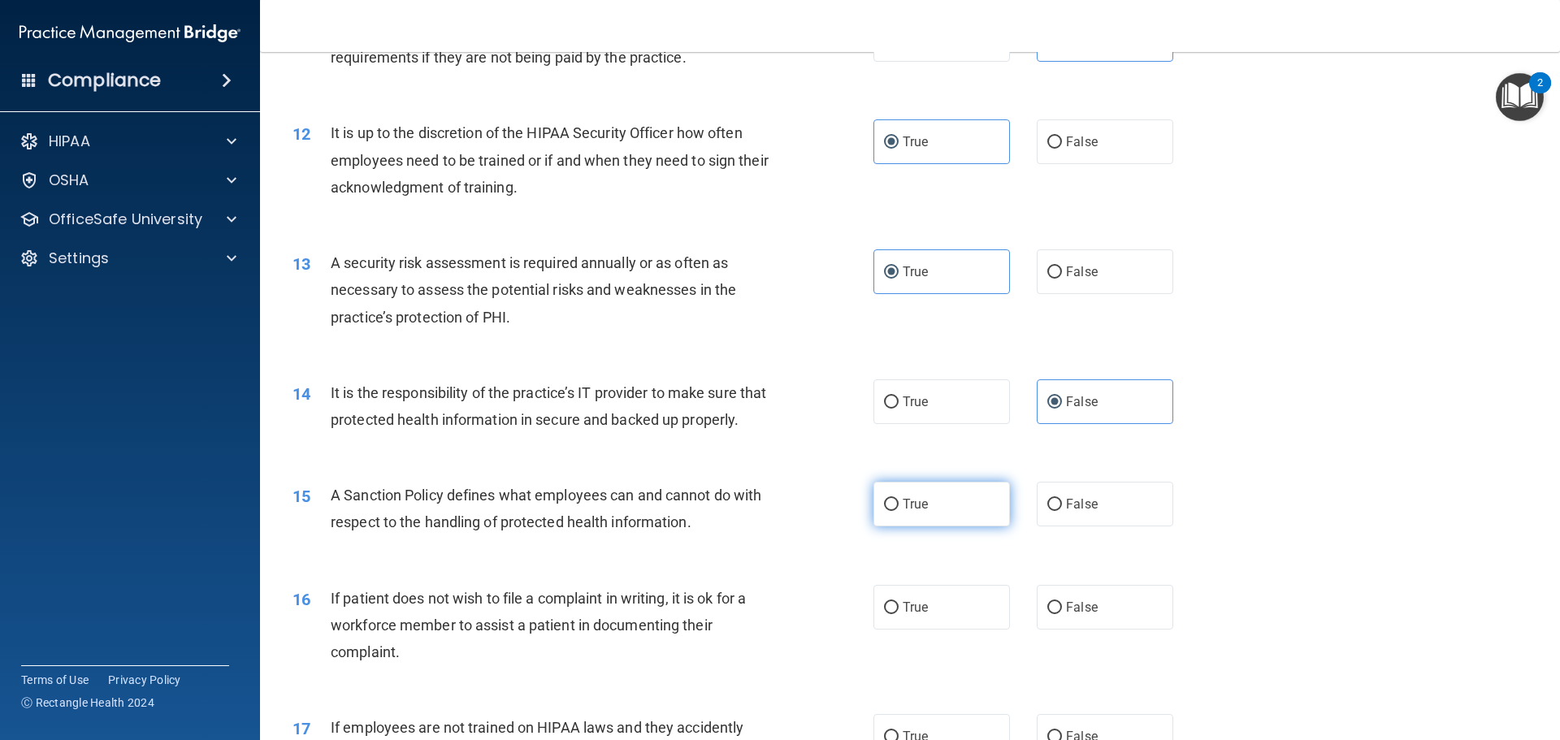
radio input "true"
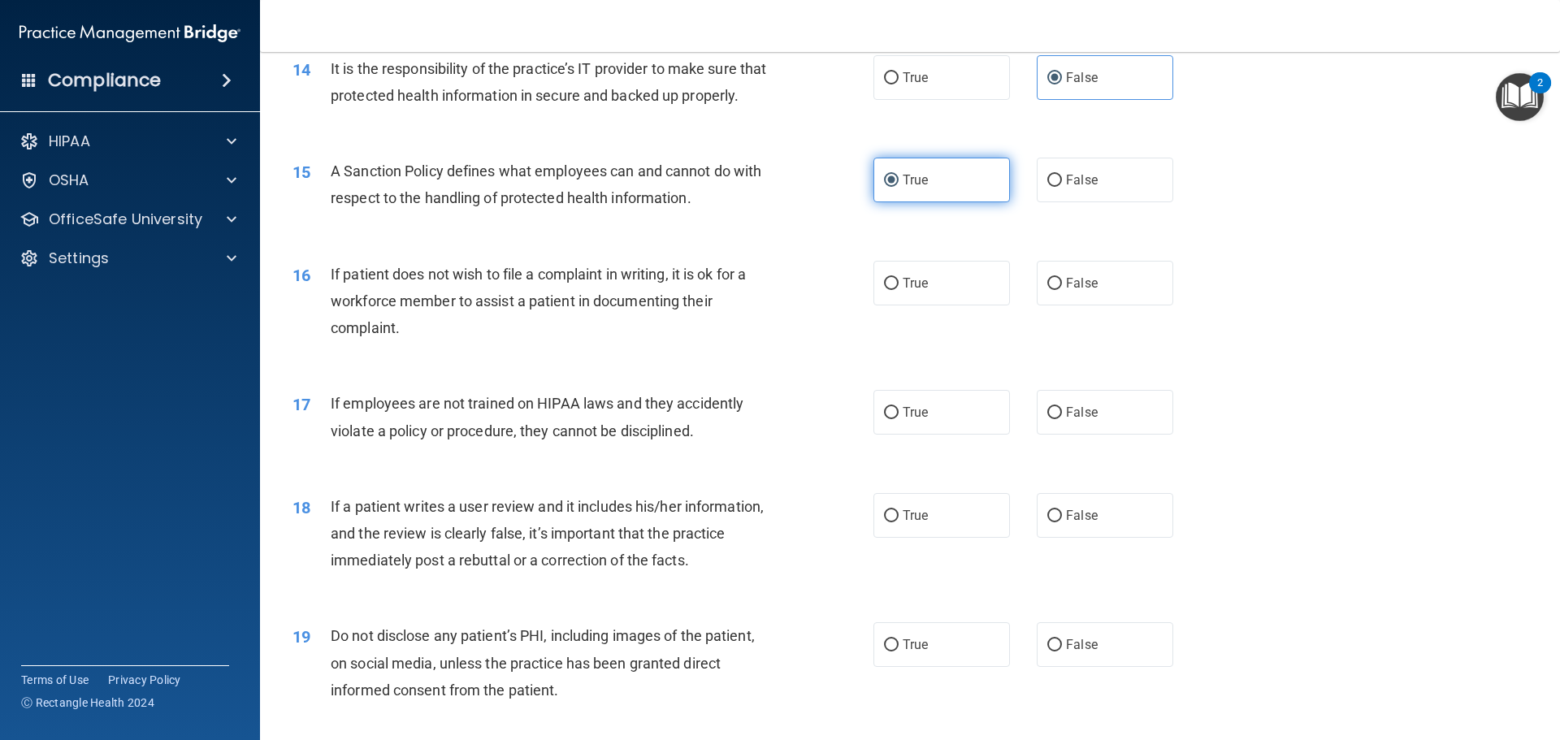
scroll to position [1869, 0]
click at [908, 290] on span "True" at bounding box center [915, 282] width 25 height 15
click at [899, 289] on input "True" at bounding box center [891, 283] width 15 height 12
radio input "true"
click at [1133, 434] on label "False" at bounding box center [1105, 411] width 137 height 45
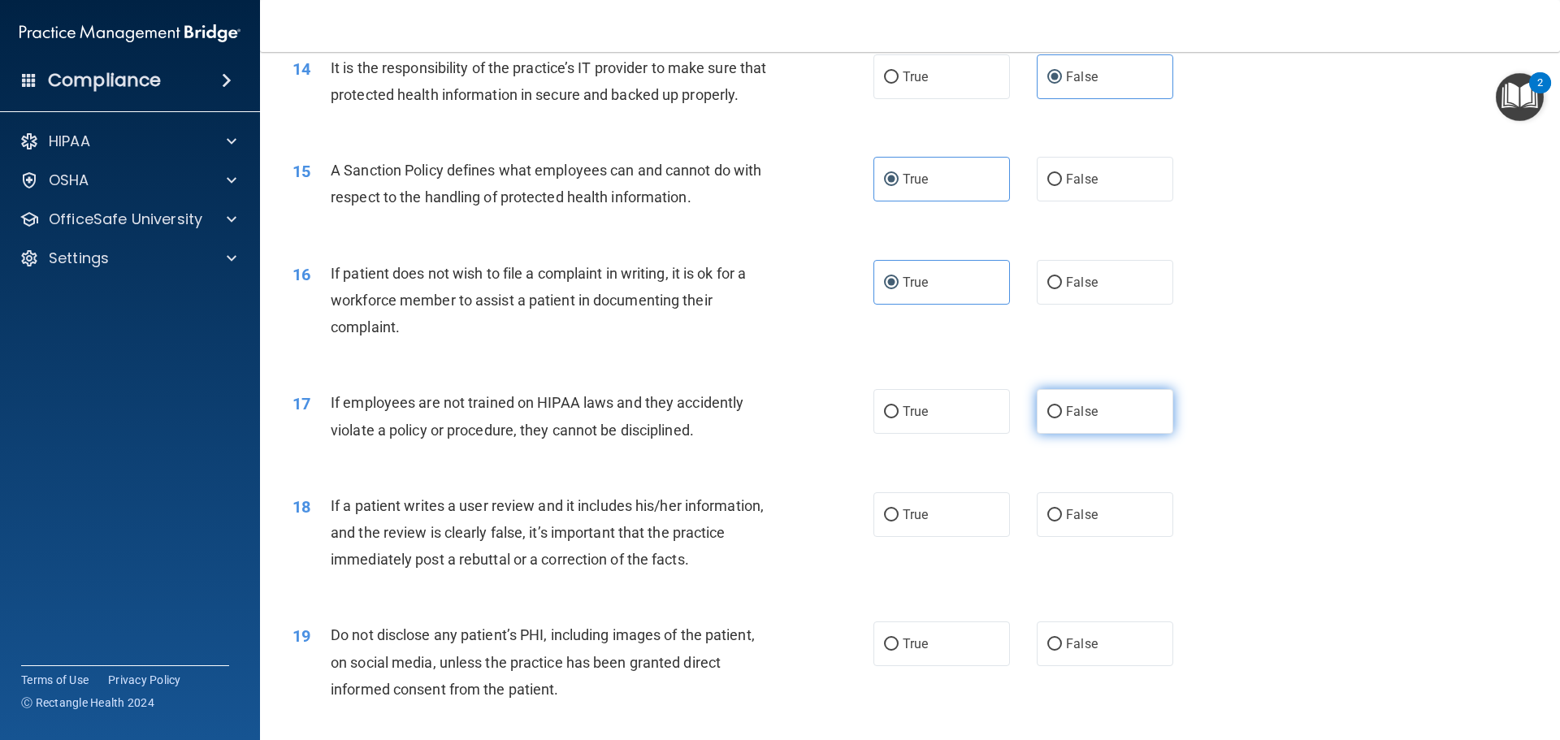
click at [1062, 418] on input "False" at bounding box center [1054, 412] width 15 height 12
radio input "true"
click at [1047, 522] on input "False" at bounding box center [1054, 515] width 15 height 12
radio input "true"
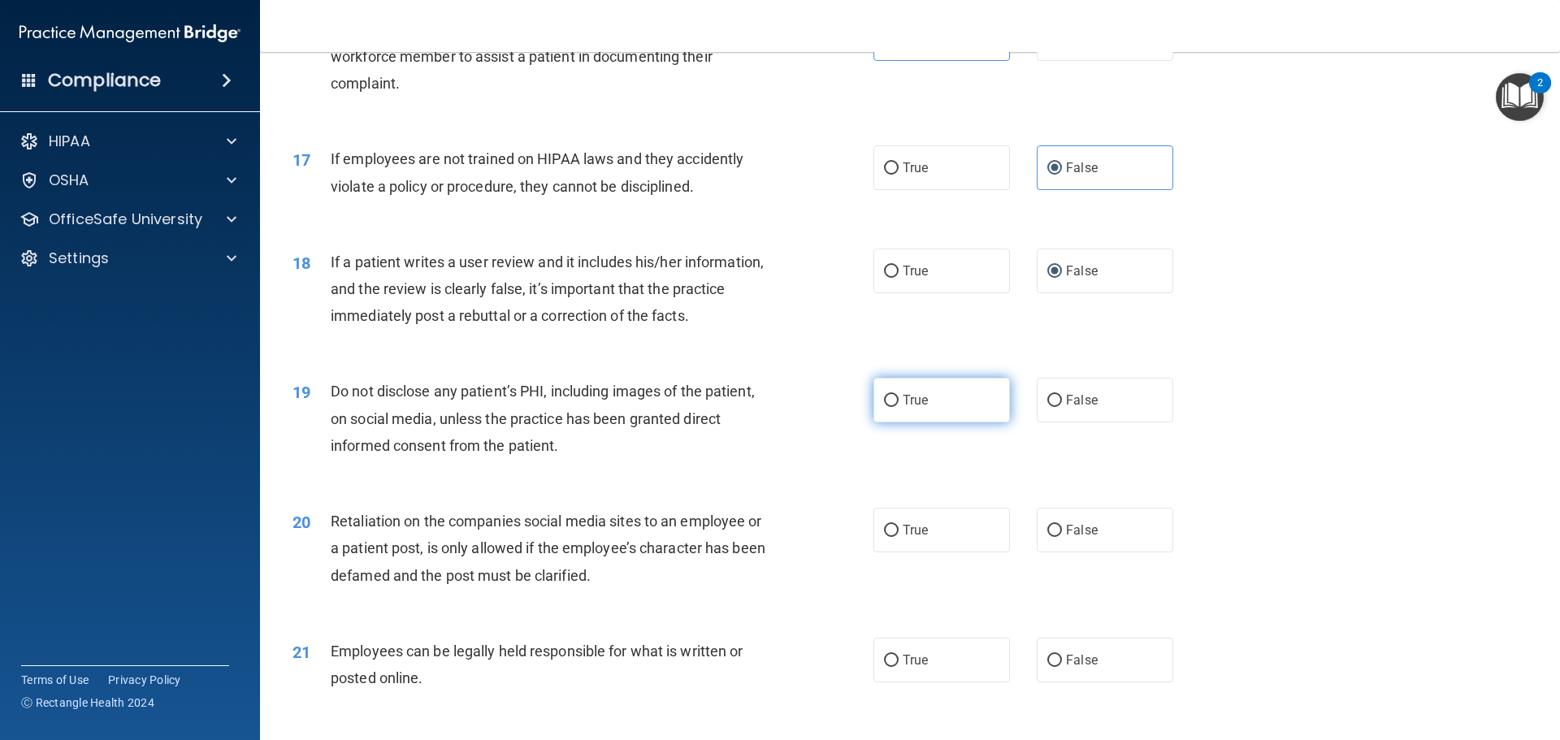
click at [922, 418] on label "True" at bounding box center [942, 400] width 137 height 45
click at [899, 407] on input "True" at bounding box center [891, 401] width 15 height 12
radio input "true"
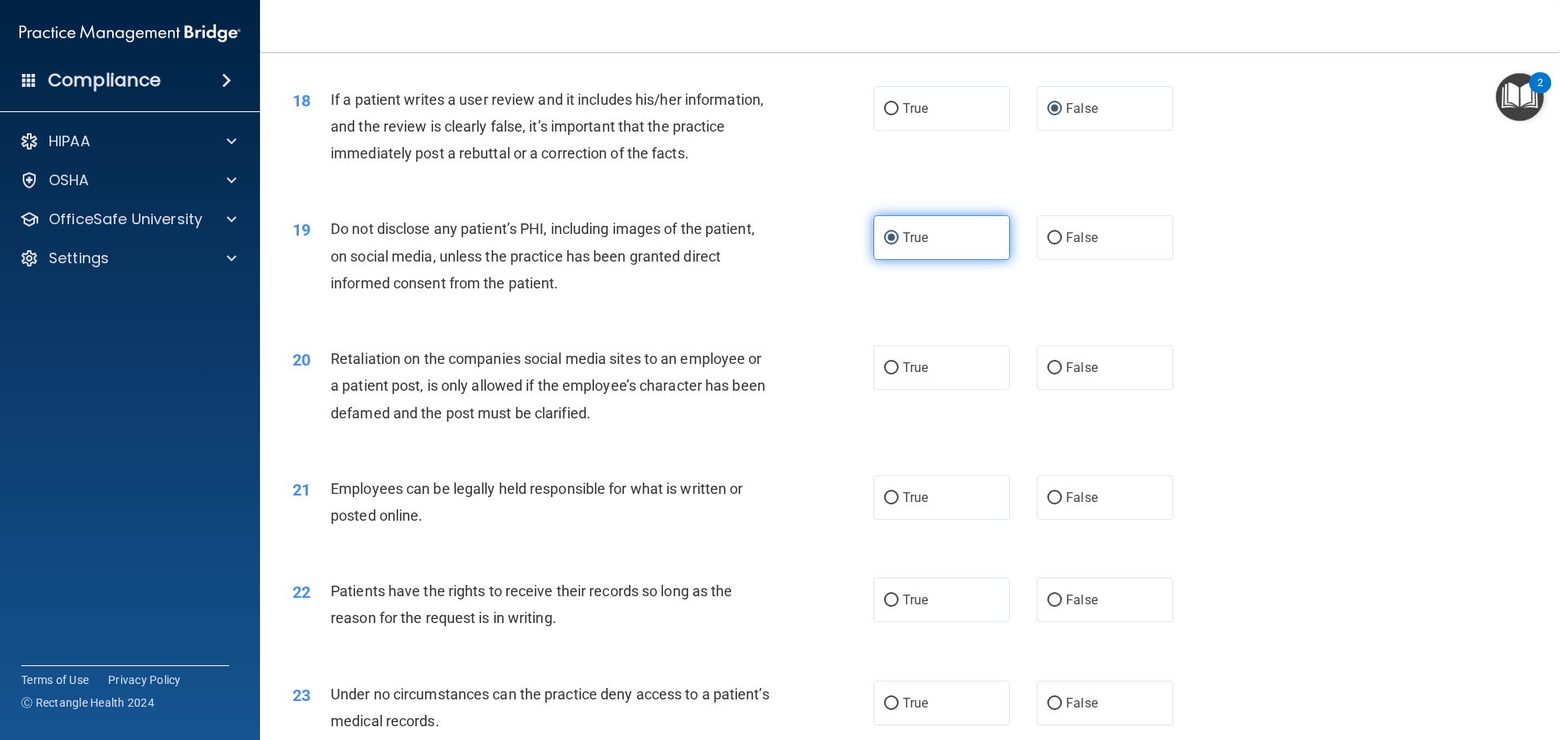
scroll to position [2438, 0]
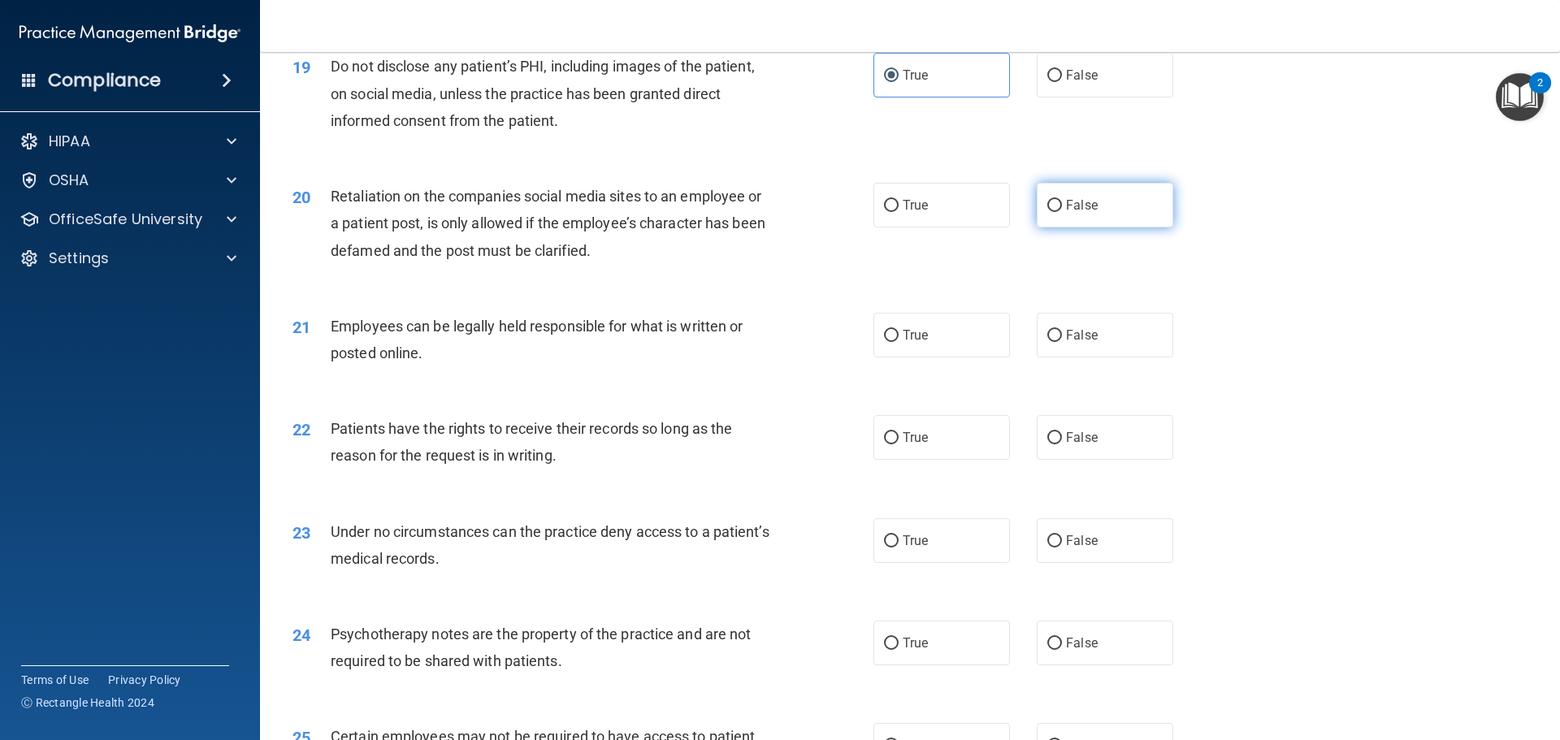
click at [1108, 228] on label "False" at bounding box center [1105, 205] width 137 height 45
click at [1062, 212] on input "False" at bounding box center [1054, 206] width 15 height 12
radio input "true"
click at [895, 358] on label "True" at bounding box center [942, 335] width 137 height 45
click at [895, 342] on input "True" at bounding box center [891, 336] width 15 height 12
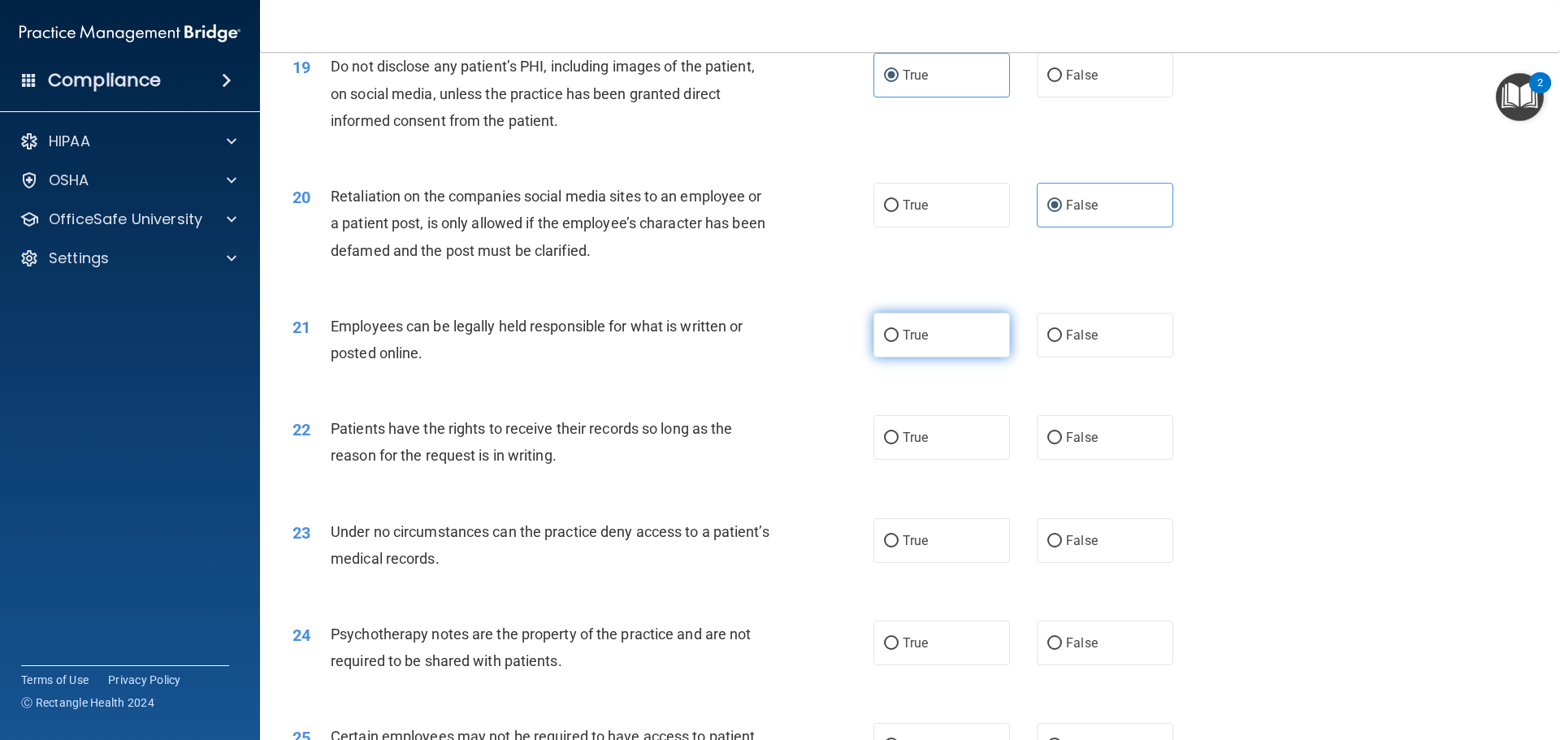
radio input "true"
click at [925, 491] on div "22 Patients have the rights to receive their records so long as the reason for …" at bounding box center [909, 446] width 1259 height 102
click at [940, 455] on label "True" at bounding box center [942, 437] width 137 height 45
click at [899, 444] on input "True" at bounding box center [891, 438] width 15 height 12
radio input "true"
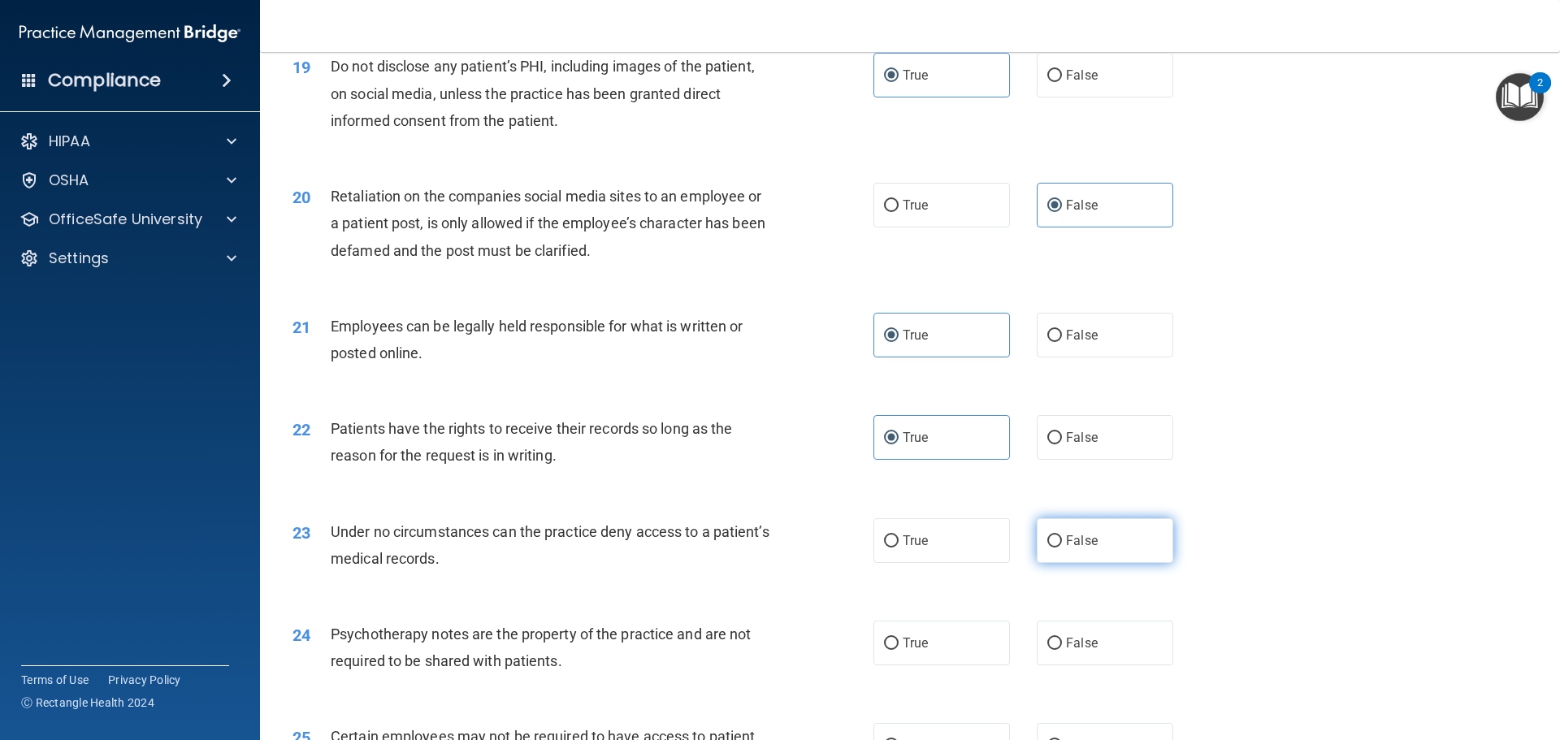
click at [1047, 563] on label "False" at bounding box center [1105, 540] width 137 height 45
click at [1047, 548] on input "False" at bounding box center [1054, 541] width 15 height 12
radio input "true"
click at [930, 663] on label "True" at bounding box center [942, 643] width 137 height 45
click at [899, 650] on input "True" at bounding box center [891, 644] width 15 height 12
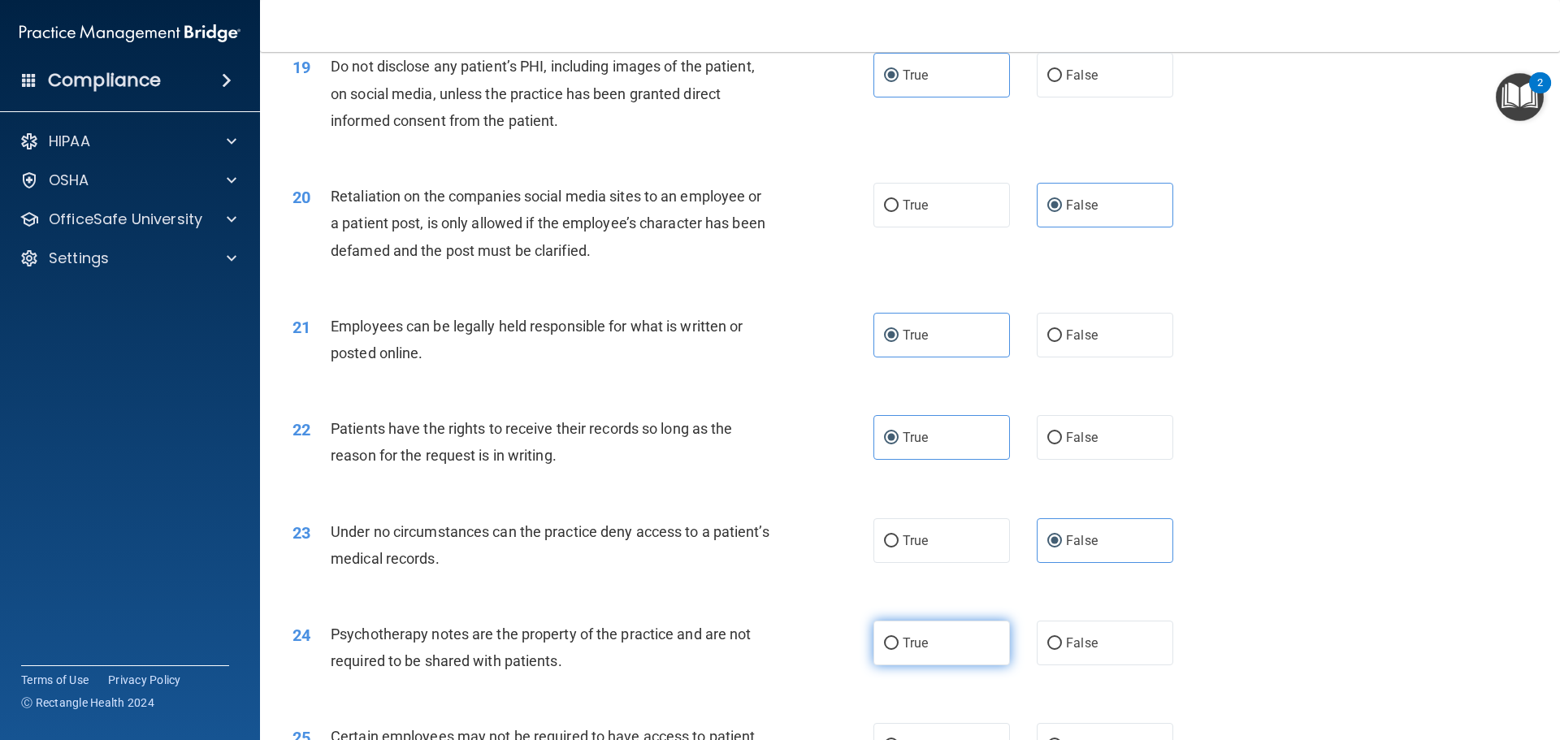
radio input "true"
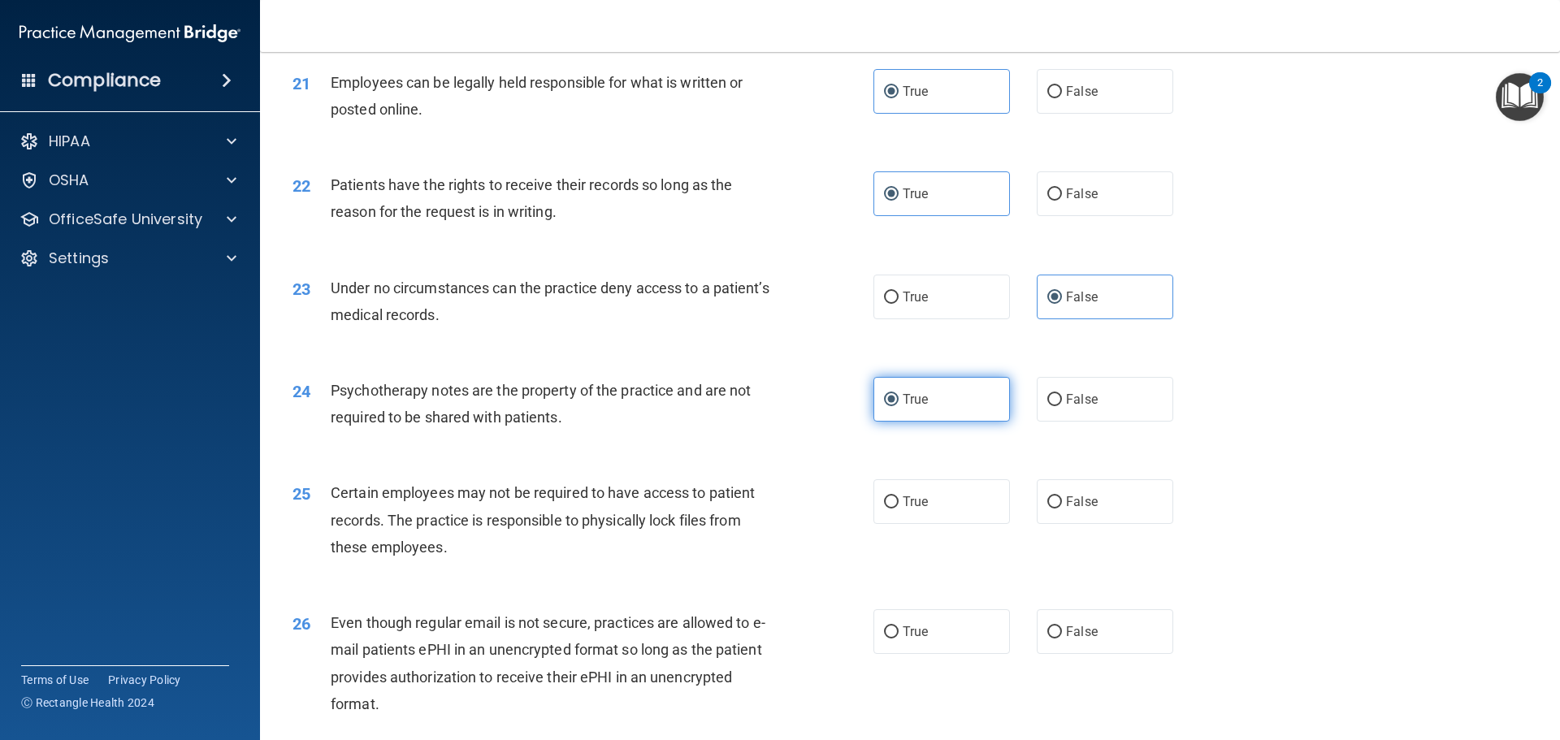
scroll to position [2763, 0]
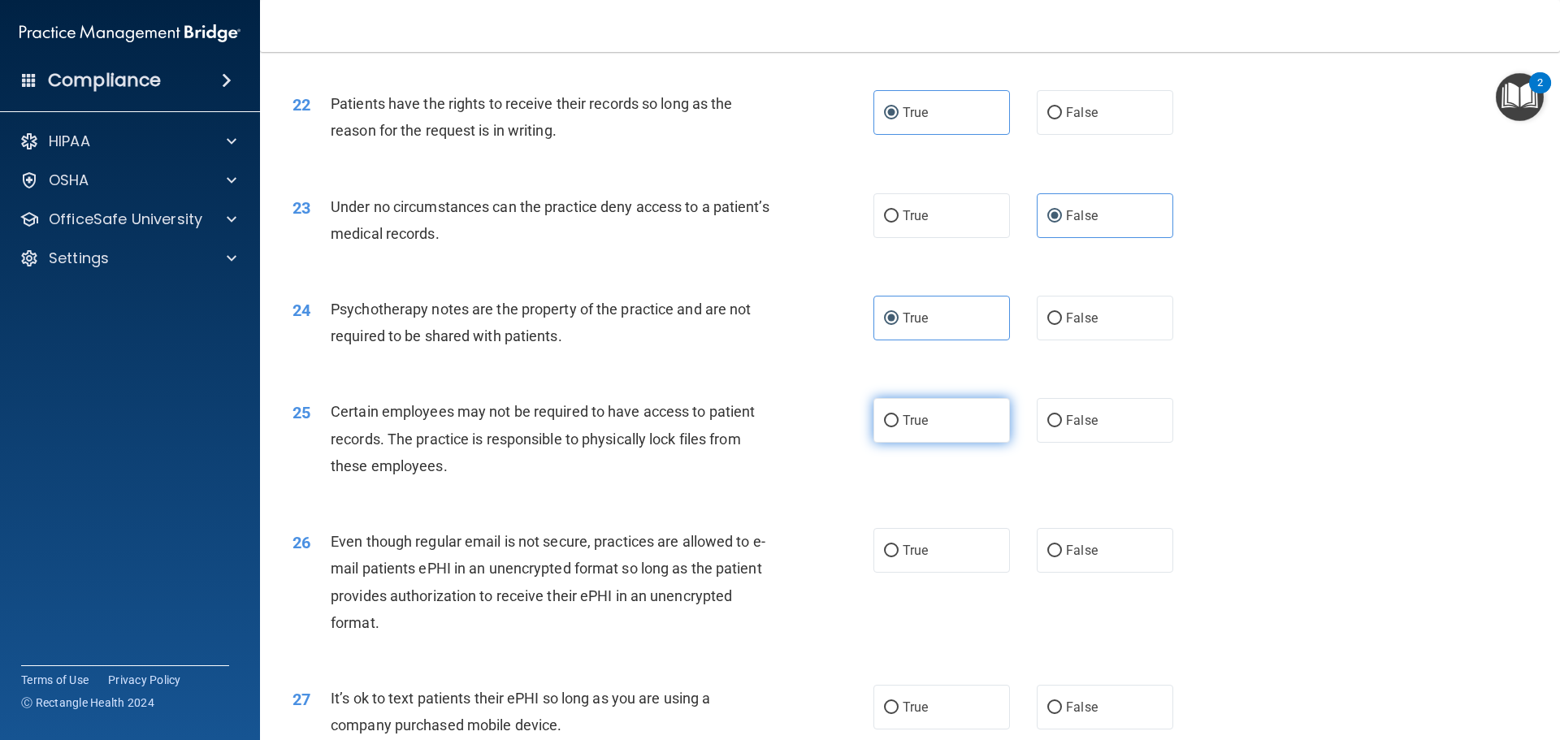
click at [955, 443] on label "True" at bounding box center [942, 420] width 137 height 45
click at [899, 427] on input "True" at bounding box center [891, 421] width 15 height 12
radio input "true"
click at [884, 557] on input "True" at bounding box center [891, 551] width 15 height 12
radio input "true"
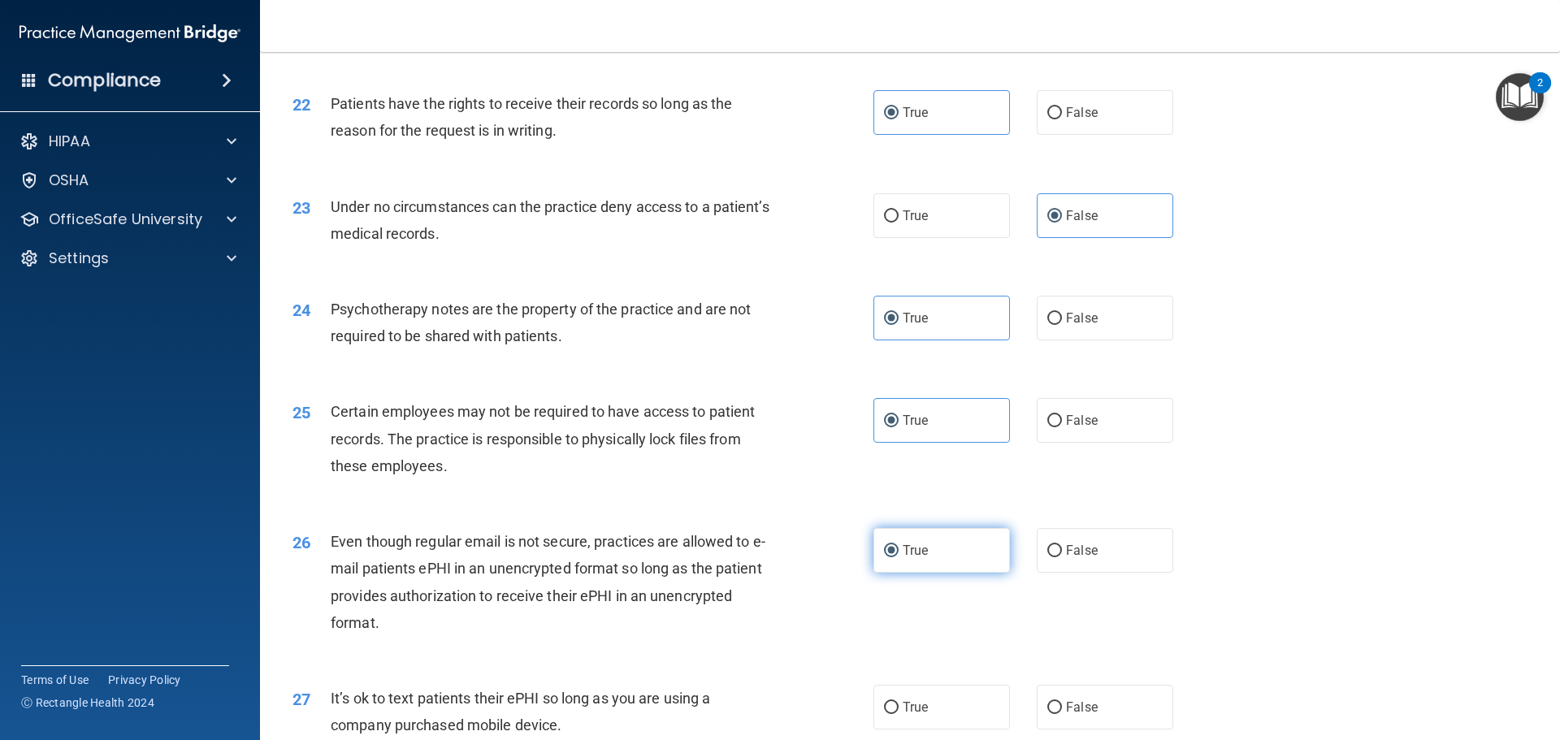
scroll to position [3007, 0]
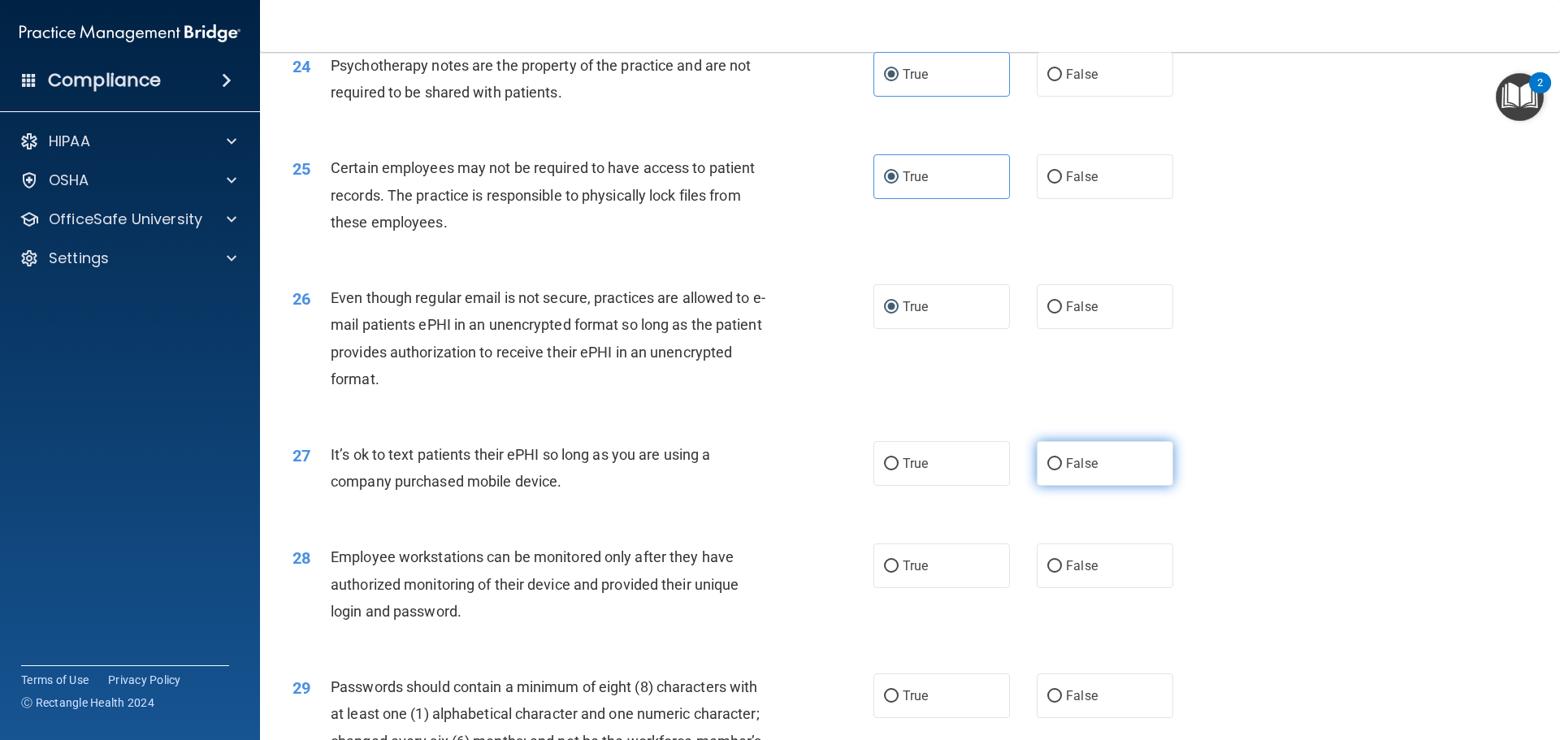
click at [1104, 470] on label "False" at bounding box center [1105, 463] width 137 height 45
click at [1062, 470] on input "False" at bounding box center [1054, 464] width 15 height 12
radio input "true"
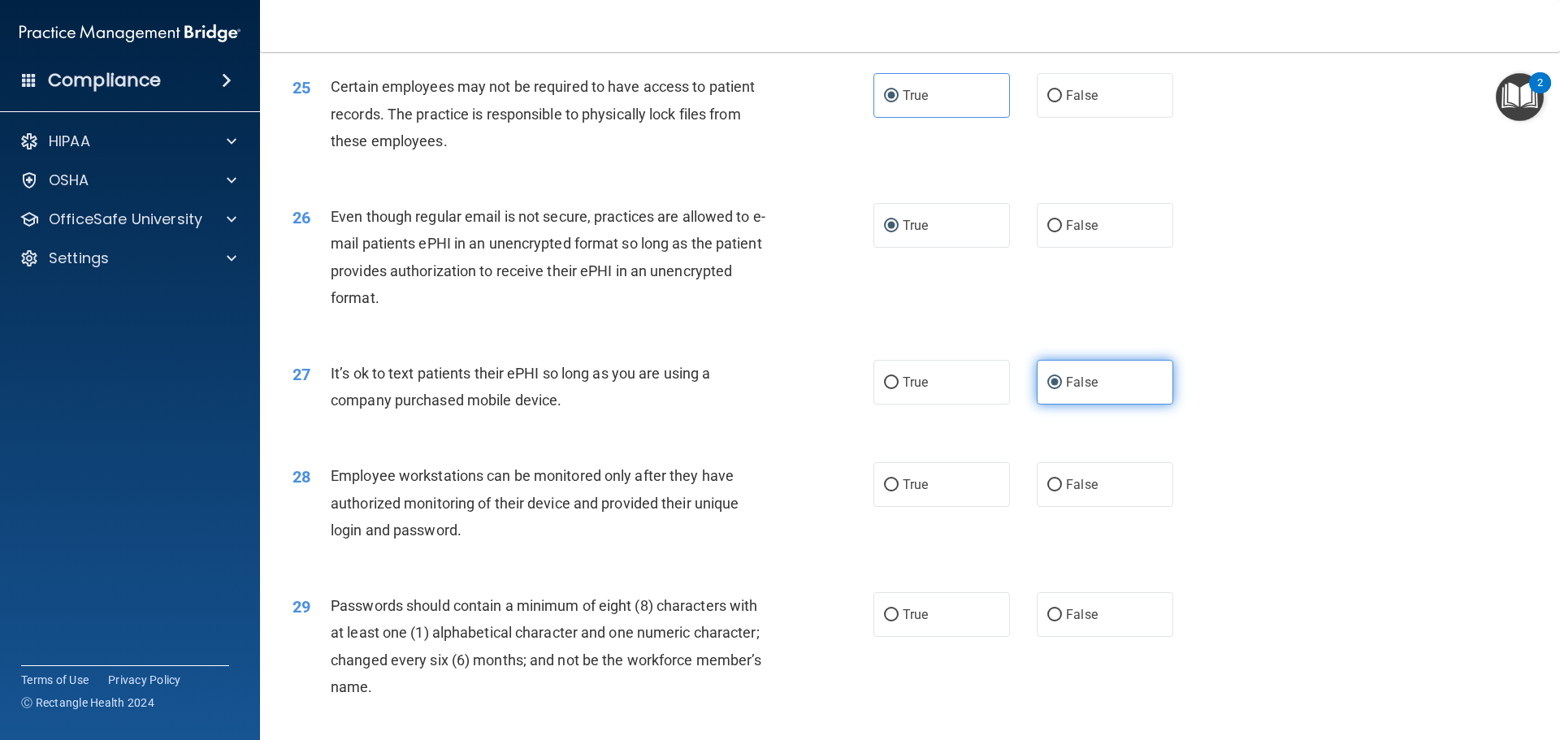
scroll to position [3250, 0]
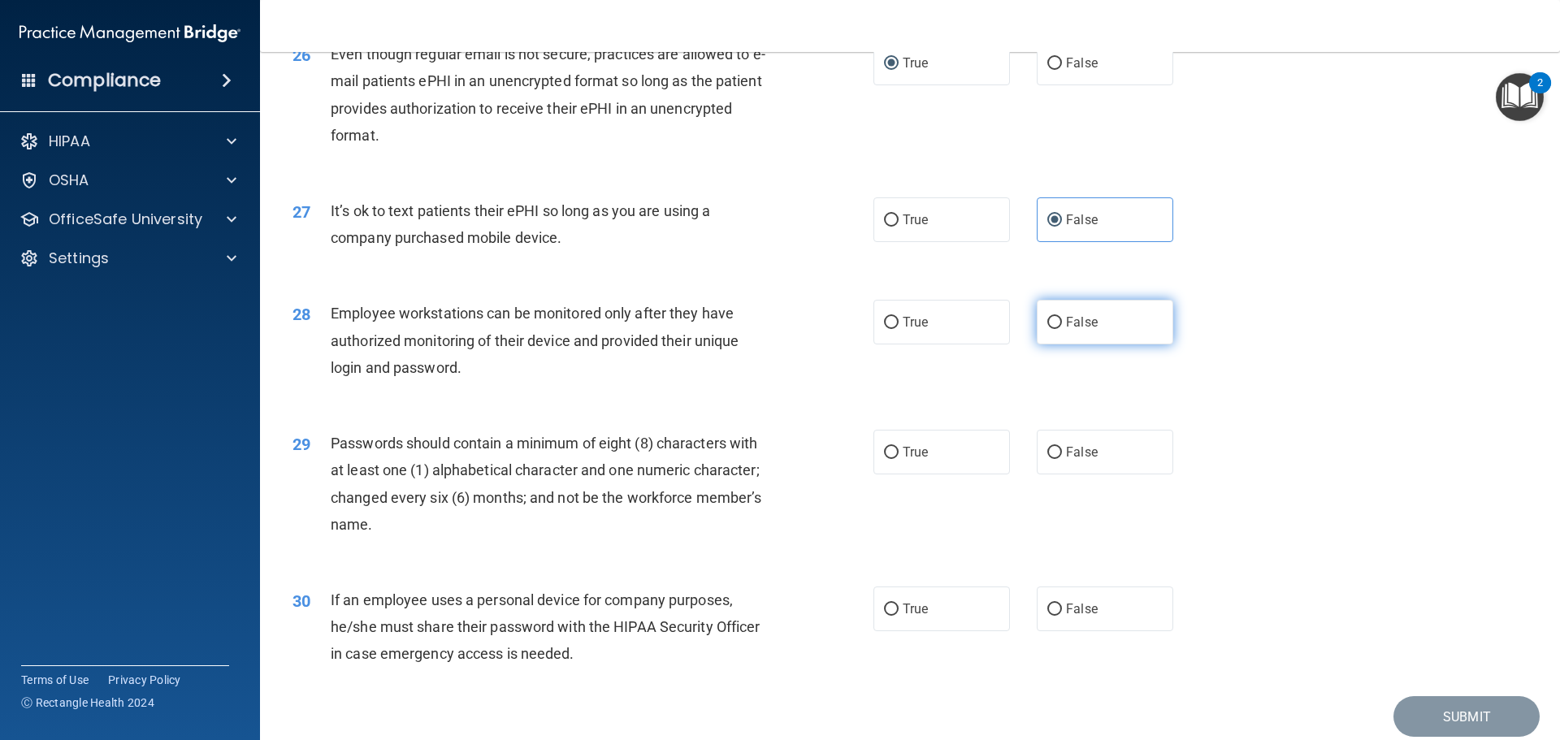
click at [1155, 345] on label "False" at bounding box center [1105, 322] width 137 height 45
click at [1062, 329] on input "False" at bounding box center [1054, 323] width 15 height 12
radio input "true"
click at [1066, 460] on span "False" at bounding box center [1082, 451] width 32 height 15
click at [1059, 459] on input "False" at bounding box center [1054, 453] width 15 height 12
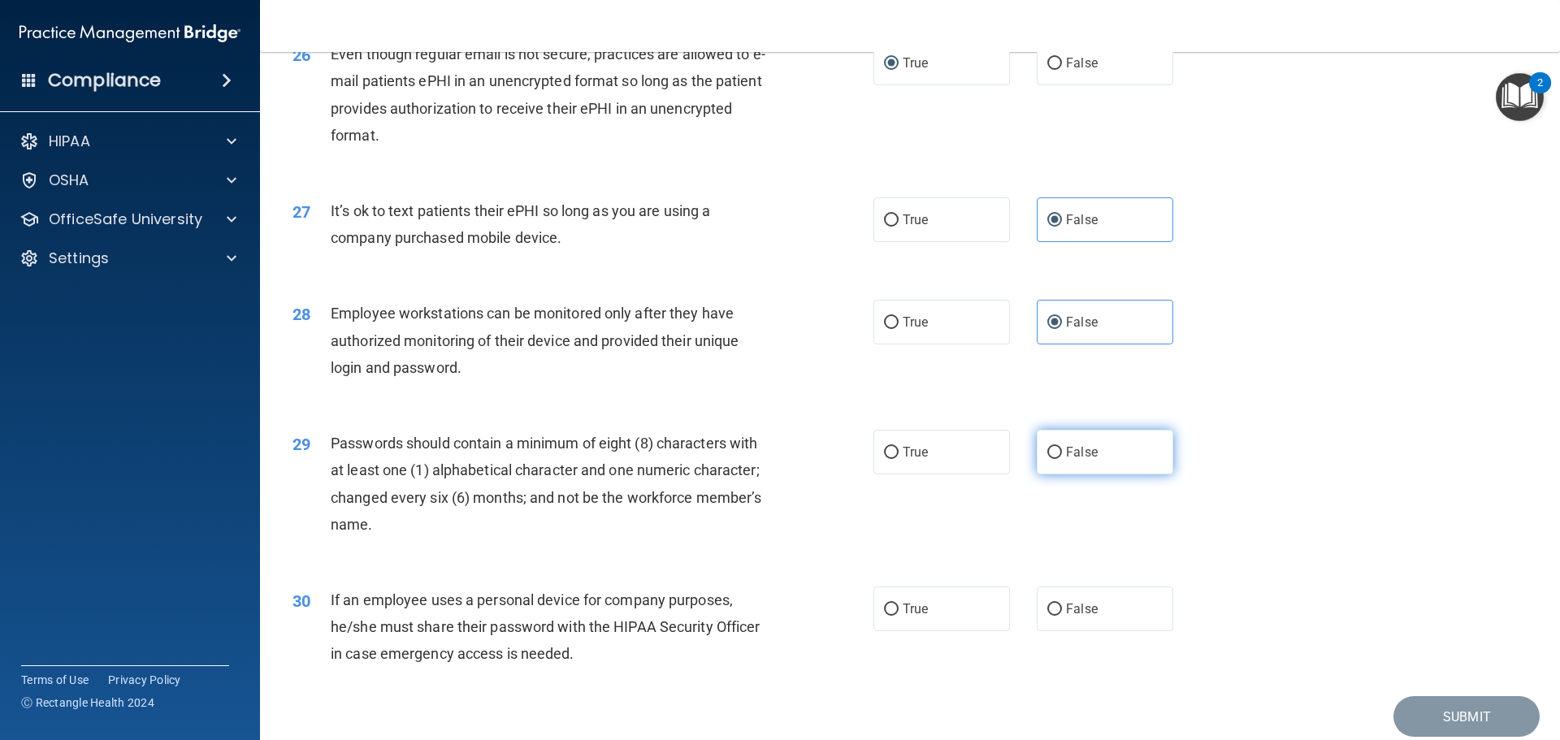
radio input "true"
click at [1132, 631] on label "False" at bounding box center [1105, 609] width 137 height 45
click at [1062, 616] on input "False" at bounding box center [1054, 610] width 15 height 12
radio input "true"
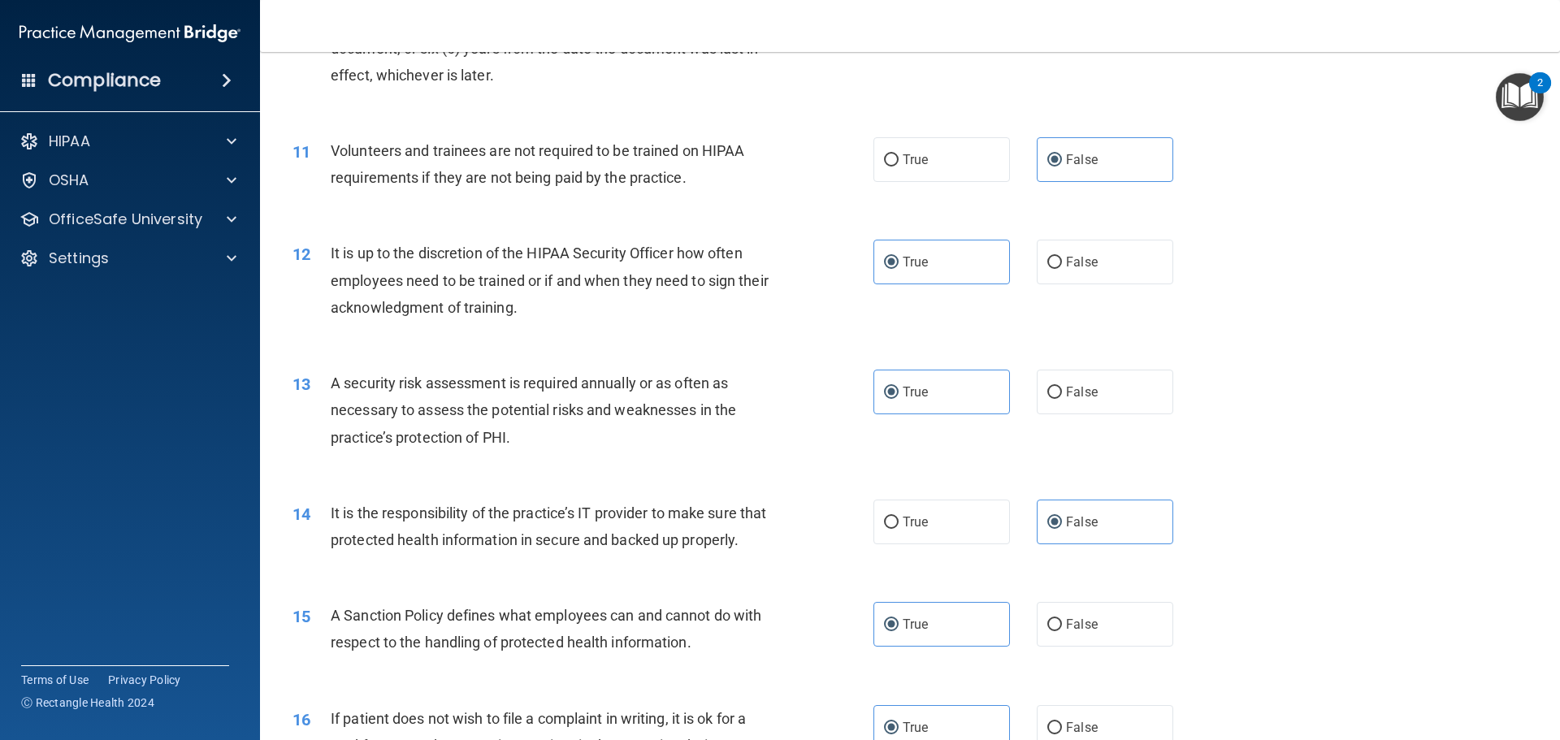
scroll to position [3339, 0]
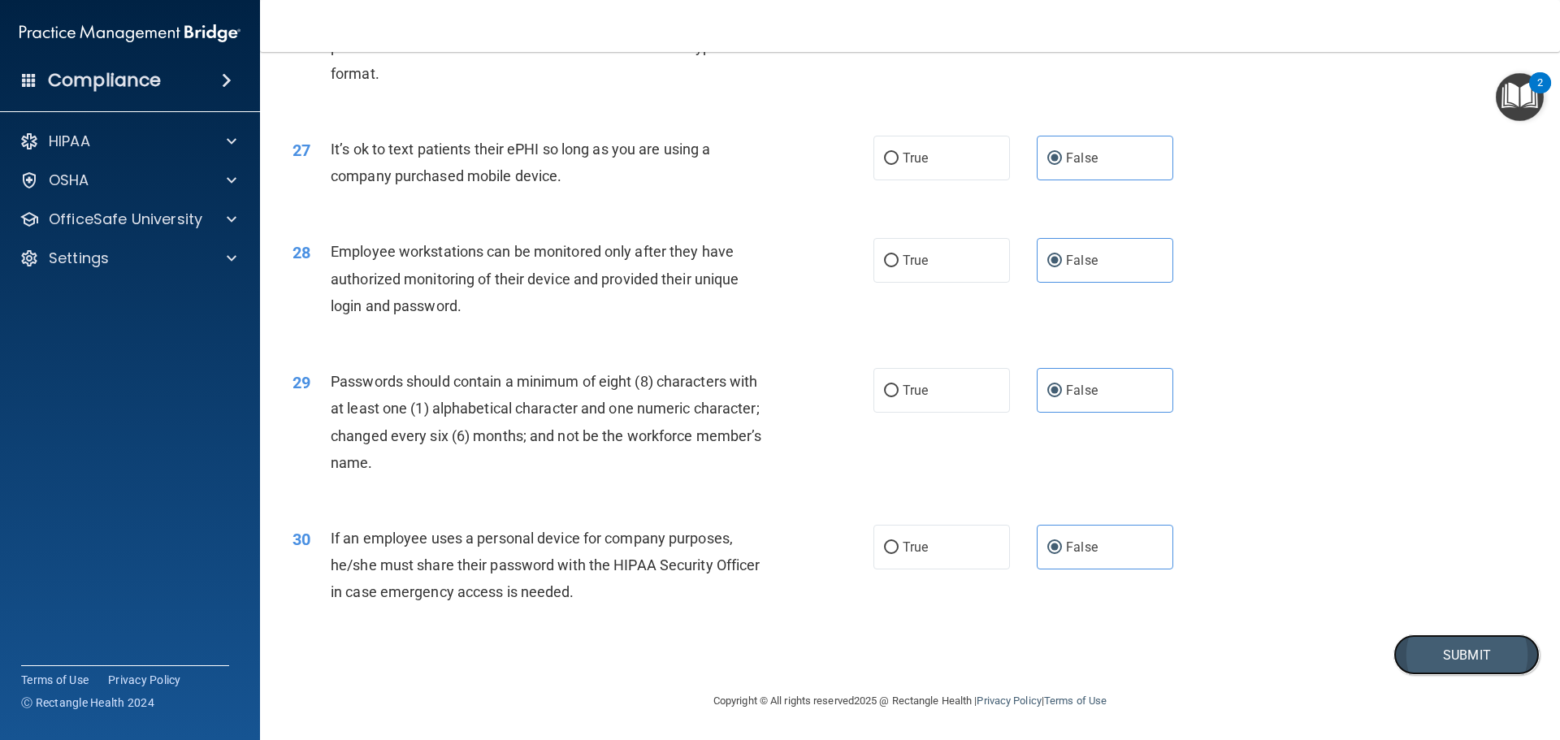
click at [1481, 652] on button "Submit" at bounding box center [1467, 655] width 146 height 41
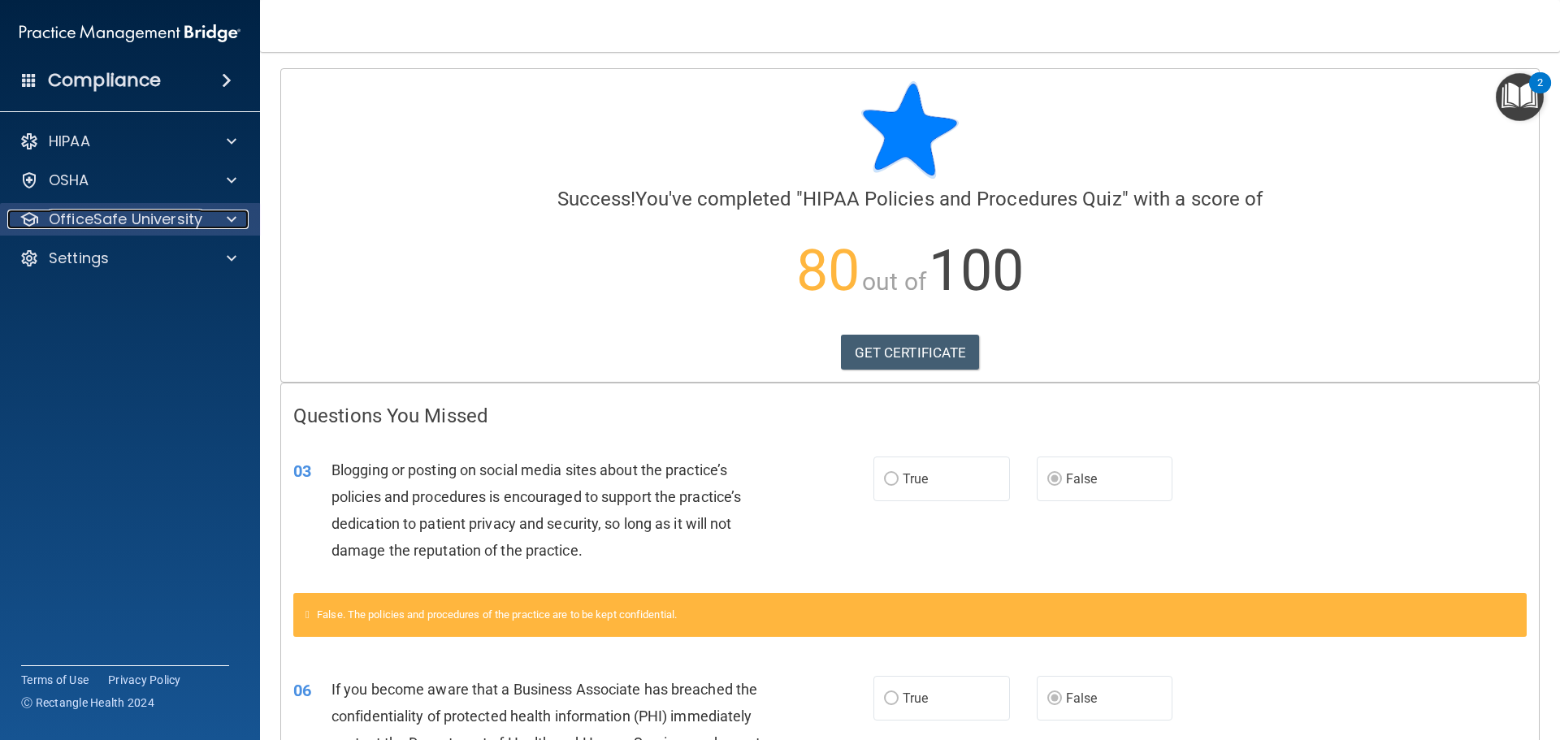
click at [233, 219] on span at bounding box center [232, 220] width 10 height 20
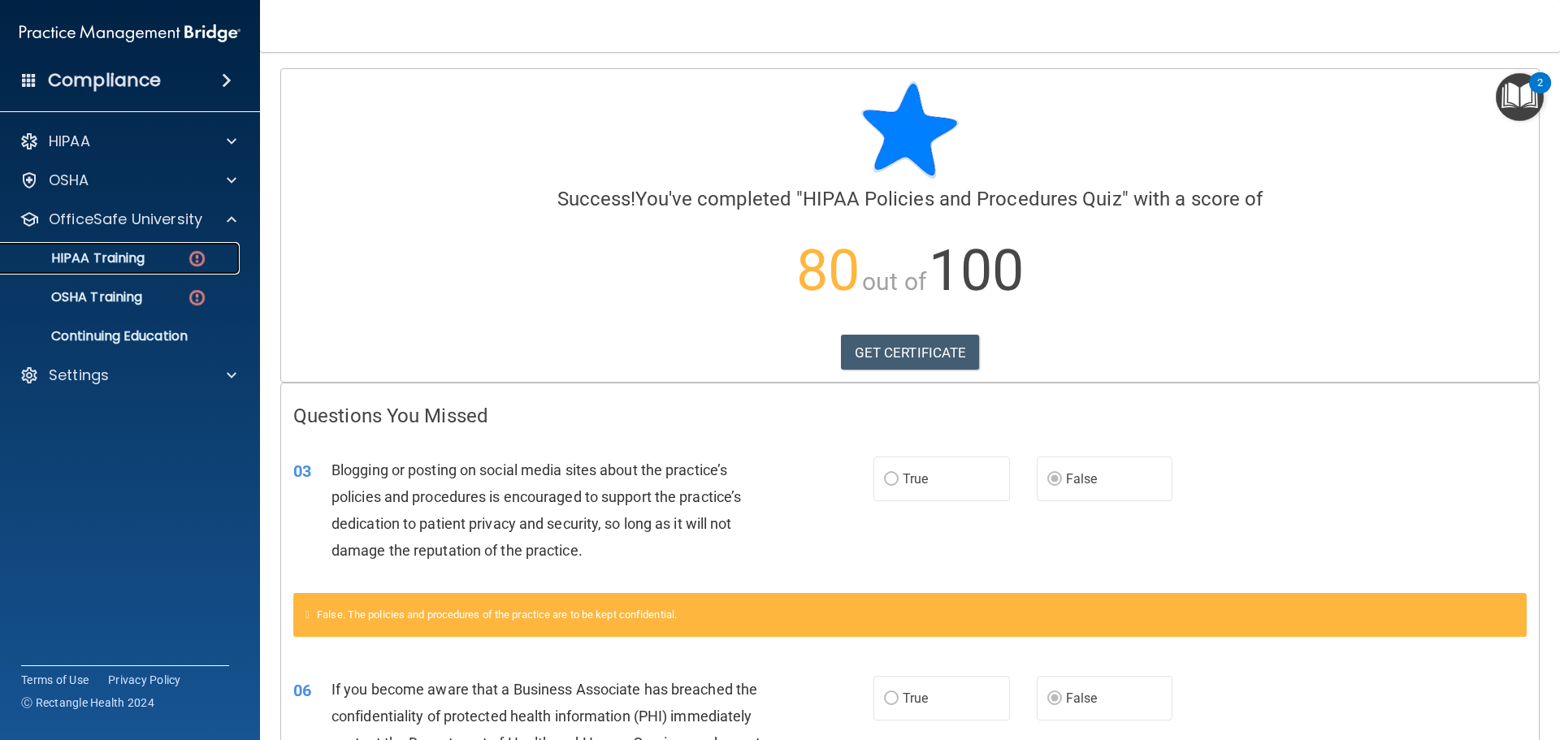
click at [206, 261] on img at bounding box center [197, 259] width 20 height 20
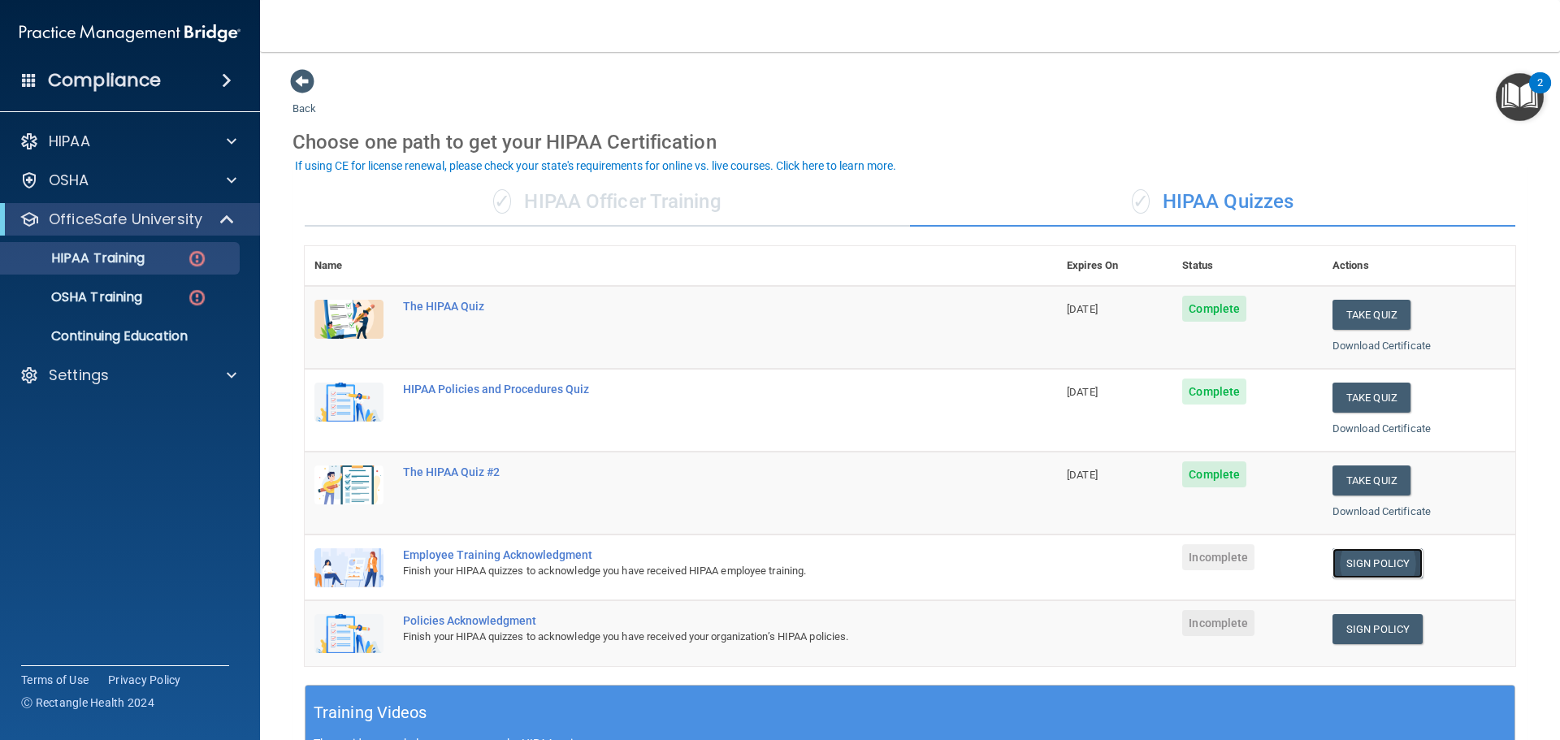
click at [1369, 567] on link "Sign Policy" at bounding box center [1378, 563] width 90 height 30
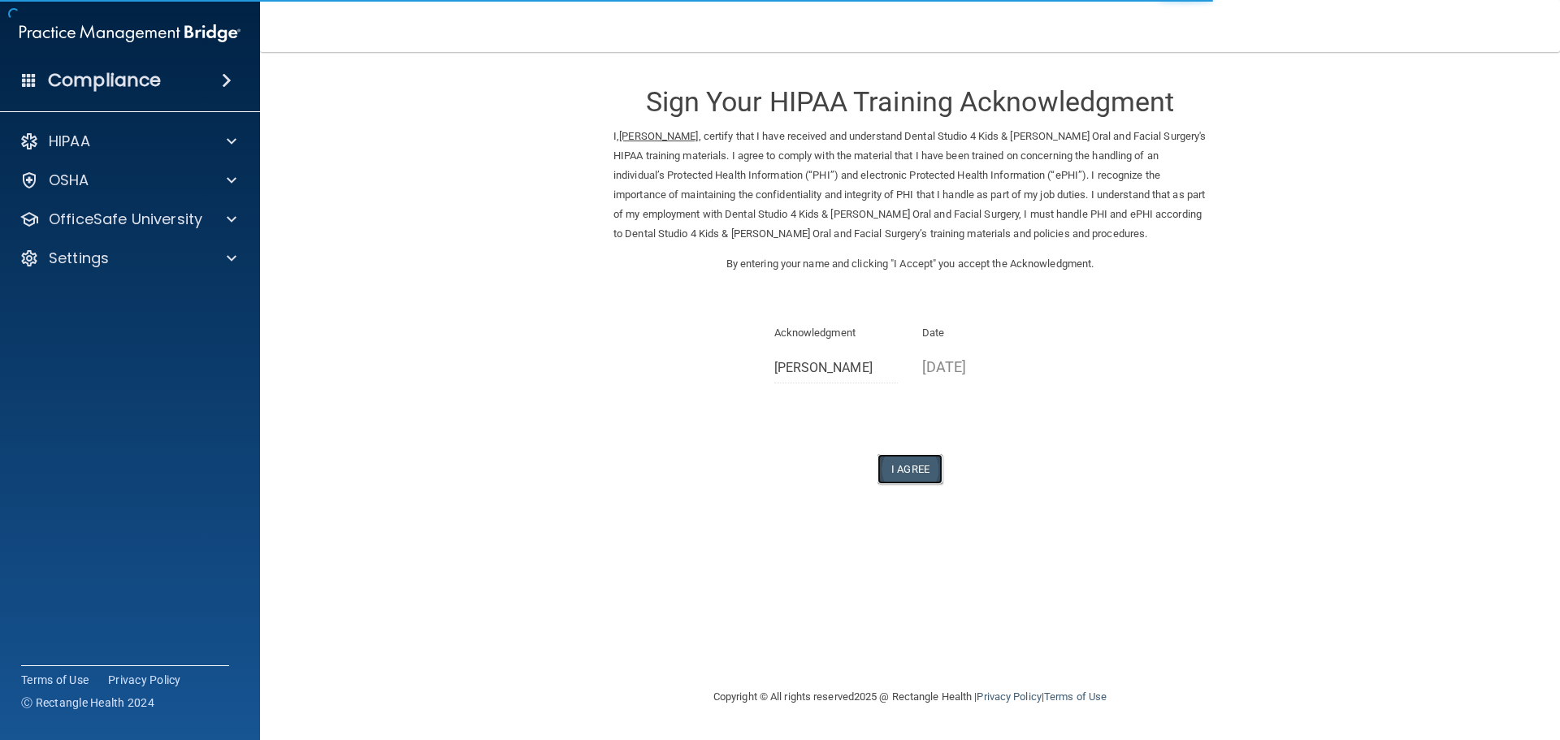
click at [932, 472] on button "I Agree" at bounding box center [910, 469] width 65 height 30
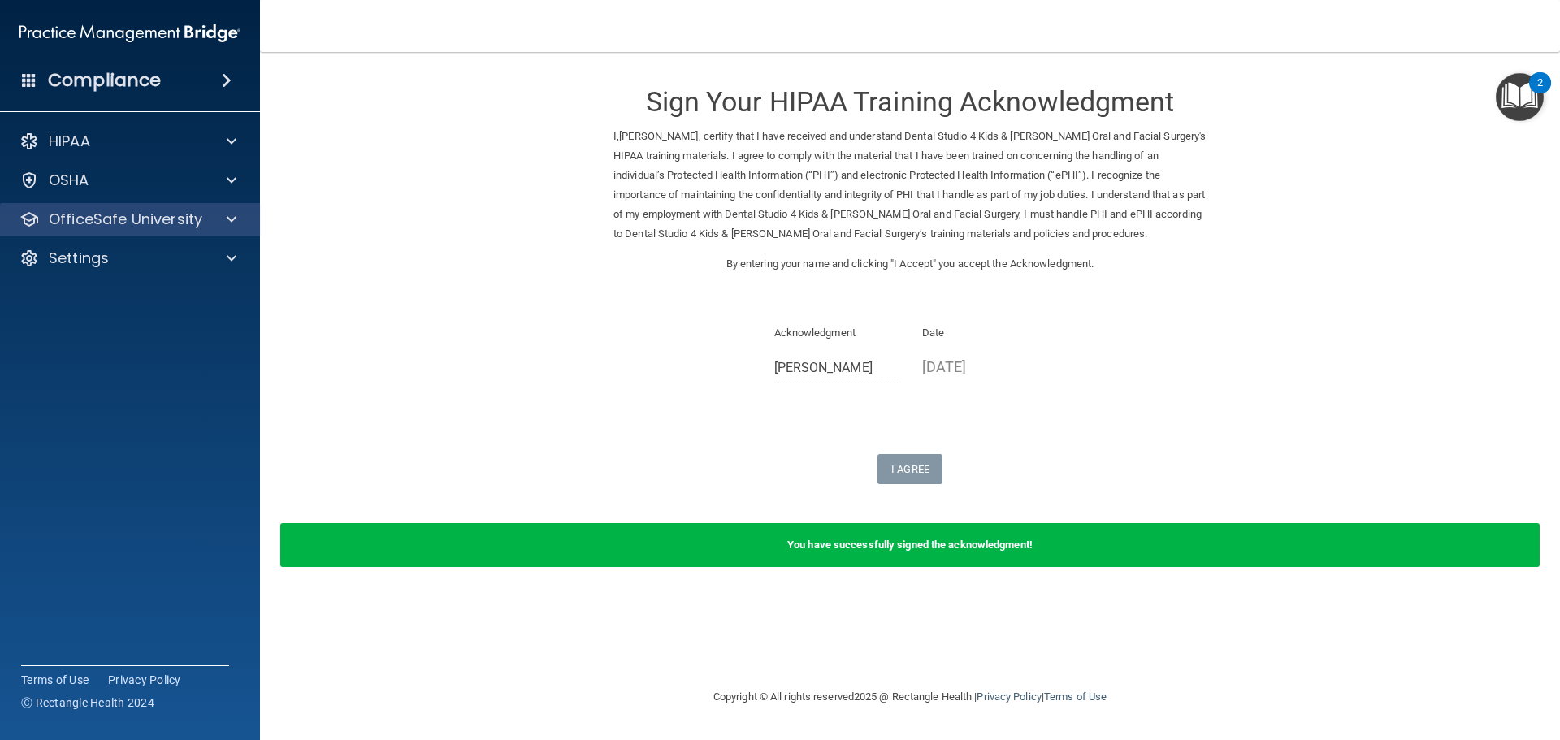
click at [233, 229] on div "OfficeSafe University" at bounding box center [130, 219] width 261 height 33
click at [228, 213] on span at bounding box center [232, 220] width 10 height 20
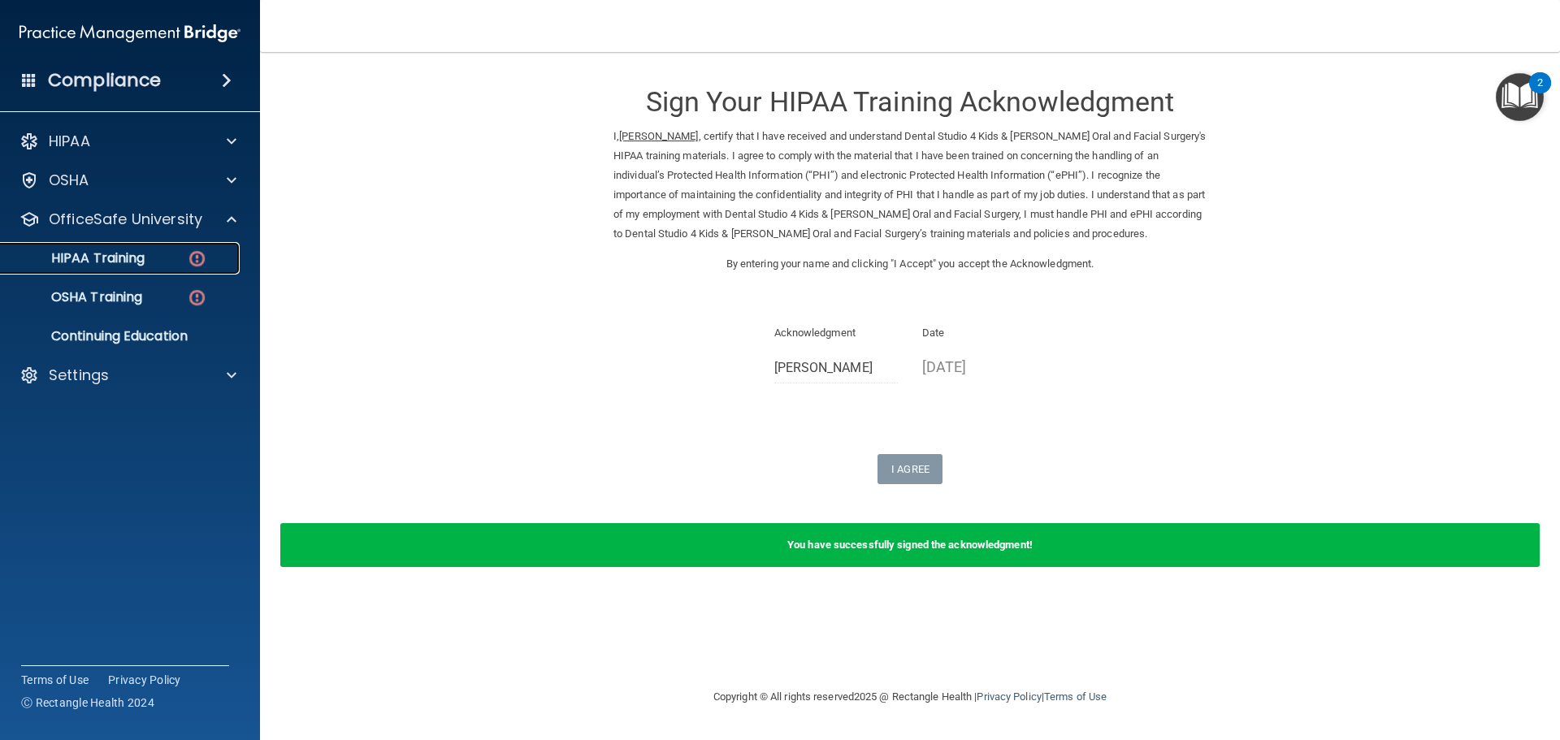
click at [202, 258] on img at bounding box center [197, 259] width 20 height 20
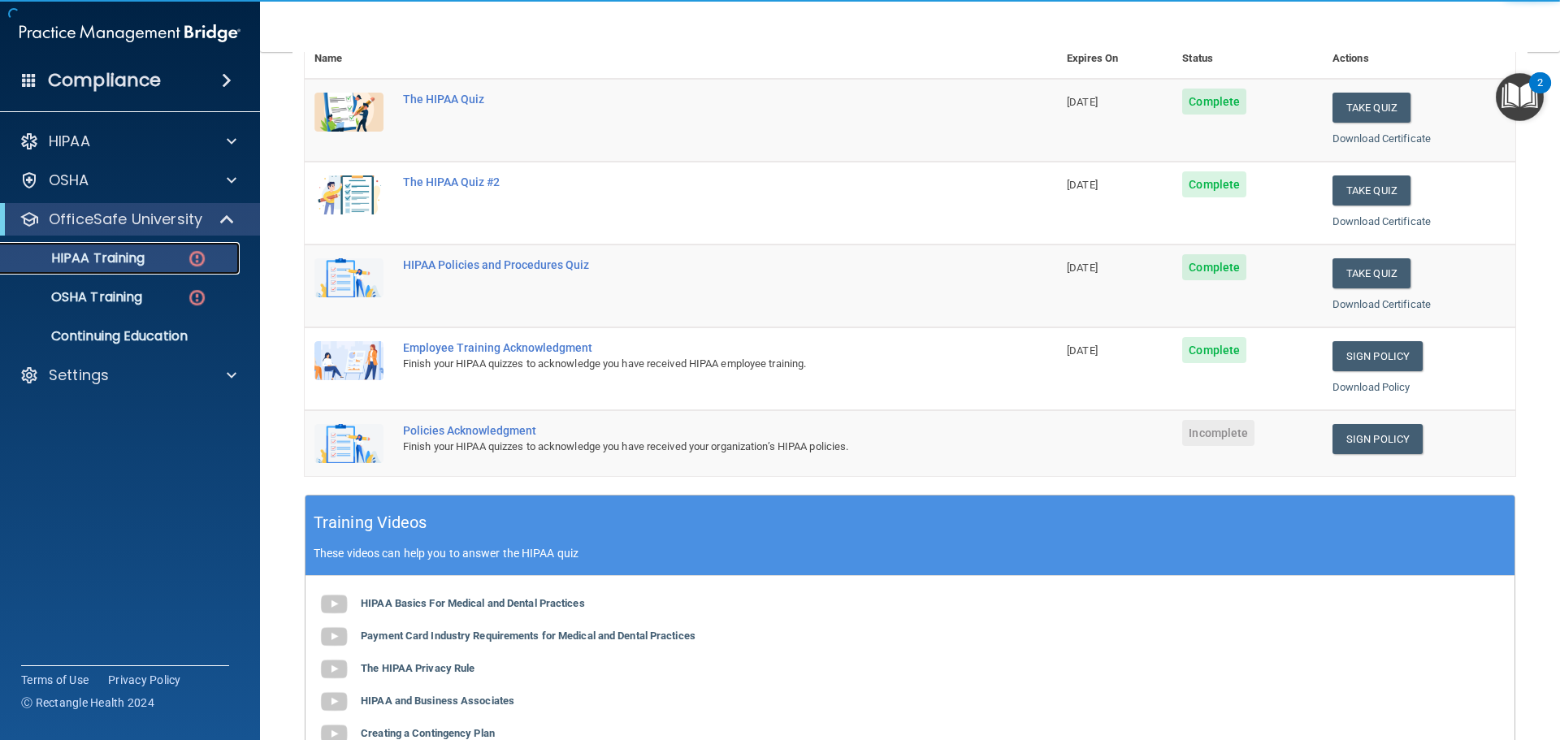
scroll to position [325, 0]
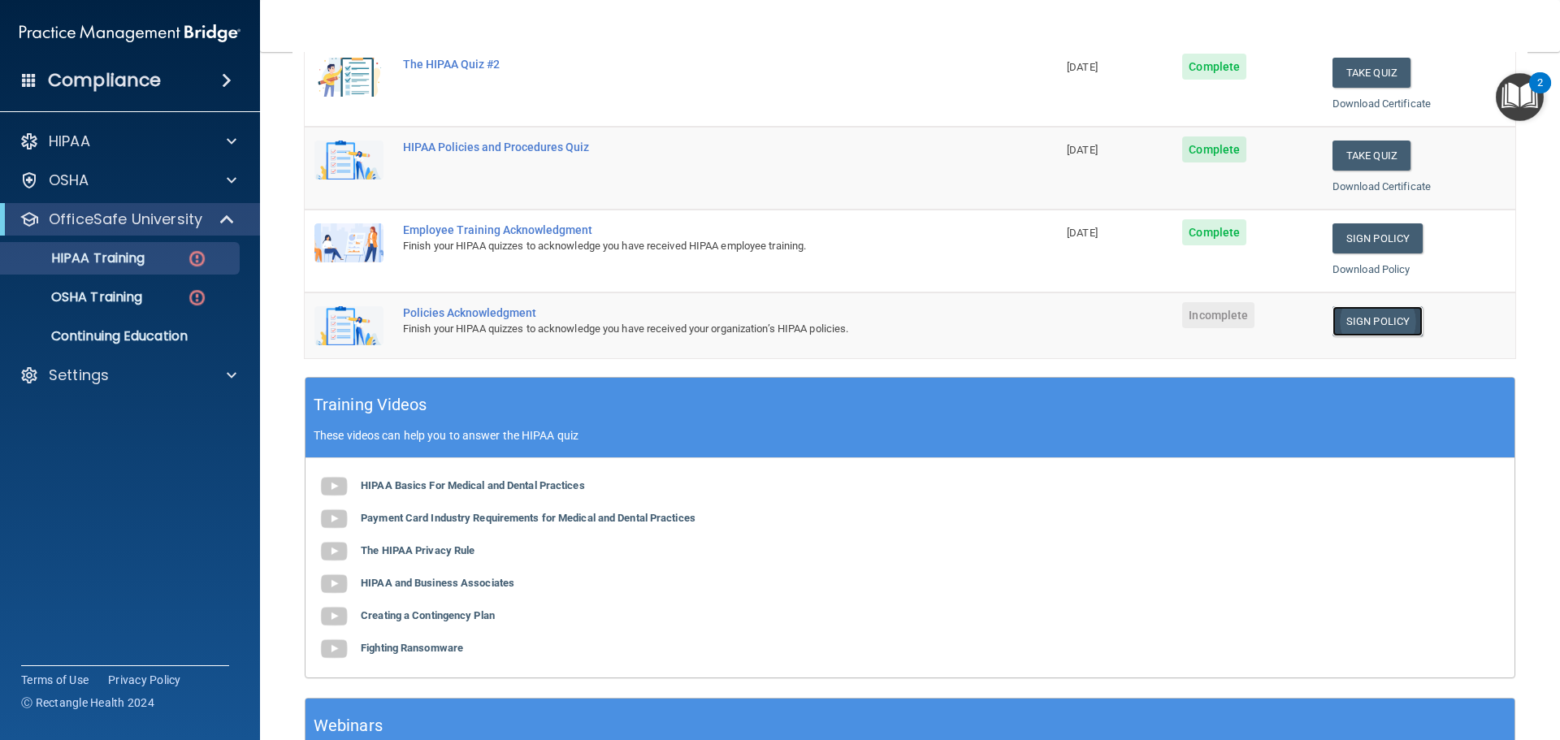
click at [1376, 325] on link "Sign Policy" at bounding box center [1378, 321] width 90 height 30
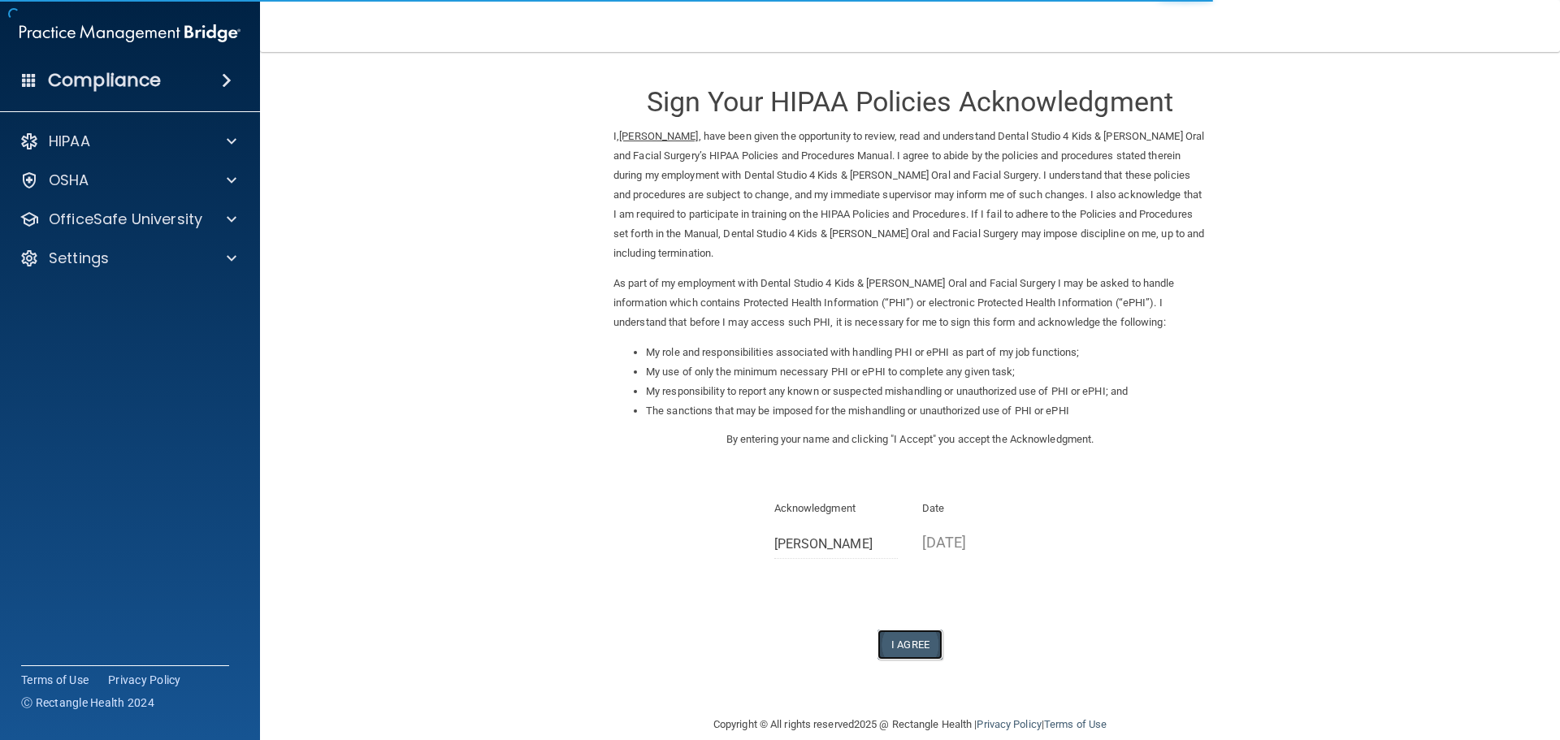
click at [922, 653] on button "I Agree" at bounding box center [910, 645] width 65 height 30
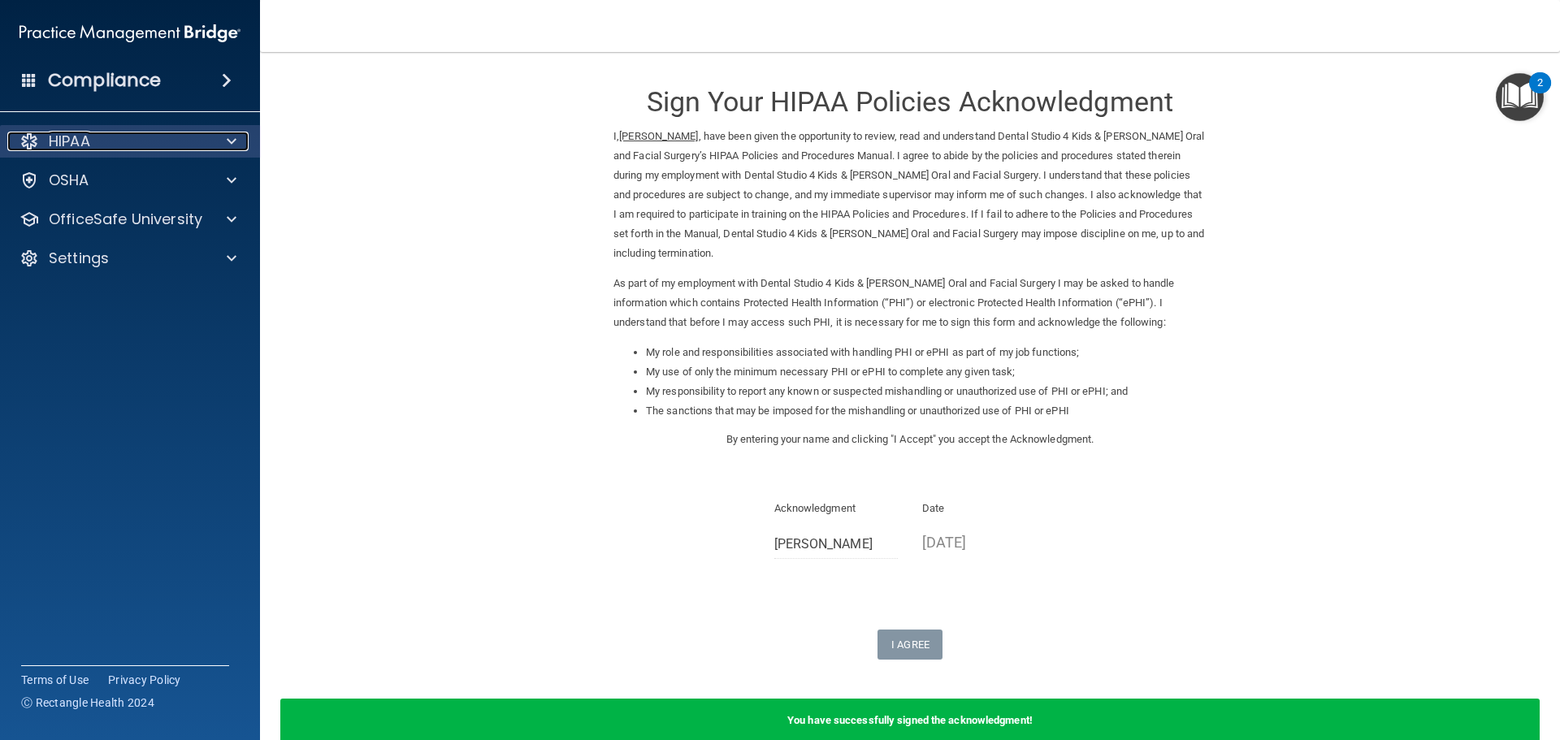
click at [224, 146] on div at bounding box center [229, 142] width 41 height 20
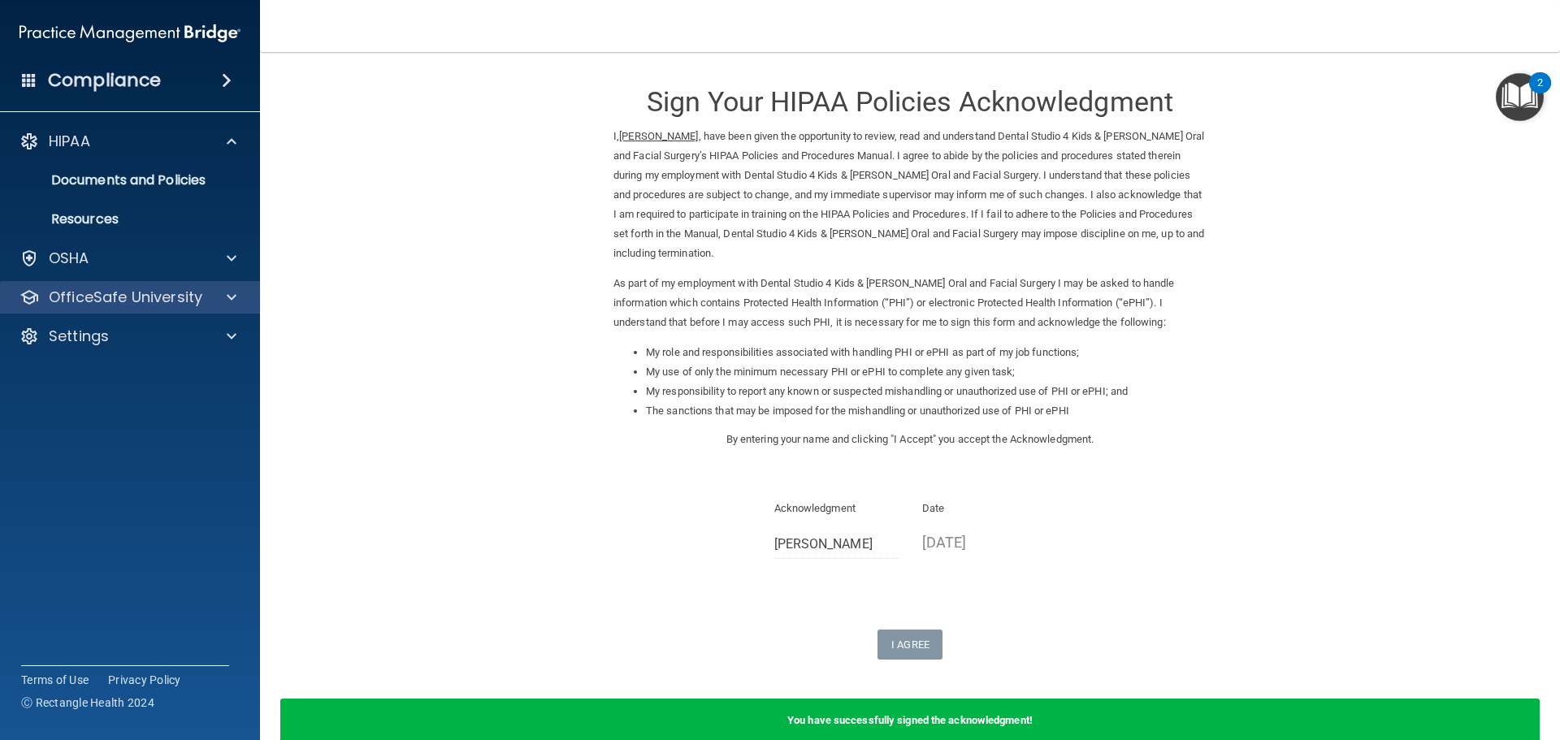
click at [245, 308] on div "OfficeSafe University" at bounding box center [130, 297] width 261 height 33
click at [233, 304] on span at bounding box center [232, 298] width 10 height 20
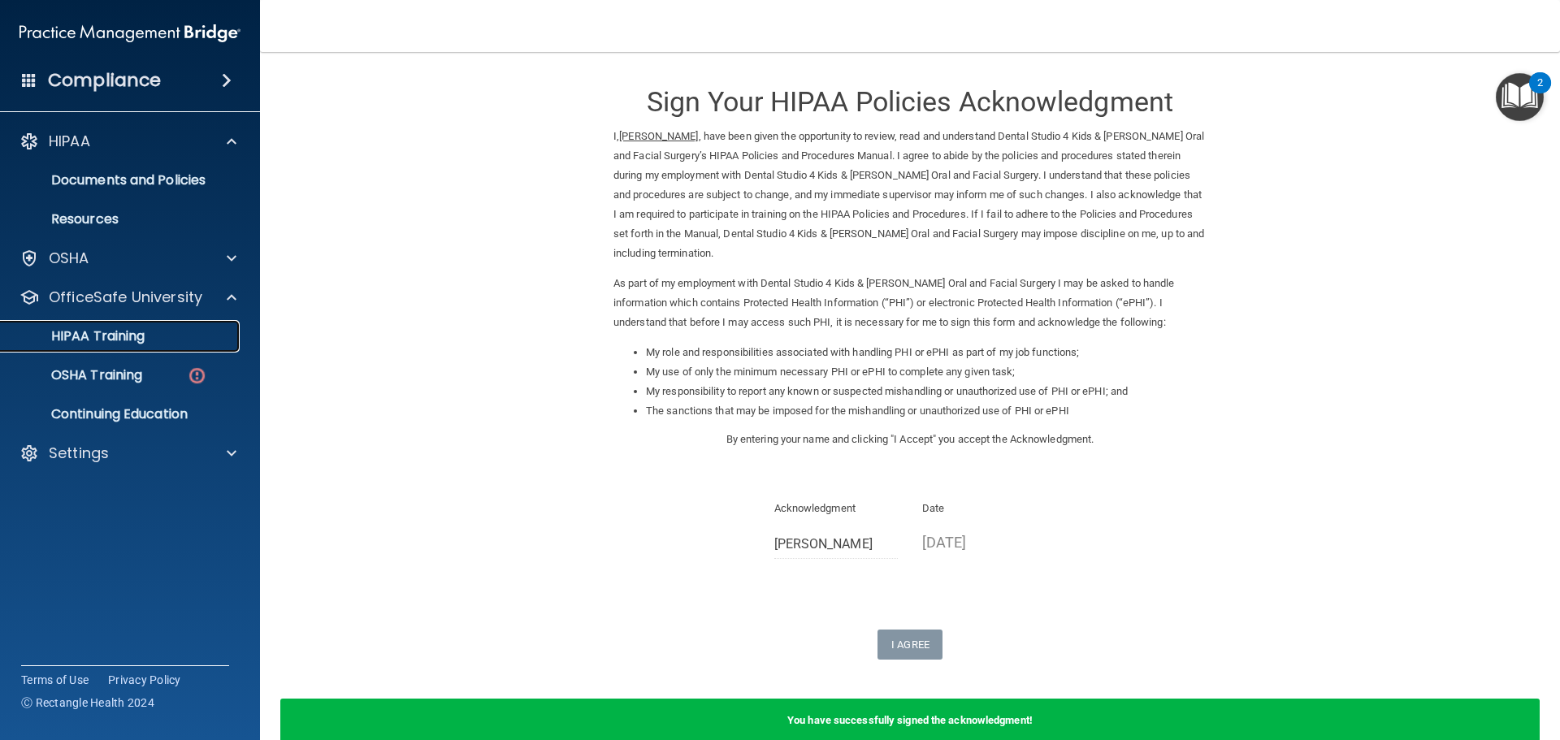
click at [168, 328] on div "HIPAA Training" at bounding box center [122, 336] width 222 height 16
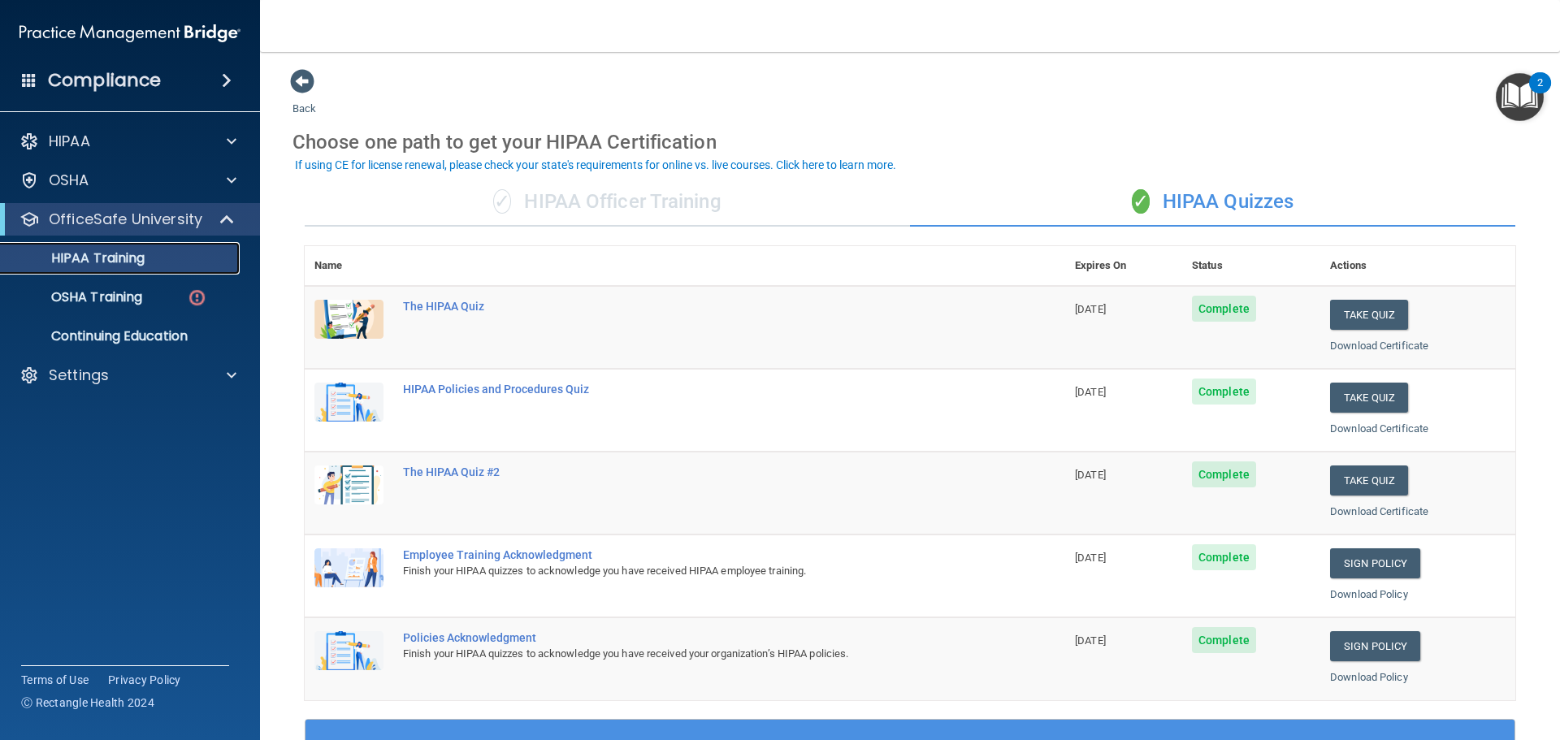
scroll to position [81, 0]
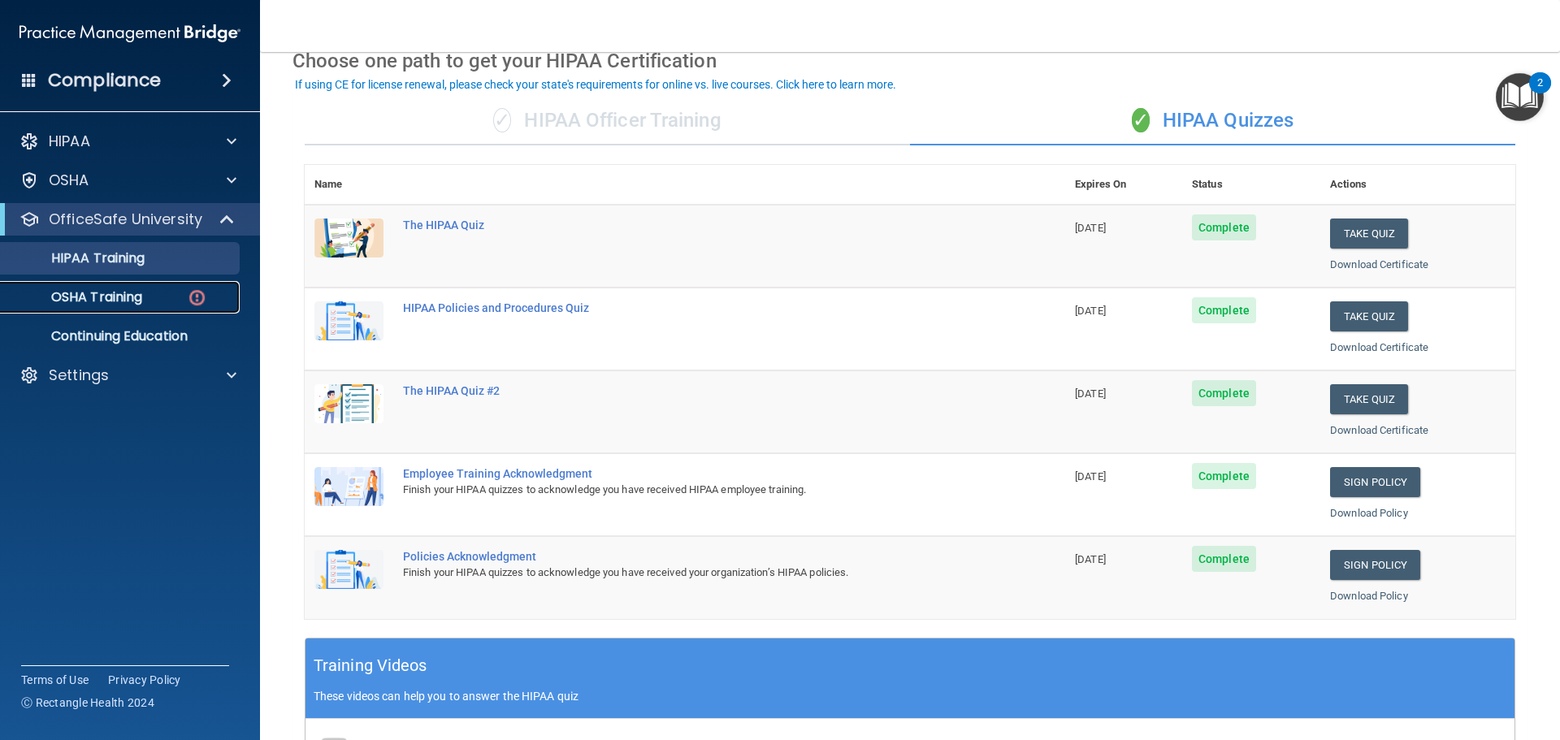
click at [176, 299] on div "OSHA Training" at bounding box center [122, 297] width 222 height 16
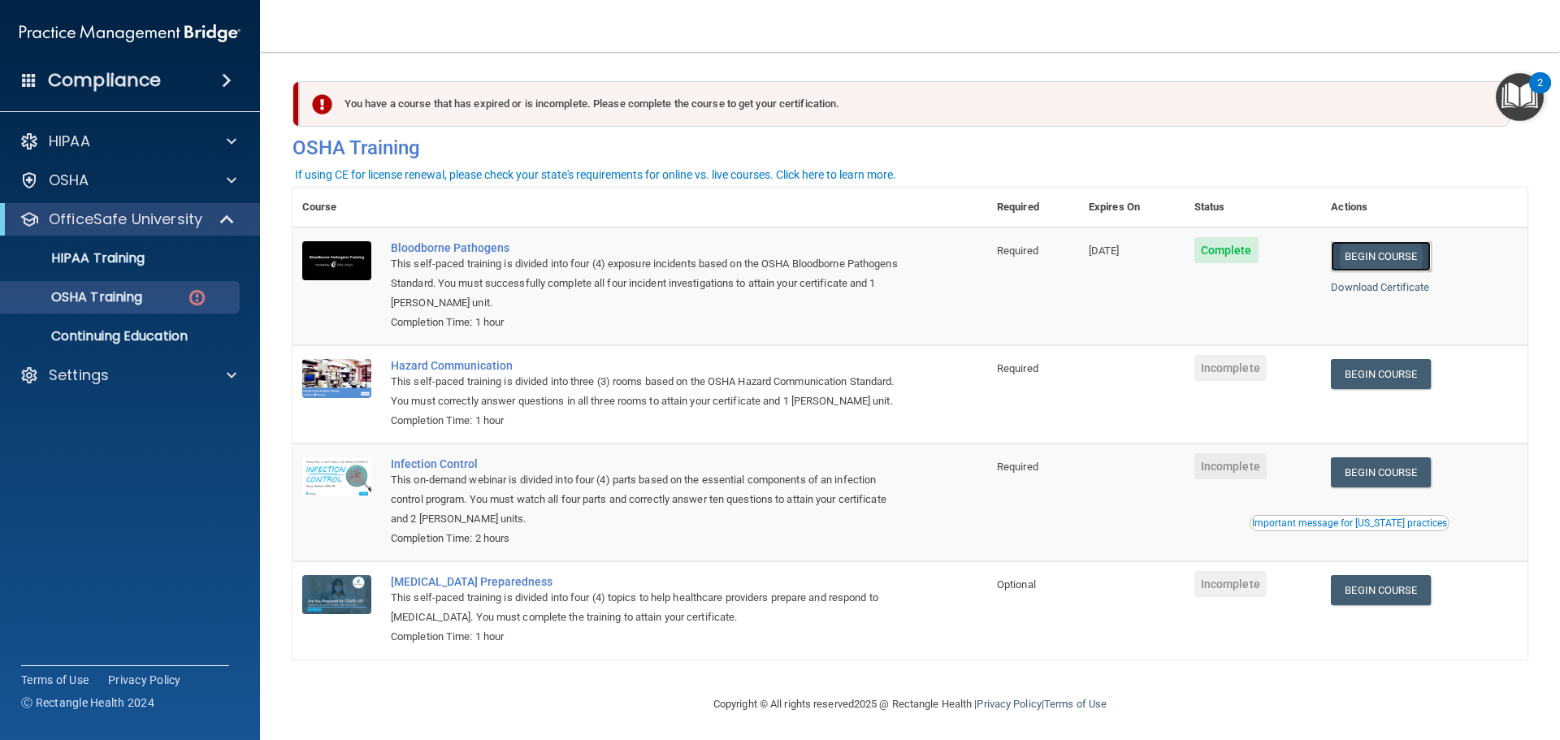
click at [1392, 257] on link "Begin Course" at bounding box center [1380, 256] width 99 height 30
click at [1367, 373] on link "Begin Course" at bounding box center [1380, 374] width 99 height 30
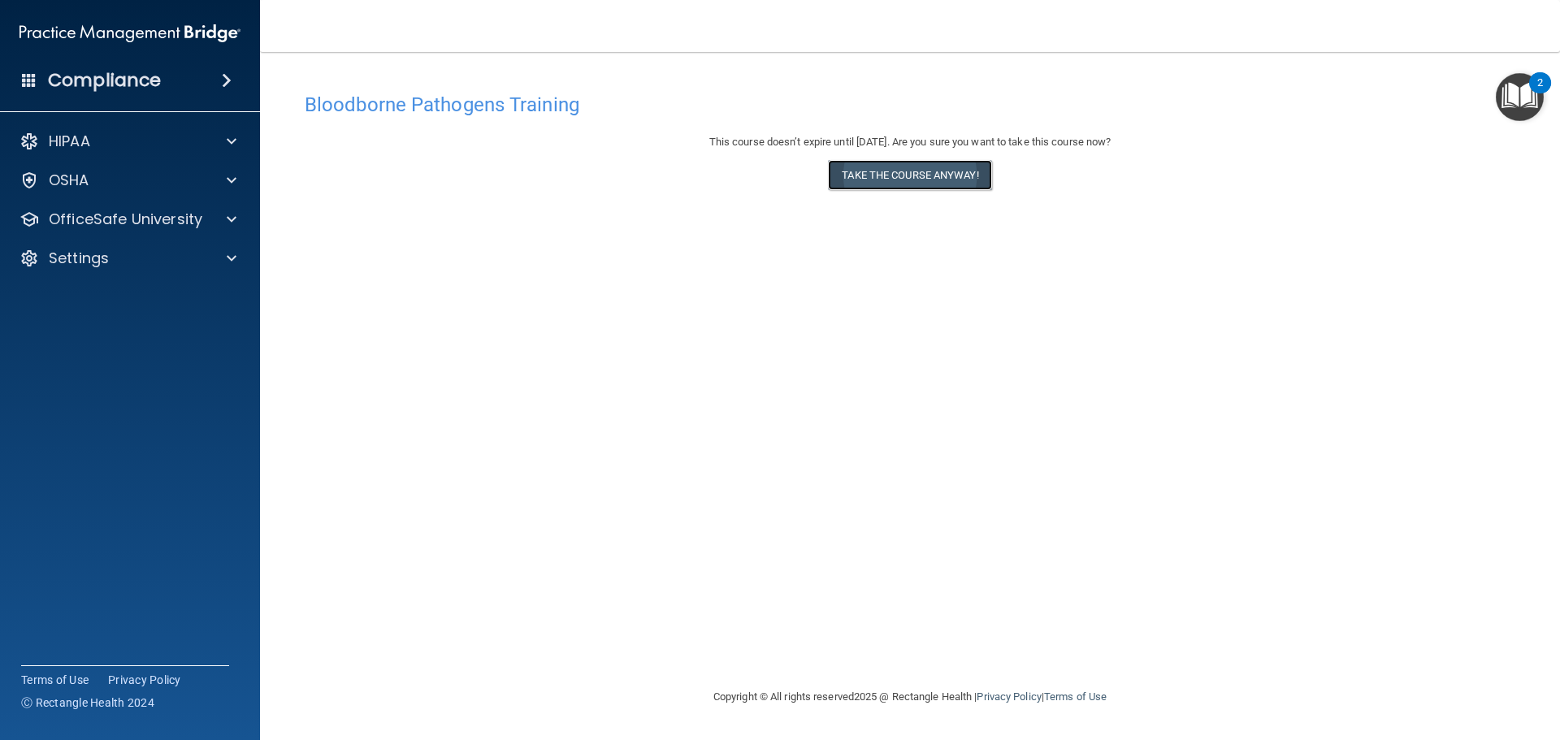
click at [869, 172] on button "Take the course anyway!" at bounding box center [909, 175] width 163 height 30
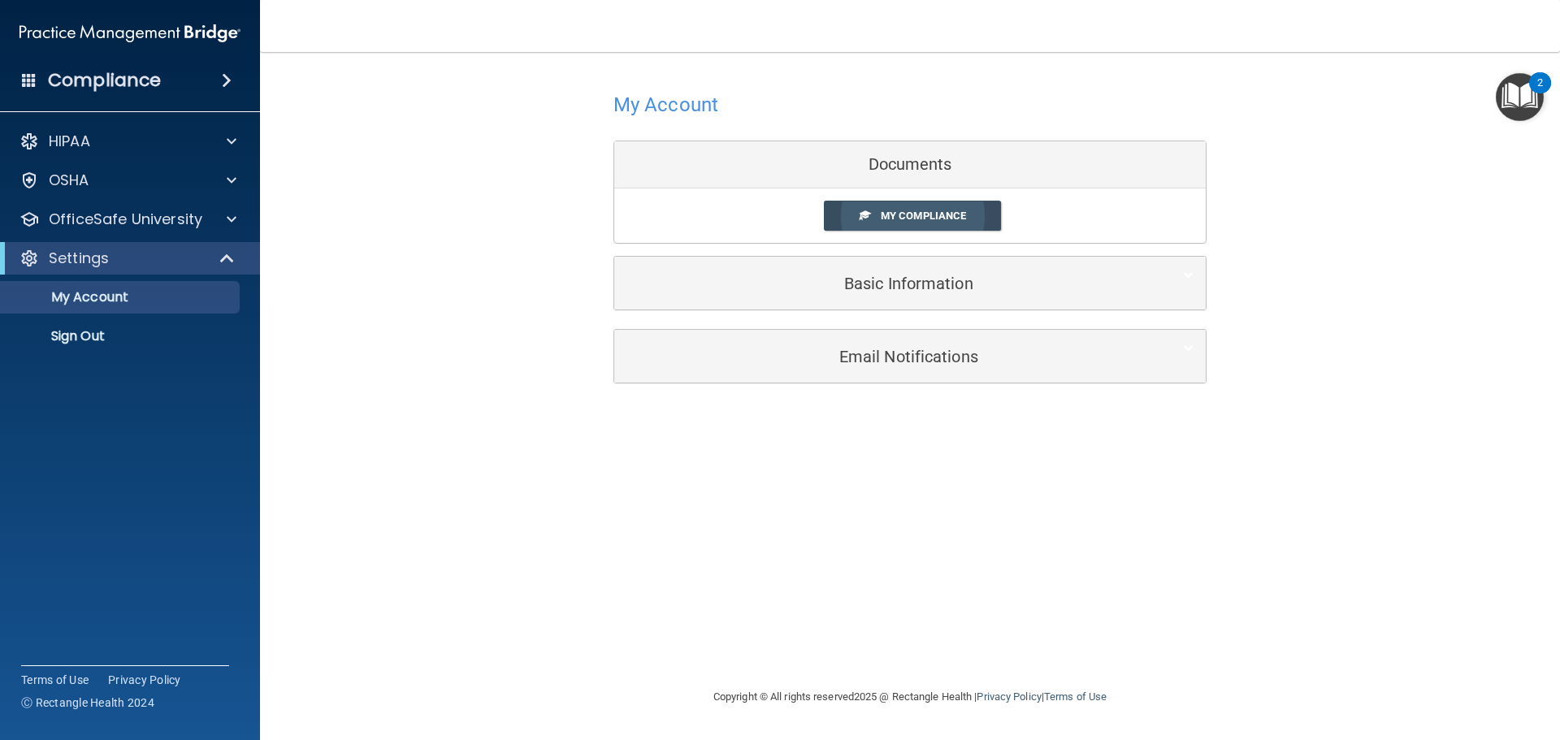
click at [984, 215] on link "My Compliance" at bounding box center [913, 216] width 178 height 30
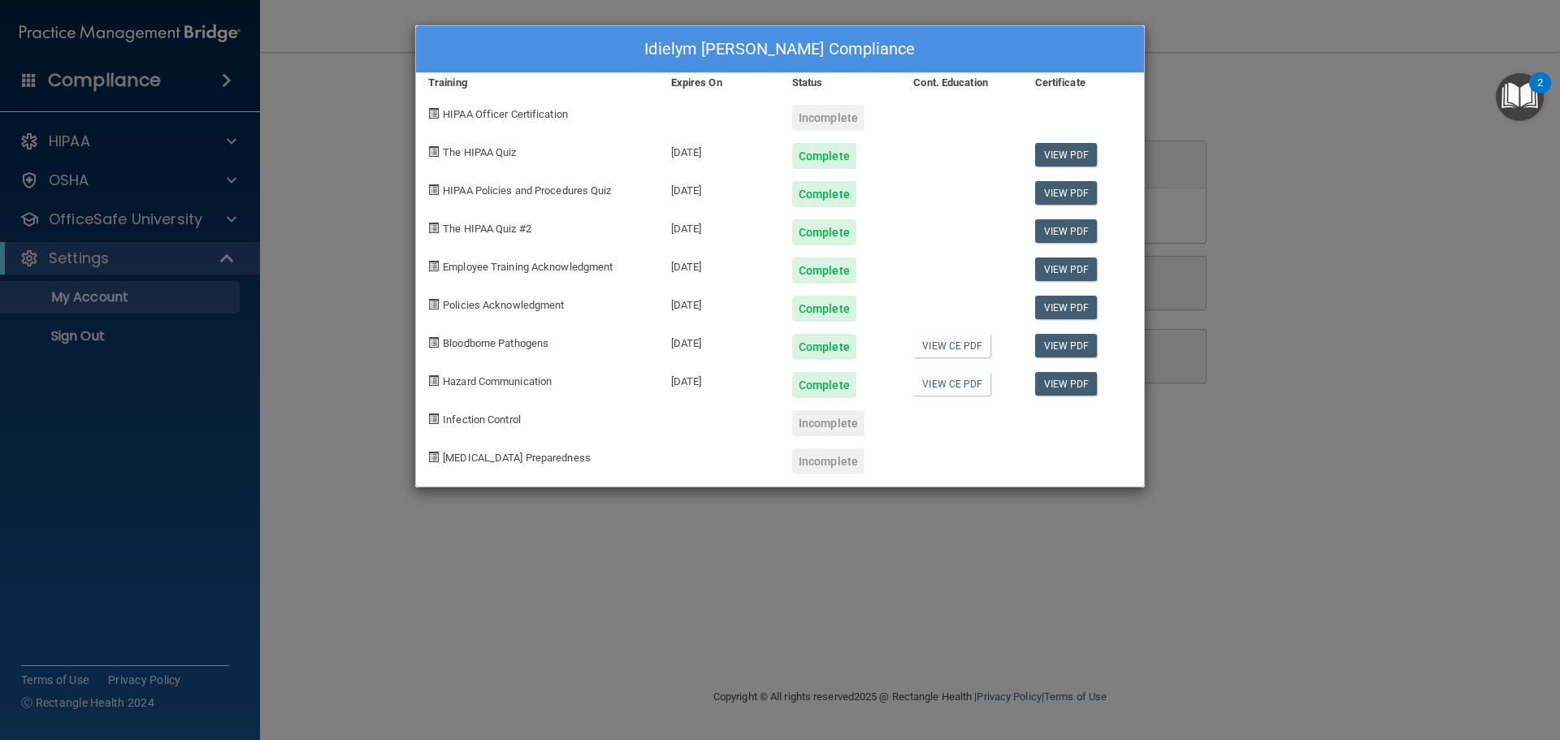
drag, startPoint x: 174, startPoint y: 209, endPoint x: 171, endPoint y: 234, distance: 25.4
click at [173, 209] on div "Idielym [PERSON_NAME] Compliance Training Expires On Status Cont. Education Cer…" at bounding box center [780, 370] width 1560 height 740
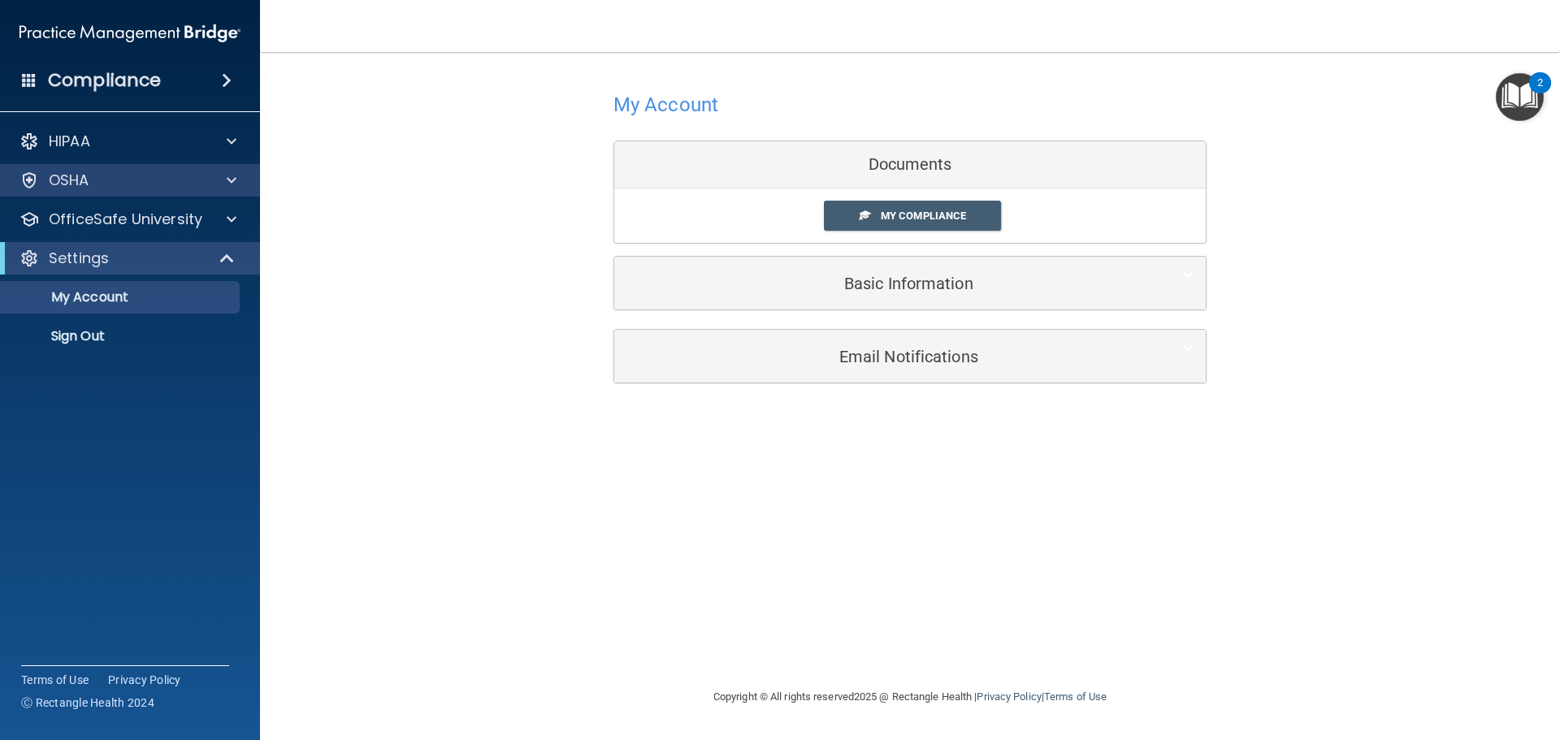
click at [230, 193] on div "OSHA" at bounding box center [130, 180] width 261 height 33
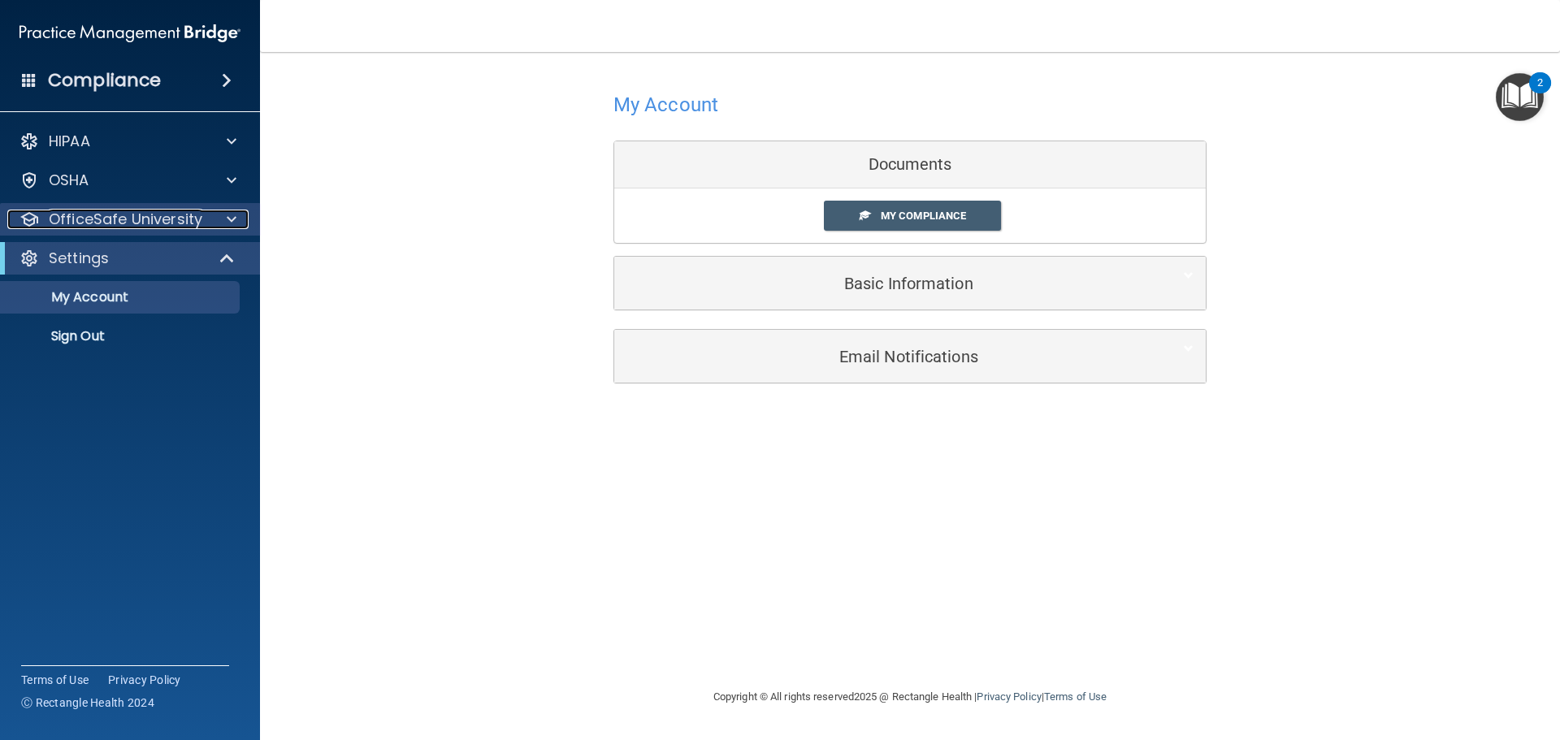
click at [243, 220] on div at bounding box center [229, 220] width 41 height 20
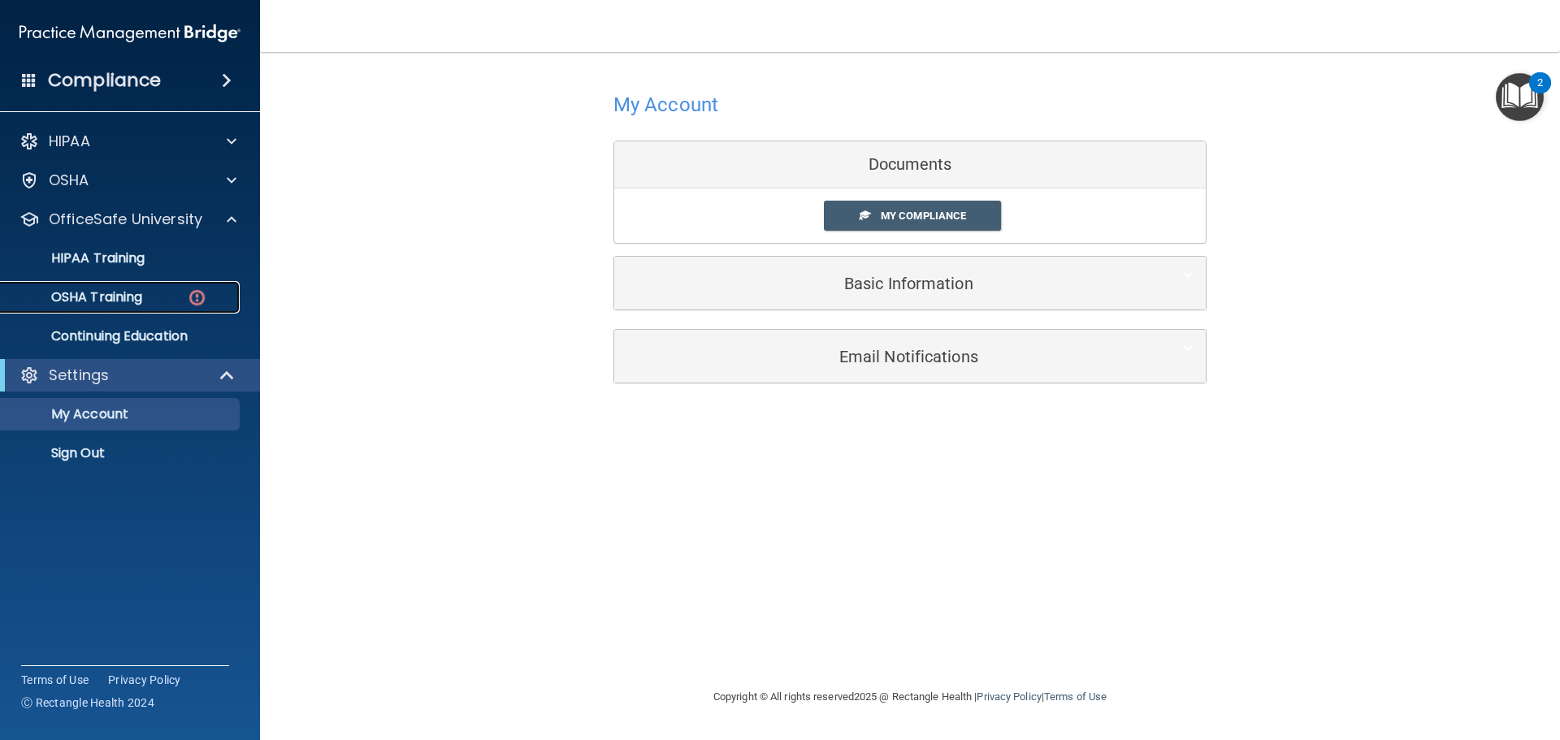
click at [193, 302] on img at bounding box center [197, 298] width 20 height 20
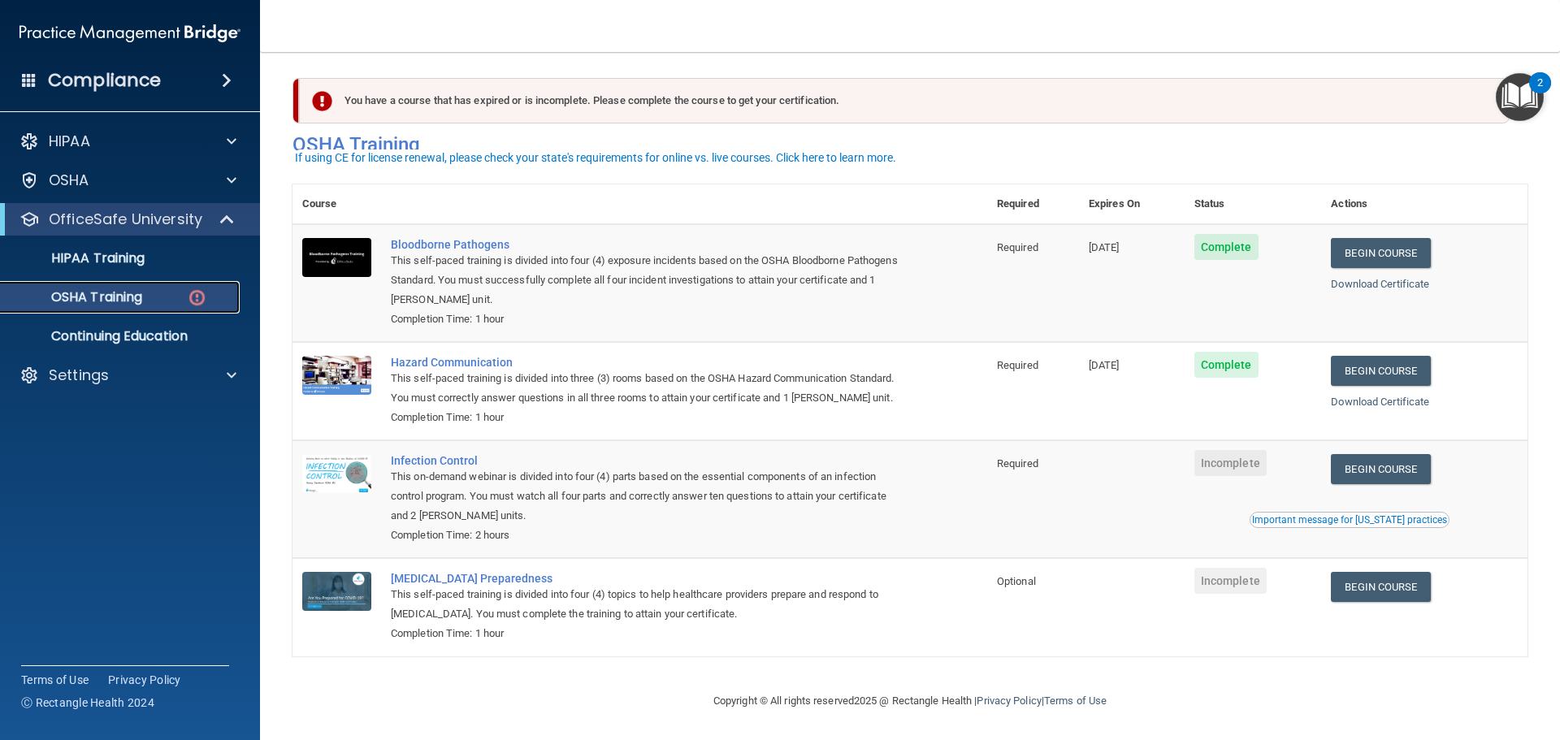
scroll to position [27, 0]
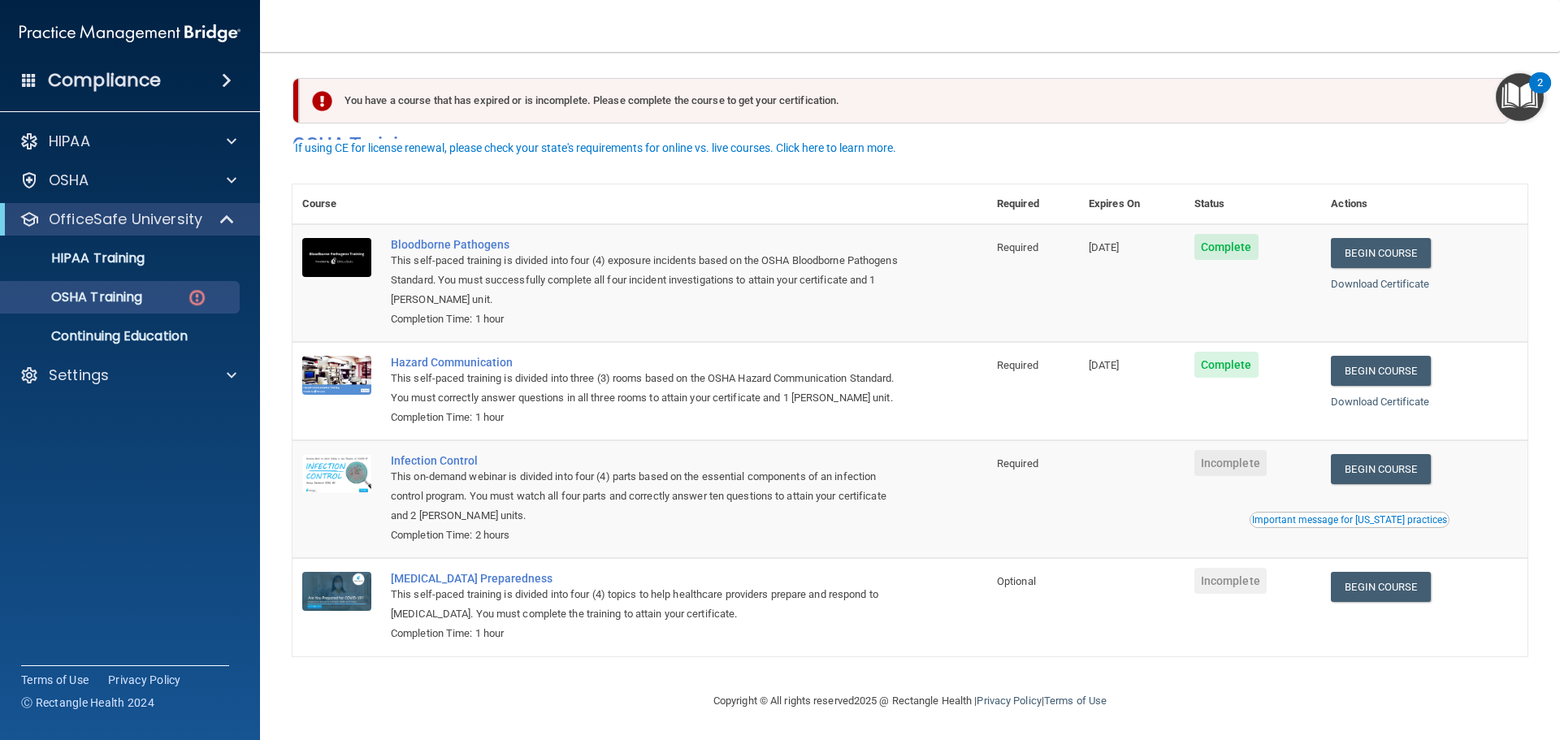
click at [1212, 459] on span "Incomplete" at bounding box center [1230, 463] width 72 height 26
click at [1409, 464] on link "Begin Course" at bounding box center [1380, 469] width 99 height 30
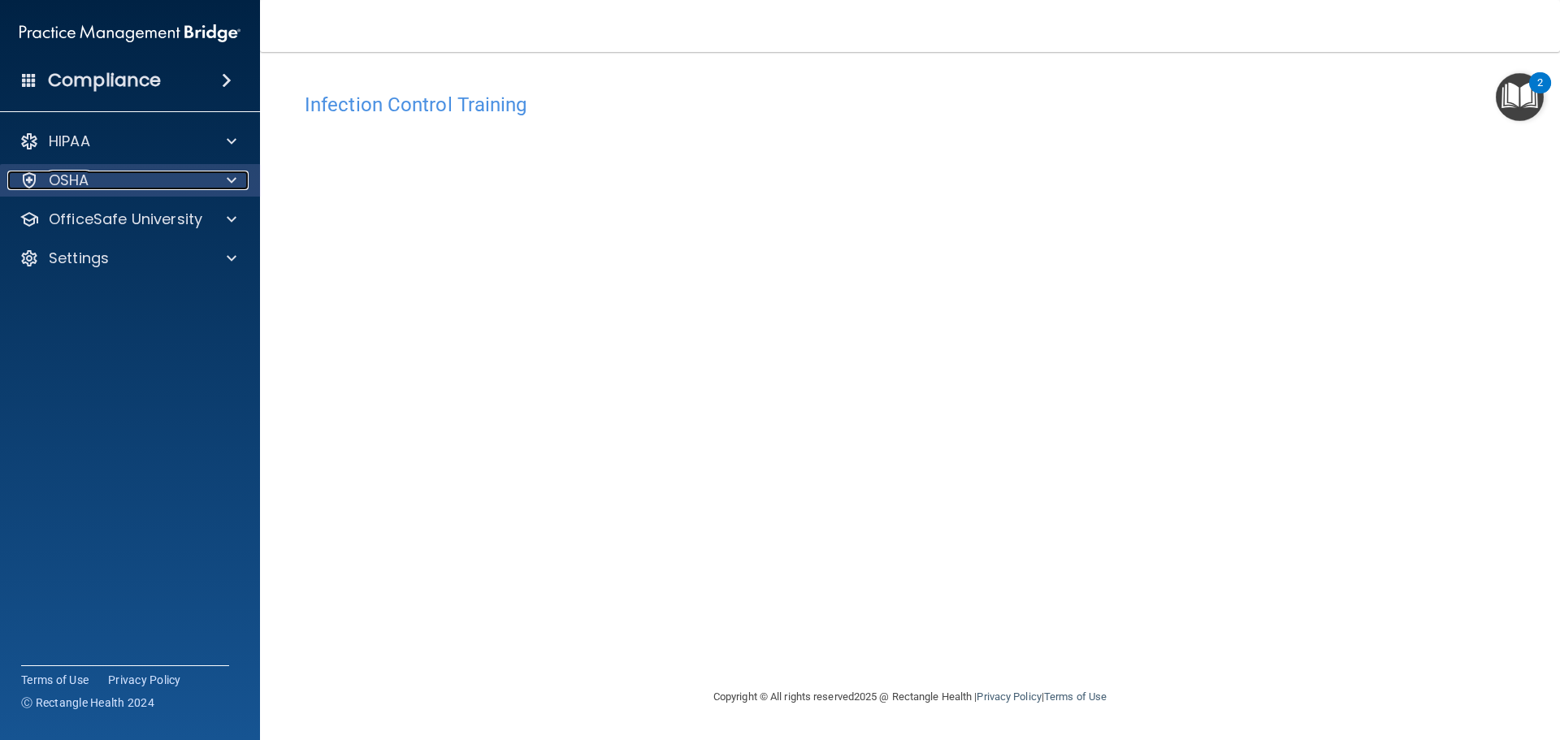
click at [158, 172] on div "OSHA" at bounding box center [108, 181] width 202 height 20
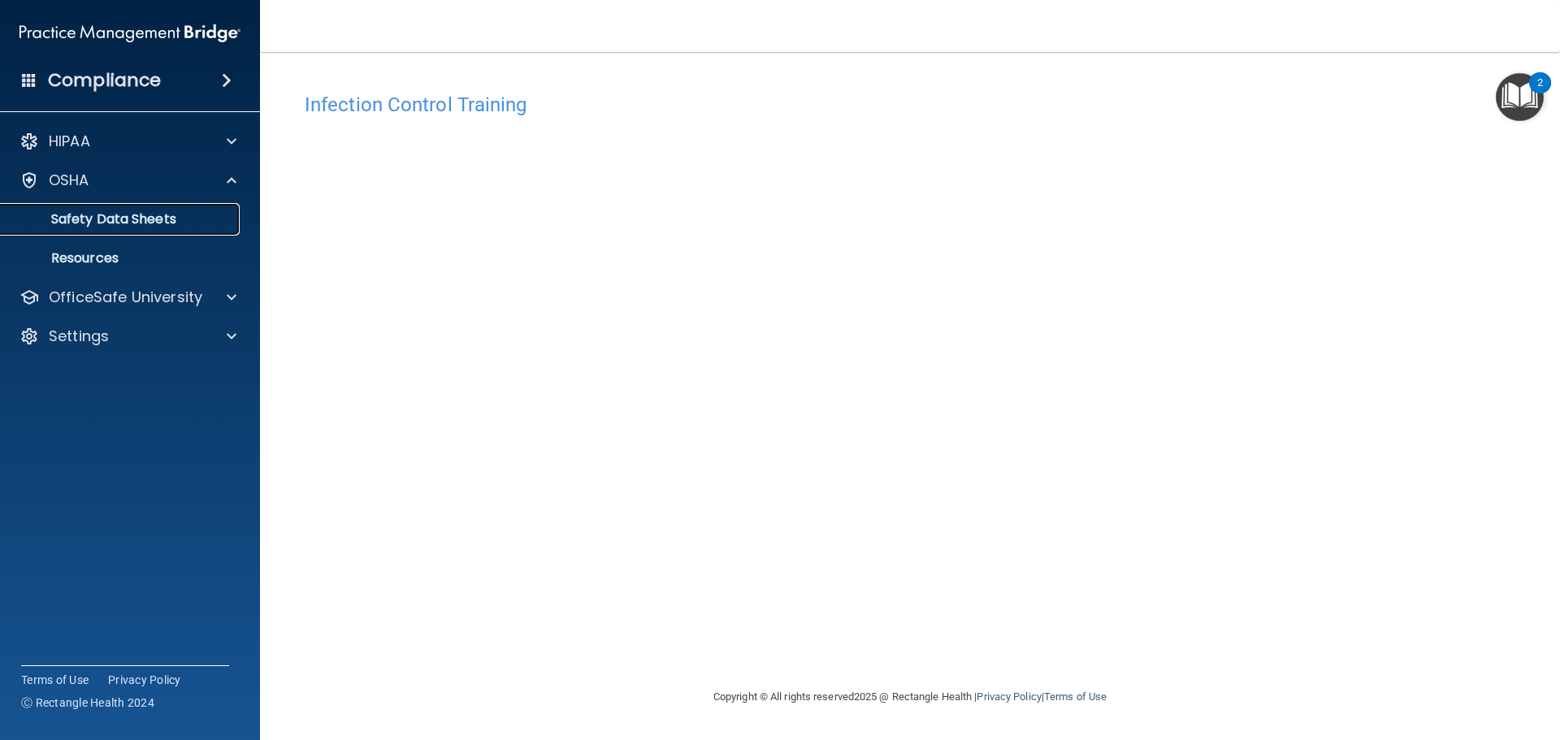
click at [141, 232] on link "Safety Data Sheets" at bounding box center [112, 219] width 256 height 33
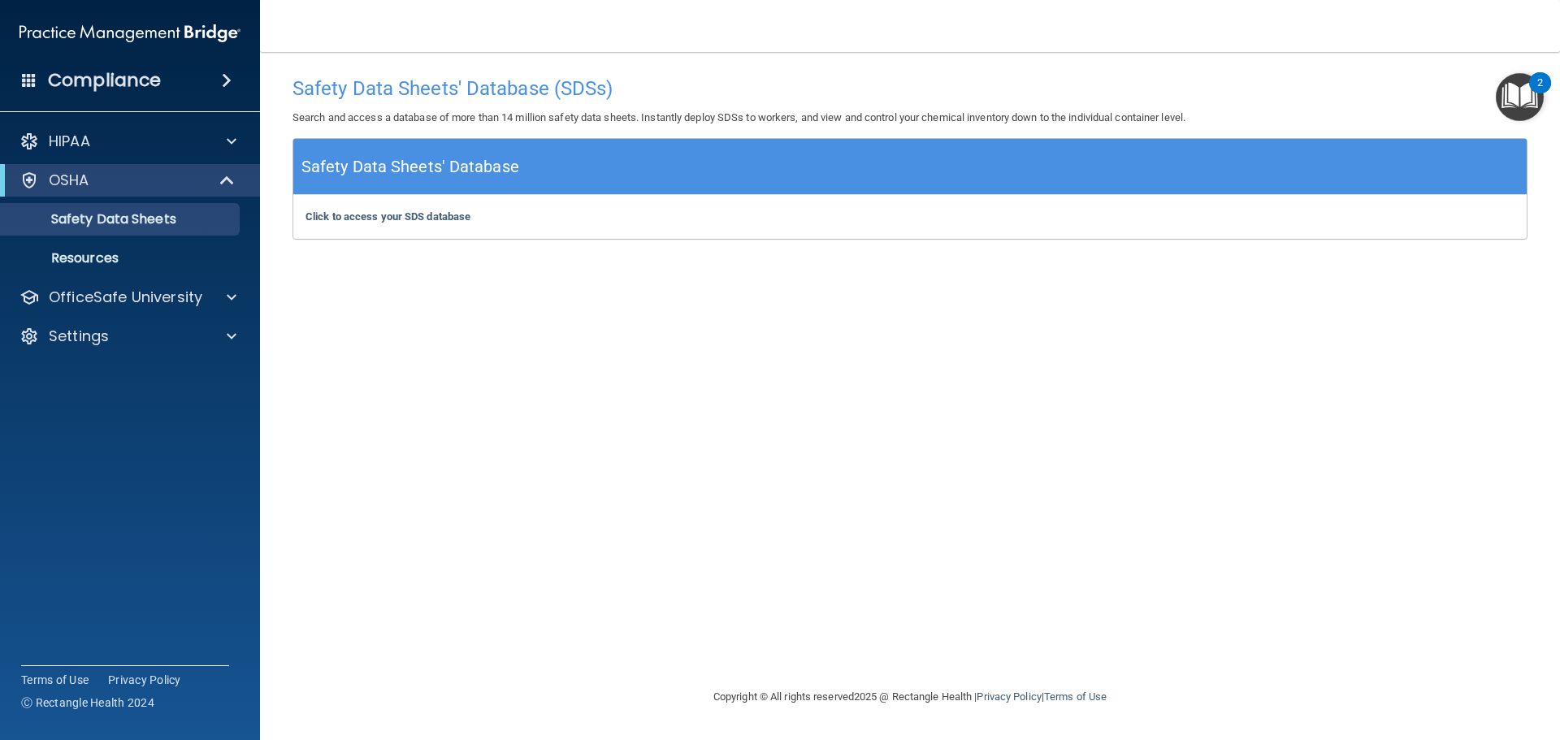
click at [54, 275] on div "HIPAA Documents and Policies Report an Incident Business Associates Emergency P…" at bounding box center [130, 242] width 261 height 247
click at [59, 262] on p "Resources" at bounding box center [122, 258] width 222 height 16
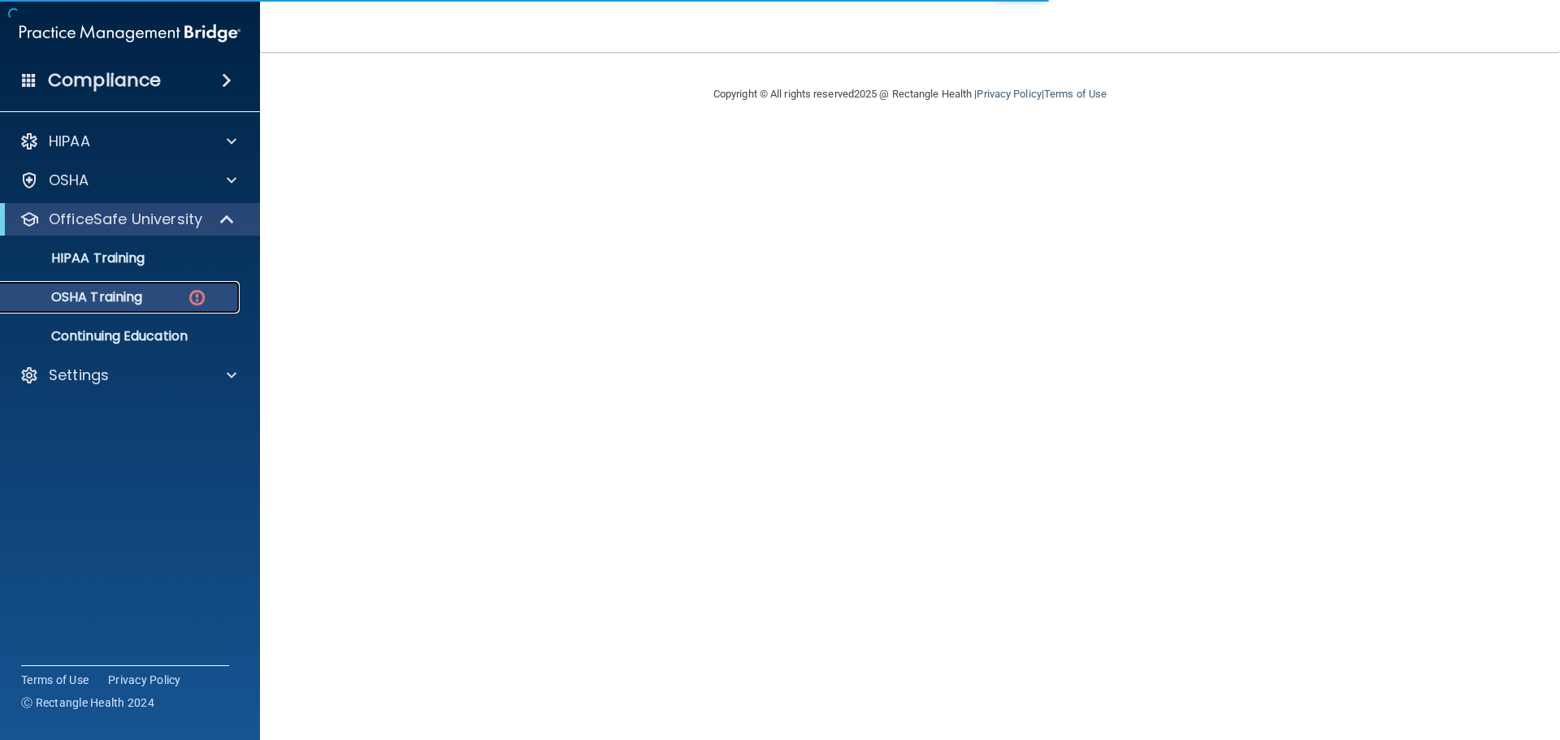
click at [167, 307] on link "OSHA Training" at bounding box center [112, 297] width 256 height 33
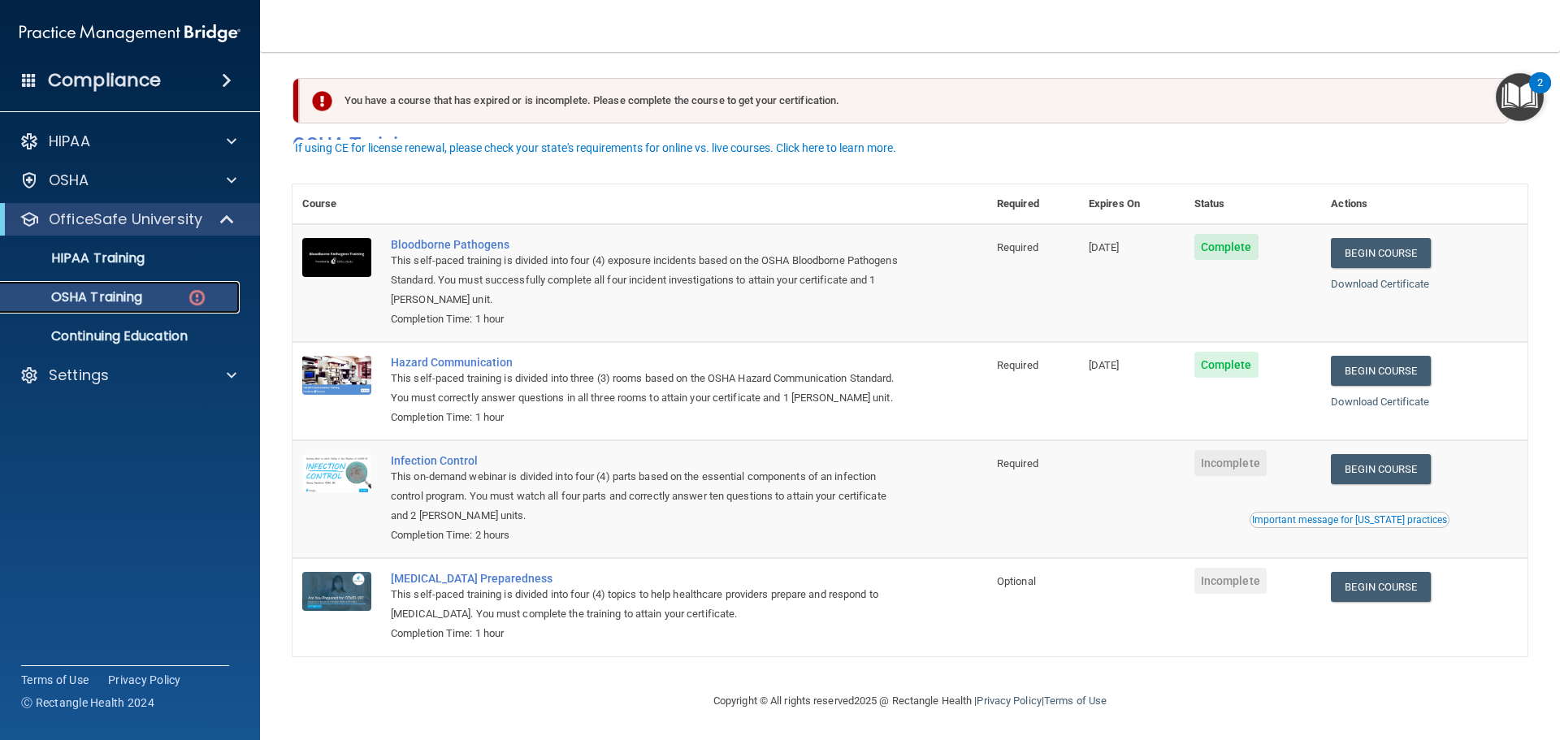
scroll to position [27, 0]
click at [1372, 238] on link "Begin Course" at bounding box center [1380, 253] width 99 height 30
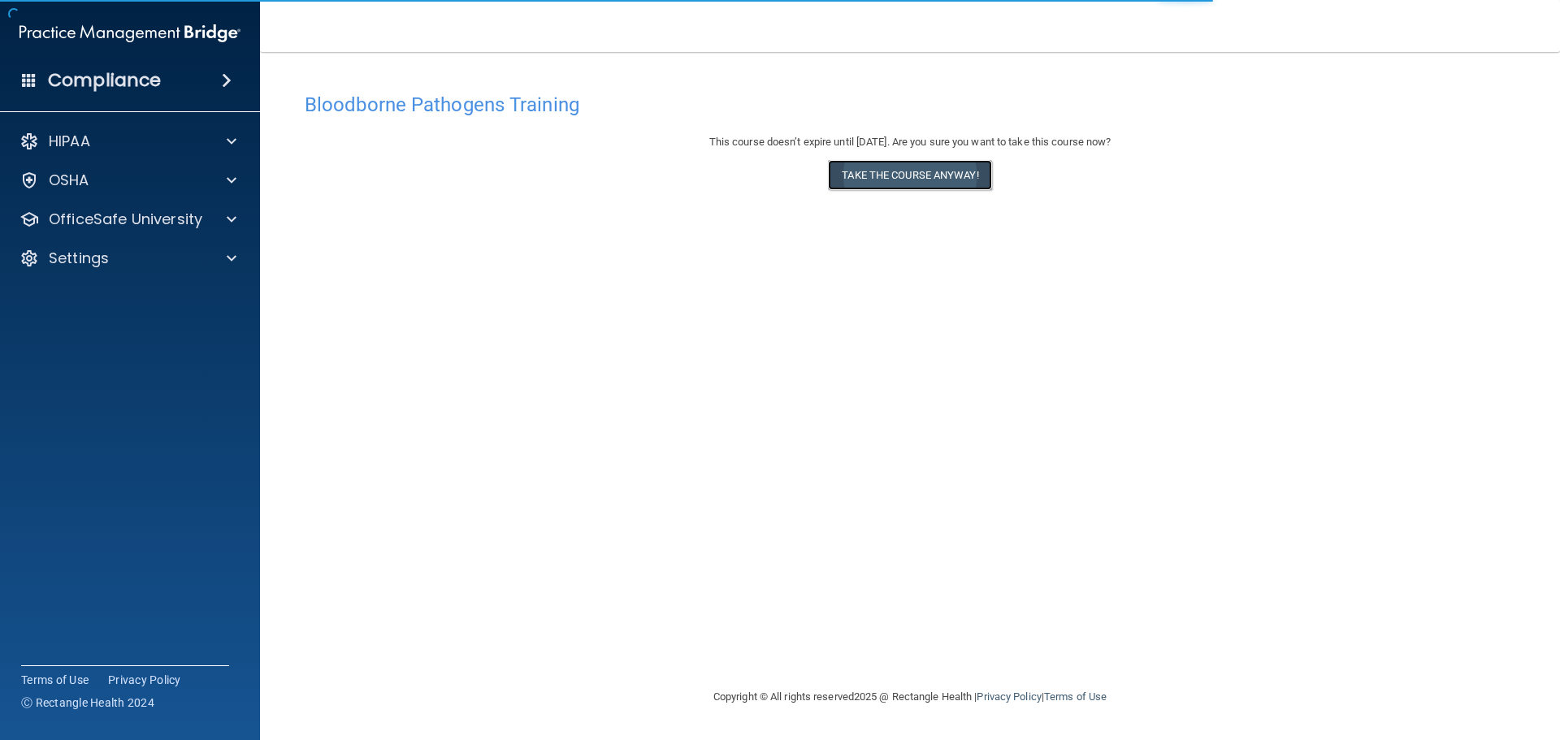
click at [924, 184] on button "Take the course anyway!" at bounding box center [909, 175] width 163 height 30
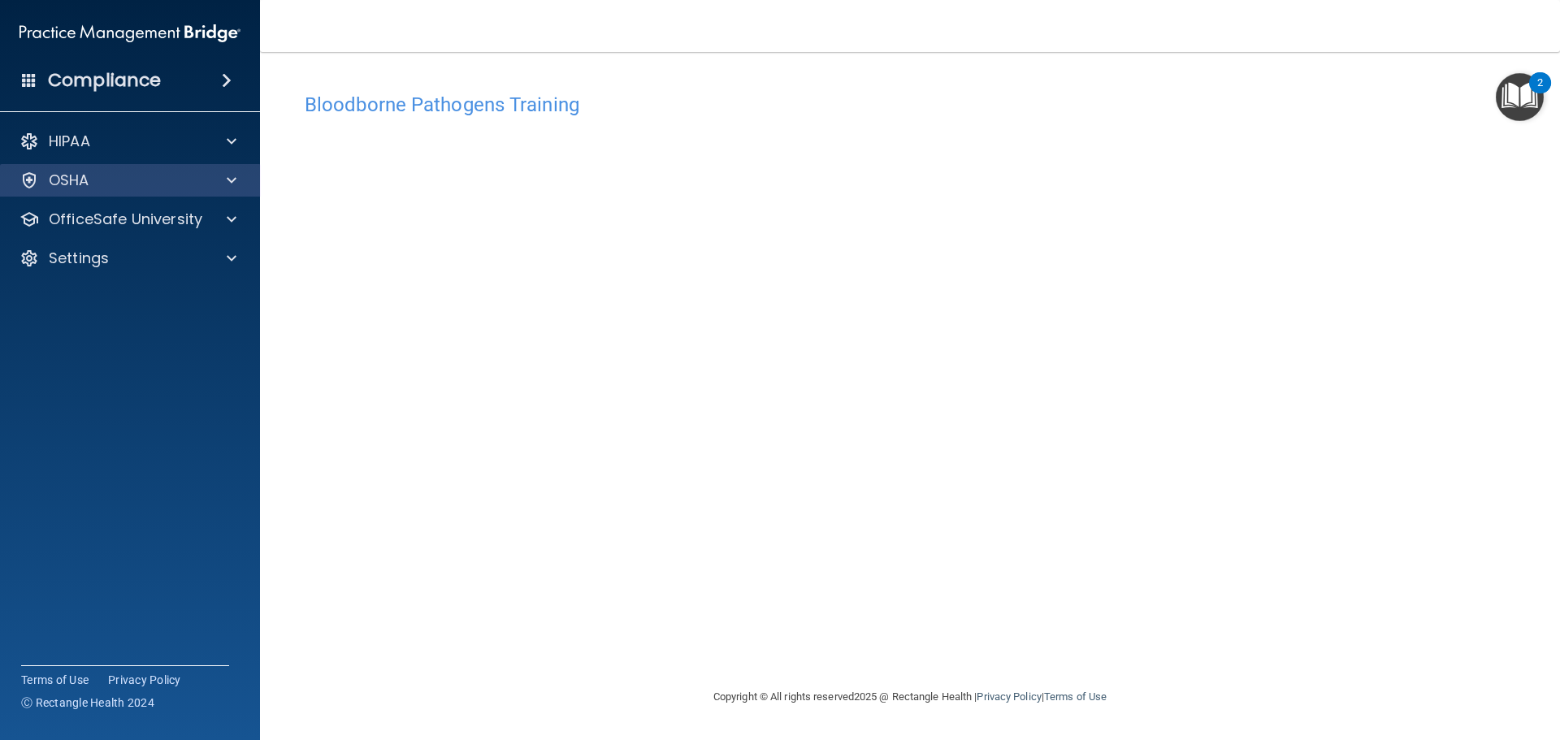
click at [206, 168] on div "OSHA" at bounding box center [130, 180] width 261 height 33
click at [215, 171] on div at bounding box center [229, 181] width 41 height 20
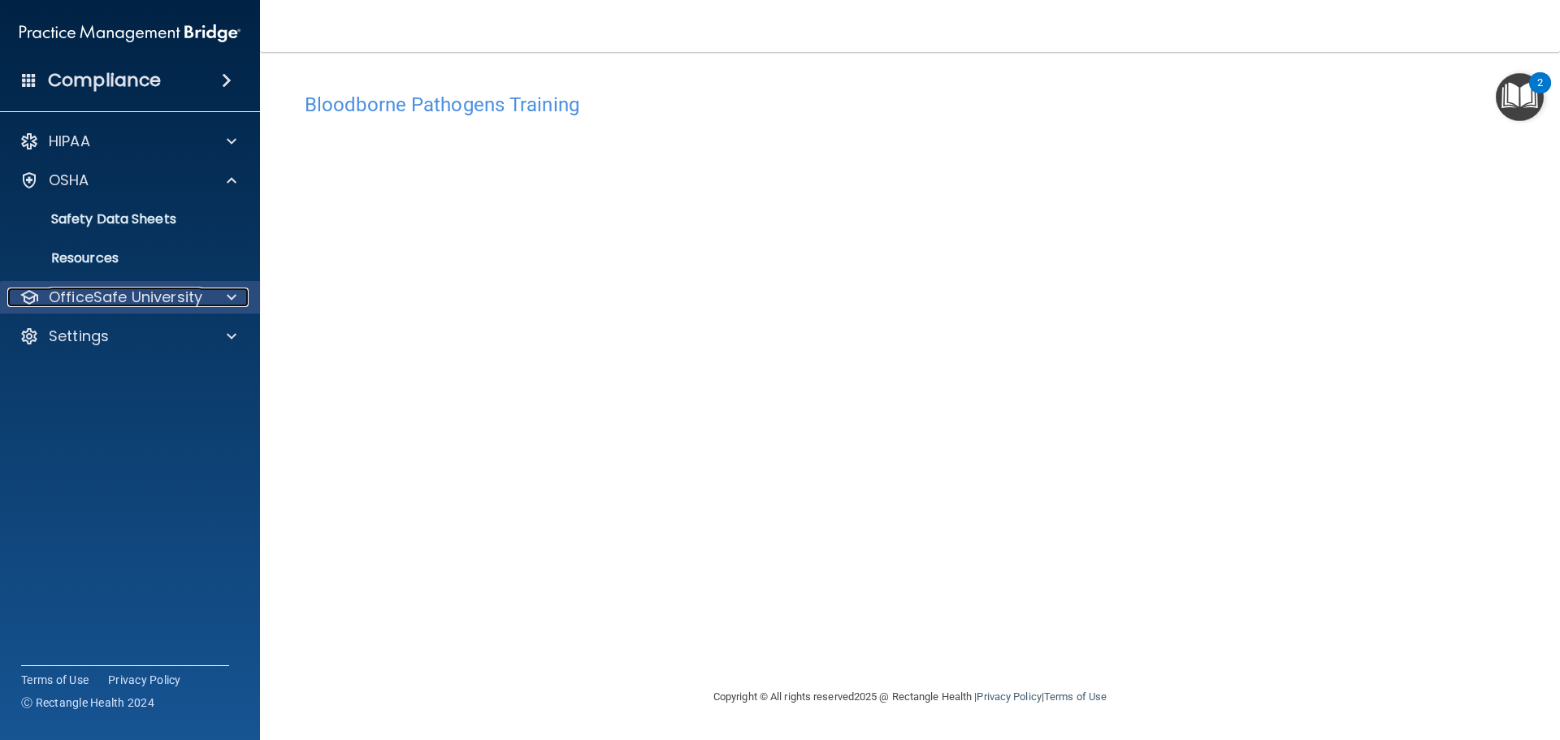
click at [182, 300] on p "OfficeSafe University" at bounding box center [126, 298] width 154 height 20
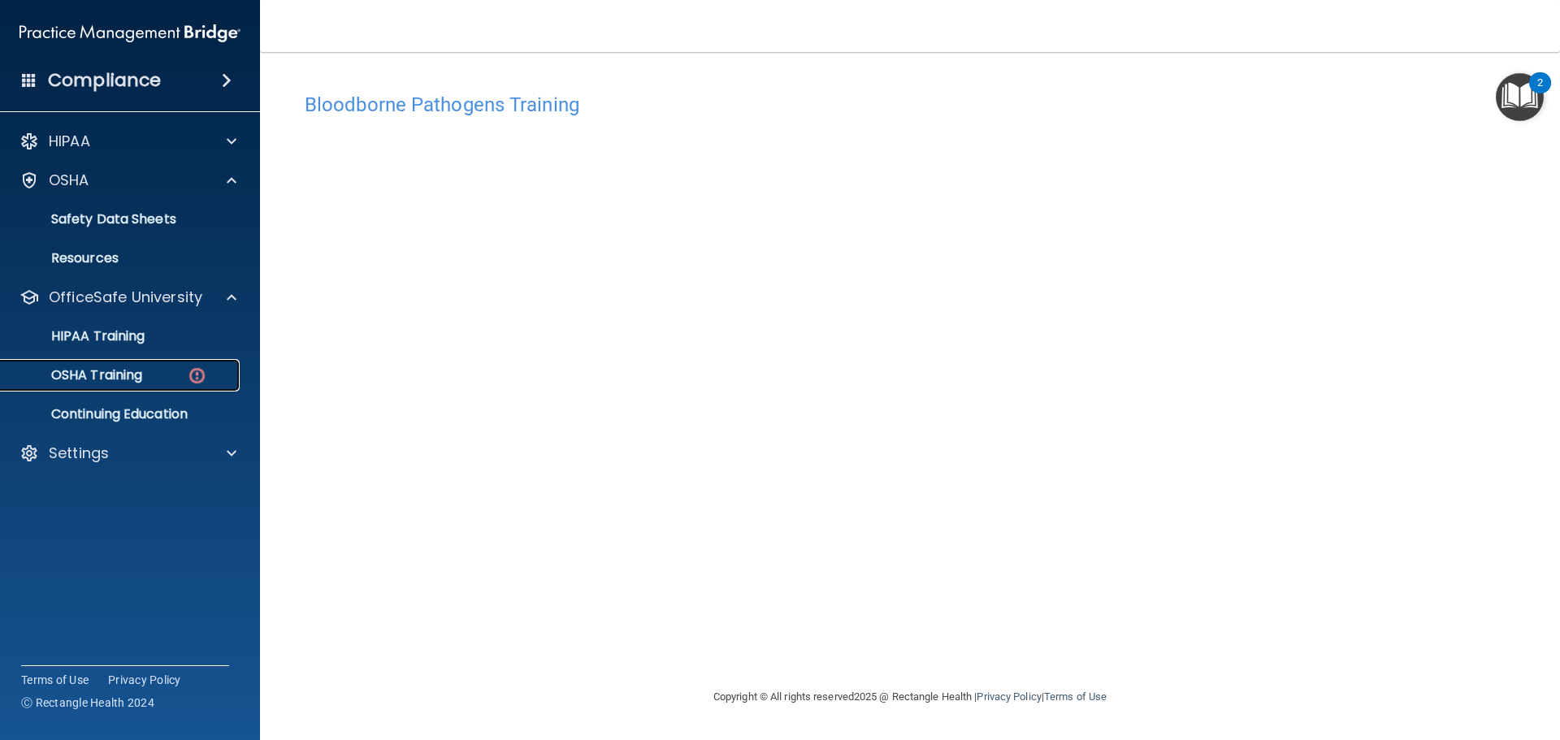
click at [173, 377] on div "OSHA Training" at bounding box center [122, 375] width 222 height 16
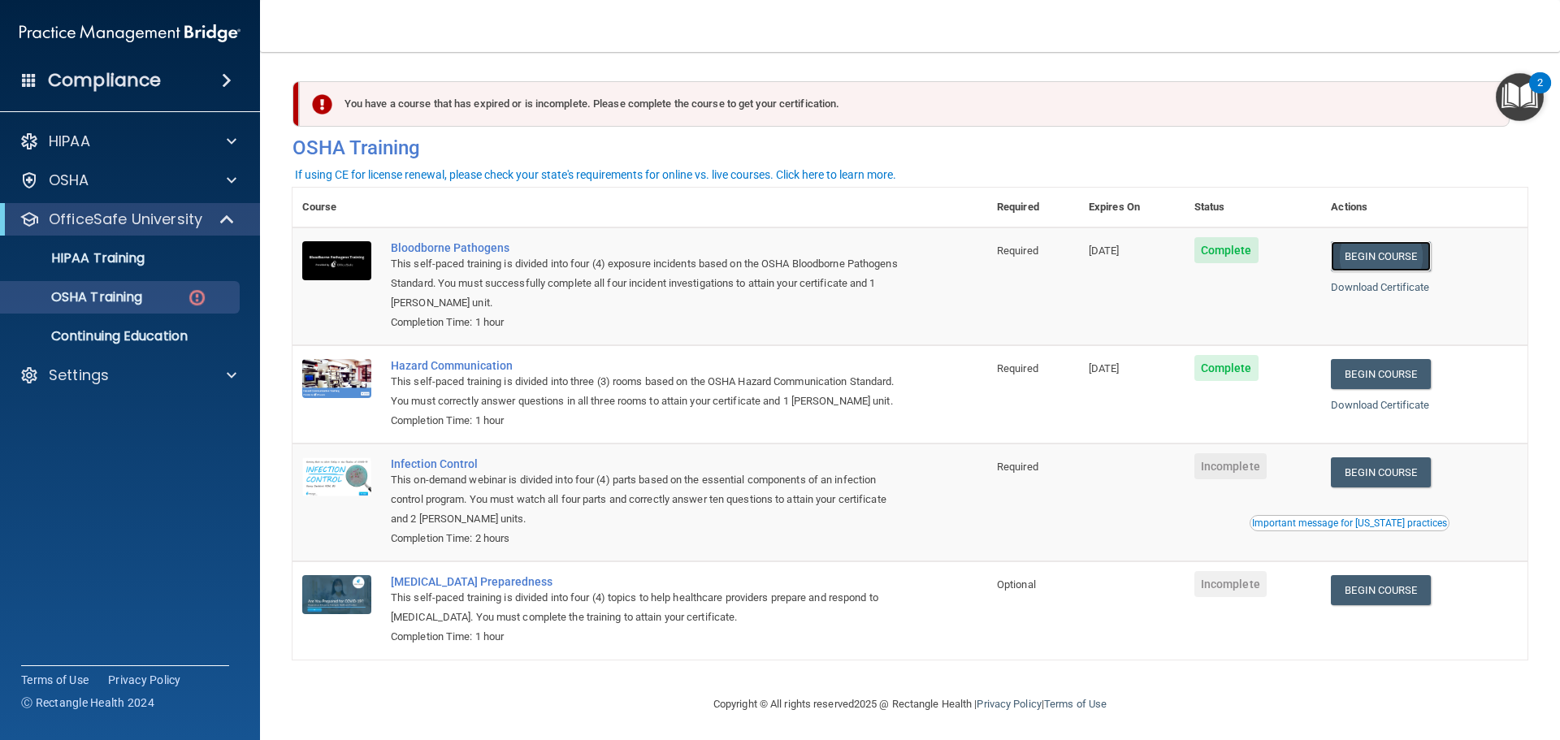
click at [1362, 256] on link "Begin Course" at bounding box center [1380, 256] width 99 height 30
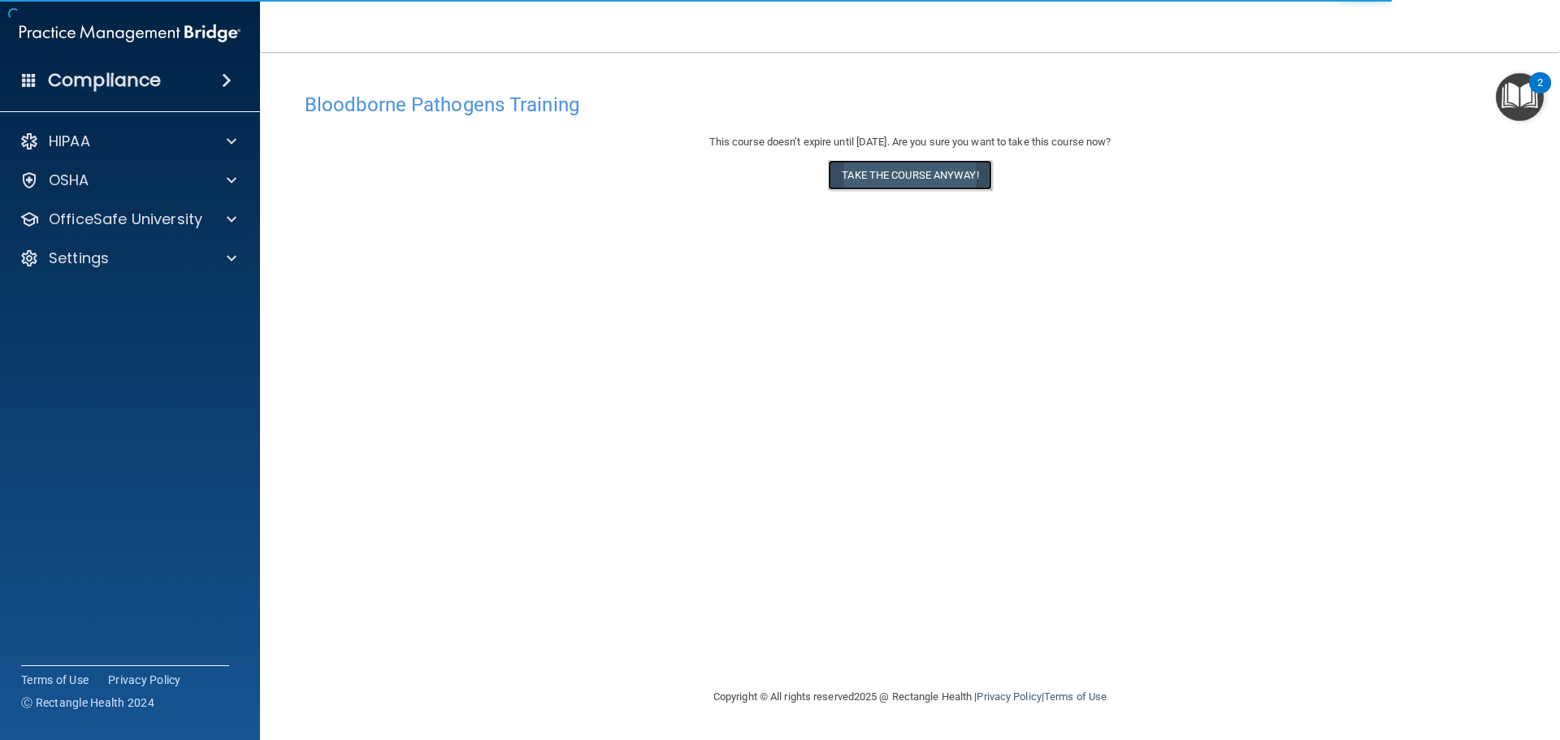
click at [883, 182] on button "Take the course anyway!" at bounding box center [909, 175] width 163 height 30
